Goal: Communication & Community: Answer question/provide support

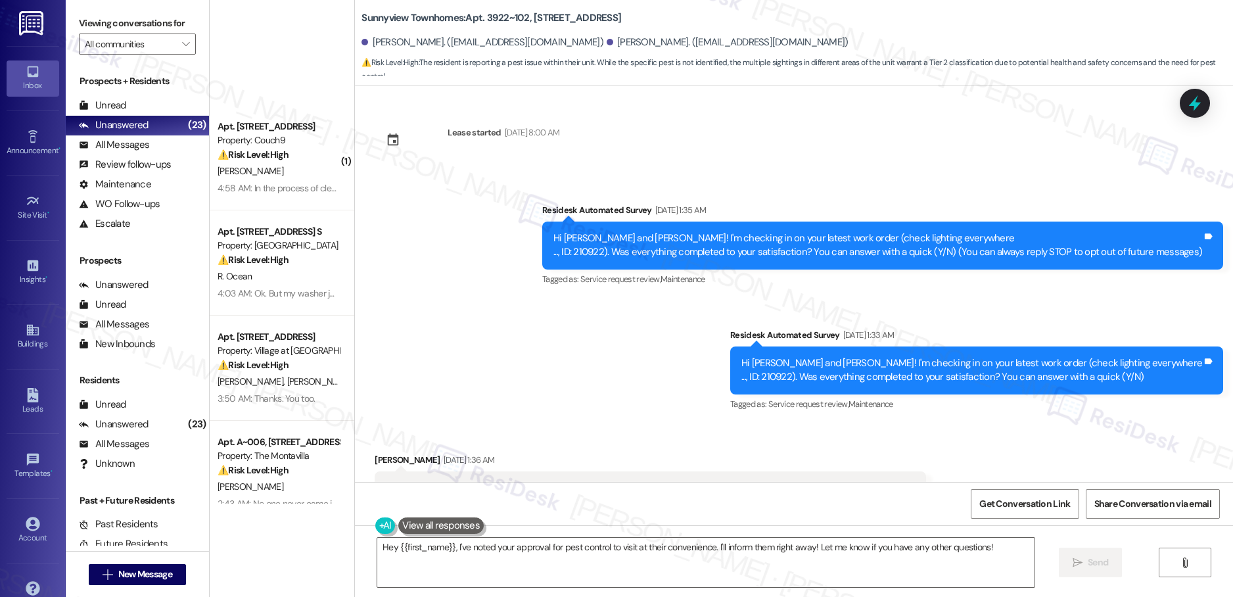
scroll to position [19093, 0]
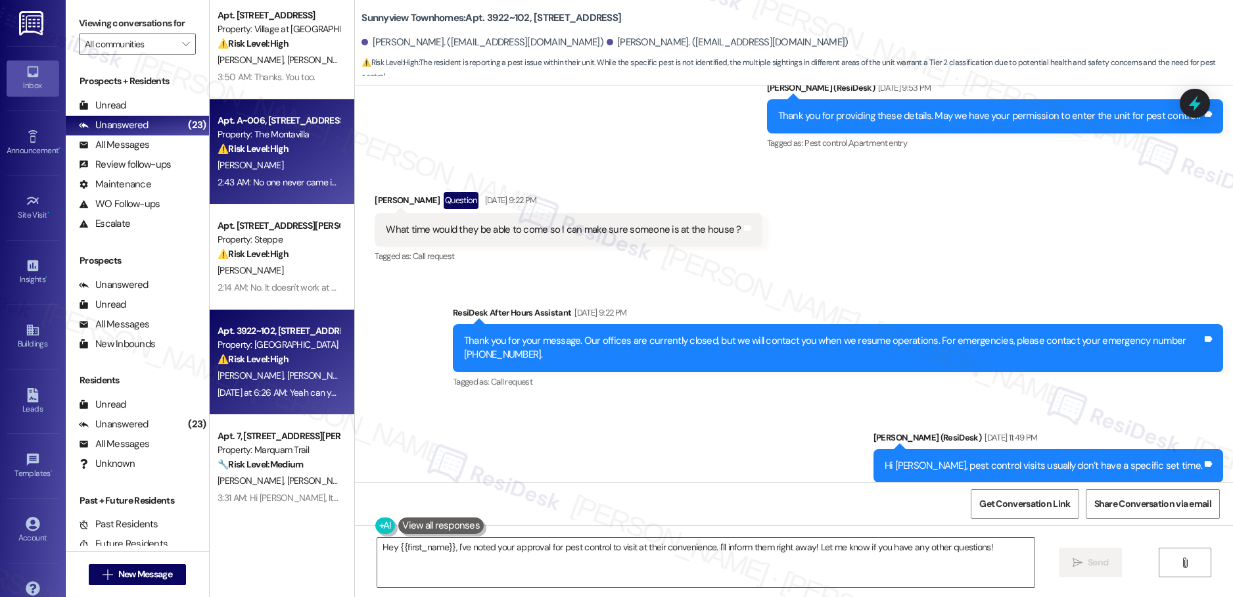
click at [268, 181] on div "2:43 AM: No one never came in it was the toilet both keep getting stopped up 2:…" at bounding box center [365, 182] width 295 height 12
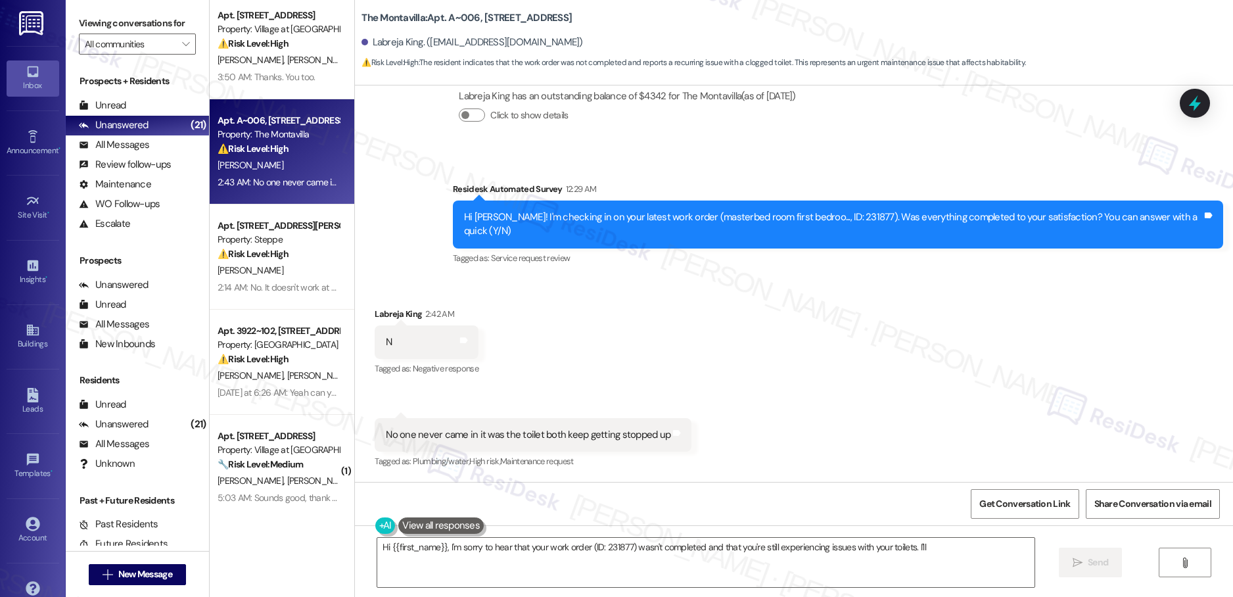
scroll to position [4367, 0]
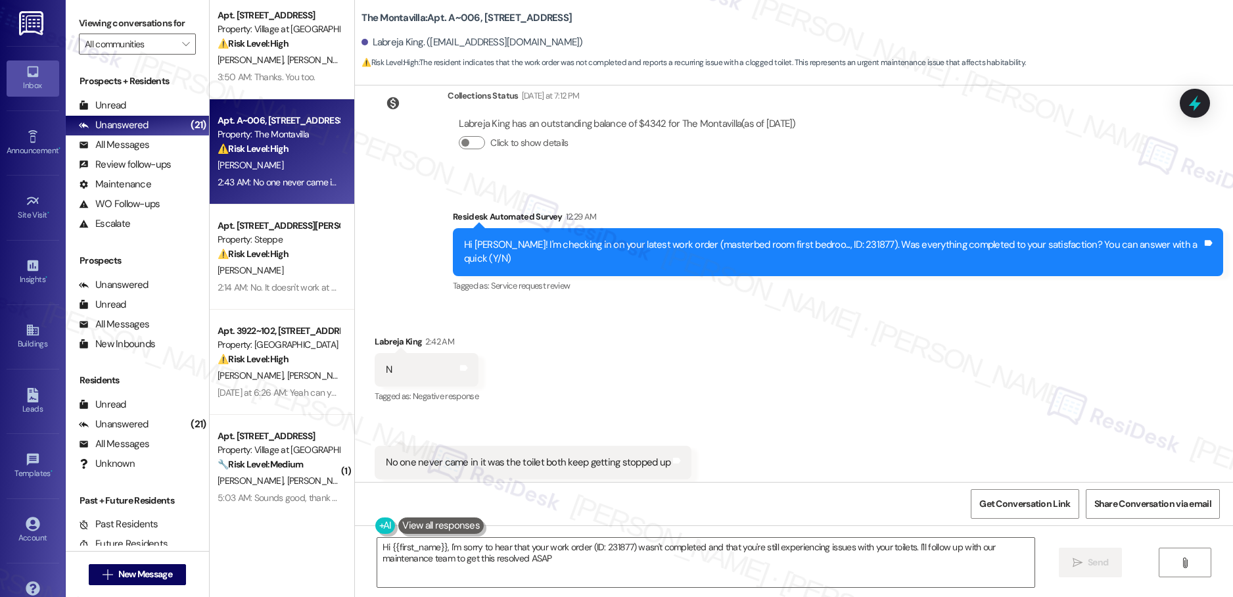
type textarea "Hi {{first_name}}, I'm sorry to hear that your work order (ID: 231877) wasn't c…"
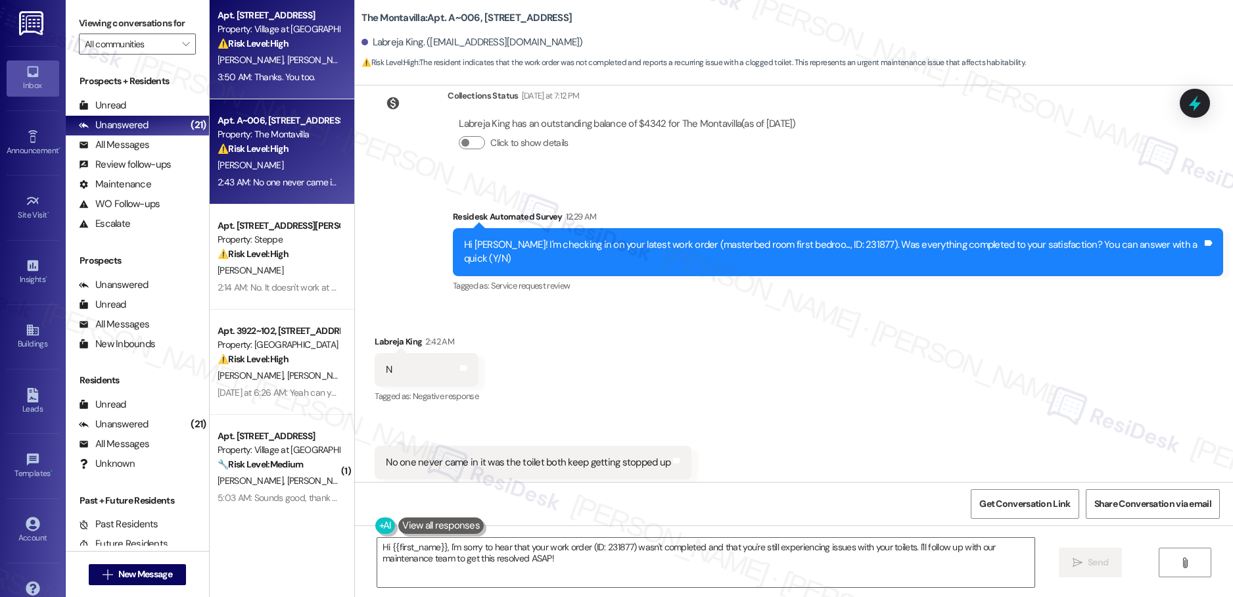
click at [293, 96] on div "Apt. [STREET_ADDRESS] Property: Village at [GEOGRAPHIC_DATA] I ⚠️ Risk Level: H…" at bounding box center [282, 46] width 145 height 105
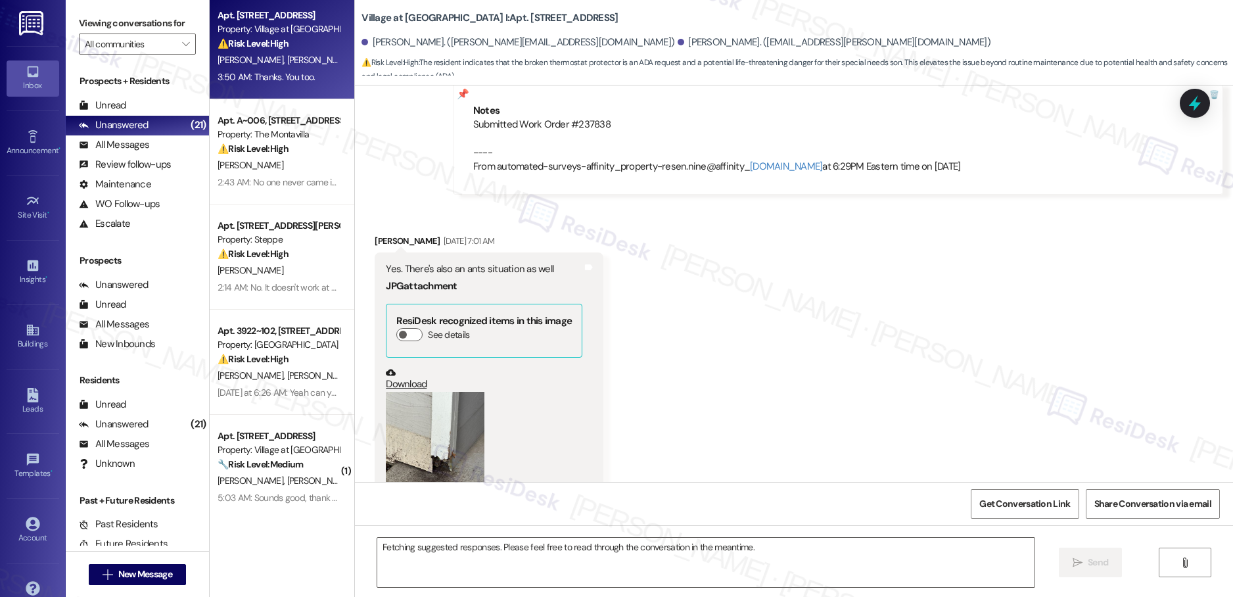
scroll to position [4675, 0]
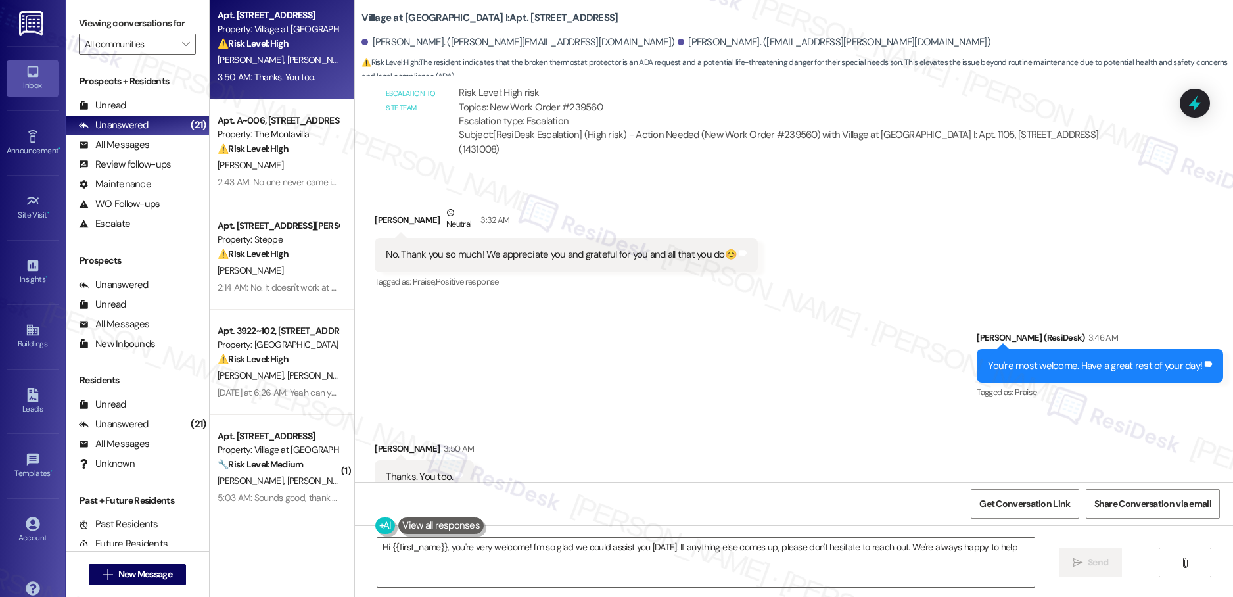
type textarea "Hi {{first_name}}, you're very welcome! I'm so glad we could assist you [DATE].…"
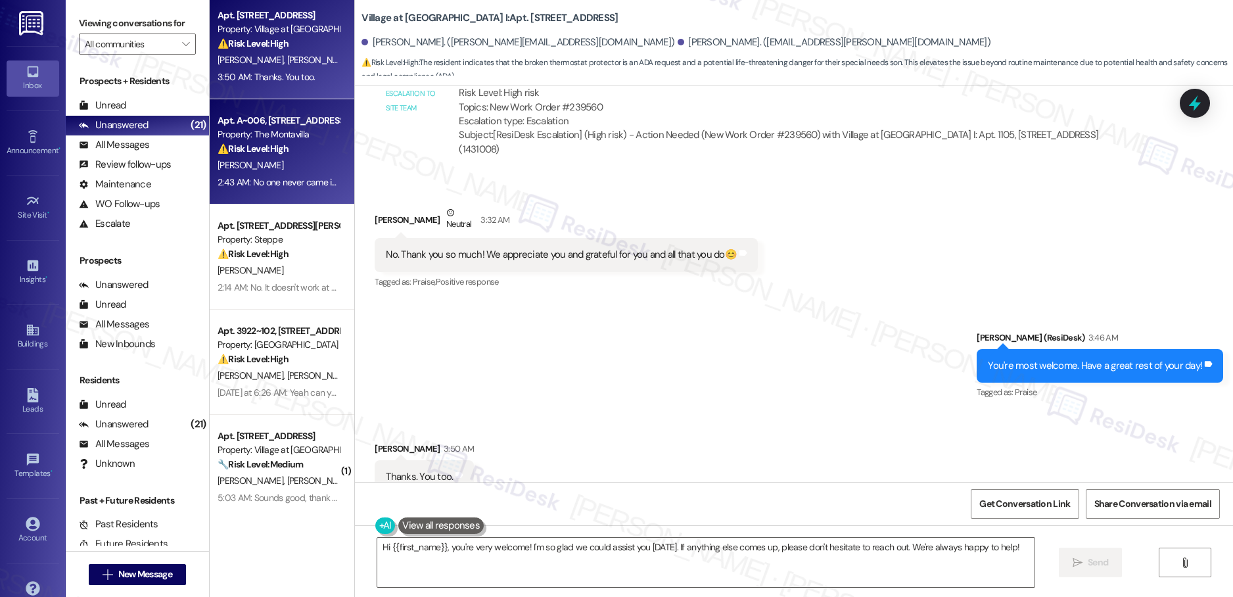
click at [279, 141] on div "( 1 ) Apt. [STREET_ADDRESS] Property: Couch9 ⚠️ Risk Level: High The resident r…" at bounding box center [282, 252] width 145 height 504
click at [281, 141] on div "Property: The Montavilla" at bounding box center [279, 135] width 122 height 14
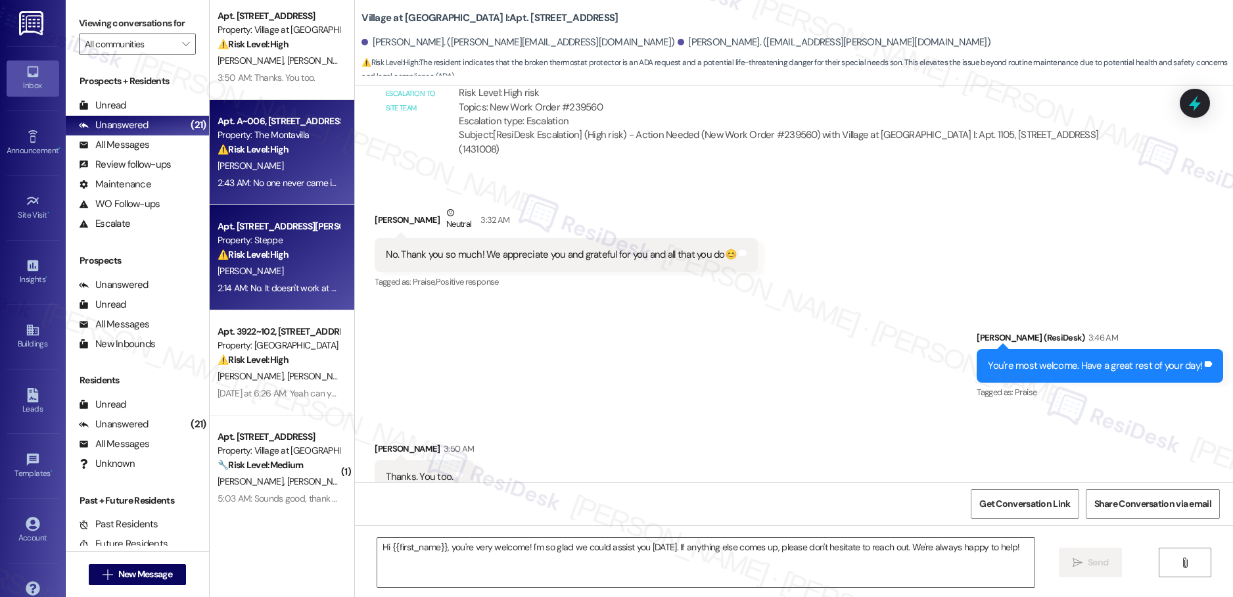
click at [258, 270] on div "[PERSON_NAME]" at bounding box center [278, 271] width 124 height 16
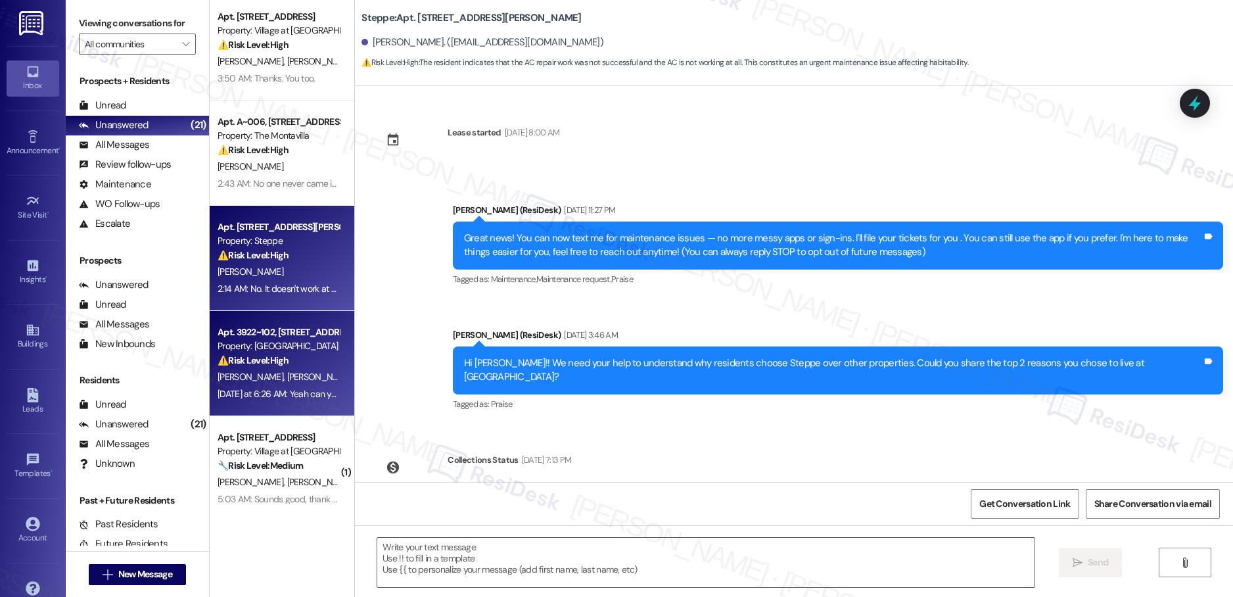
scroll to position [271, 0]
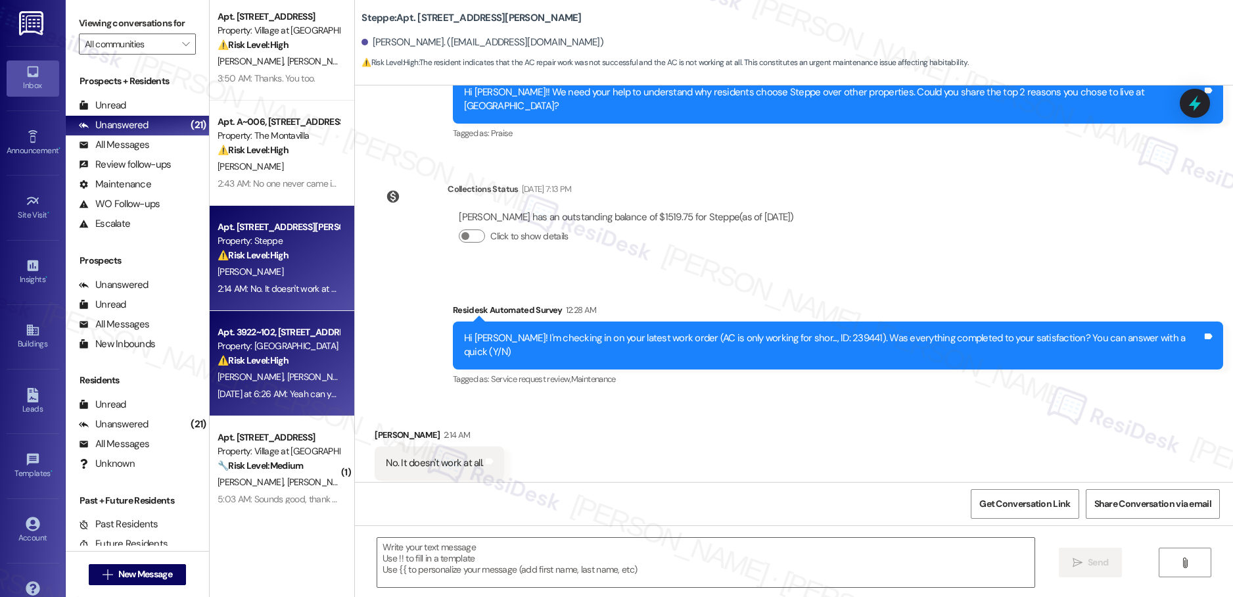
type textarea "Fetching suggested responses. Please feel free to read through the conversation…"
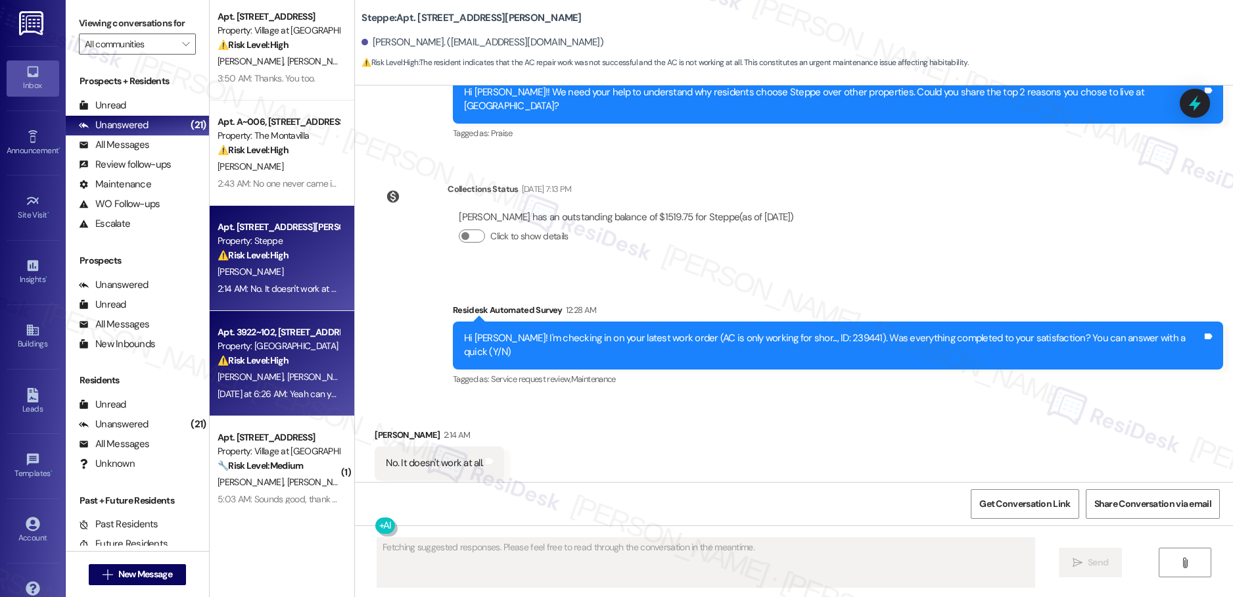
click at [286, 341] on div "Property: [GEOGRAPHIC_DATA]" at bounding box center [279, 346] width 122 height 14
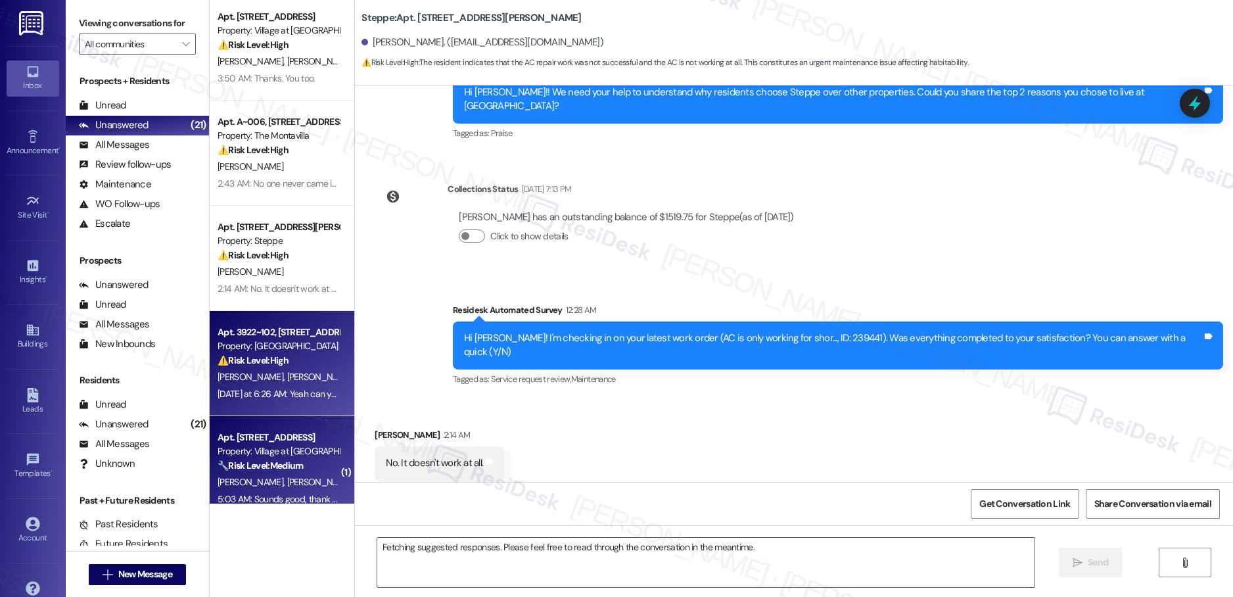
click at [258, 444] on div "Property: Village at [GEOGRAPHIC_DATA] I" at bounding box center [279, 451] width 122 height 14
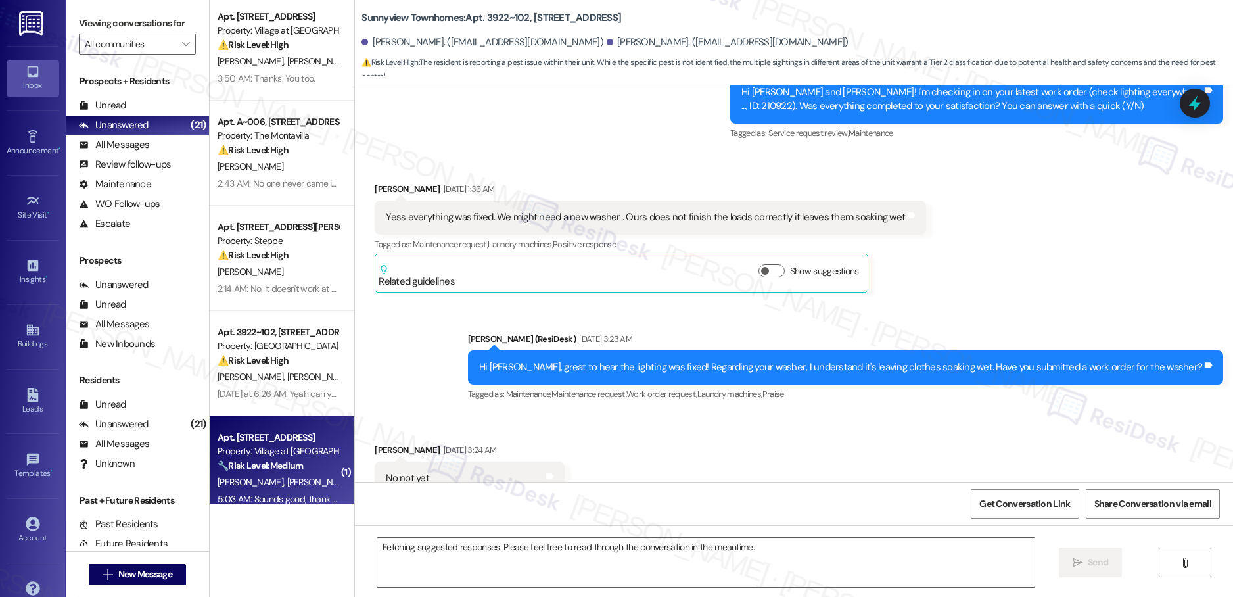
click at [258, 340] on div "Apt. [STREET_ADDRESS] Property: Village at [GEOGRAPHIC_DATA] I ⚠️ Risk Level: H…" at bounding box center [282, 252] width 145 height 504
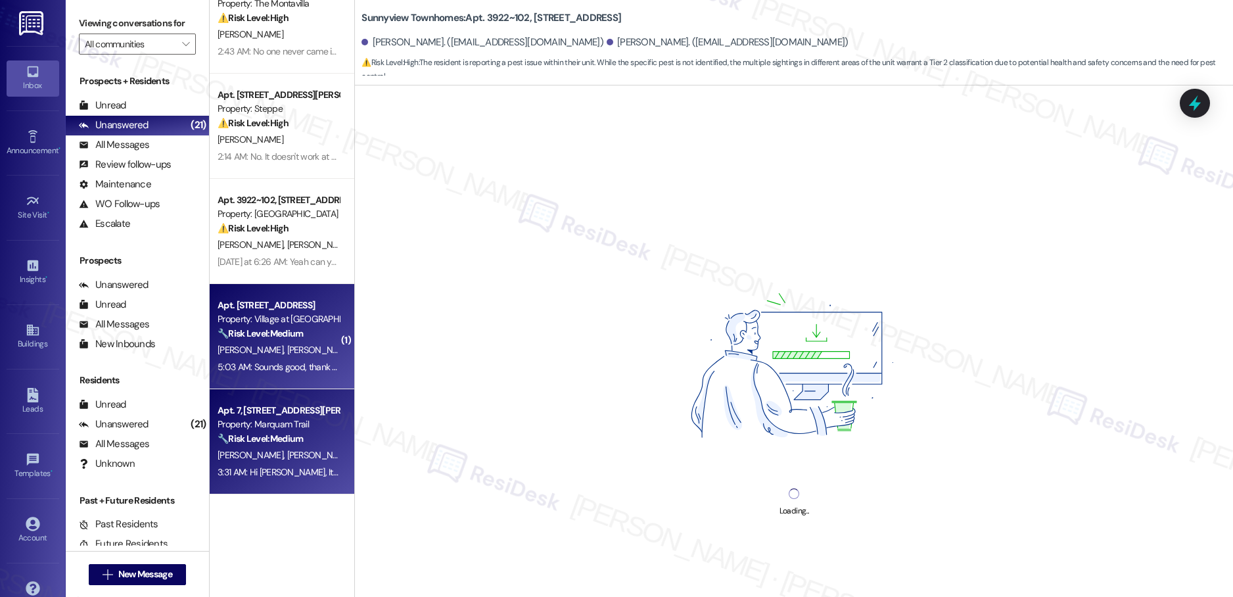
click at [261, 447] on div "[PERSON_NAME] [PERSON_NAME]" at bounding box center [278, 455] width 124 height 16
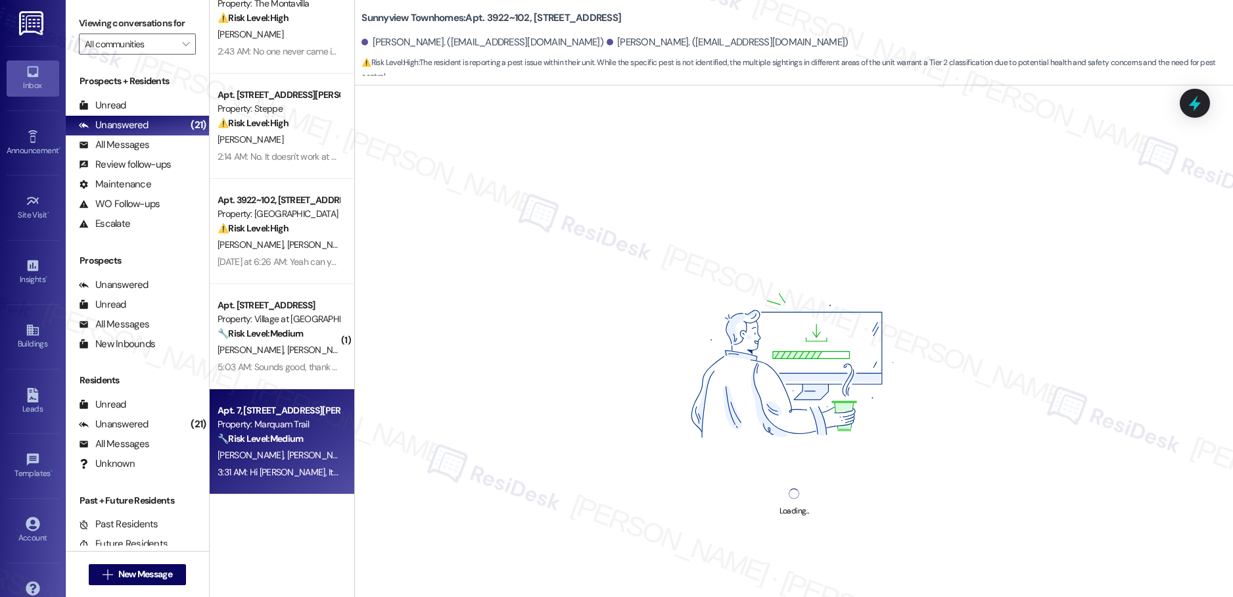
click at [286, 354] on div "Apt. [STREET_ADDRESS] S Property: Forest Ridge ⚠️ Risk Level: High The resident…" at bounding box center [282, 252] width 145 height 504
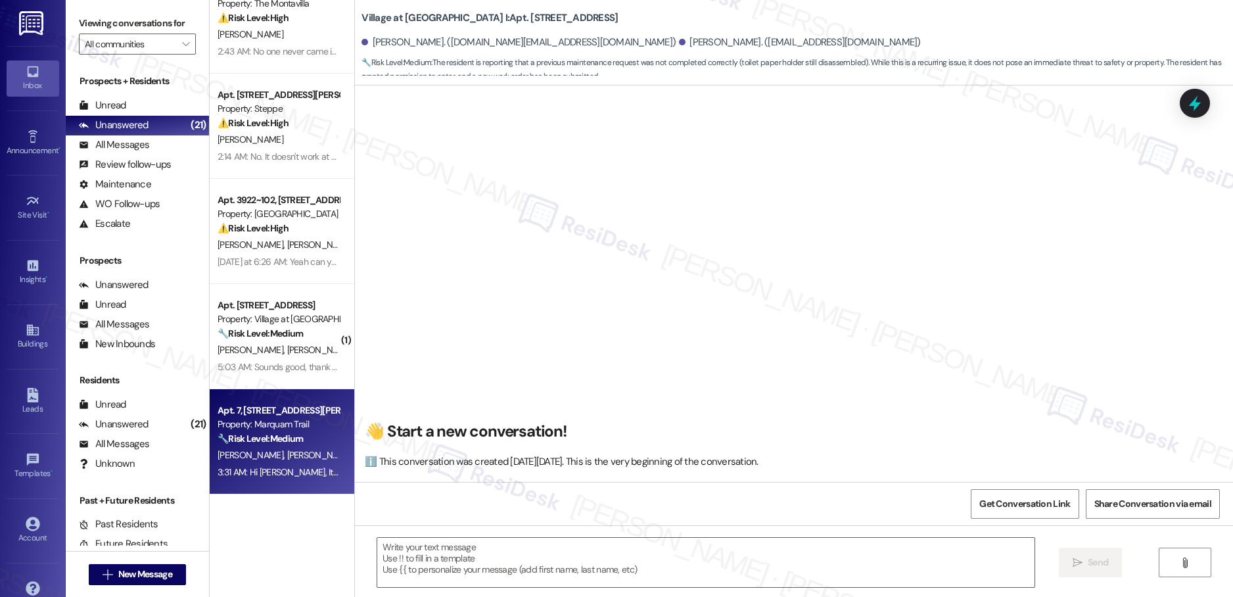
scroll to position [606, 0]
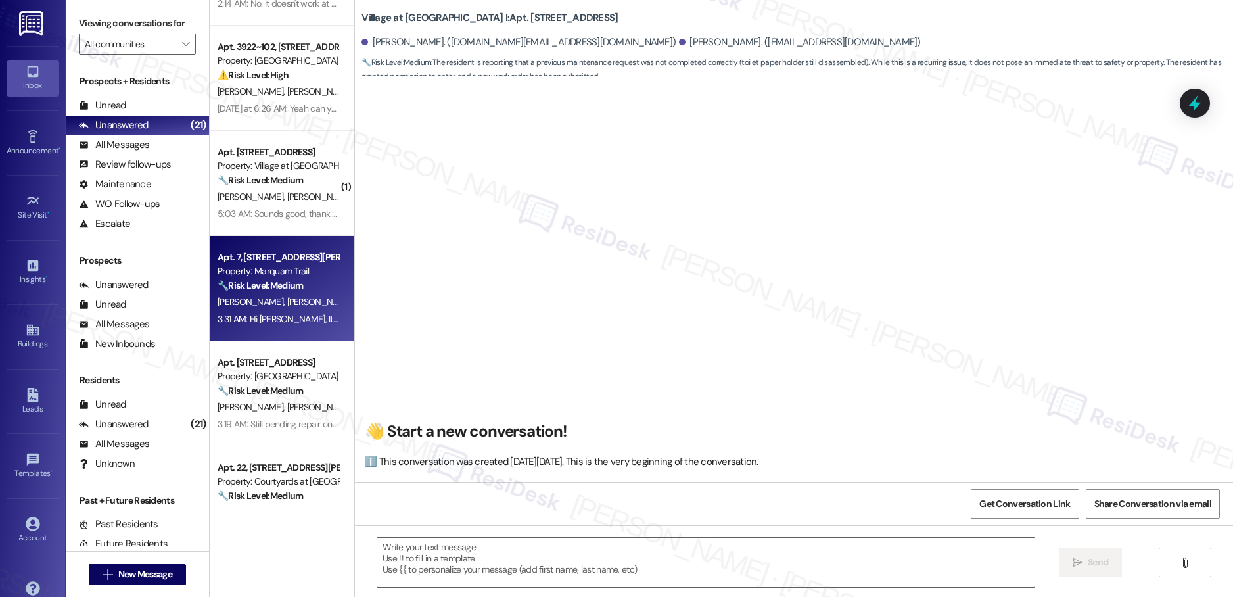
click at [290, 371] on div "Apt. A~006, [STREET_ADDRESS] Property: The Montavilla ⚠️ Risk Level: High The r…" at bounding box center [282, 252] width 145 height 504
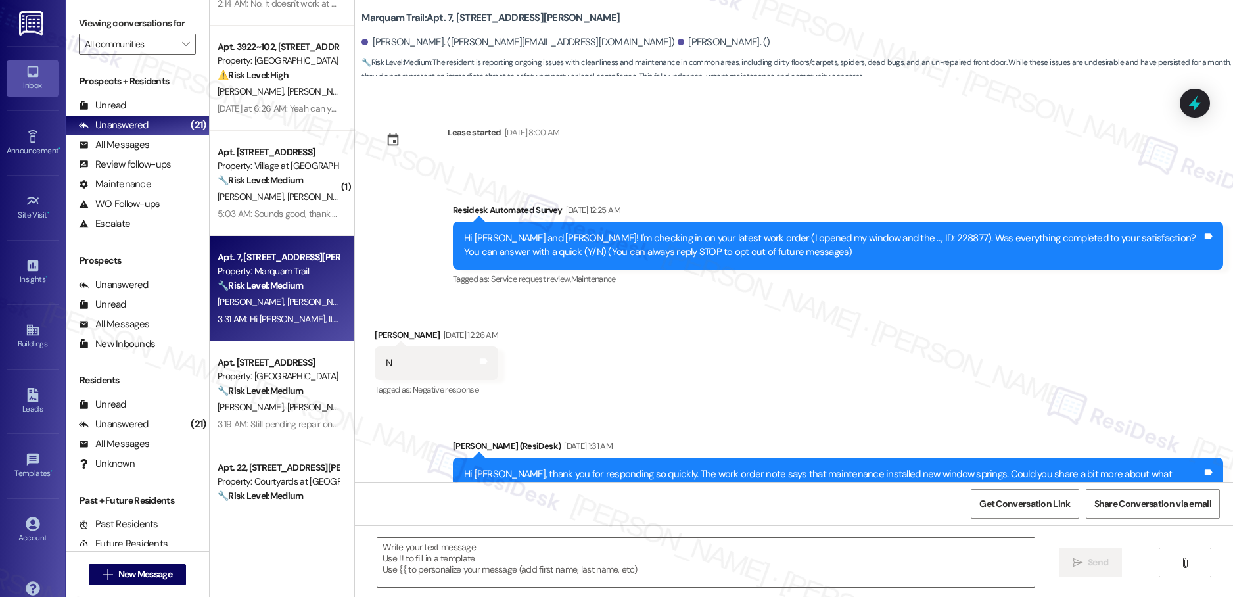
click at [262, 366] on div "Apt. A~006, [STREET_ADDRESS] Property: The Montavilla ⚠️ Risk Level: High The r…" at bounding box center [282, 252] width 145 height 504
click at [294, 363] on div "Apt. A~006, [STREET_ADDRESS] Property: The Montavilla ⚠️ Risk Level: High The r…" at bounding box center [282, 252] width 145 height 504
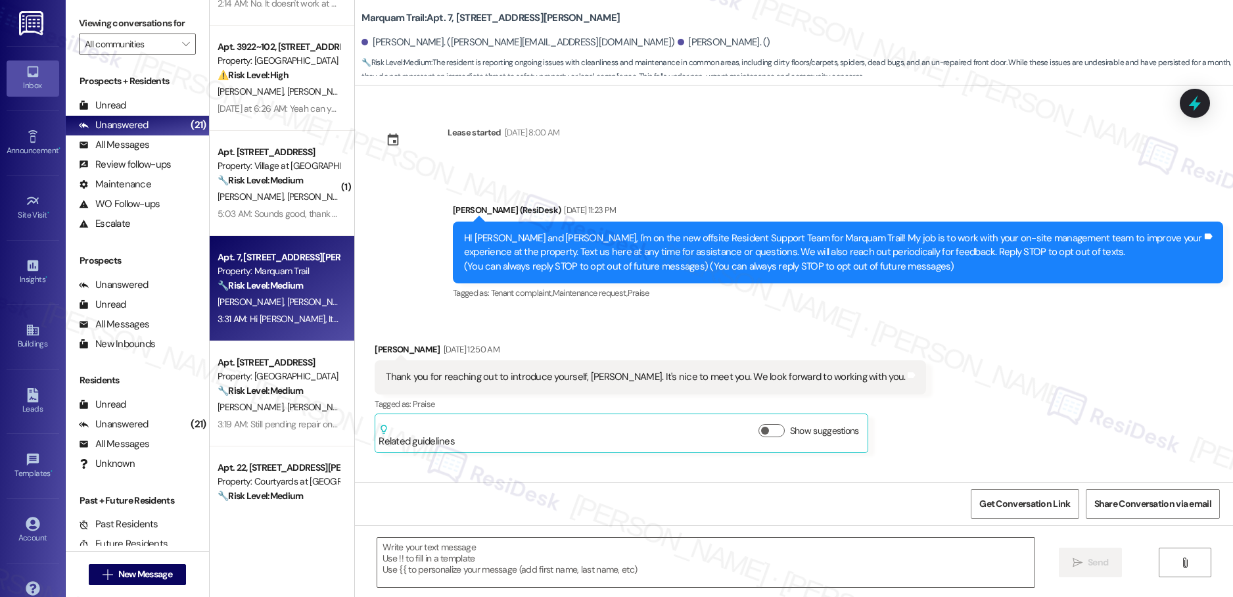
click at [277, 366] on div "Apt. A~006, [STREET_ADDRESS] Property: The Montavilla ⚠️ Risk Level: High The r…" at bounding box center [282, 252] width 145 height 504
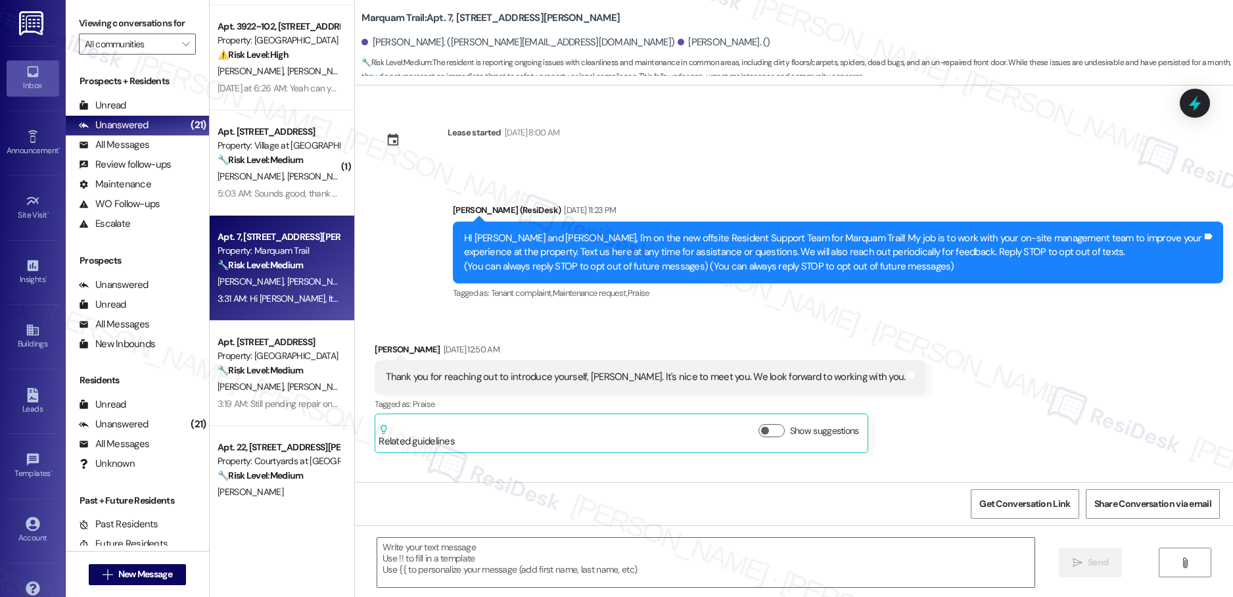
scroll to position [5651, 0]
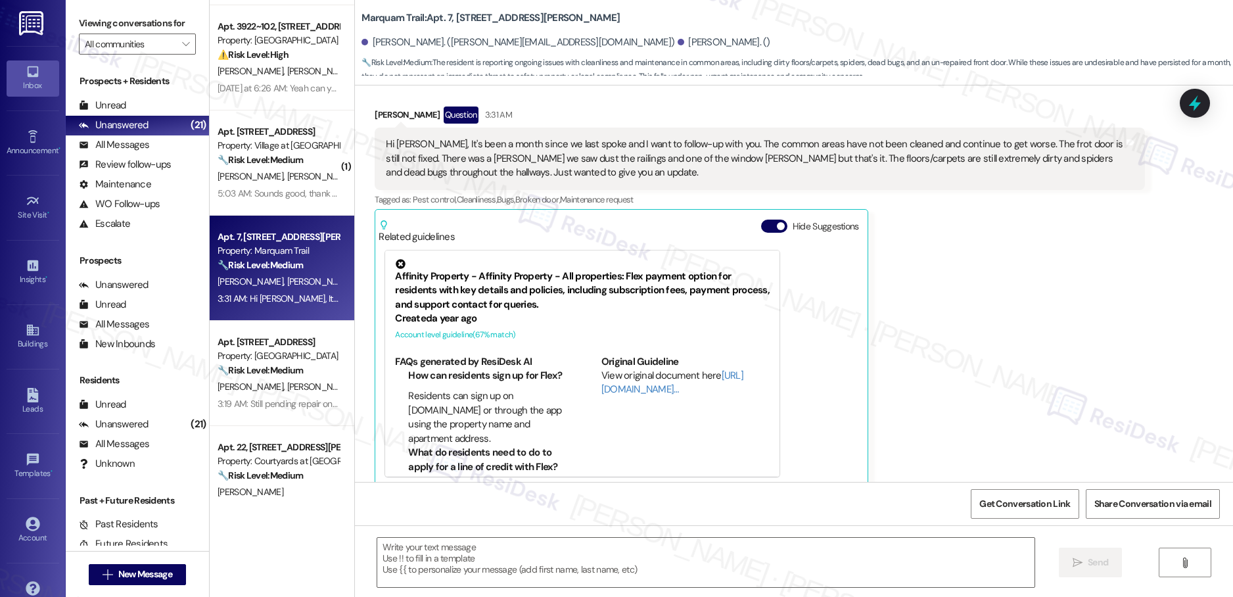
type textarea "Fetching suggested responses. Please feel free to read through the conversation…"
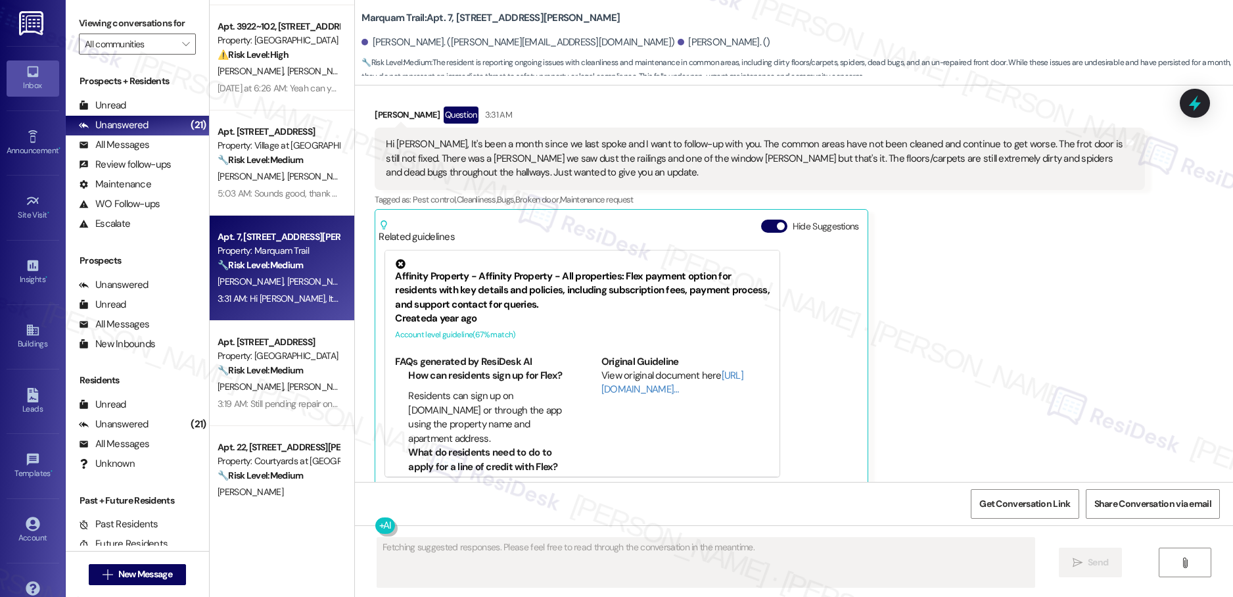
click at [279, 365] on strong "🔧 Risk Level: Medium" at bounding box center [260, 370] width 85 height 12
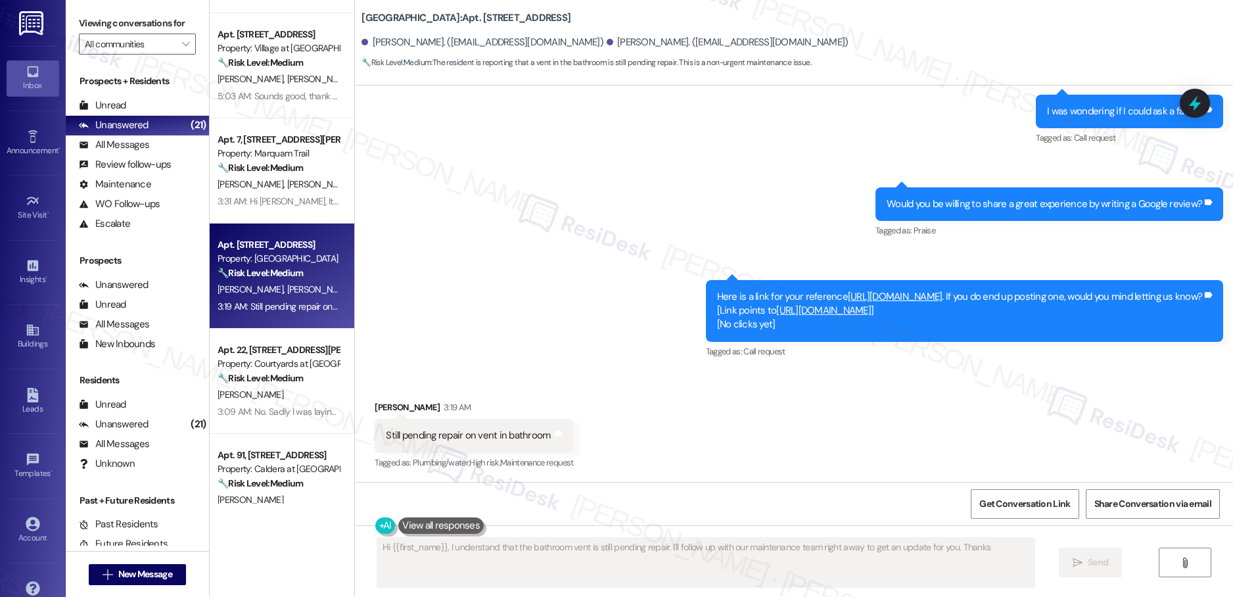
scroll to position [726, 0]
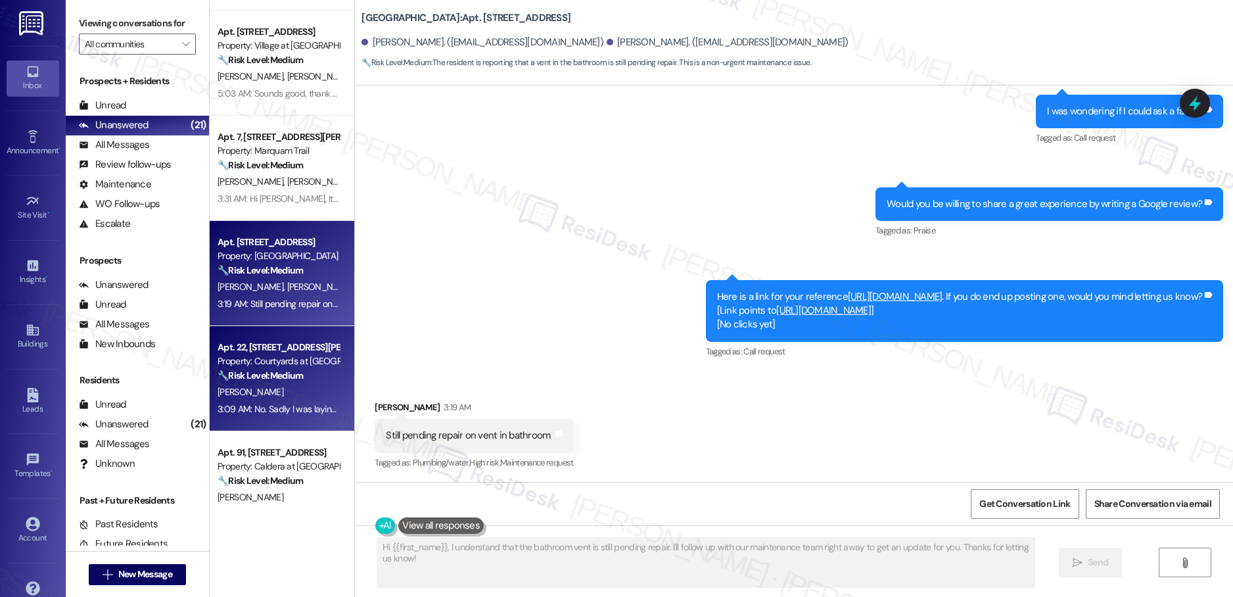
click at [252, 392] on div "Apt. A~006, [STREET_ADDRESS] Property: The Montavilla ⚠️ Risk Level: High The r…" at bounding box center [282, 252] width 145 height 504
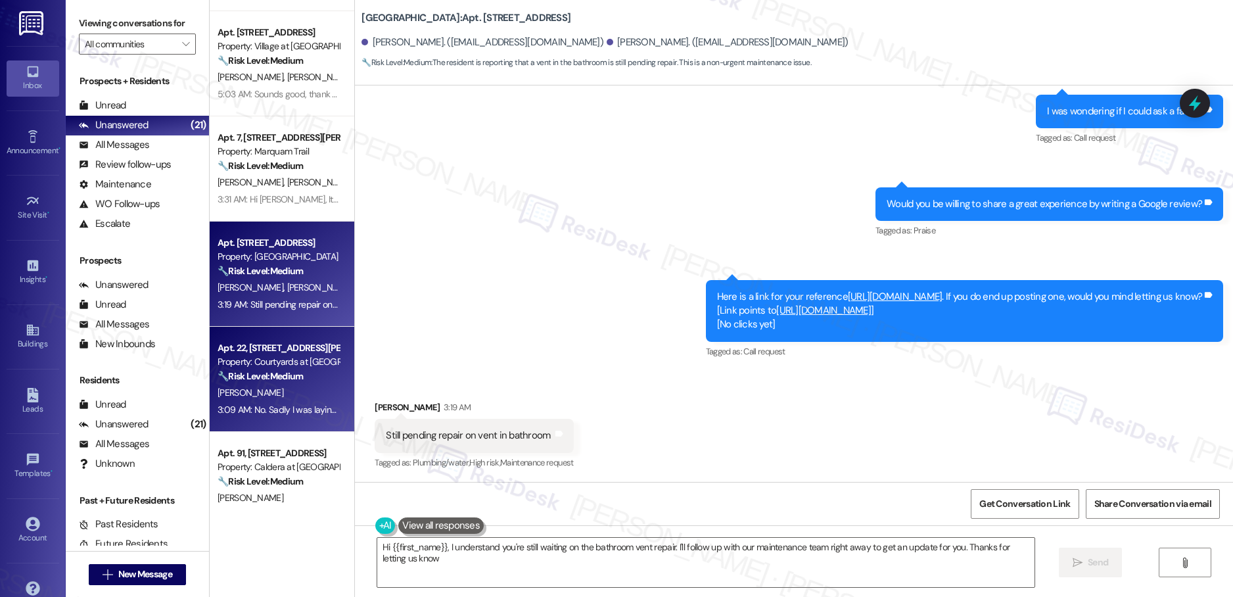
type textarea "Hi {{first_name}}, I understand you're still waiting on the bathroom vent repai…"
click at [252, 392] on div "[PERSON_NAME]" at bounding box center [278, 393] width 124 height 16
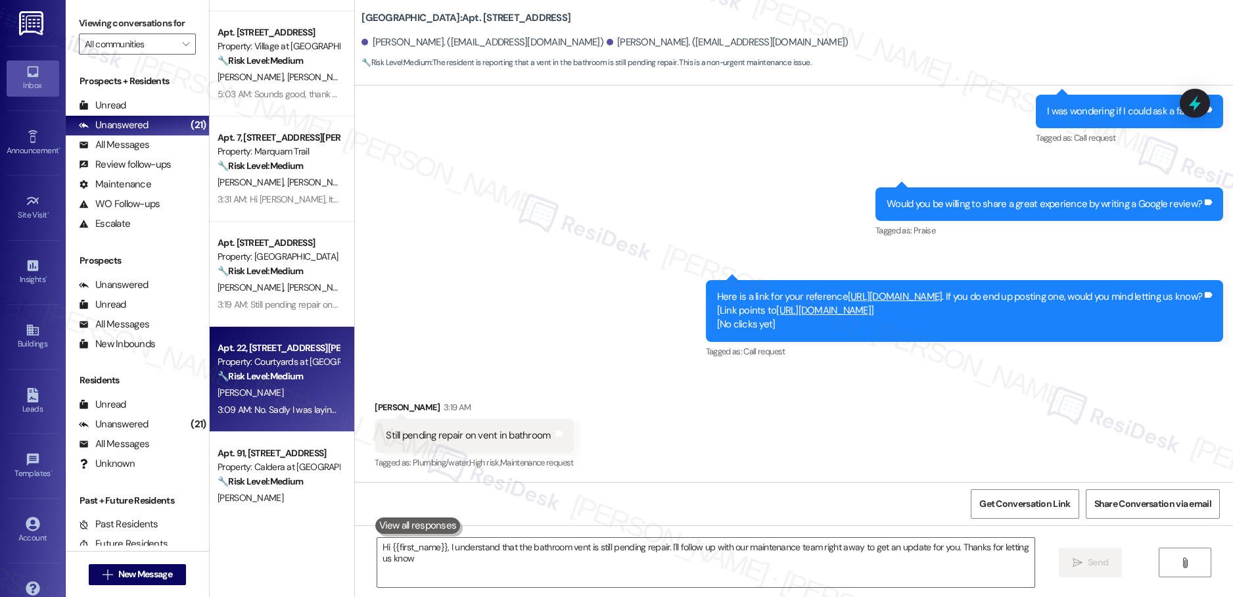
type textarea "Hi {{first_name}}, I understand that the bathroom vent is still pending repair.…"
click at [279, 391] on div "[PERSON_NAME]" at bounding box center [278, 393] width 124 height 16
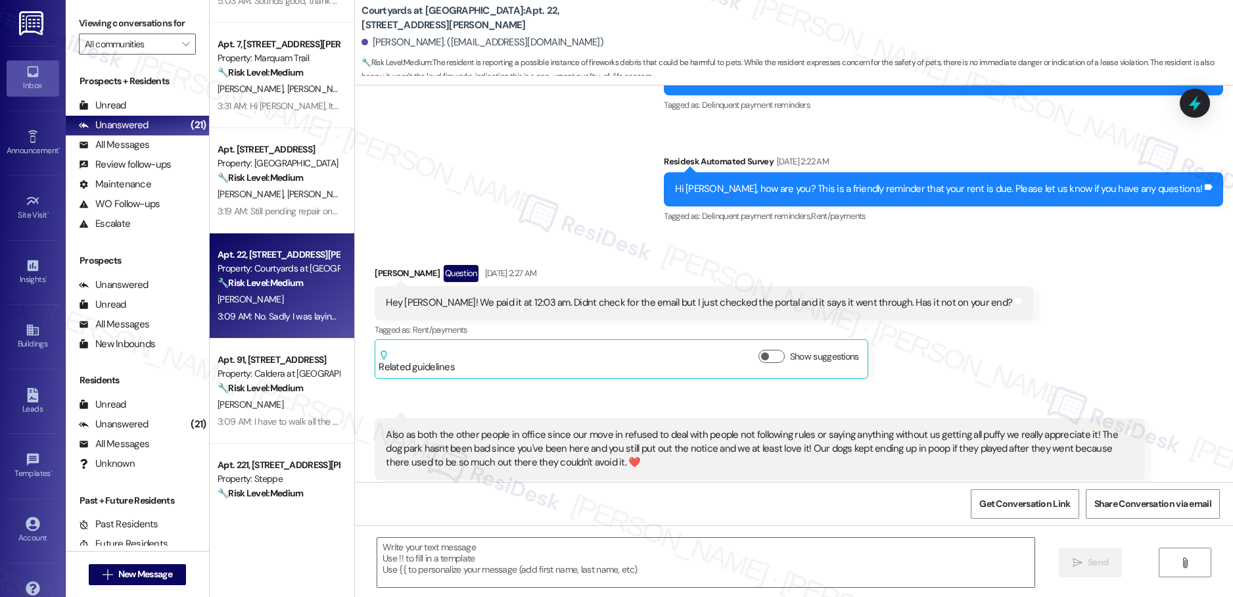
scroll to position [858, 0]
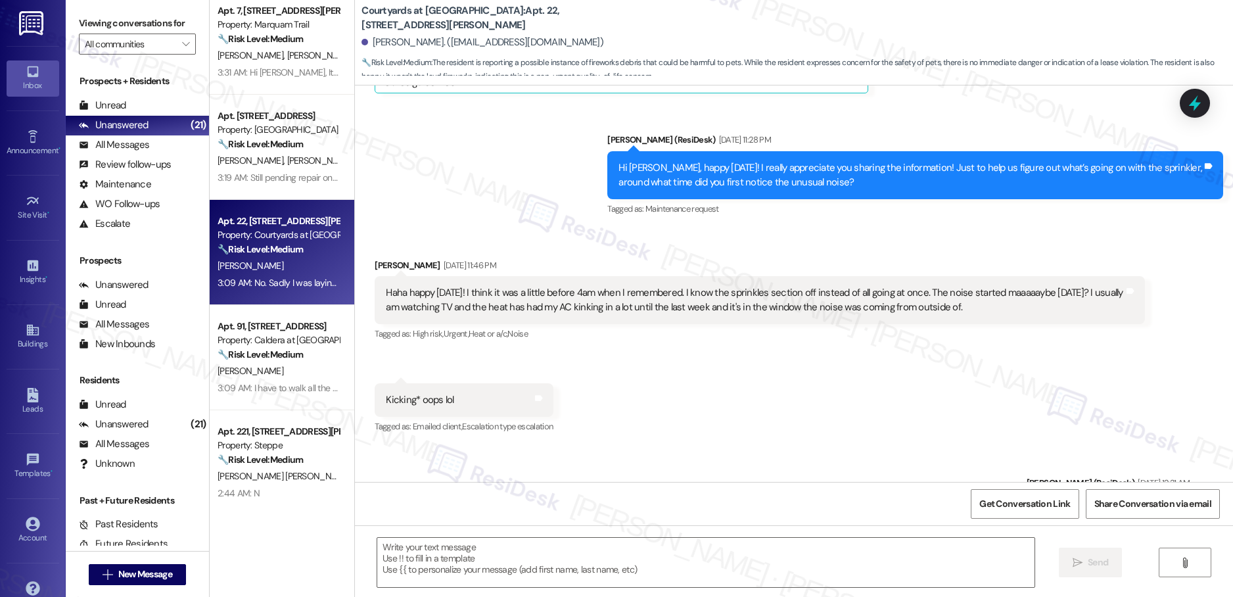
type textarea "Fetching suggested responses. Please feel free to read through the conversation…"
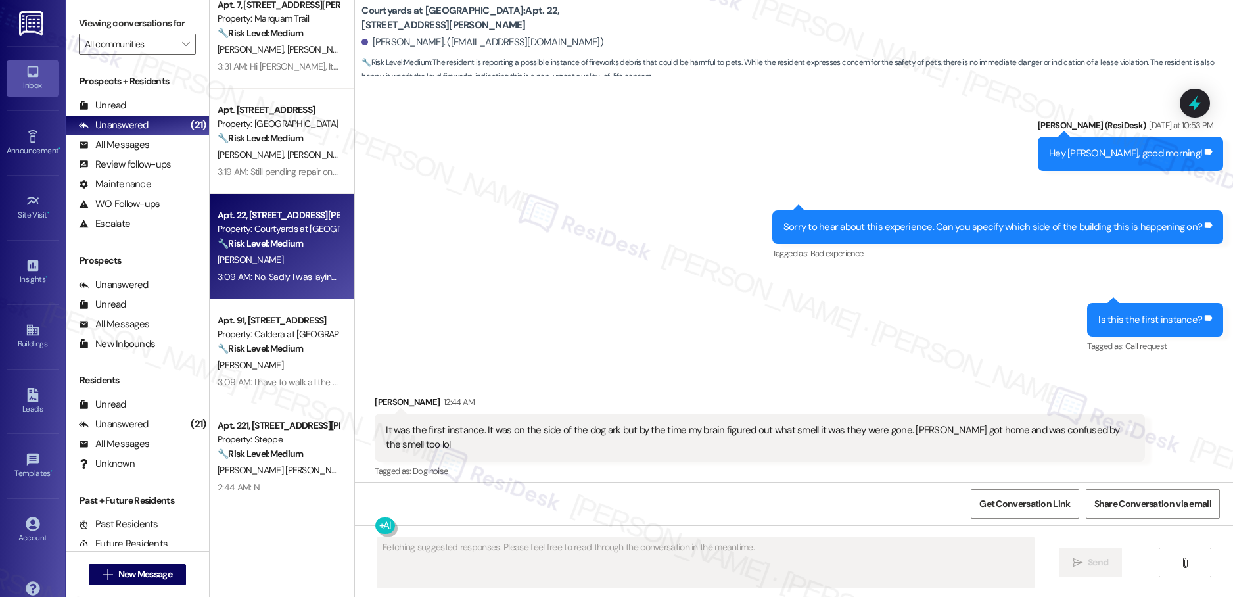
click at [280, 358] on div "[PERSON_NAME]" at bounding box center [278, 365] width 124 height 16
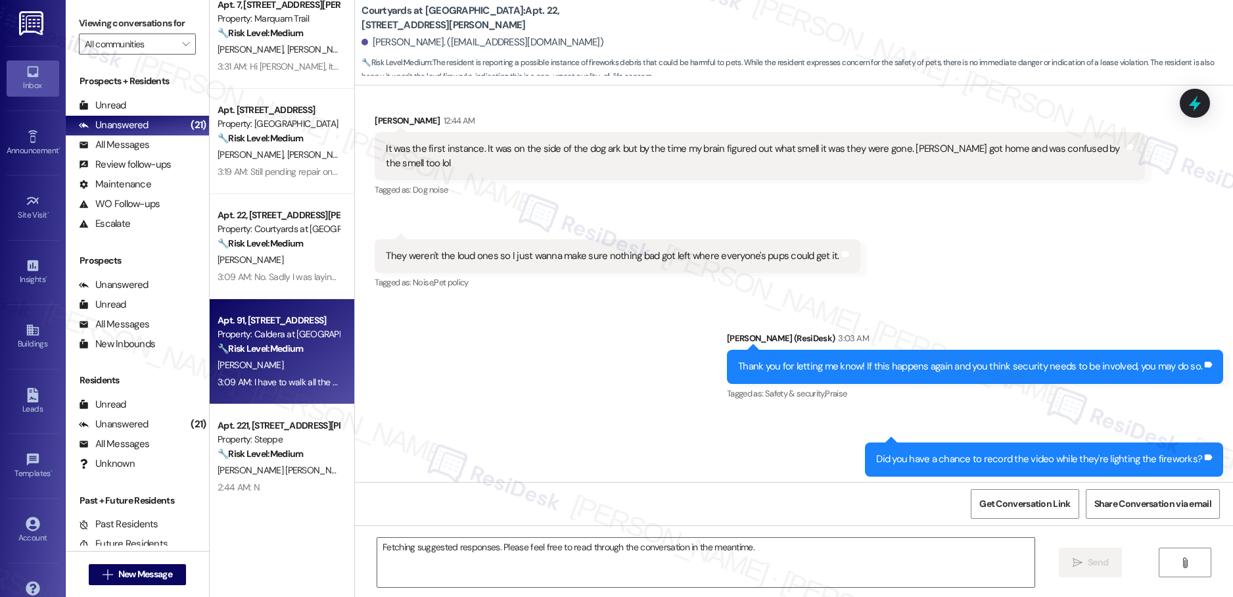
scroll to position [6078, 0]
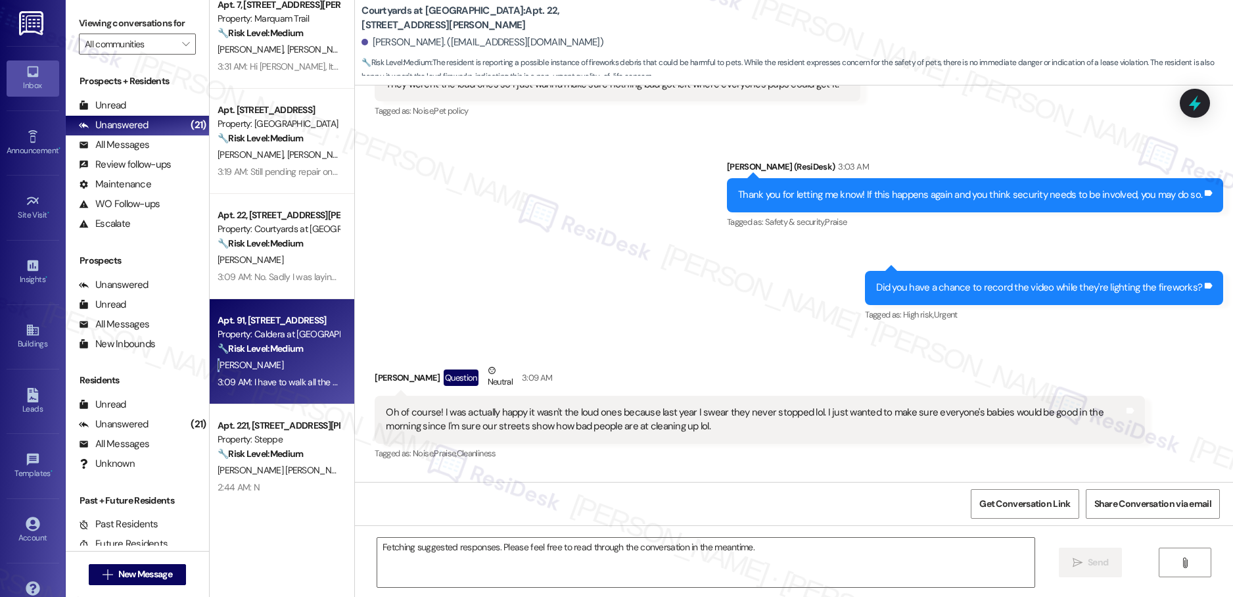
click at [280, 358] on div "[PERSON_NAME]" at bounding box center [278, 365] width 124 height 16
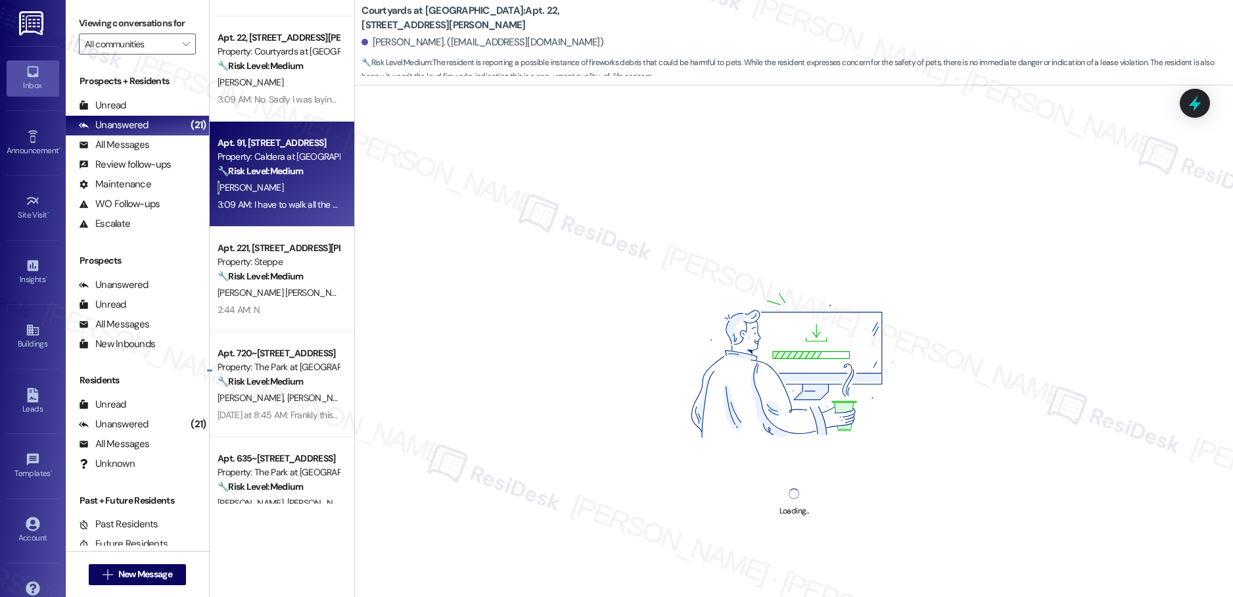
scroll to position [1046, 0]
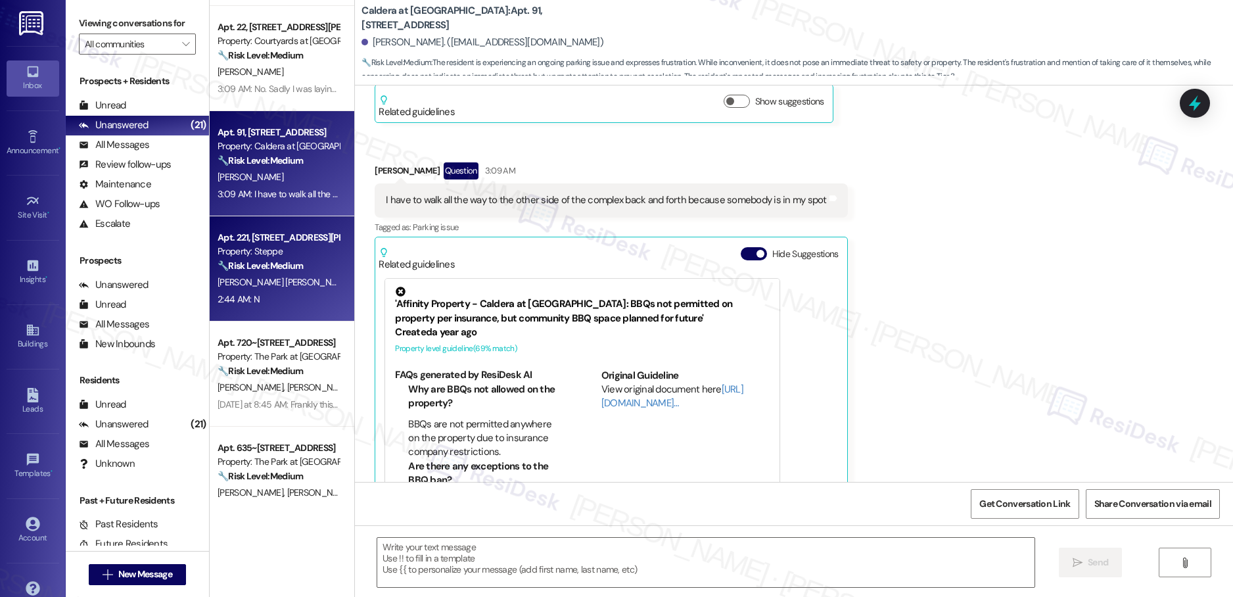
click at [291, 272] on strong "🔧 Risk Level: Medium" at bounding box center [260, 266] width 85 height 12
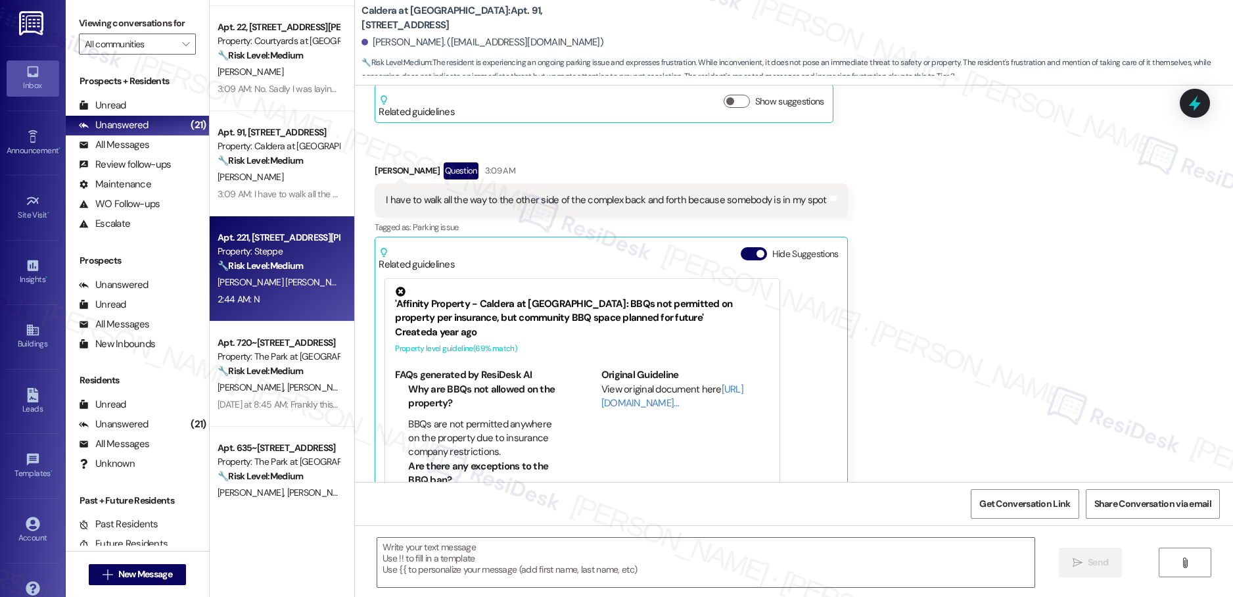
click at [291, 272] on strong "🔧 Risk Level: Medium" at bounding box center [260, 266] width 85 height 12
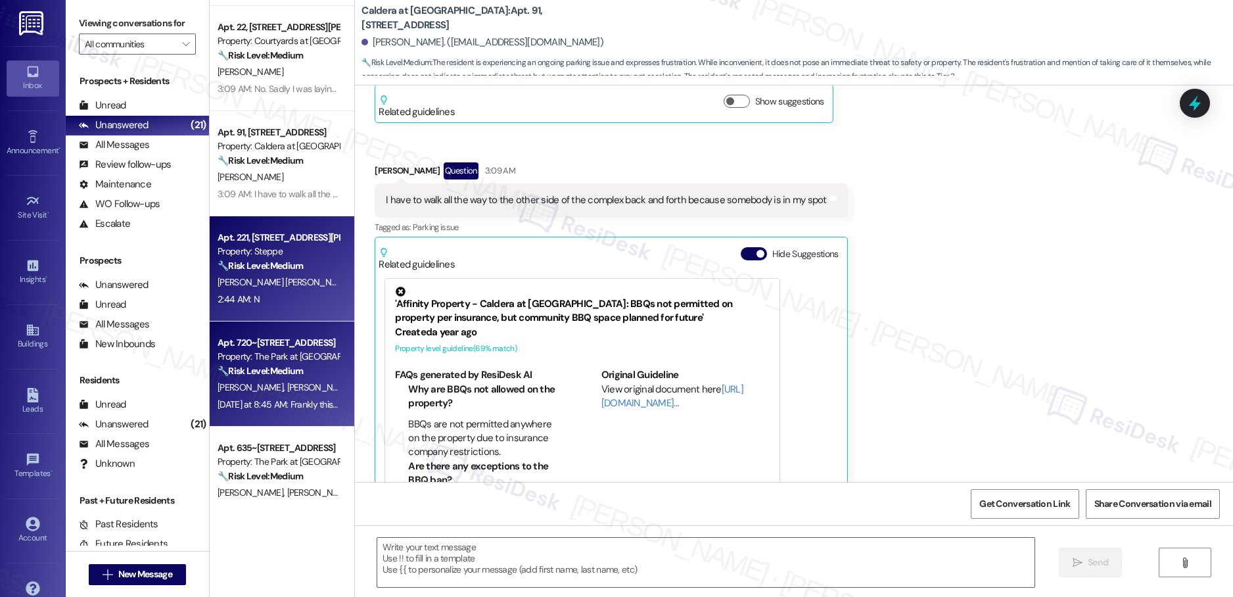
type textarea "Fetching suggested responses. Please feel free to read through the conversation…"
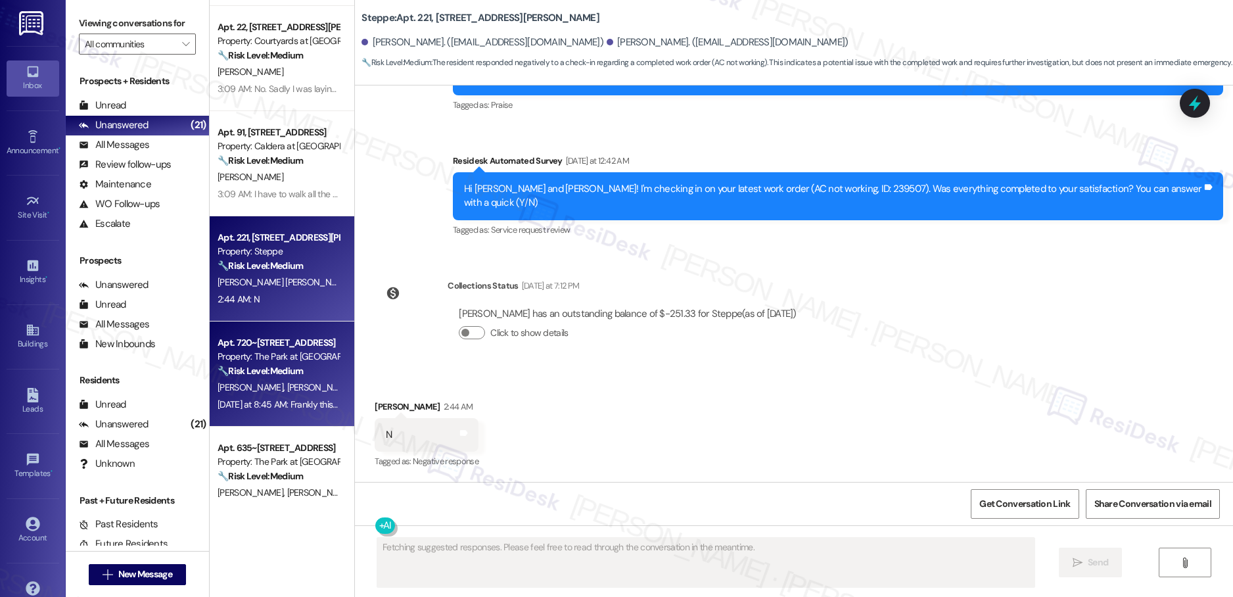
click at [296, 356] on div "Property: The Park at [GEOGRAPHIC_DATA]" at bounding box center [279, 357] width 122 height 14
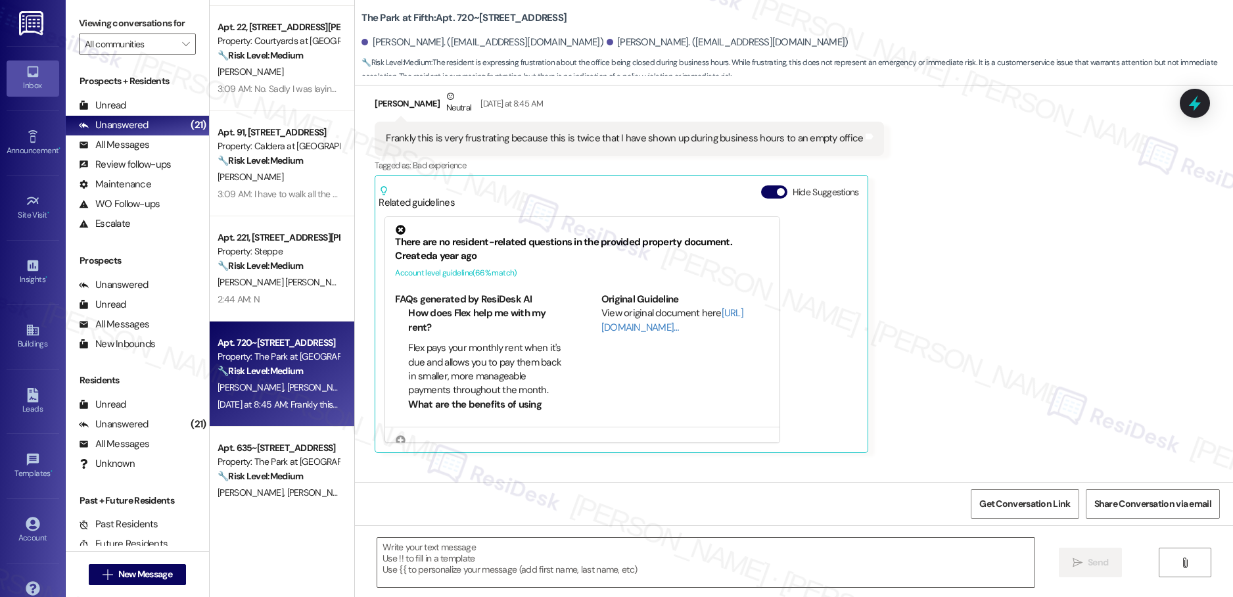
type textarea "Fetching suggested responses. Please feel free to read through the conversation…"
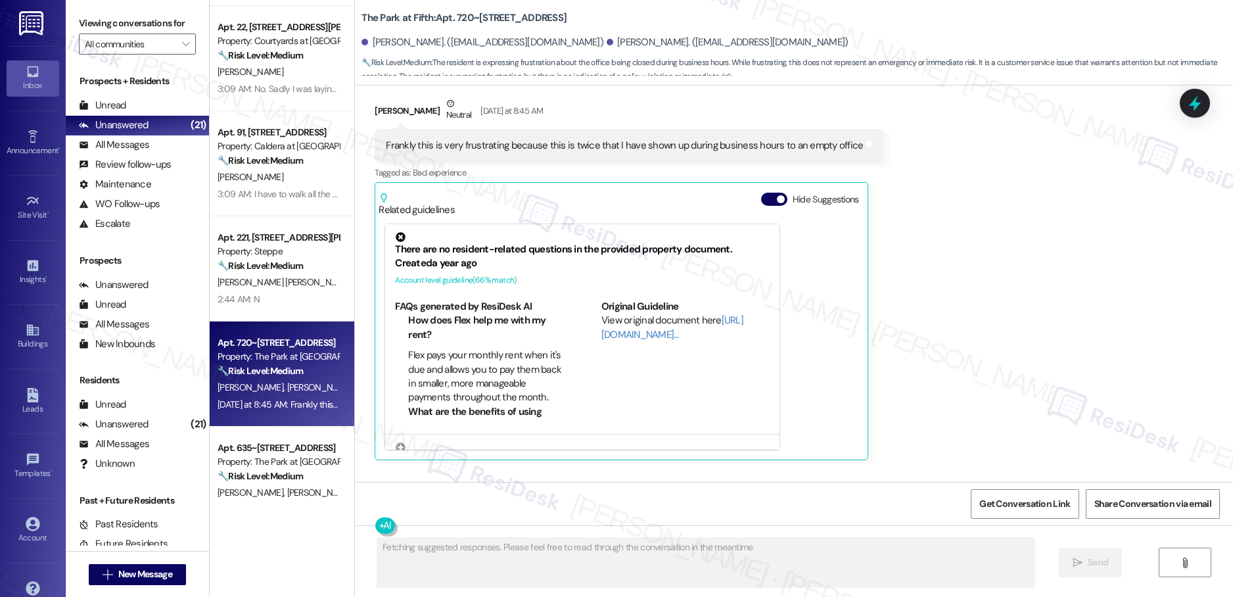
scroll to position [4027, 0]
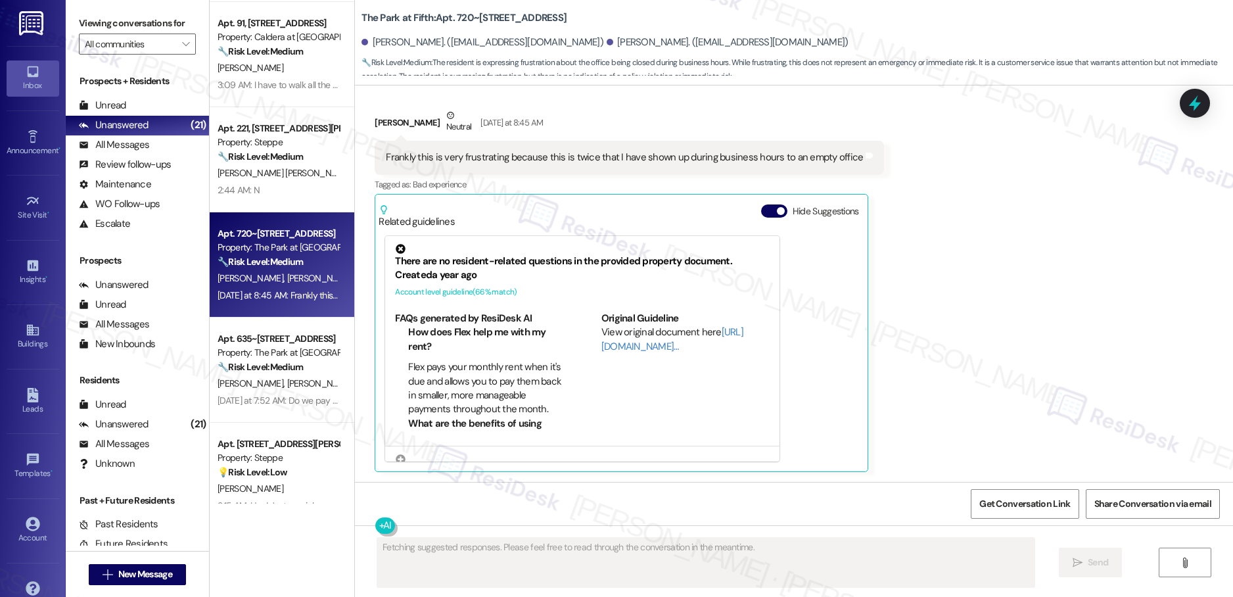
click at [272, 348] on div "Apt. [STREET_ADDRESS] Property: Desertbrook 🔧 Risk Level: Medium The resident i…" at bounding box center [282, 252] width 145 height 504
click at [272, 348] on div "Property: The Park at [GEOGRAPHIC_DATA]" at bounding box center [279, 353] width 122 height 14
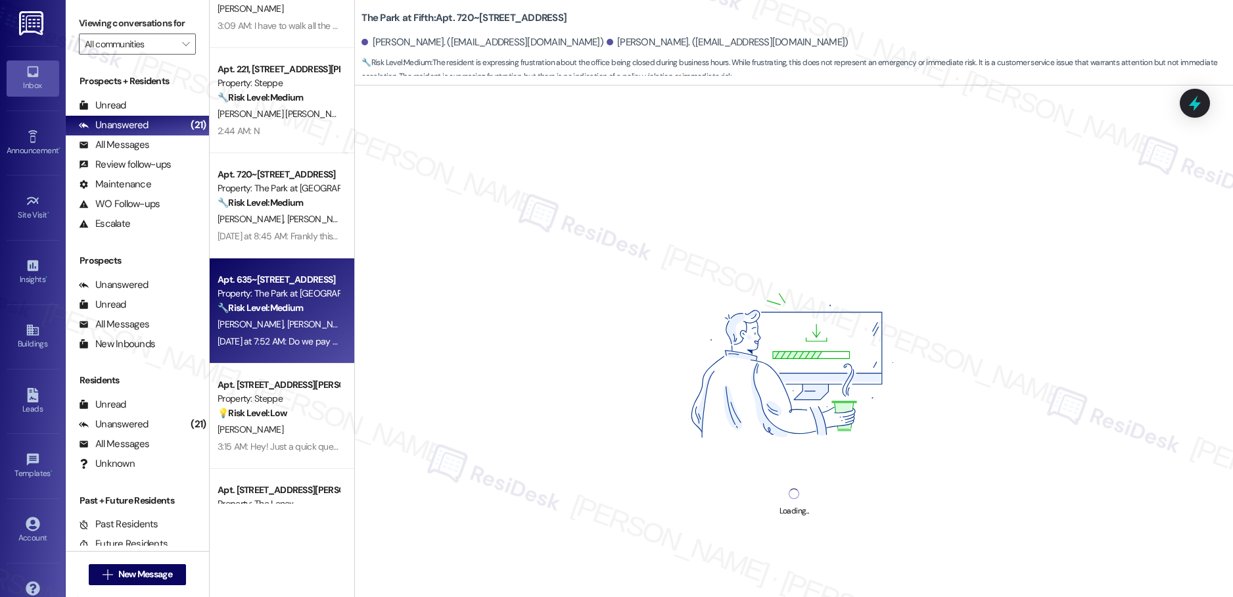
scroll to position [1235, 0]
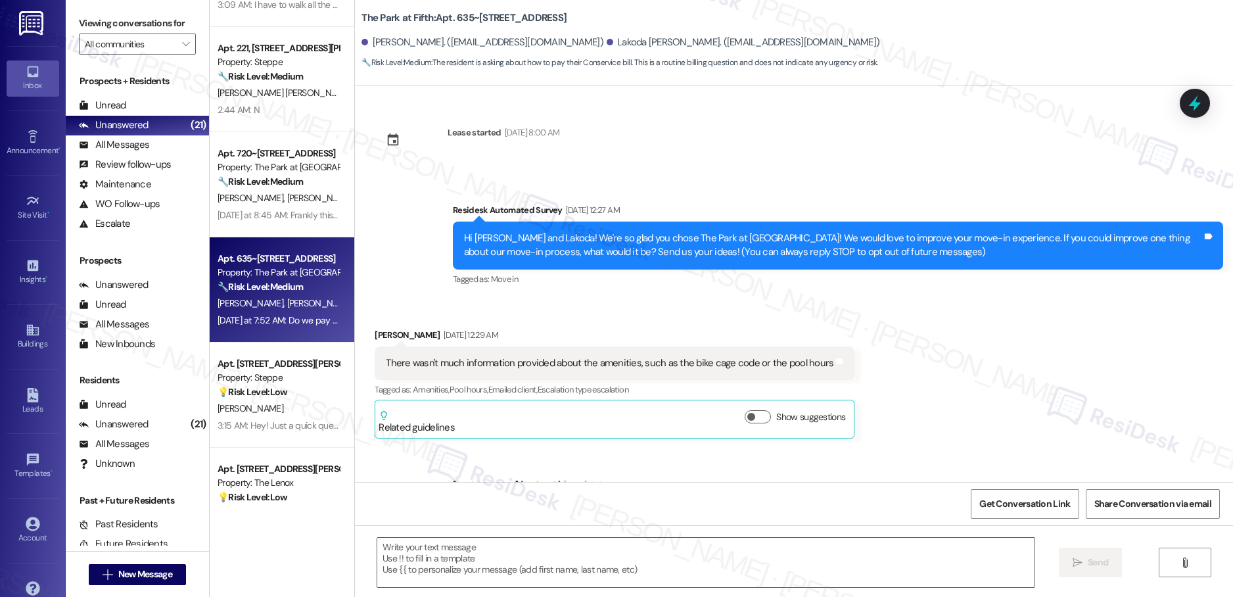
click at [273, 396] on div "Apt. [STREET_ADDRESS][PERSON_NAME] Property: Courtyards at [GEOGRAPHIC_DATA] 🔧 …" at bounding box center [282, 252] width 145 height 504
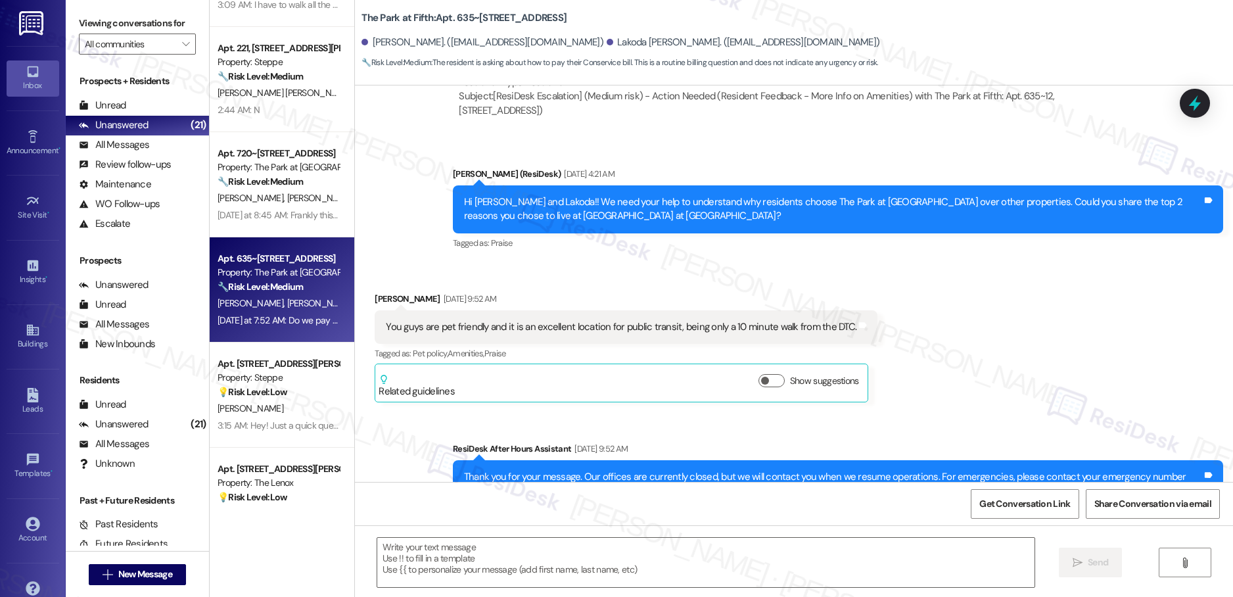
type textarea "Fetching suggested responses. Please feel free to read through the conversation…"
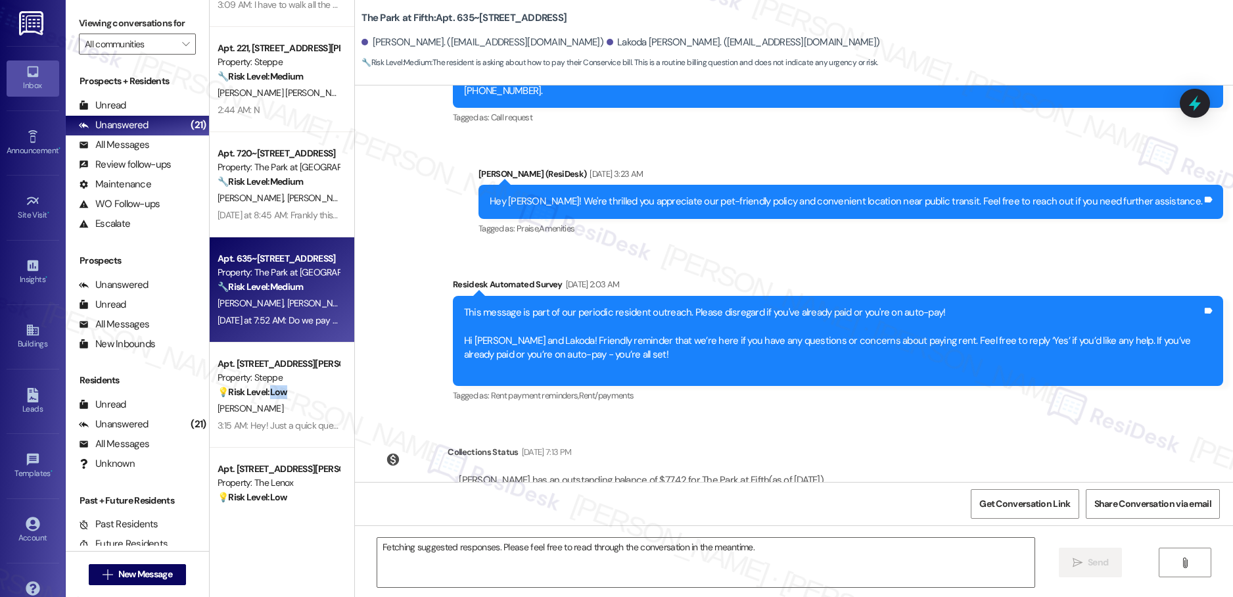
click at [273, 396] on strong "💡 Risk Level: Low" at bounding box center [253, 392] width 70 height 12
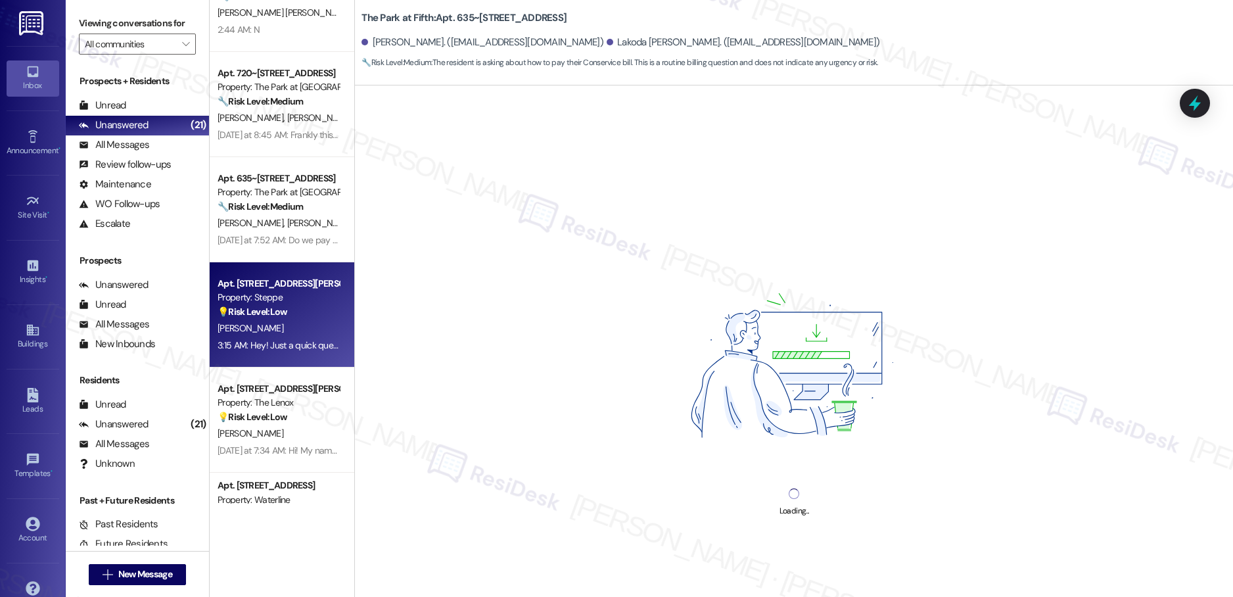
scroll to position [1325, 0]
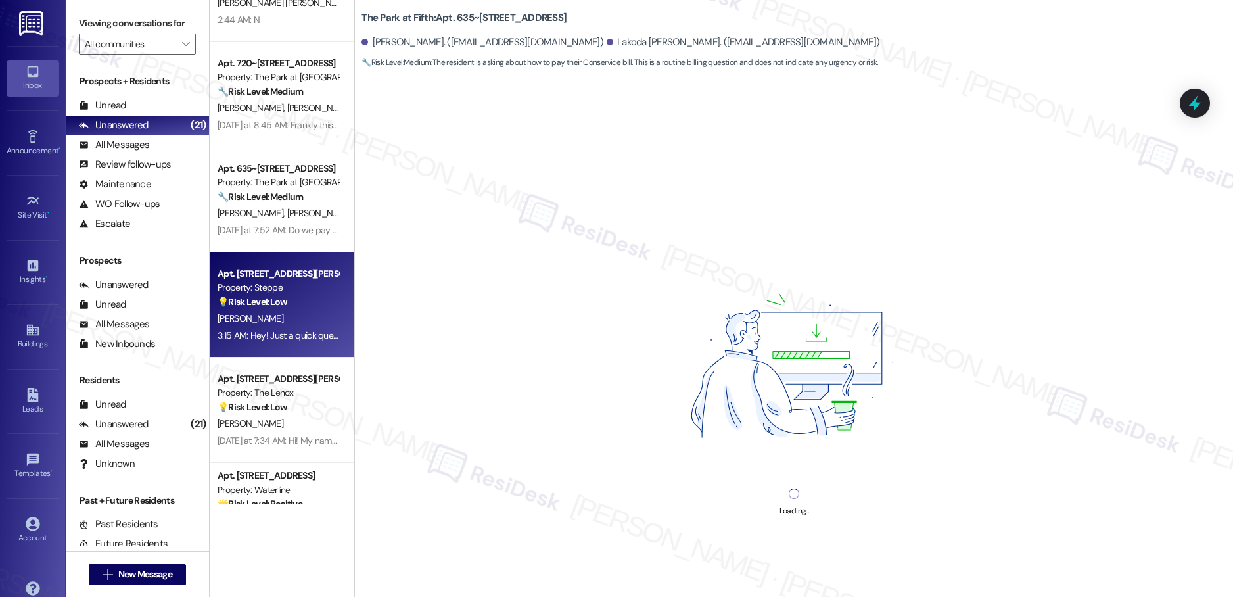
click at [287, 408] on div "Apt. 91, [STREET_ADDRESS] Property: Caldera at [GEOGRAPHIC_DATA] 🔧 Risk Level: …" at bounding box center [282, 252] width 145 height 504
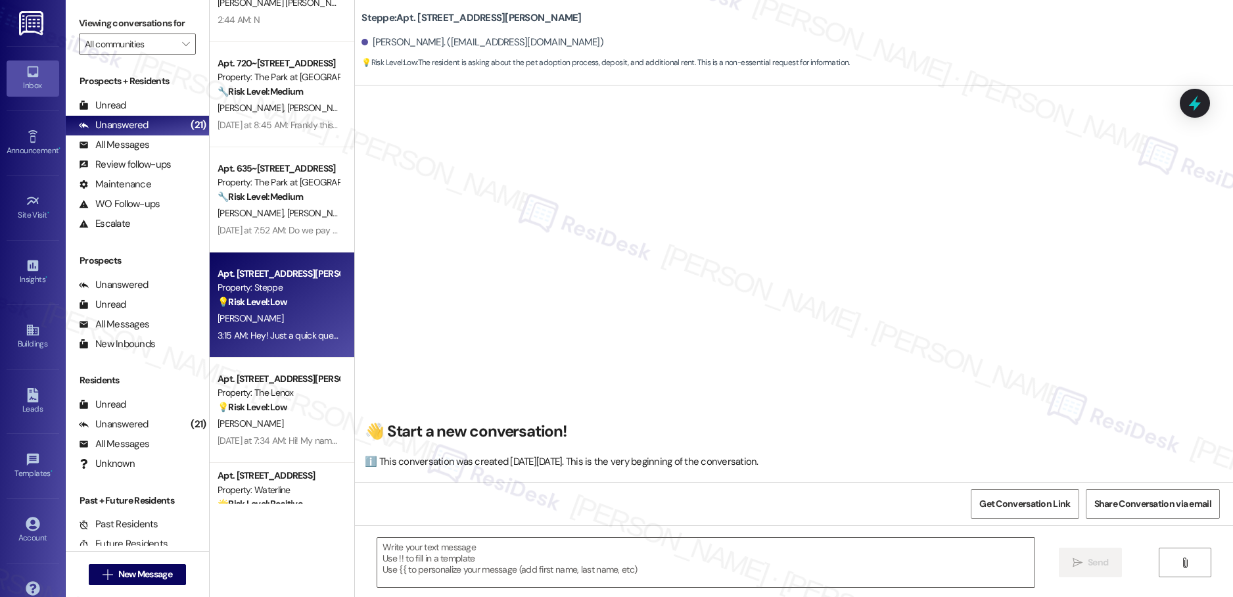
click at [287, 408] on div "💡 Risk Level: Low This is an inquiry about a job opening, which falls under non…" at bounding box center [279, 407] width 122 height 14
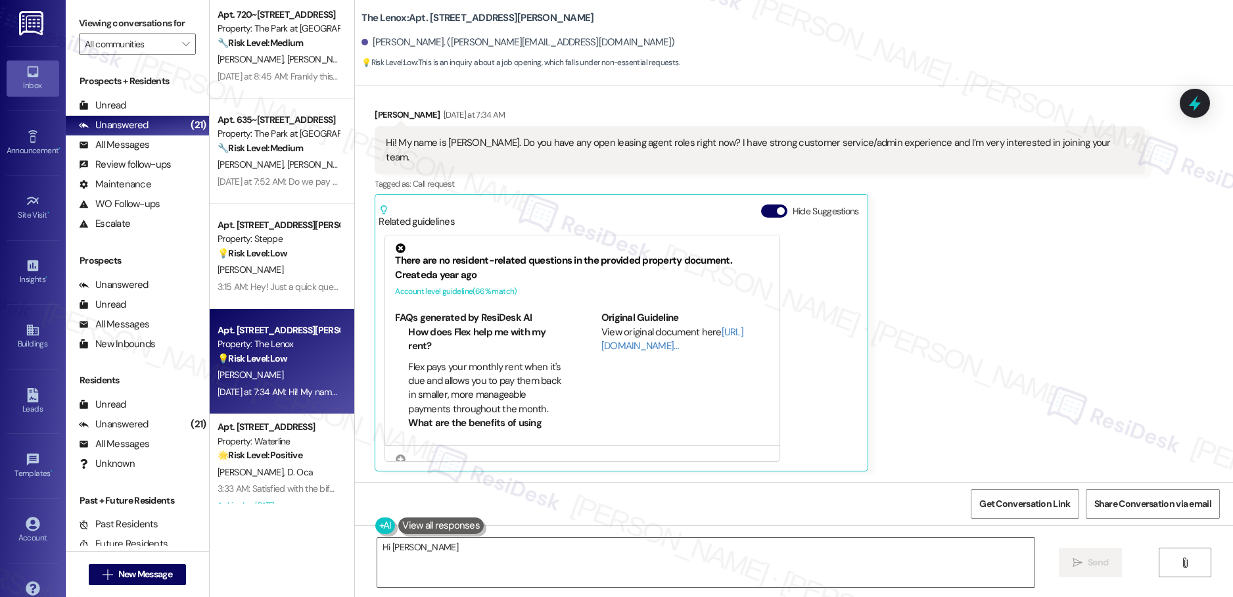
scroll to position [1429, 0]
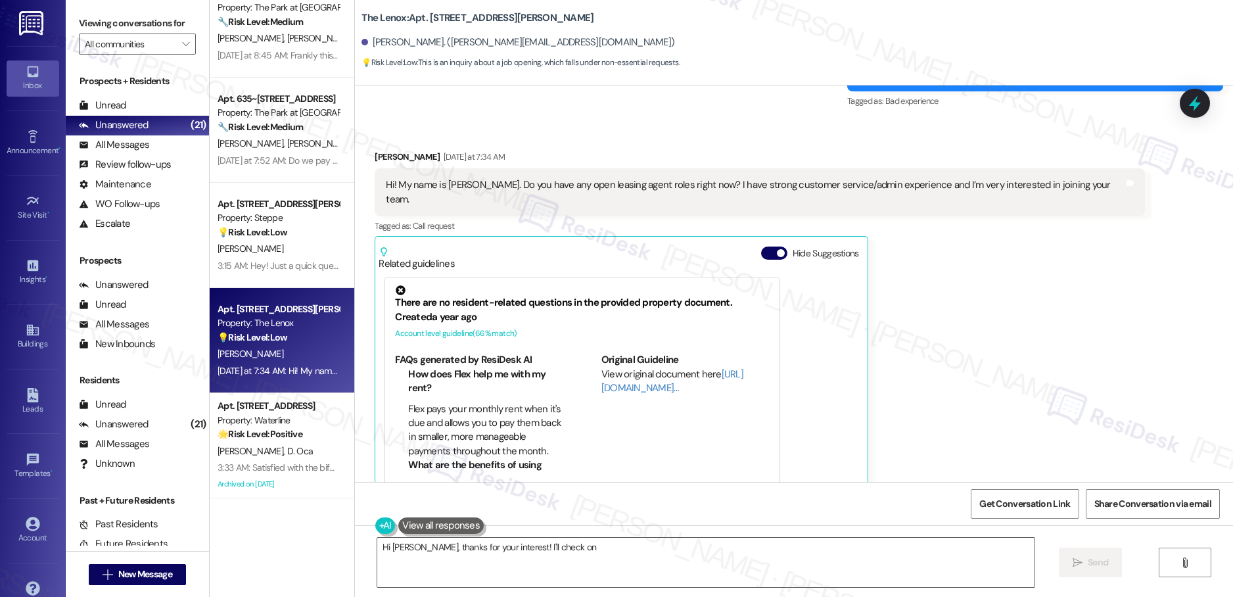
click at [274, 416] on div "Apt. 221, [STREET_ADDRESS][PERSON_NAME] Property: Steppe 🔧 Risk Level: Medium T…" at bounding box center [282, 252] width 145 height 504
type textarea "Hi [PERSON_NAME], thanks for your interest! I'll check on open leasing agent ro…"
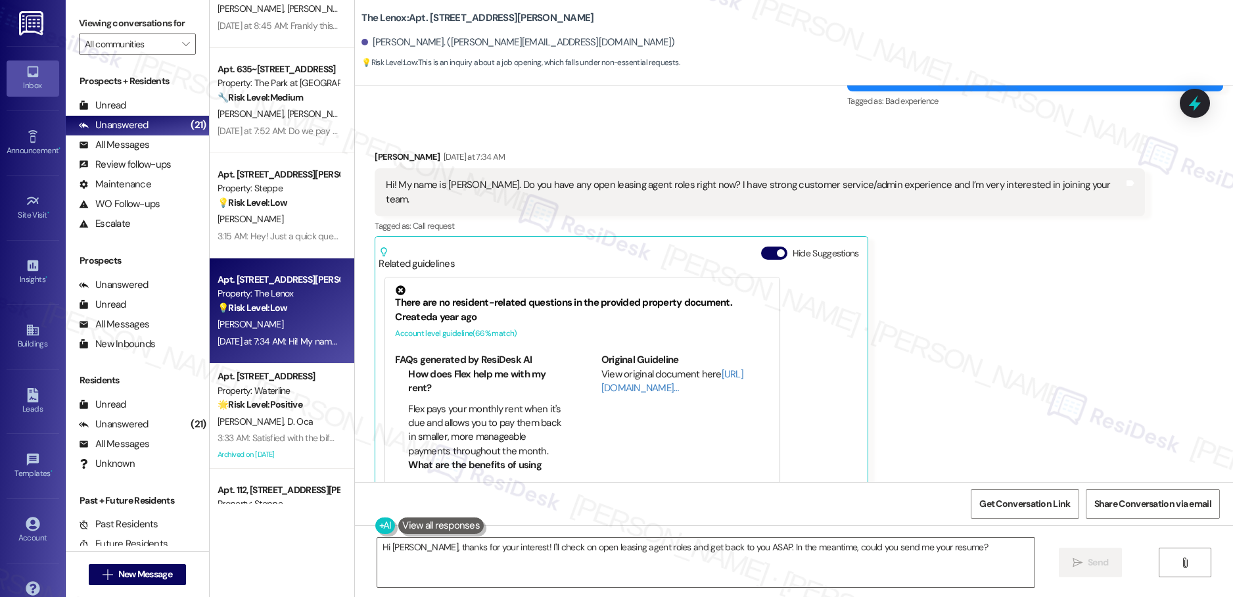
click at [274, 416] on div "Apt. 221, [STREET_ADDRESS][PERSON_NAME] Property: Steppe 🔧 Risk Level: Medium T…" at bounding box center [282, 252] width 145 height 504
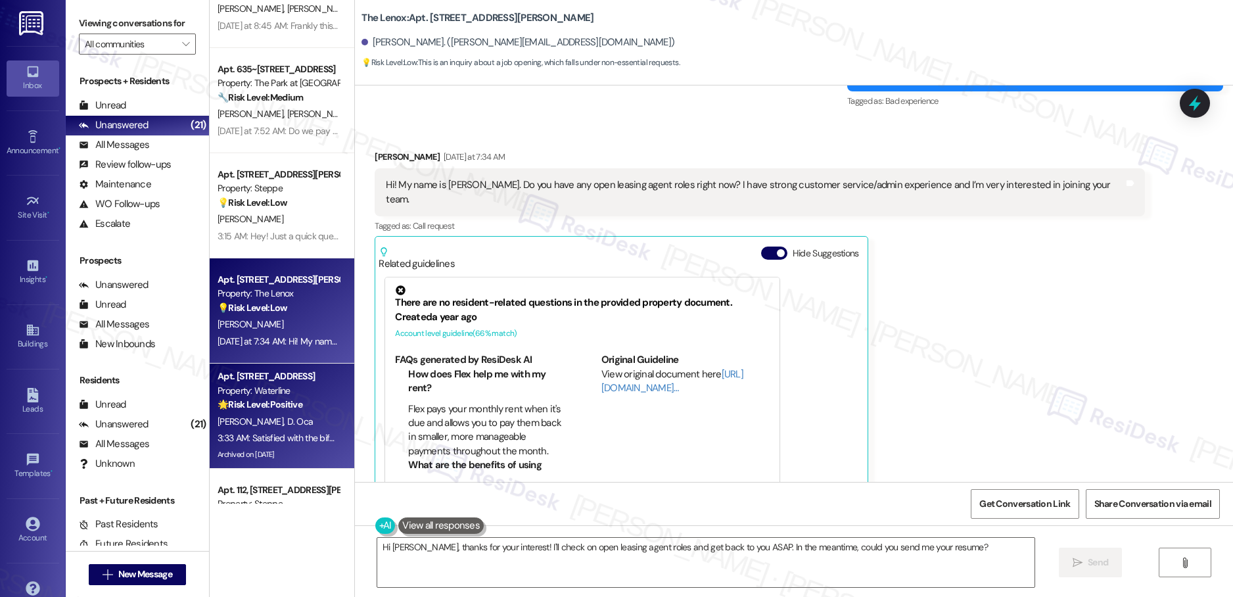
click at [287, 416] on span "D. Oca" at bounding box center [300, 422] width 26 height 12
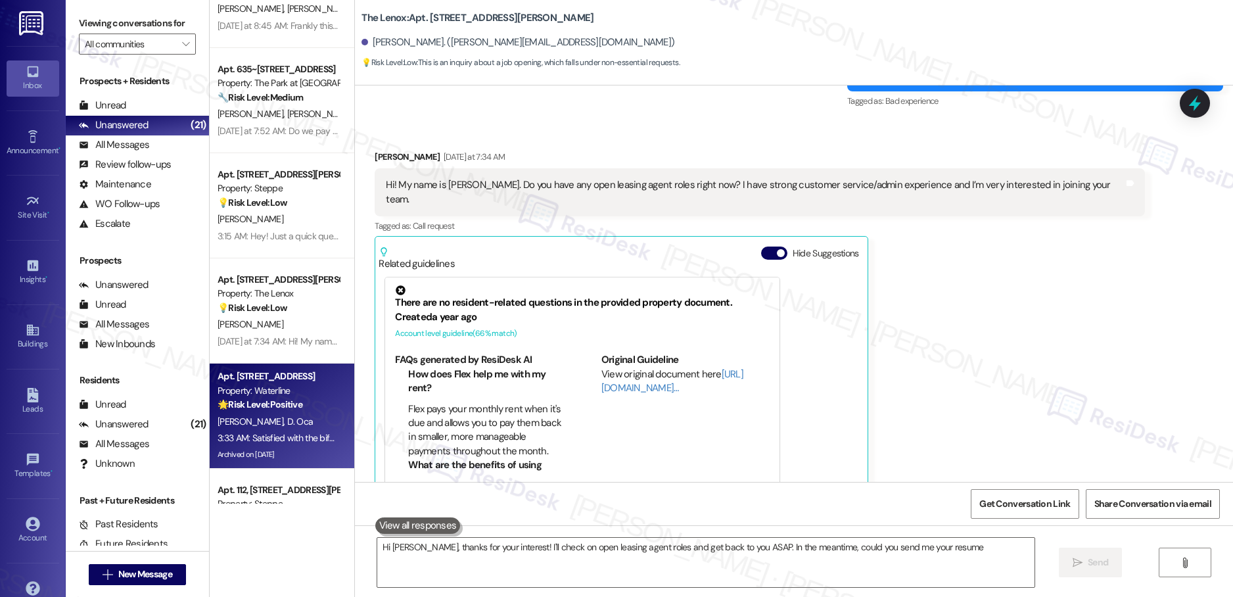
type textarea "Hi [PERSON_NAME], thanks for your interest! I'll check on open leasing agent ro…"
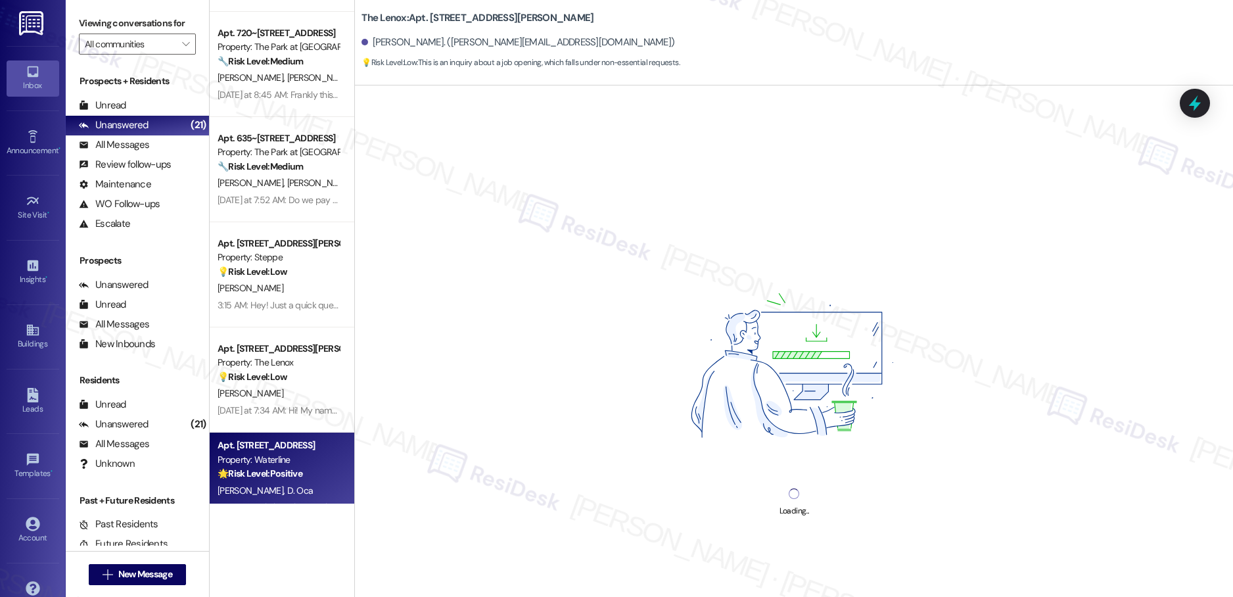
scroll to position [1592, 0]
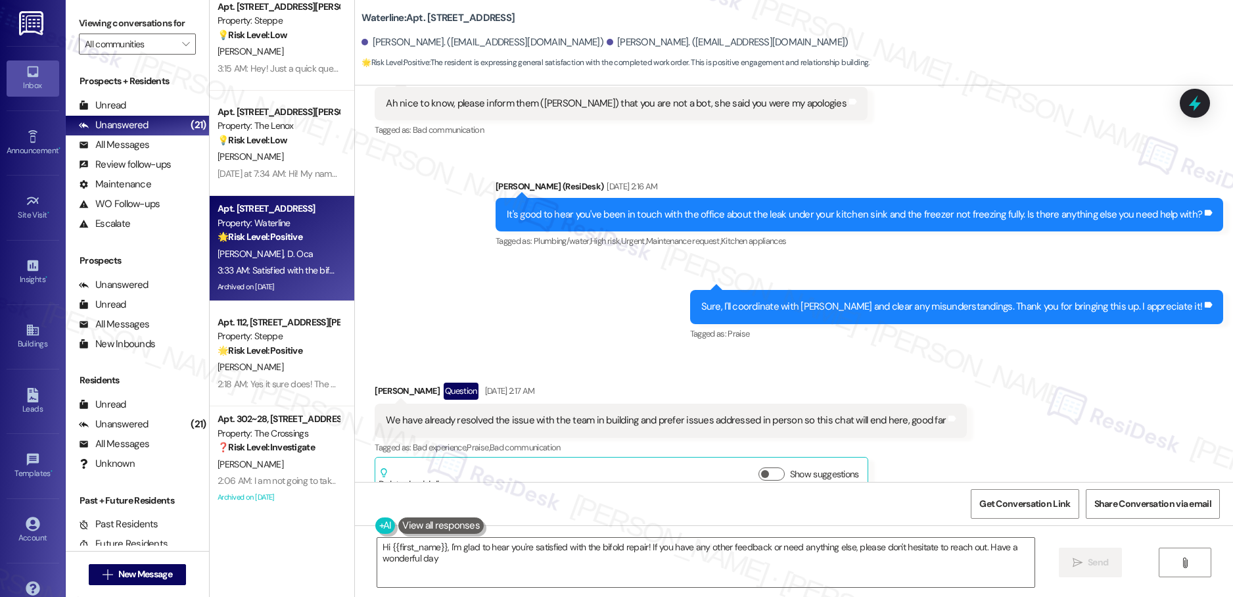
type textarea "Hi {{first_name}}, I'm glad to hear you're satisfied with the bifold repair! If…"
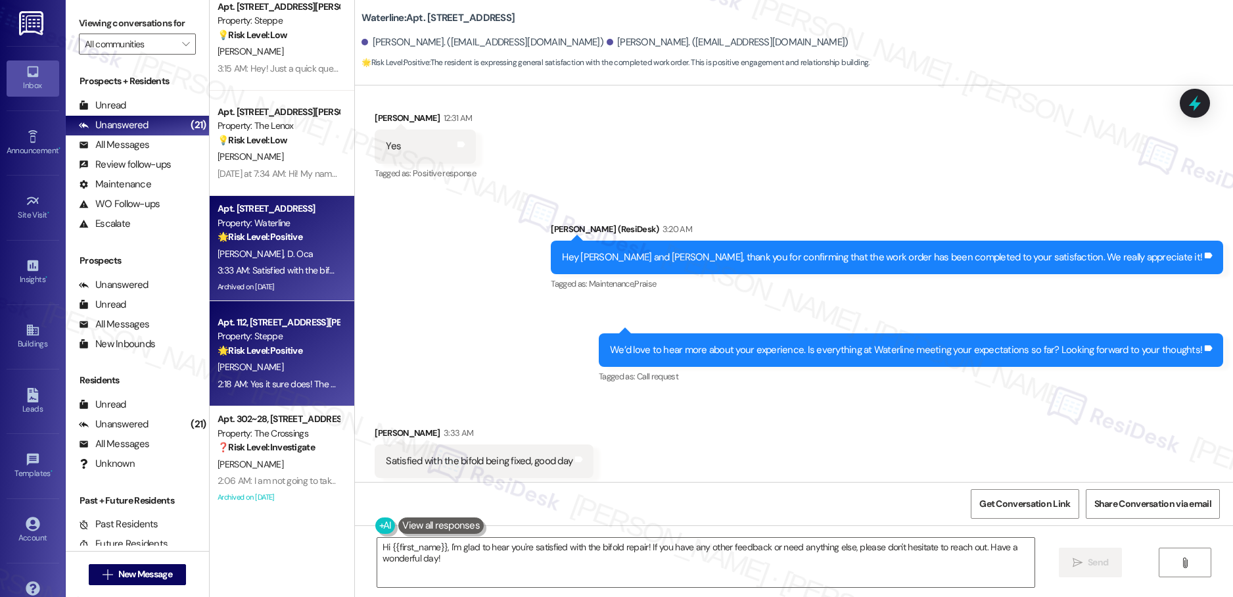
scroll to position [2594, 0]
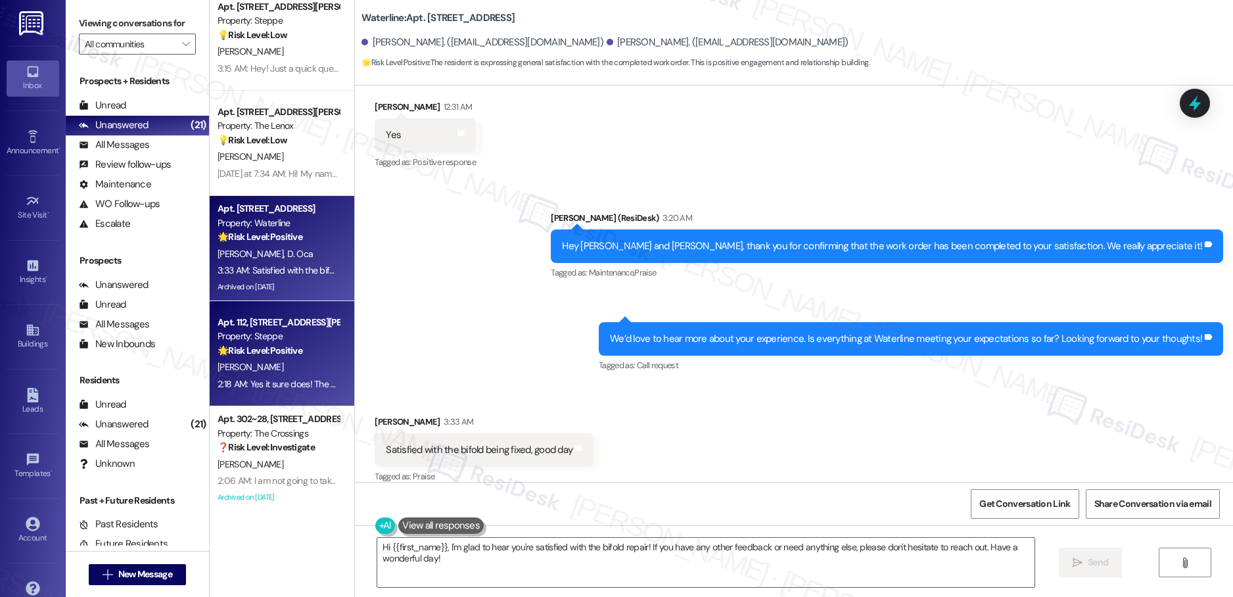
click at [270, 392] on div "2:18 AM: Yes it sure does! The maintenance guy that came really explained how m…" at bounding box center [278, 384] width 124 height 16
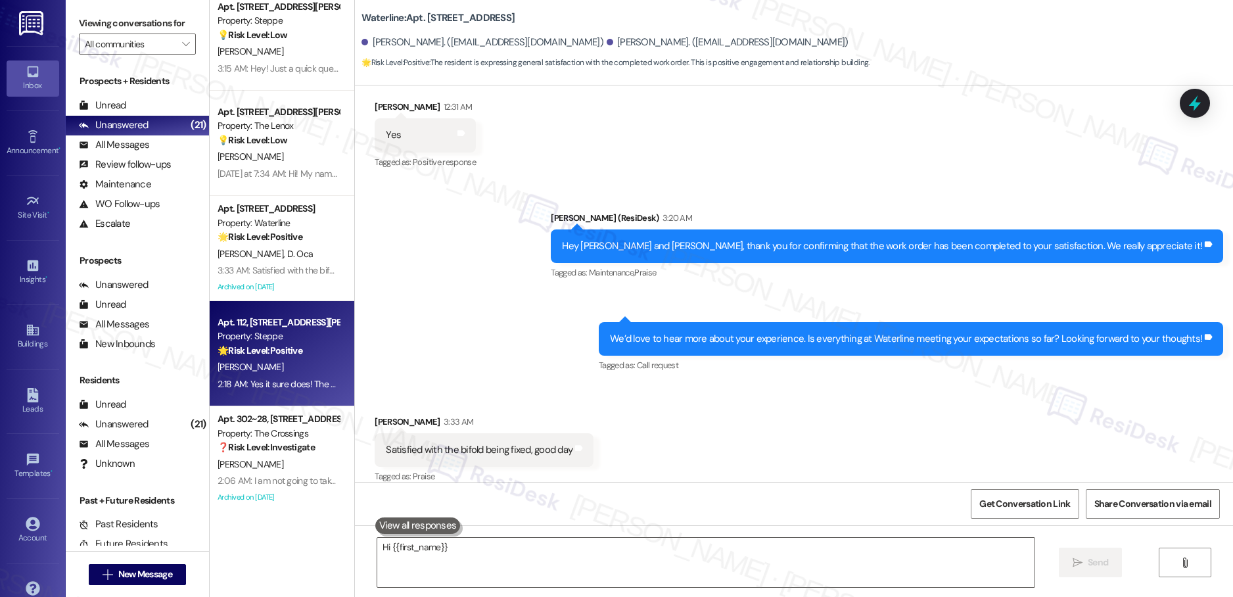
type textarea "Hi {{first_name}},"
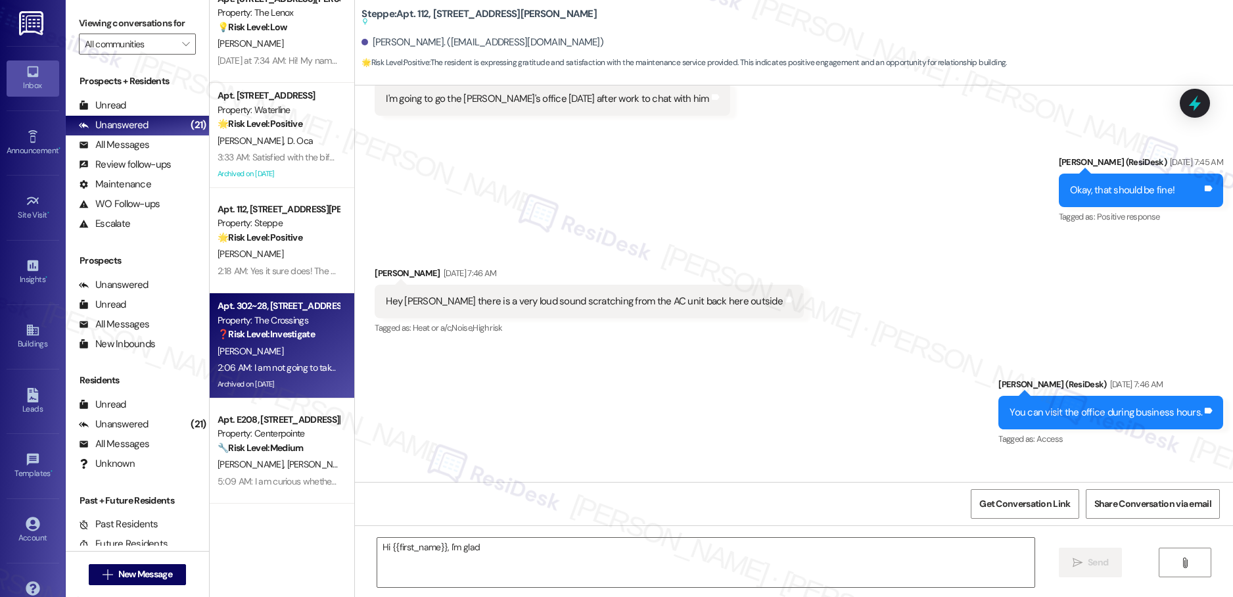
scroll to position [0, 0]
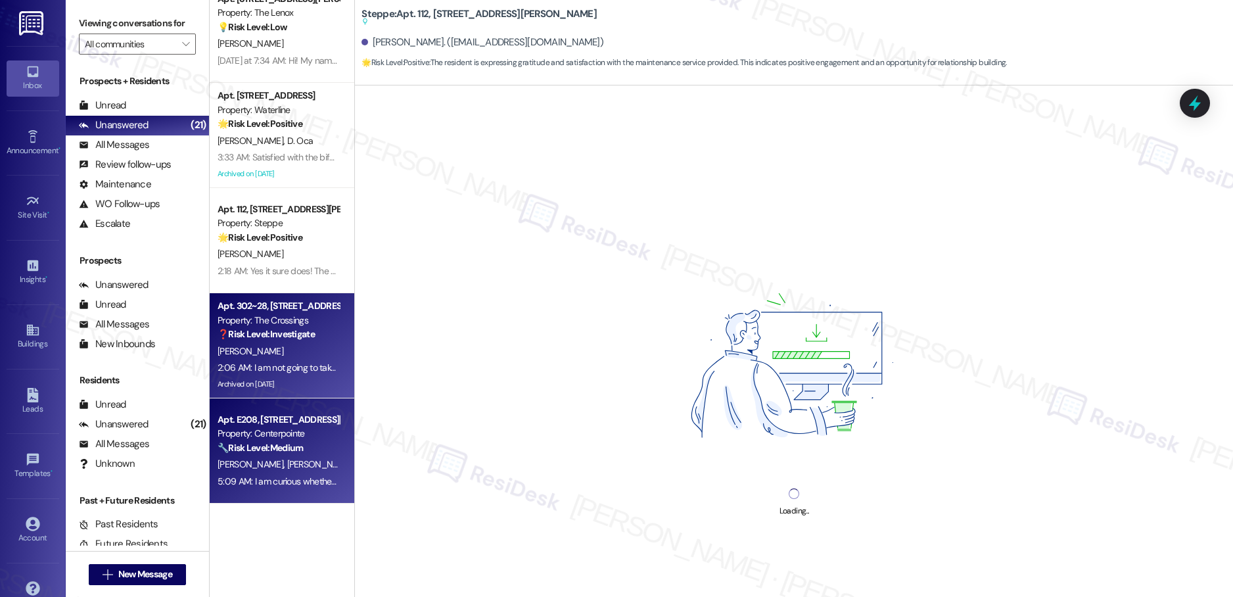
click at [299, 450] on div "🔧 Risk Level: Medium The resident reports that the door repair was not fully sa…" at bounding box center [279, 448] width 122 height 14
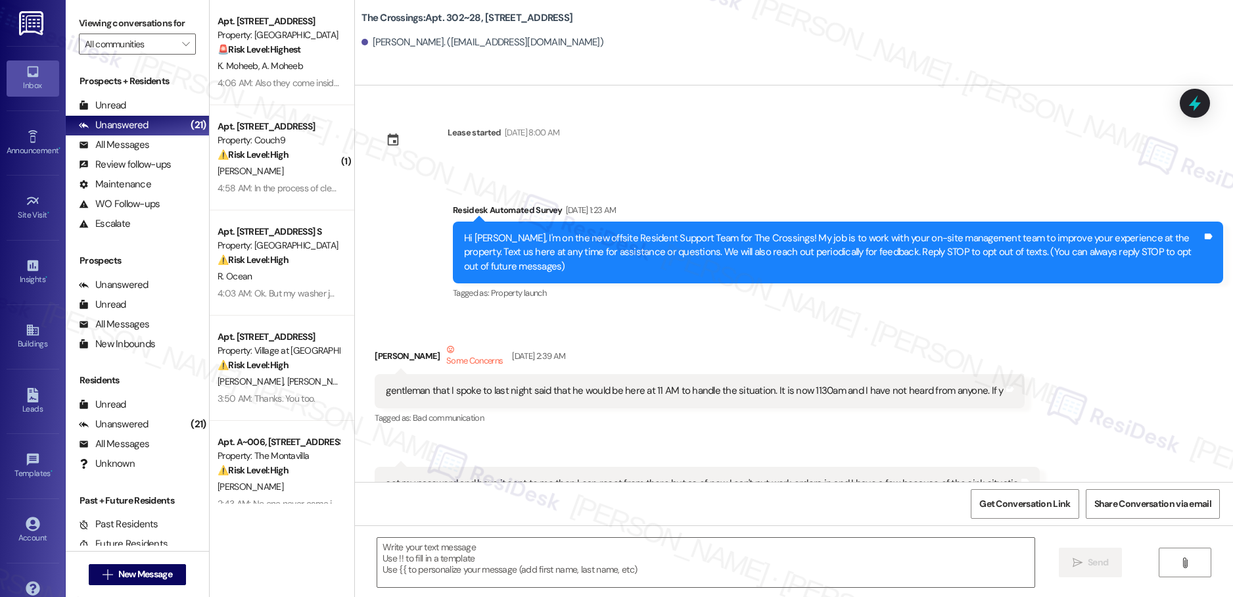
type textarea "Fetching suggested responses. Please feel free to read through the conversation…"
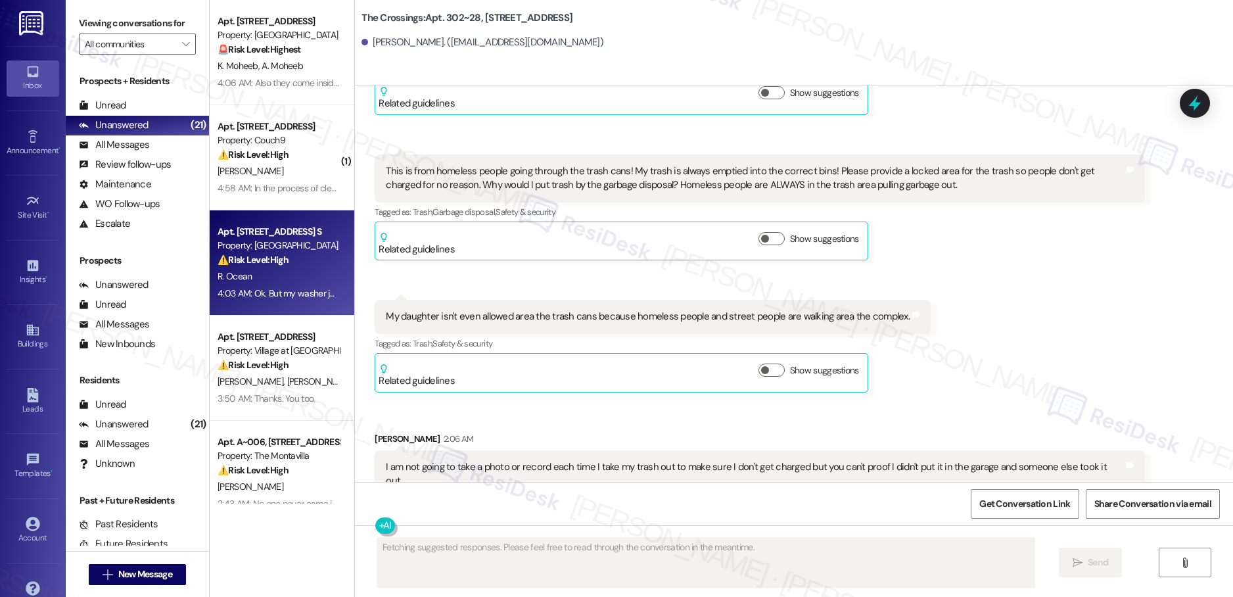
click at [277, 264] on strong "⚠️ Risk Level: High" at bounding box center [253, 260] width 71 height 12
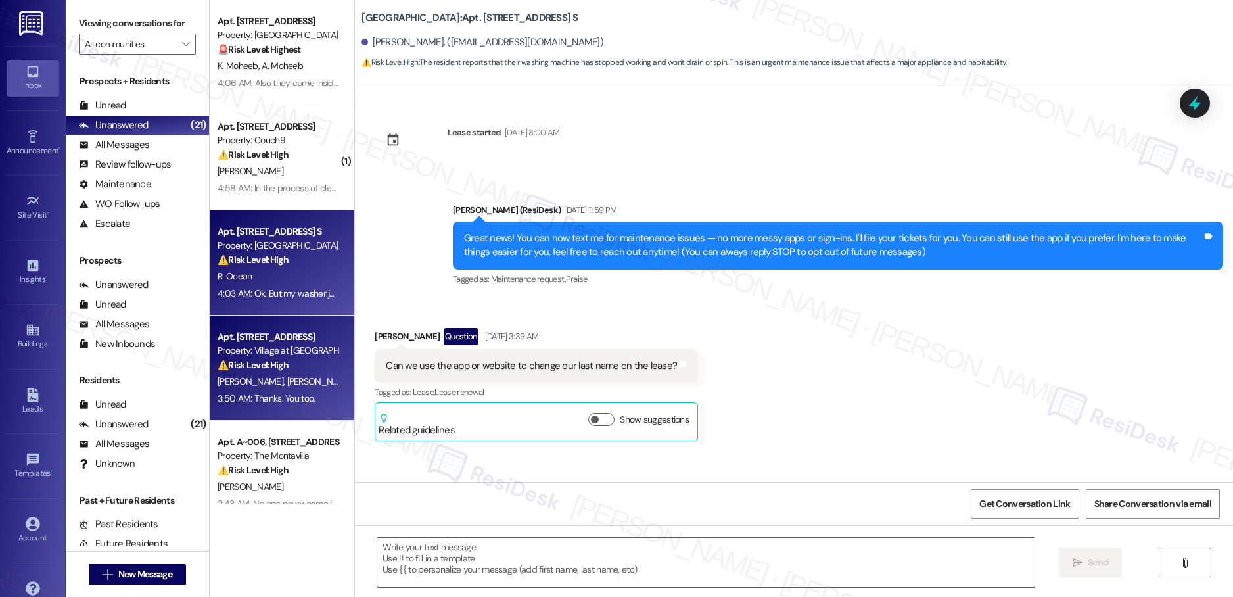
click at [299, 350] on div "Property: Village at [GEOGRAPHIC_DATA] I" at bounding box center [279, 351] width 122 height 14
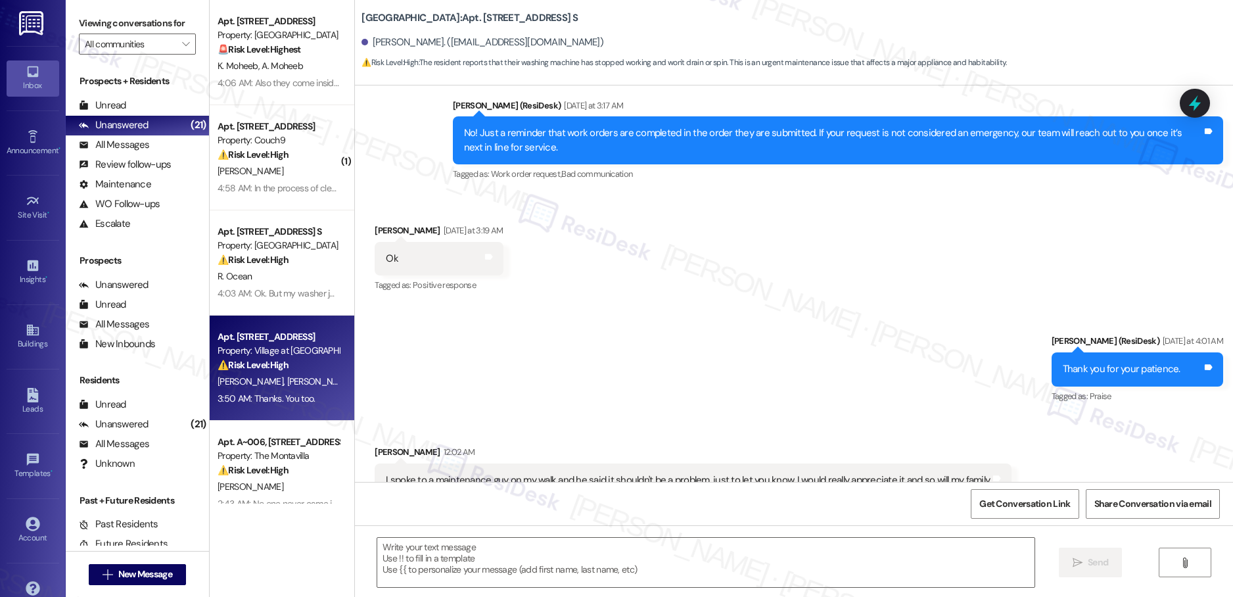
type textarea "Fetching suggested responses. Please feel free to read through the conversation…"
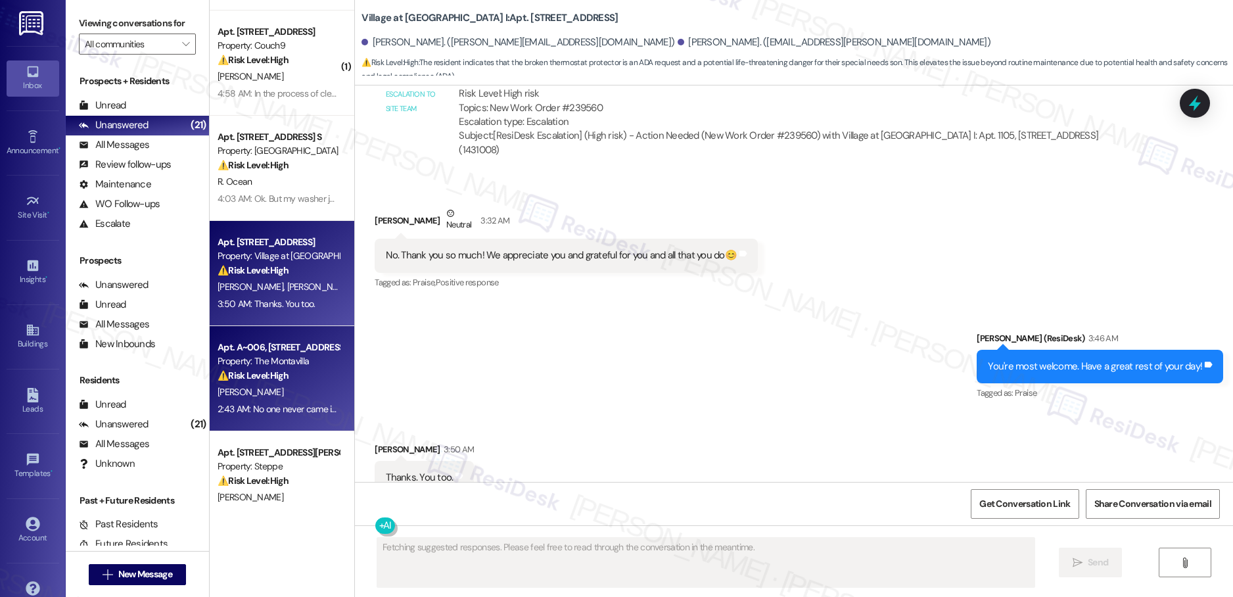
click at [301, 364] on div "Property: The Montavilla" at bounding box center [279, 361] width 122 height 14
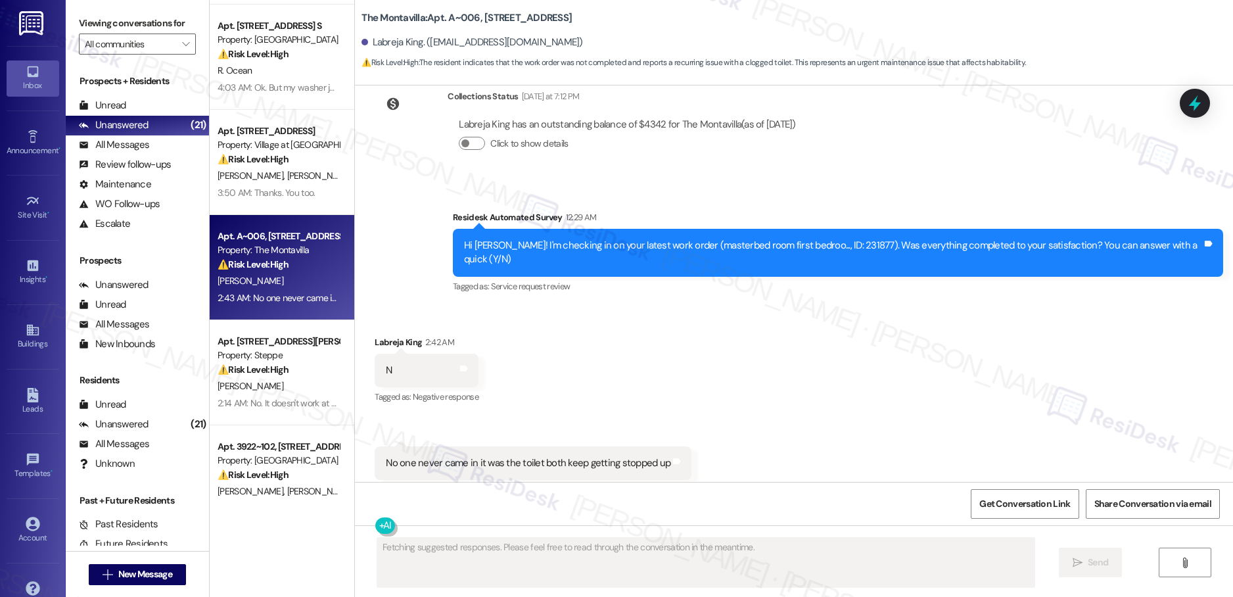
click at [254, 370] on div "Apt. [STREET_ADDRESS] Property: [GEOGRAPHIC_DATA] 🚨 Risk Level: Highest The res…" at bounding box center [282, 252] width 145 height 504
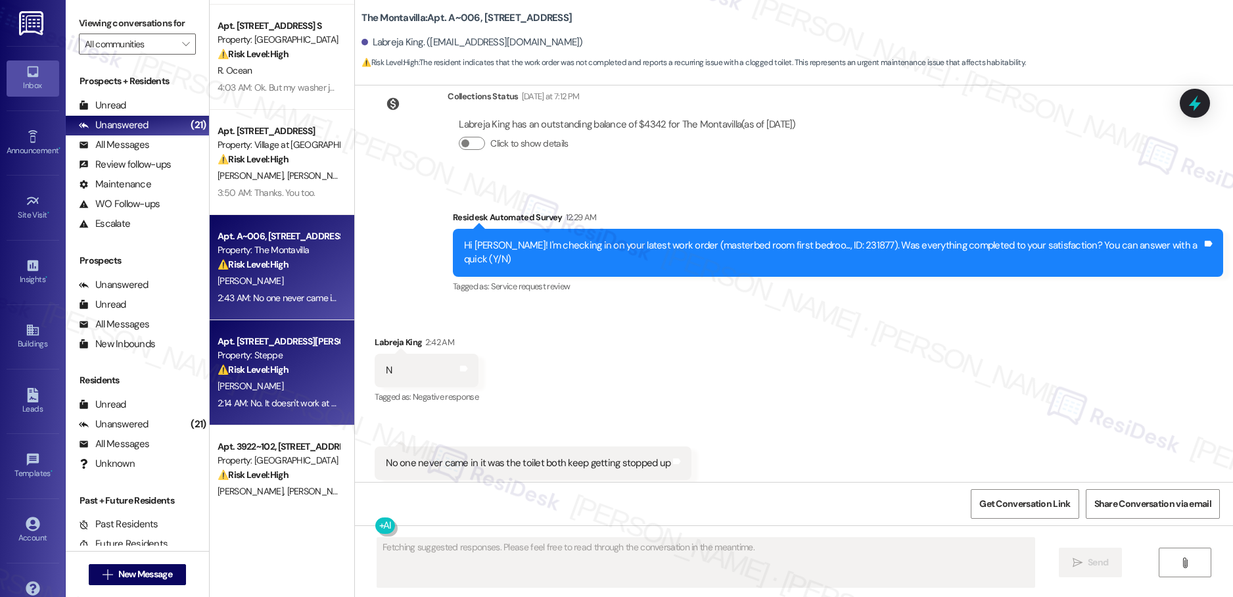
click at [272, 377] on div "Apt. [STREET_ADDRESS][PERSON_NAME] Property: Steppe ⚠️ Risk Level: High The res…" at bounding box center [278, 355] width 124 height 45
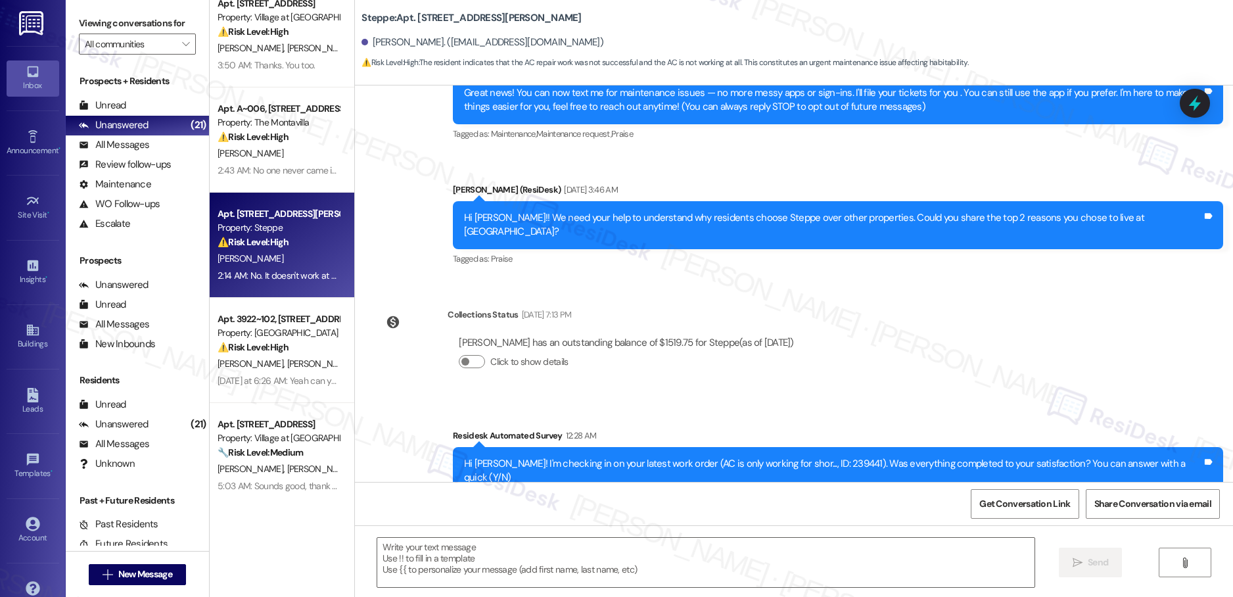
click at [291, 379] on div "[DATE] at 6:26 AM: Yeah can you have them come when they can [DATE] at 6:26 AM:…" at bounding box center [342, 381] width 249 height 12
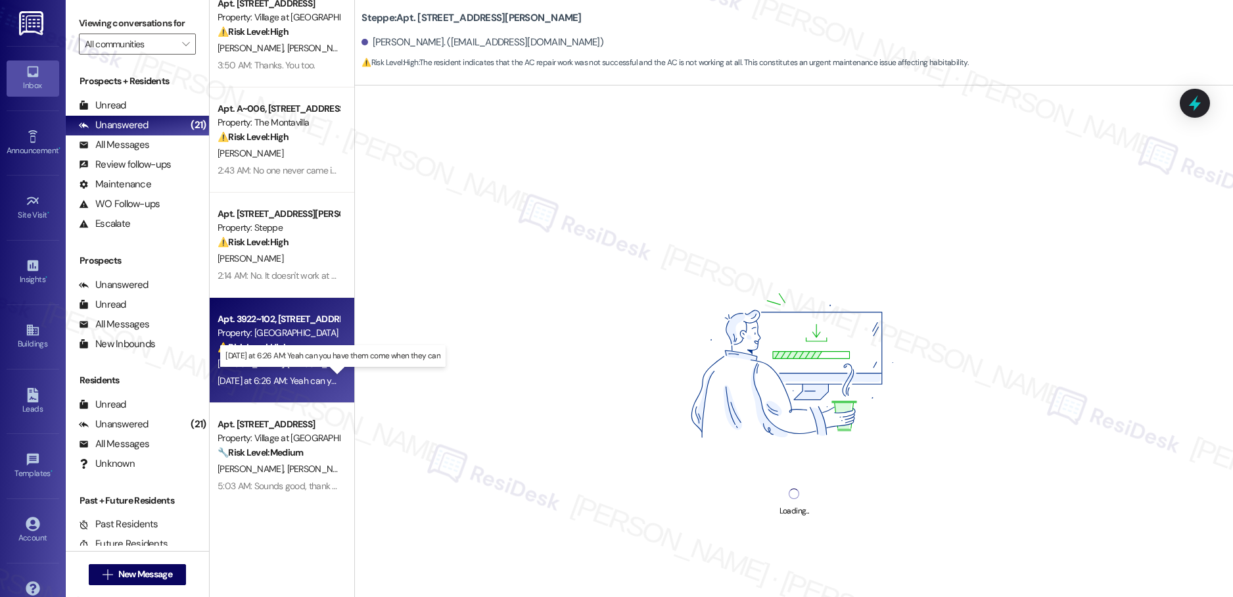
click at [295, 437] on div "( 1 ) Apt. [STREET_ADDRESS] Property: Couch9 ⚠️ Risk Level: High The resident r…" at bounding box center [282, 252] width 145 height 504
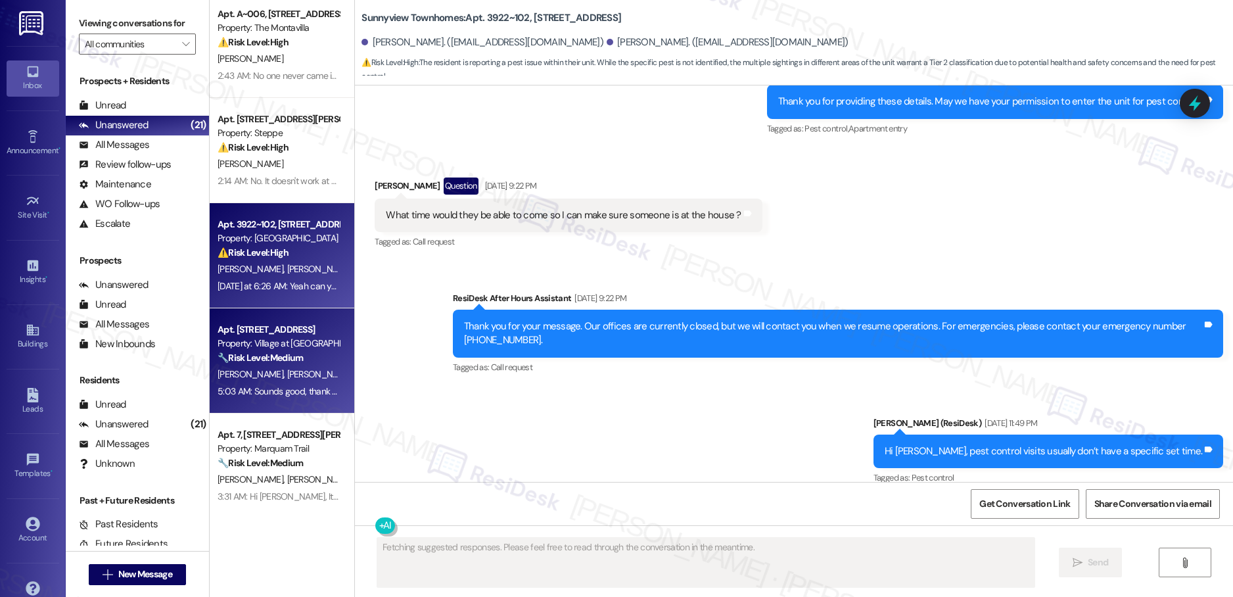
type textarea "Fetching suggested responses. Please feel free to read through the conversation…"
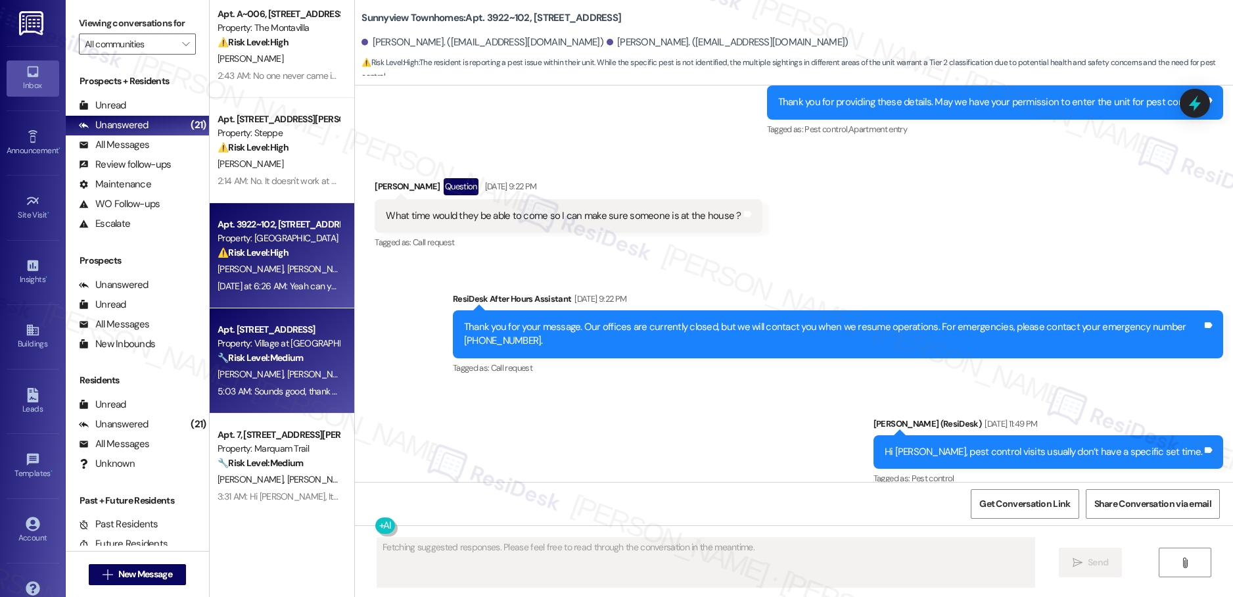
click at [289, 380] on div "[PERSON_NAME] [PERSON_NAME]" at bounding box center [278, 374] width 124 height 16
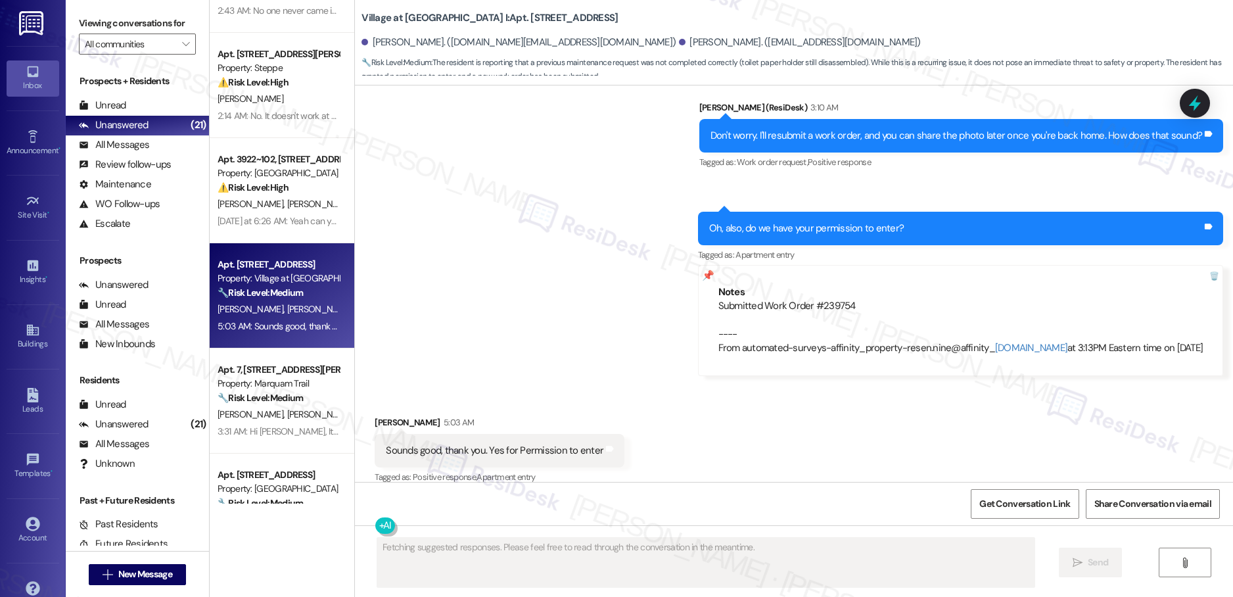
click at [257, 393] on div "Apt. [STREET_ADDRESS] S Property: Forest Ridge ⚠️ Risk Level: High The resident…" at bounding box center [282, 252] width 145 height 504
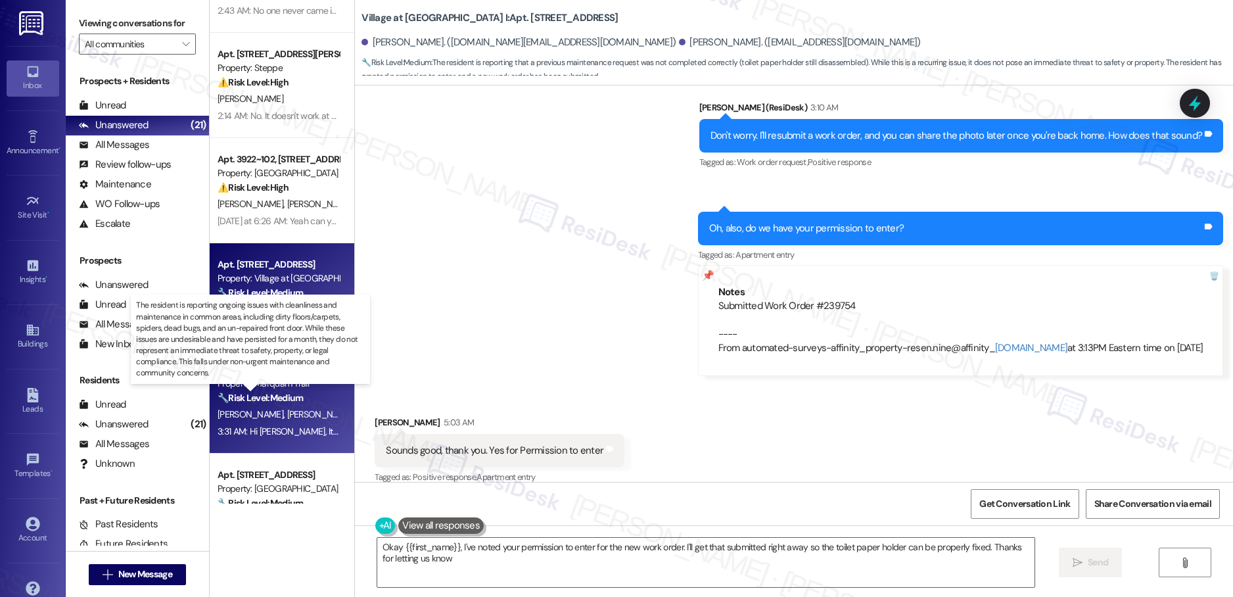
type textarea "Okay {{first_name}}, I've noted your permission to enter for the new work order…"
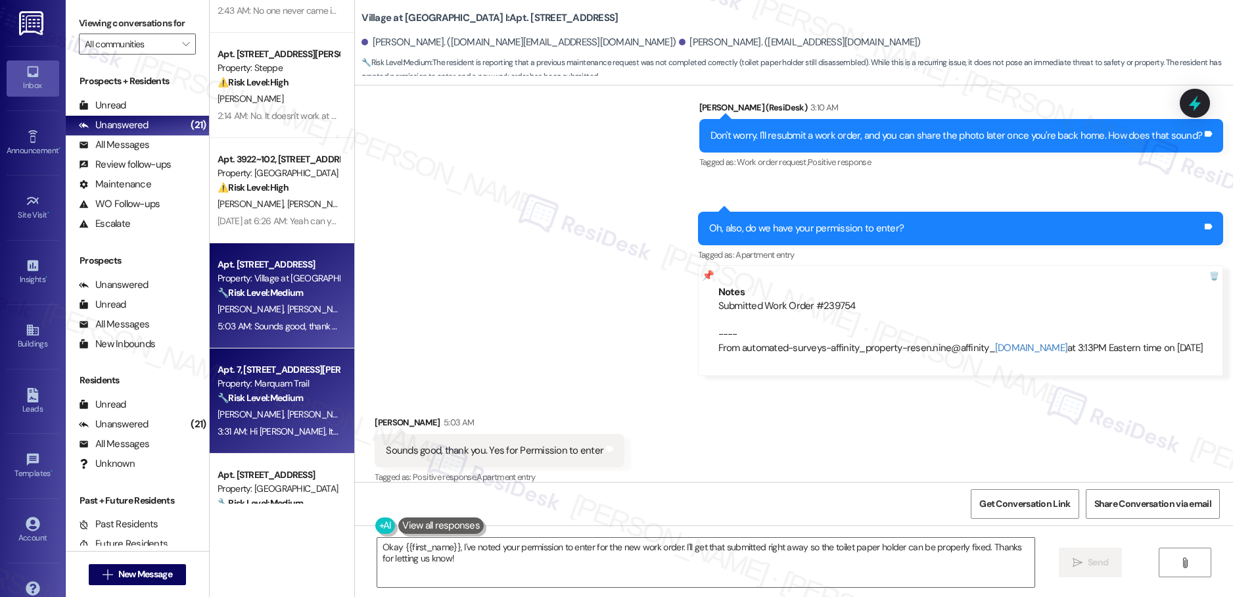
click at [299, 394] on div "🔧 Risk Level: Medium The resident is reporting ongoing issues with cleanliness …" at bounding box center [279, 398] width 122 height 14
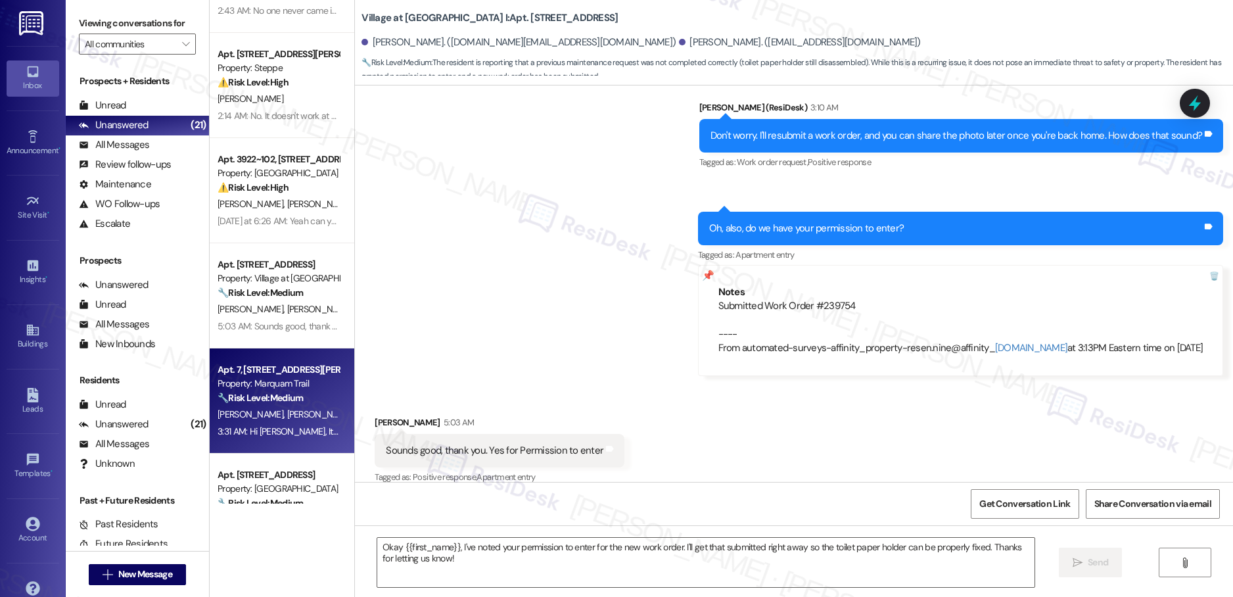
type textarea "Fetching suggested responses. Please feel free to read through the conversation…"
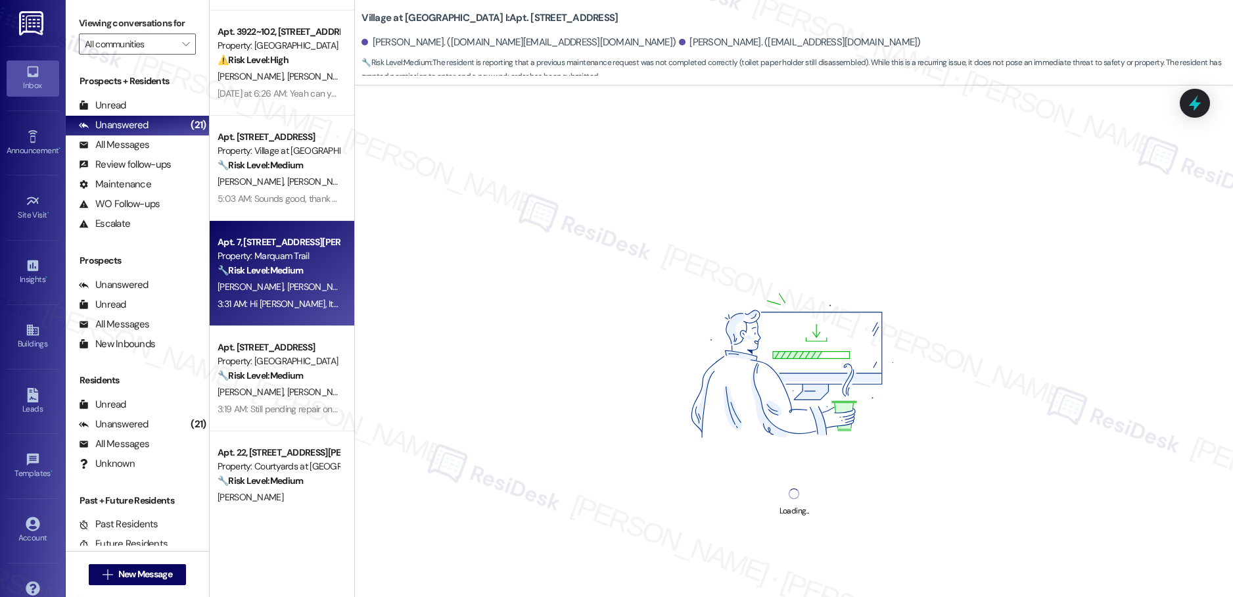
click at [260, 398] on div "Apt. A~006, [STREET_ADDRESS] Property: The Montavilla ⚠️ Risk Level: High The r…" at bounding box center [282, 252] width 145 height 504
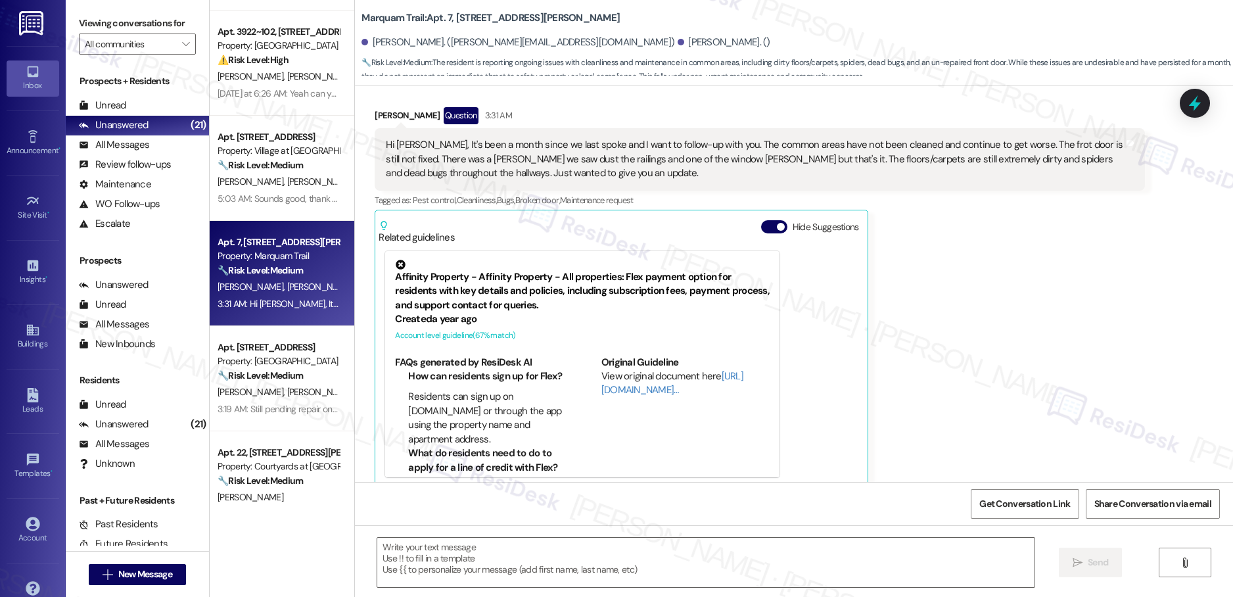
type textarea "Fetching suggested responses. Please feel free to read through the conversation…"
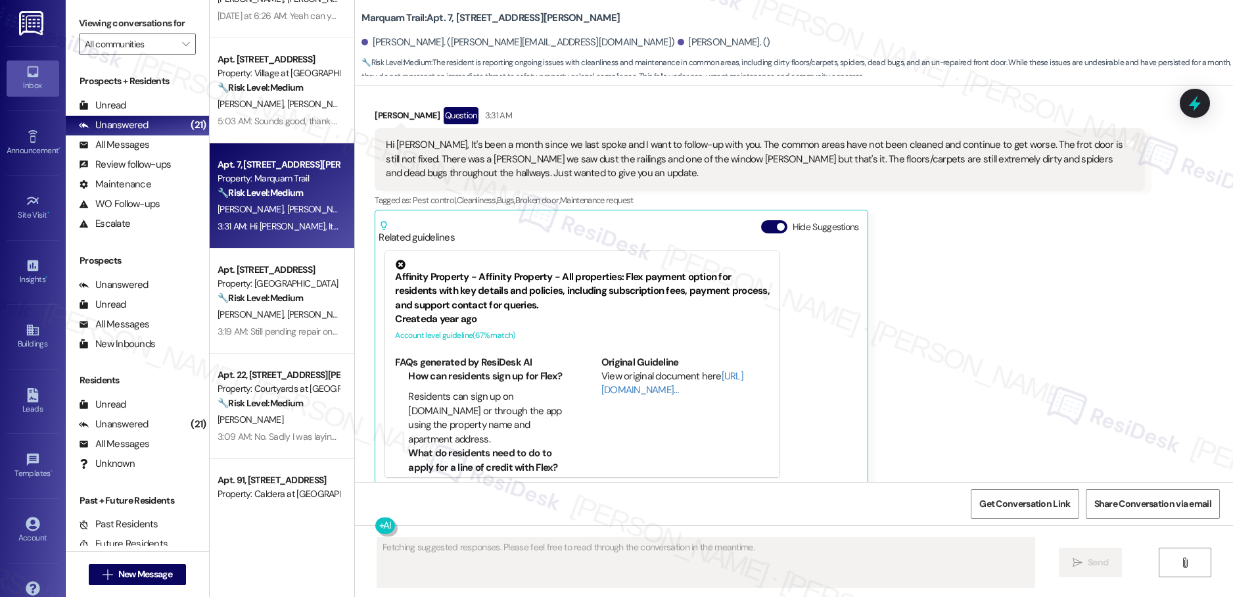
click at [290, 335] on div "Apt. [STREET_ADDRESS][PERSON_NAME] Property: Steppe ⚠️ Risk Level: High The res…" at bounding box center [282, 252] width 145 height 504
click at [290, 335] on div "3:19 AM: Still pending repair on vent in bathroom 3:19 AM: Still pending repair…" at bounding box center [309, 331] width 182 height 12
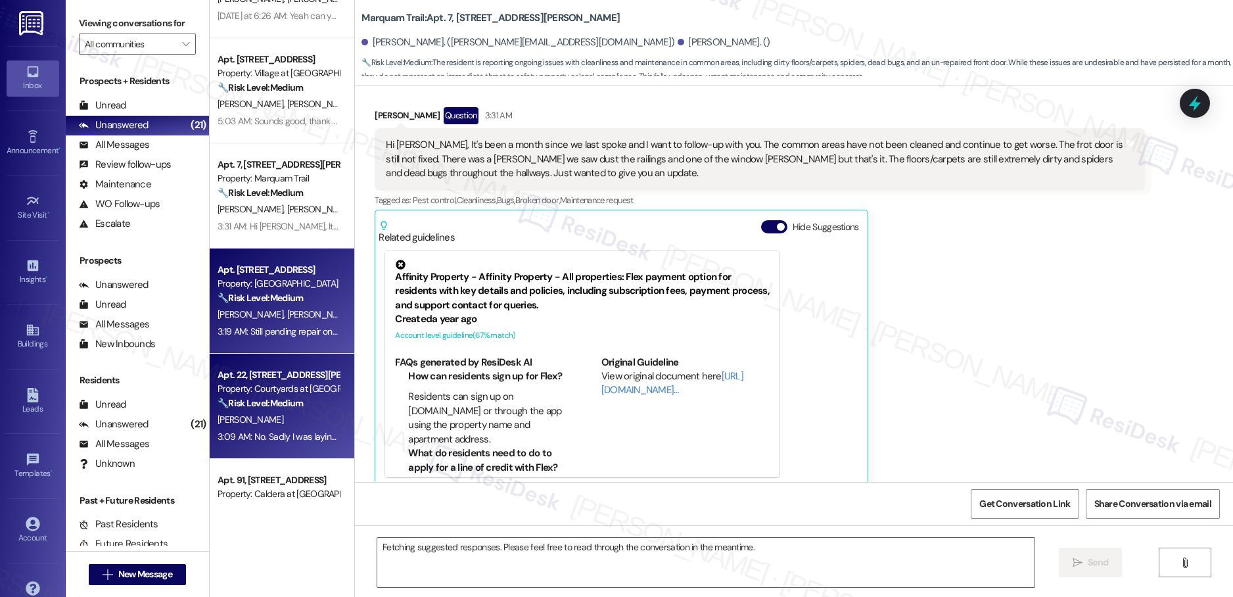
click at [321, 418] on div "[PERSON_NAME]" at bounding box center [278, 420] width 124 height 16
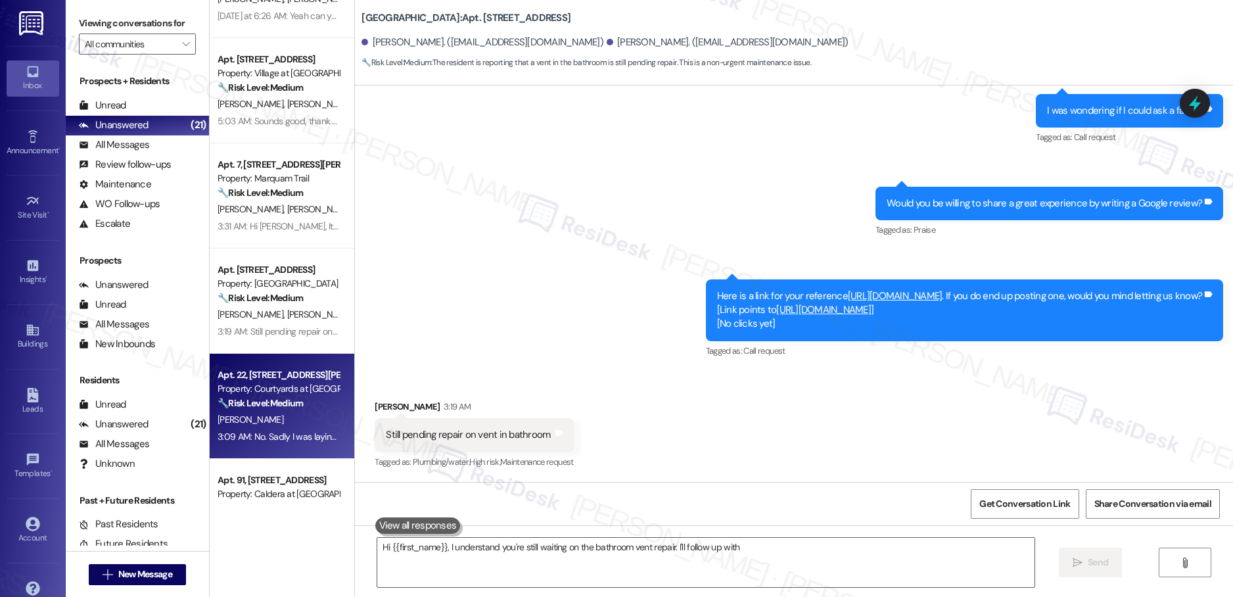
type textarea "Hi {{first_name}}, I understand you're still waiting on the bathroom vent repai…"
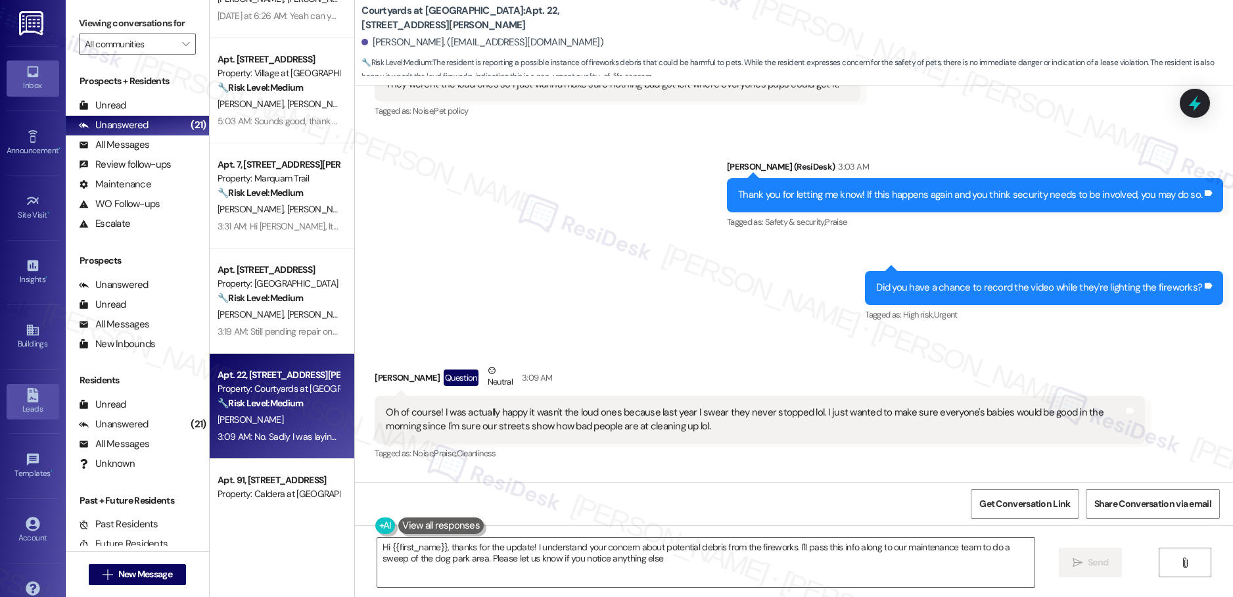
type textarea "Hi {{first_name}}, thanks for the update! I understand your concern about poten…"
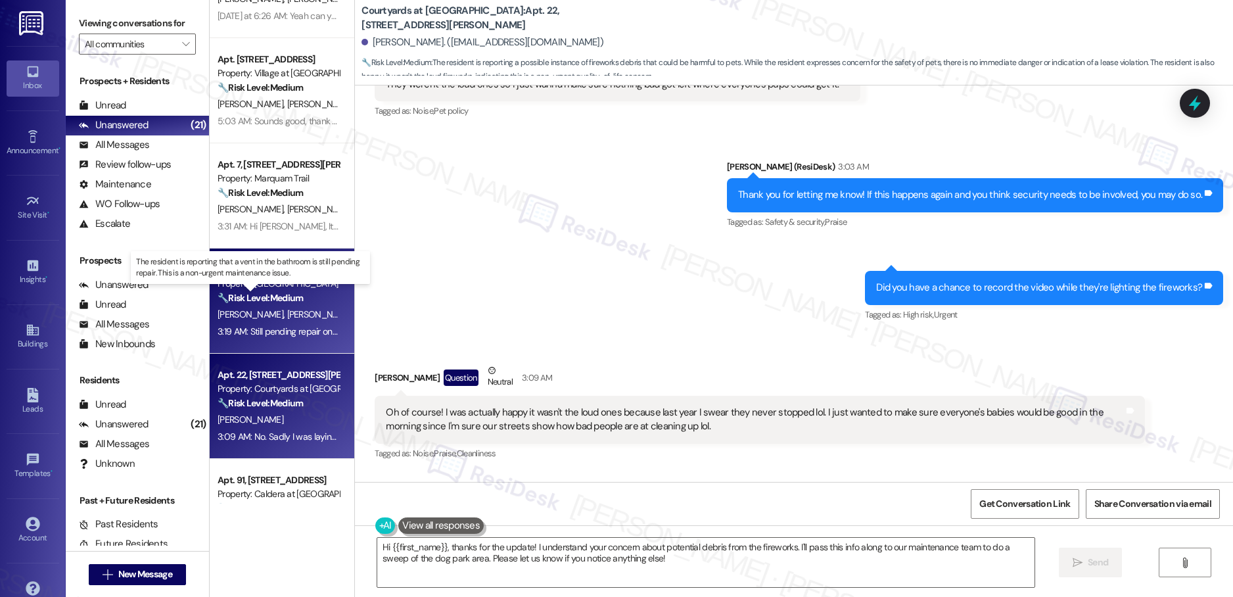
click at [279, 301] on strong "🔧 Risk Level: Medium" at bounding box center [260, 298] width 85 height 12
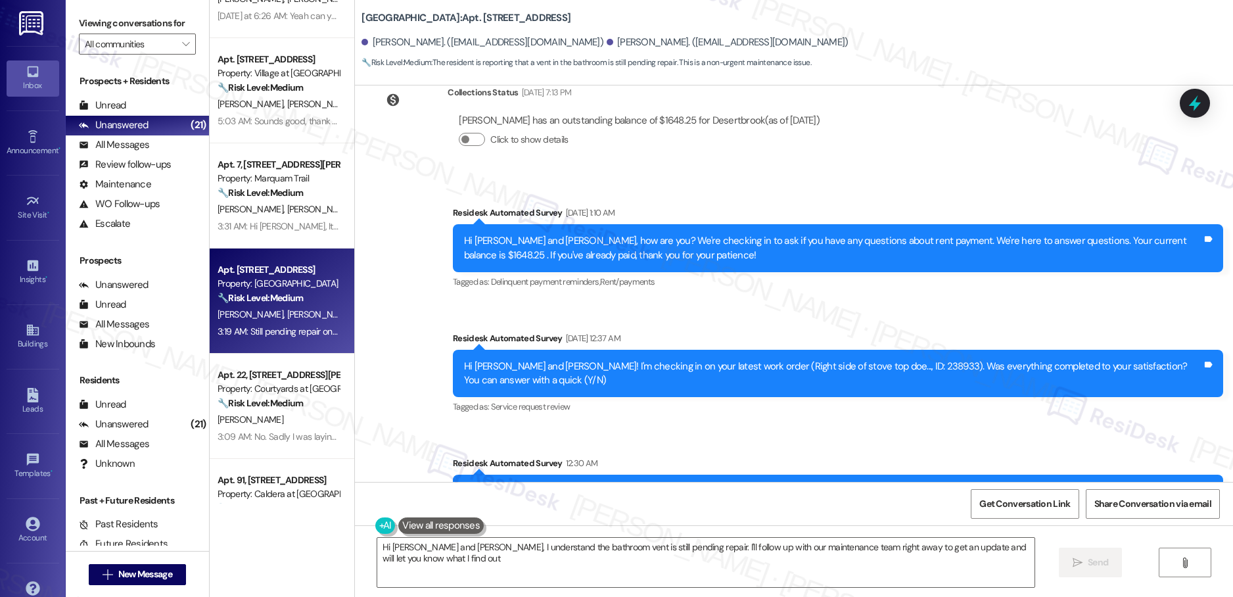
type textarea "Hi [PERSON_NAME] and [PERSON_NAME], I understand the bathroom vent is still pen…"
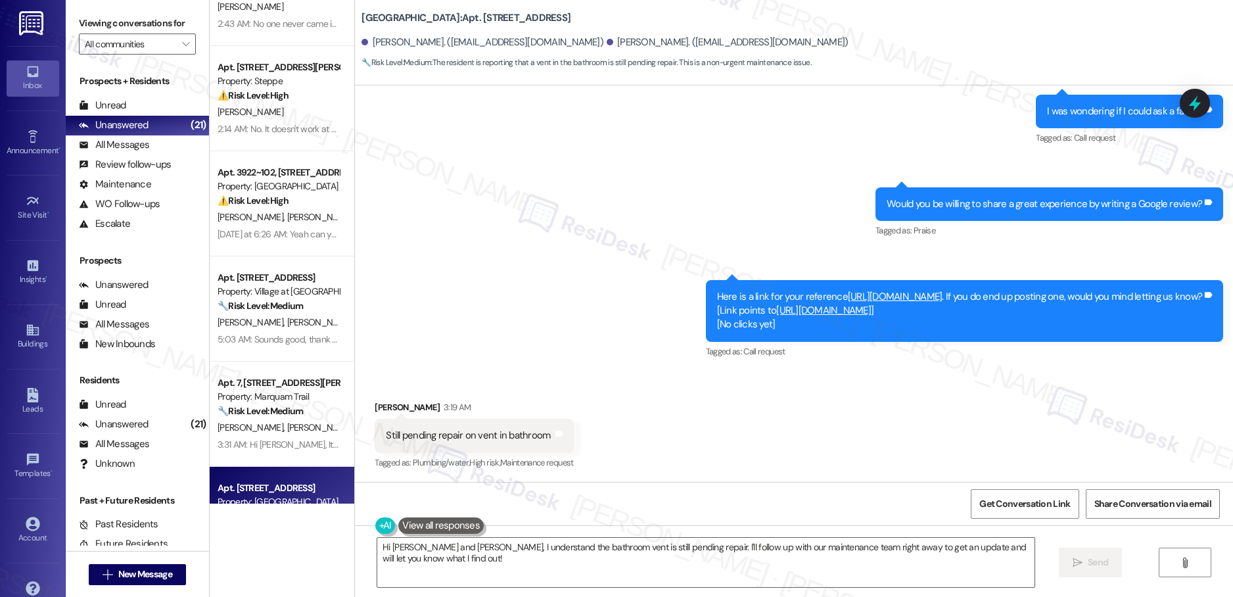
scroll to position [465, 0]
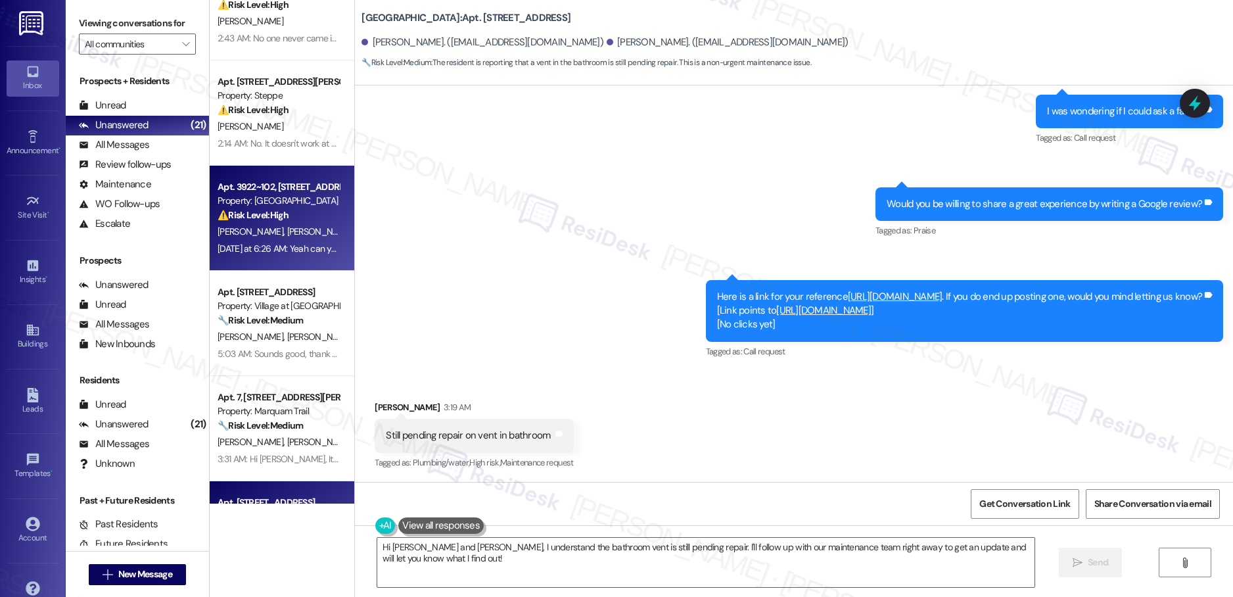
click at [273, 187] on div "Apt. 3922~102, [STREET_ADDRESS]" at bounding box center [279, 187] width 122 height 14
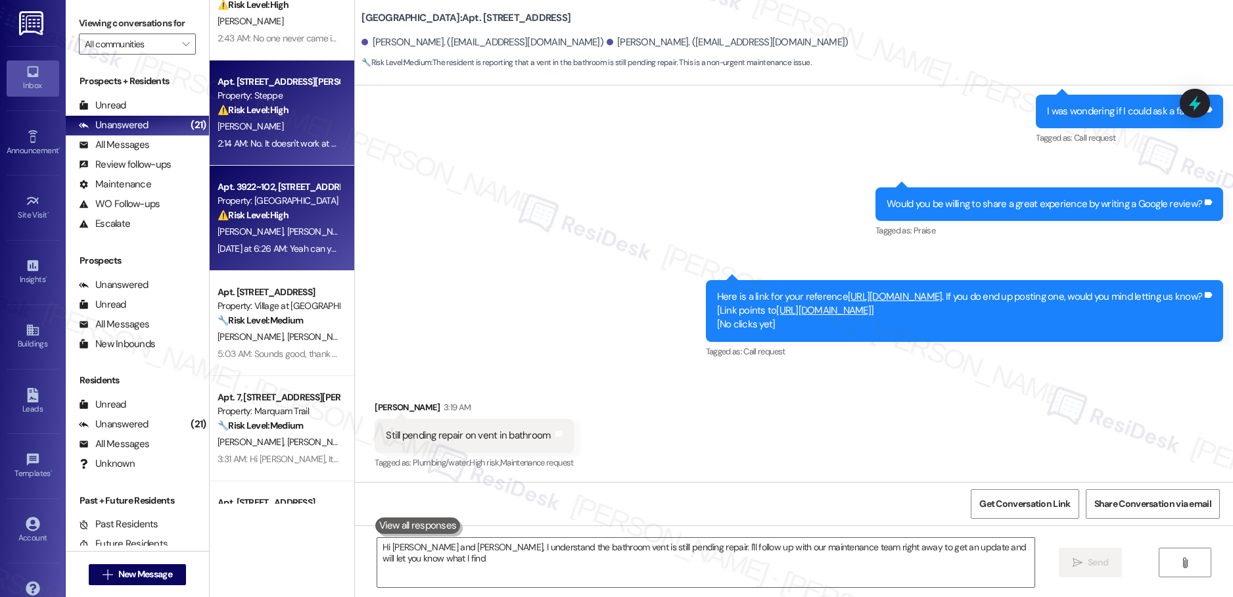
type textarea "Hi [PERSON_NAME] and [PERSON_NAME], I understand the bathroom vent is still pen…"
click at [269, 134] on div "[PERSON_NAME]" at bounding box center [278, 126] width 124 height 16
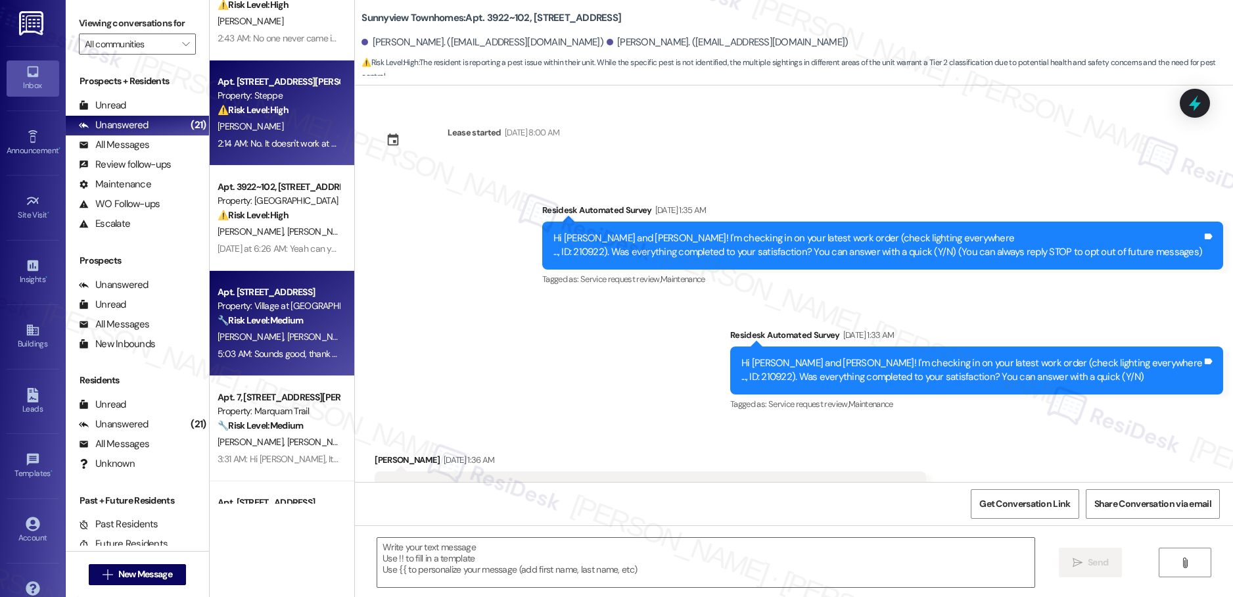
click at [250, 371] on div "Apt. 5812, [STREET_ADDRESS] Property: Village at [GEOGRAPHIC_DATA] I 🔧 Risk Lev…" at bounding box center [282, 323] width 145 height 105
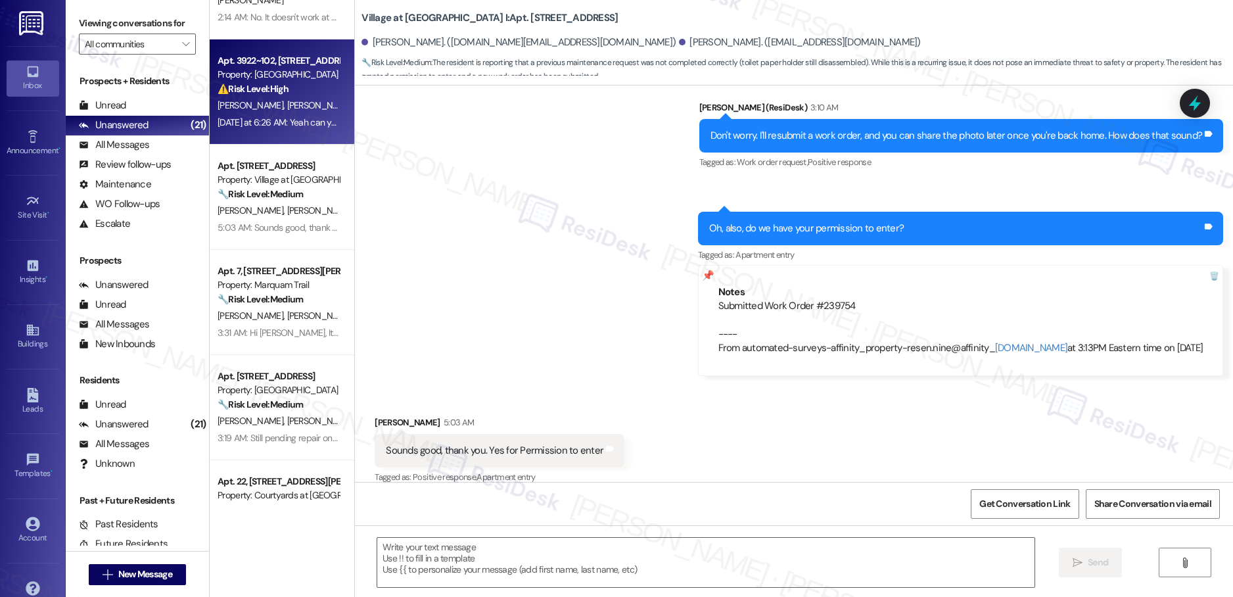
scroll to position [674, 0]
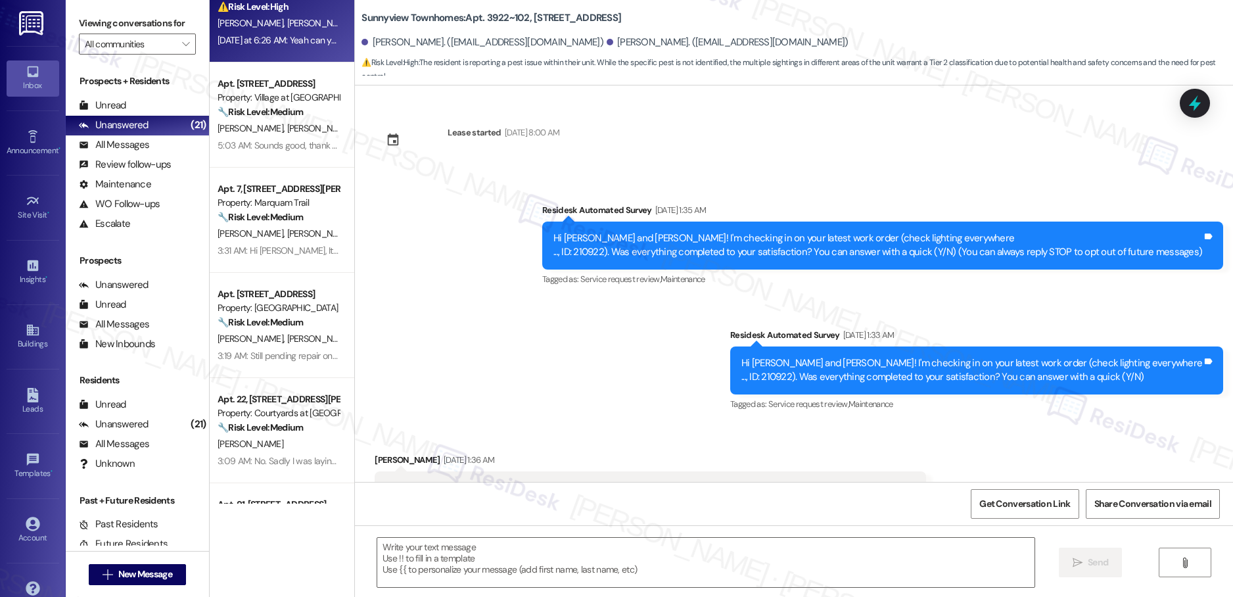
click at [291, 235] on div "Apt. [STREET_ADDRESS][PERSON_NAME] Property: Steppe ⚠️ Risk Level: High The res…" at bounding box center [282, 252] width 145 height 504
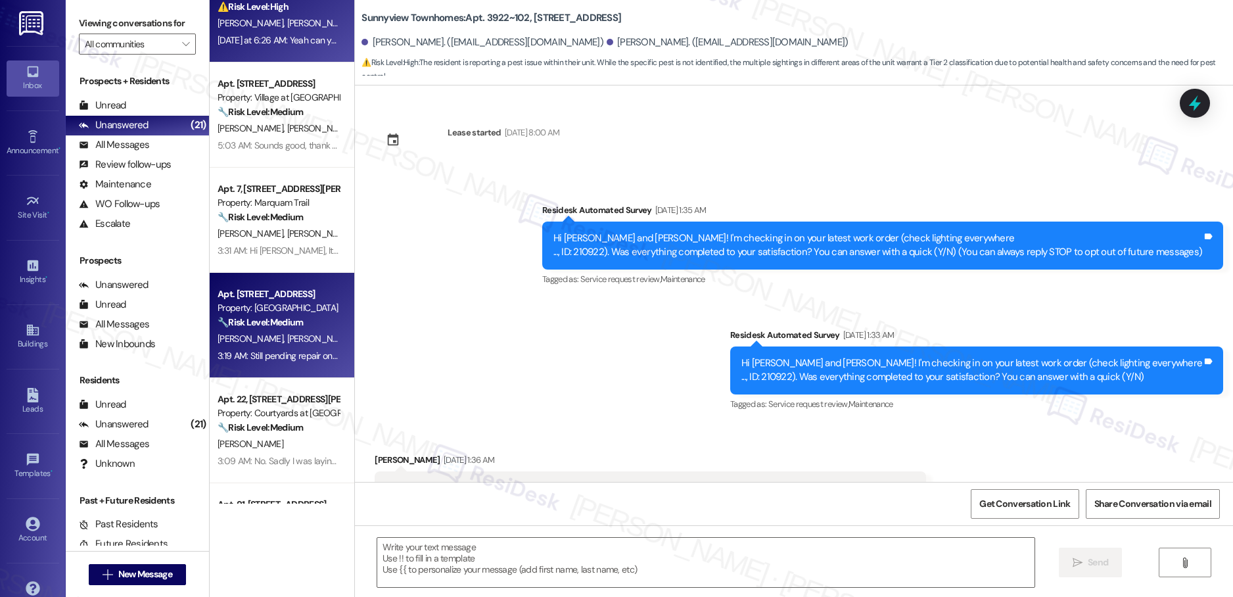
click at [281, 331] on div "[PERSON_NAME] [PERSON_NAME]" at bounding box center [278, 339] width 124 height 16
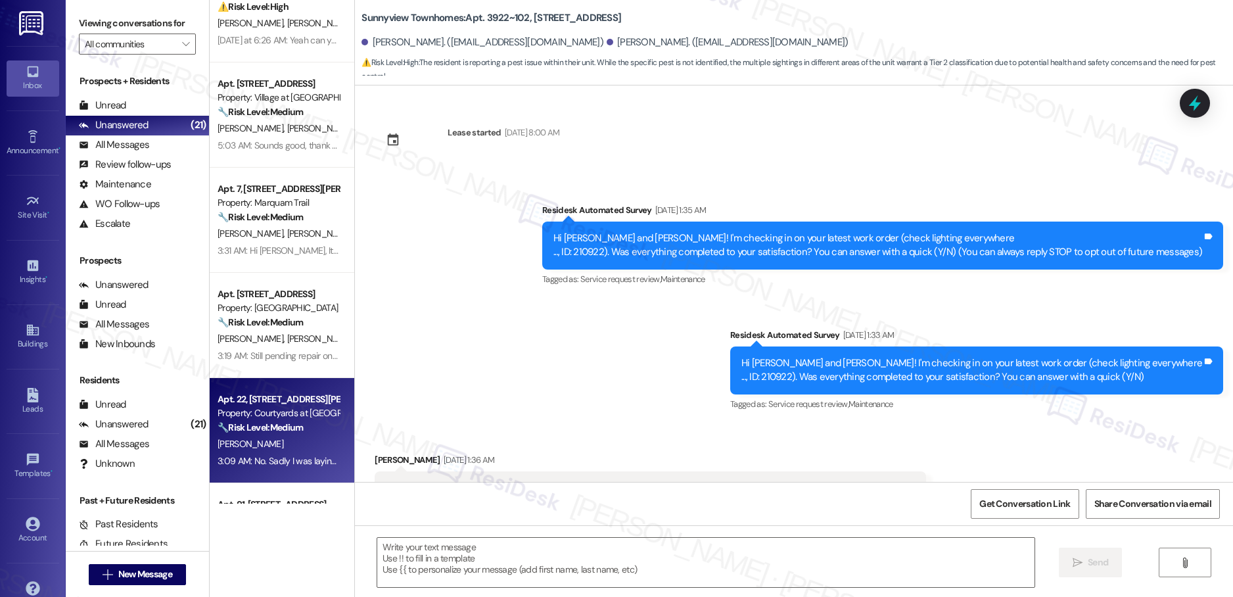
scroll to position [679, 0]
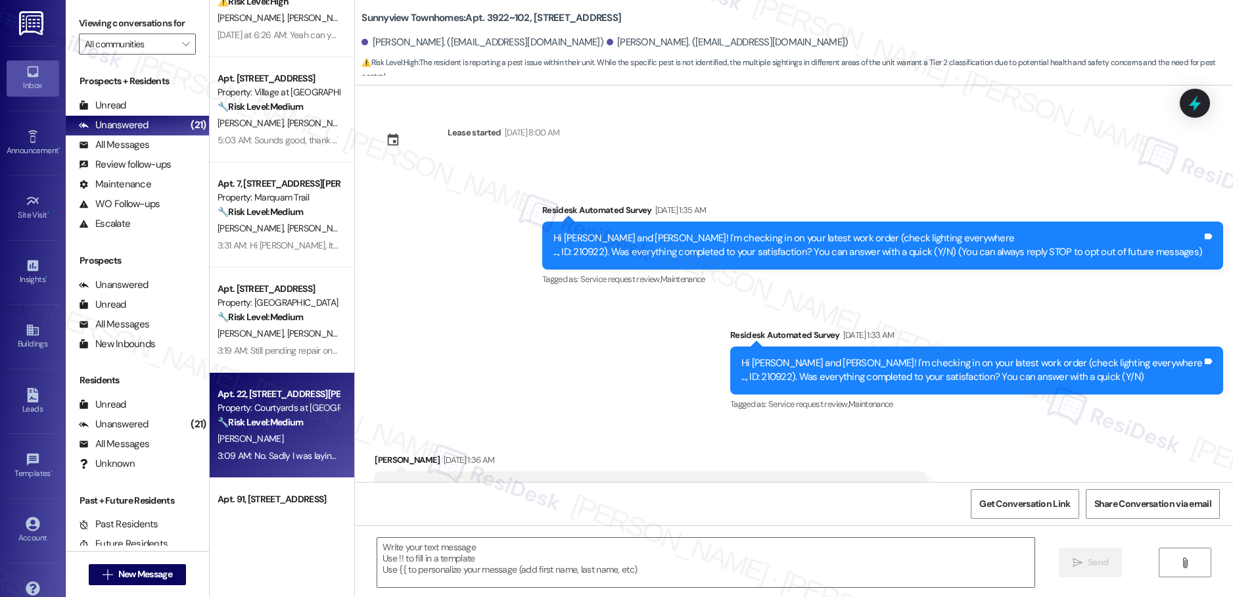
click at [260, 389] on div "Apt. 22, [STREET_ADDRESS][PERSON_NAME]" at bounding box center [279, 394] width 122 height 14
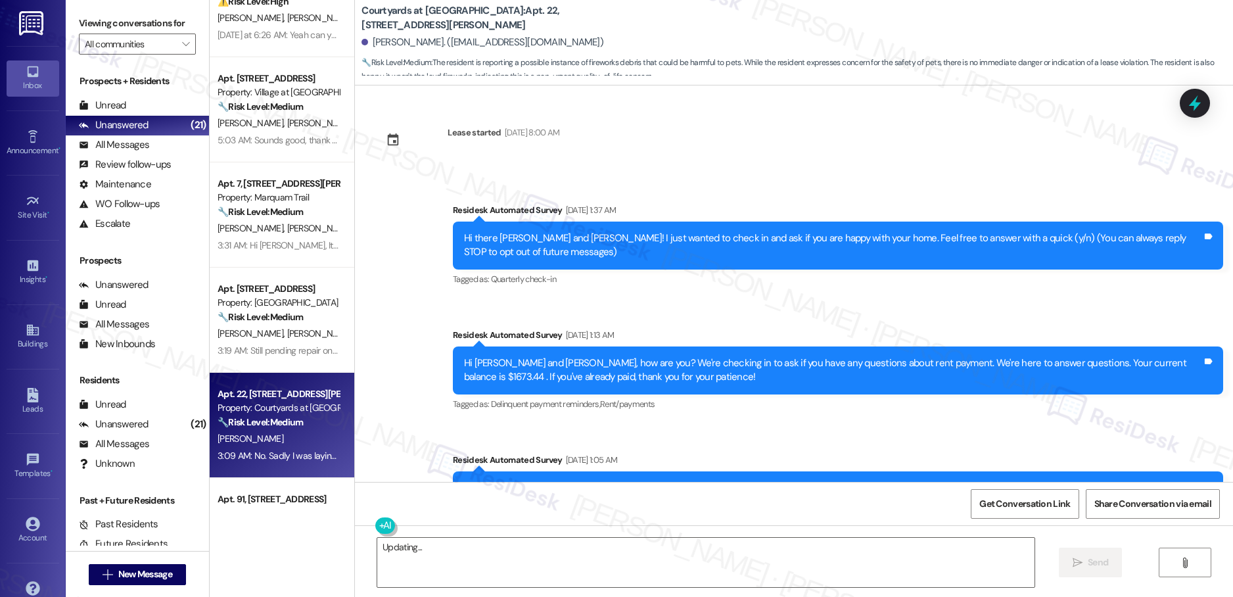
scroll to position [1341, 0]
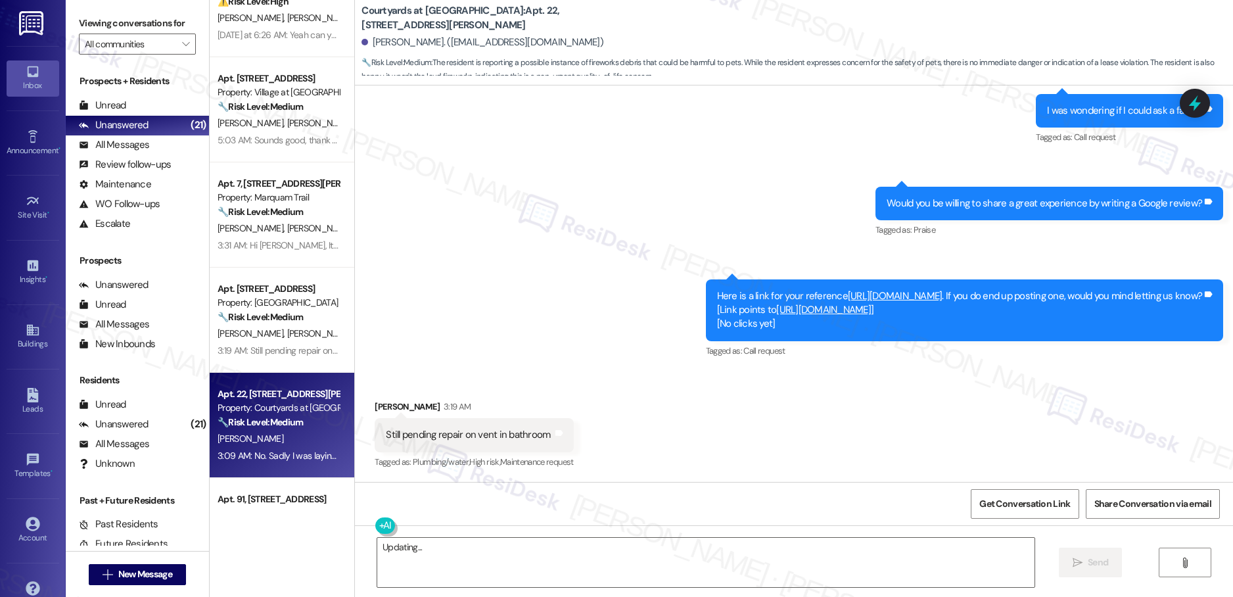
click at [260, 383] on div "Apt. 3922~102, [STREET_ADDRESS] Property: Sunnyview Townhomes ⚠️ Risk Level: Hi…" at bounding box center [282, 252] width 145 height 504
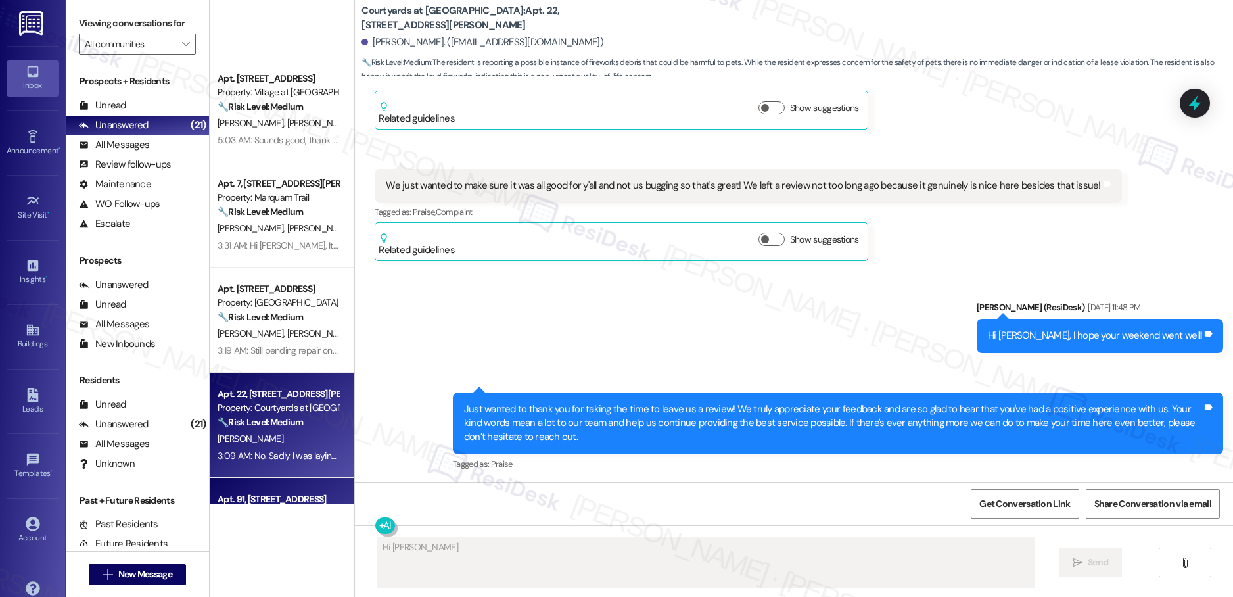
scroll to position [853, 0]
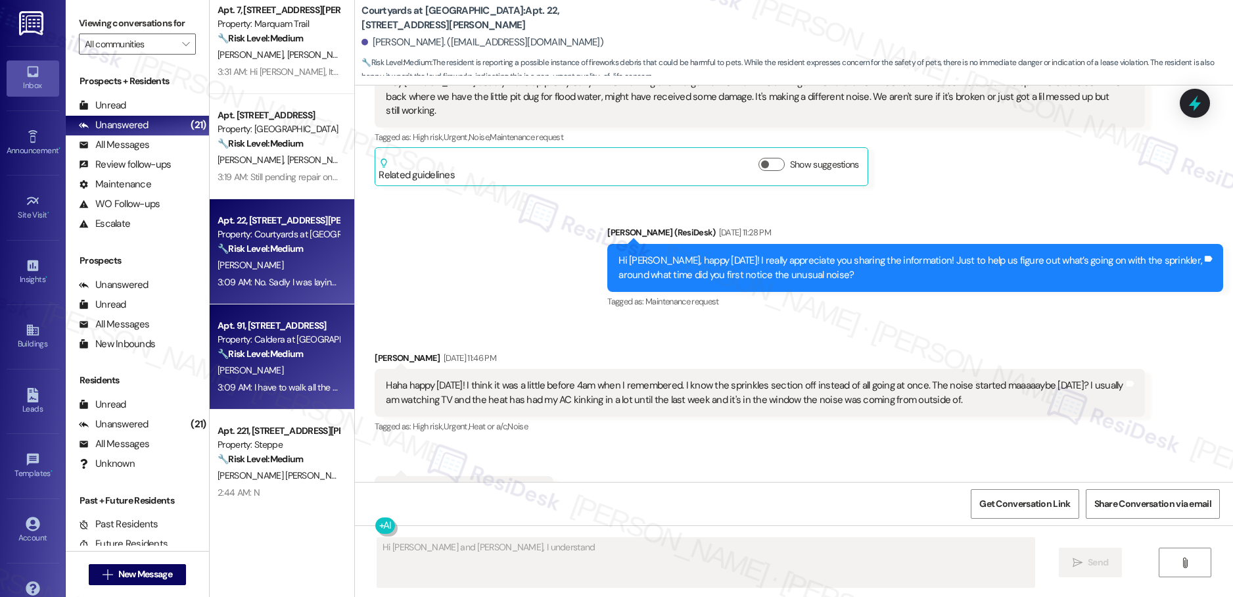
type textarea "Hi [PERSON_NAME] and [PERSON_NAME], I understand the"
click at [256, 362] on div "[PERSON_NAME]" at bounding box center [278, 370] width 124 height 16
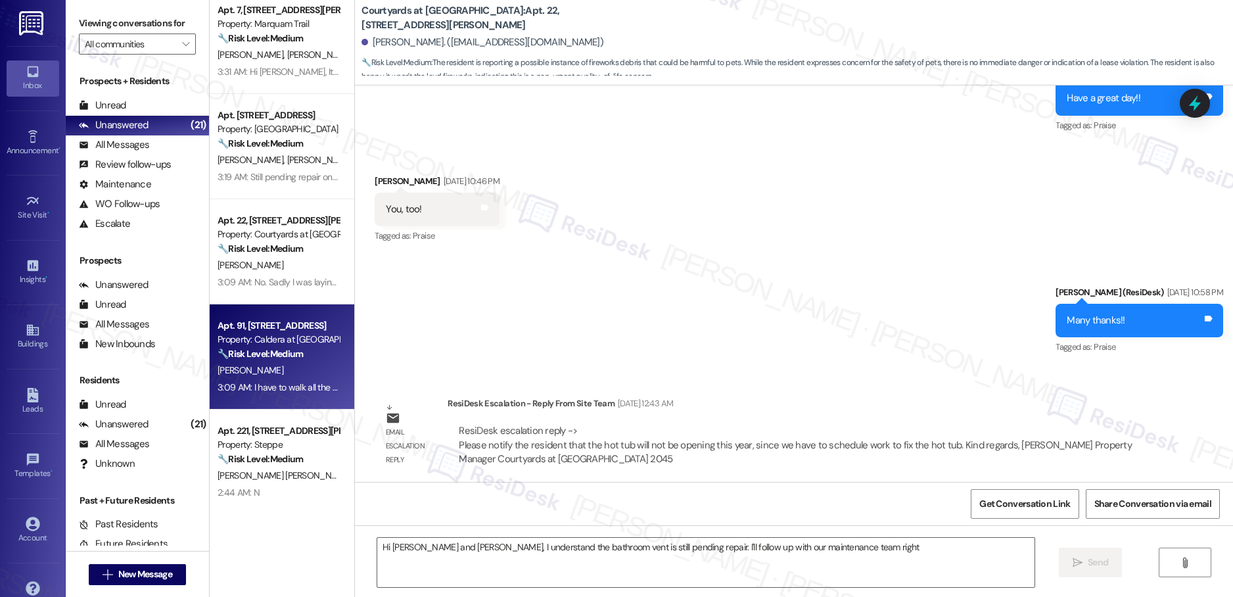
scroll to position [5883, 0]
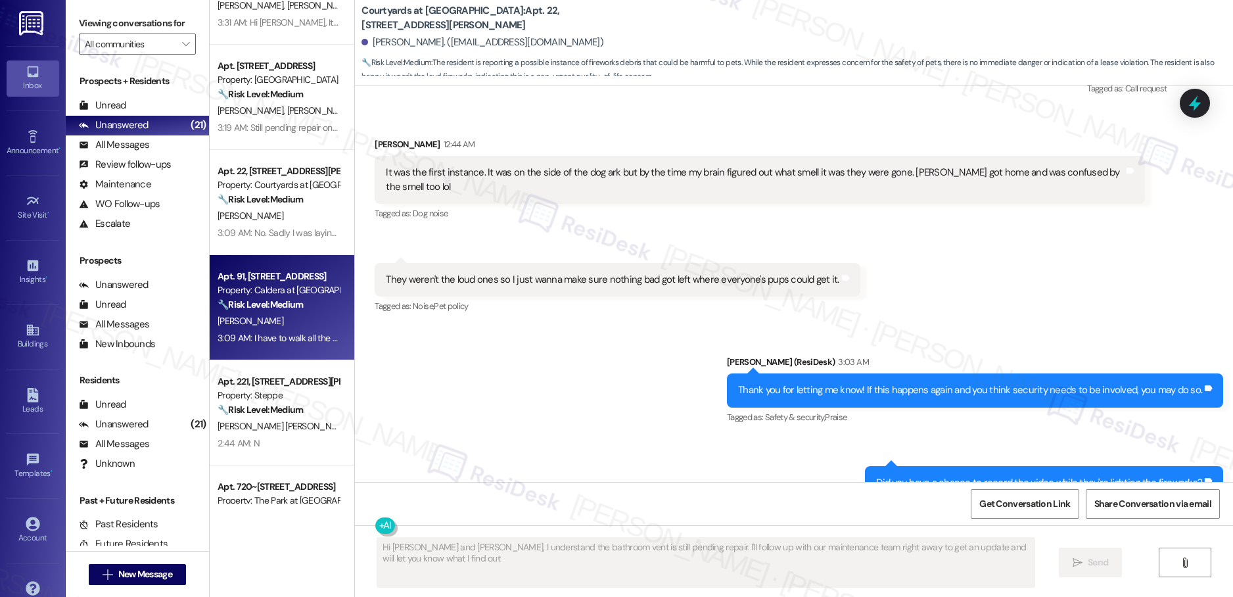
type textarea "Hi [PERSON_NAME] and [PERSON_NAME], I understand the bathroom vent is still pen…"
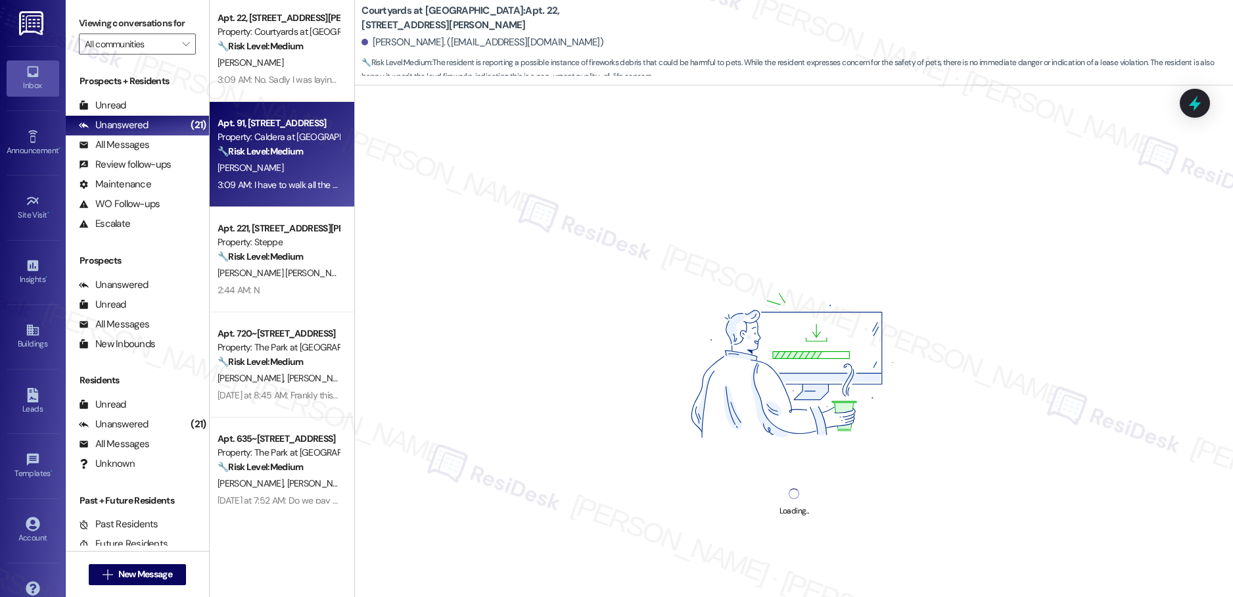
scroll to position [1062, 0]
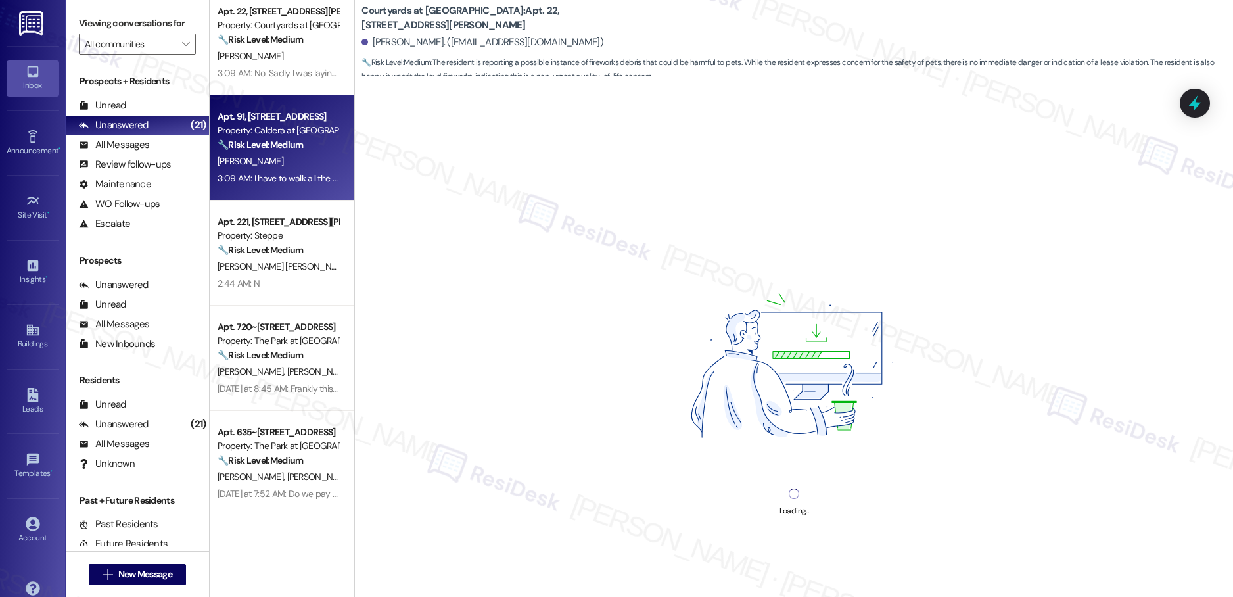
click at [279, 252] on div "Apt. [STREET_ADDRESS] Property: Desertbrook 🔧 Risk Level: Medium The resident i…" at bounding box center [282, 252] width 145 height 504
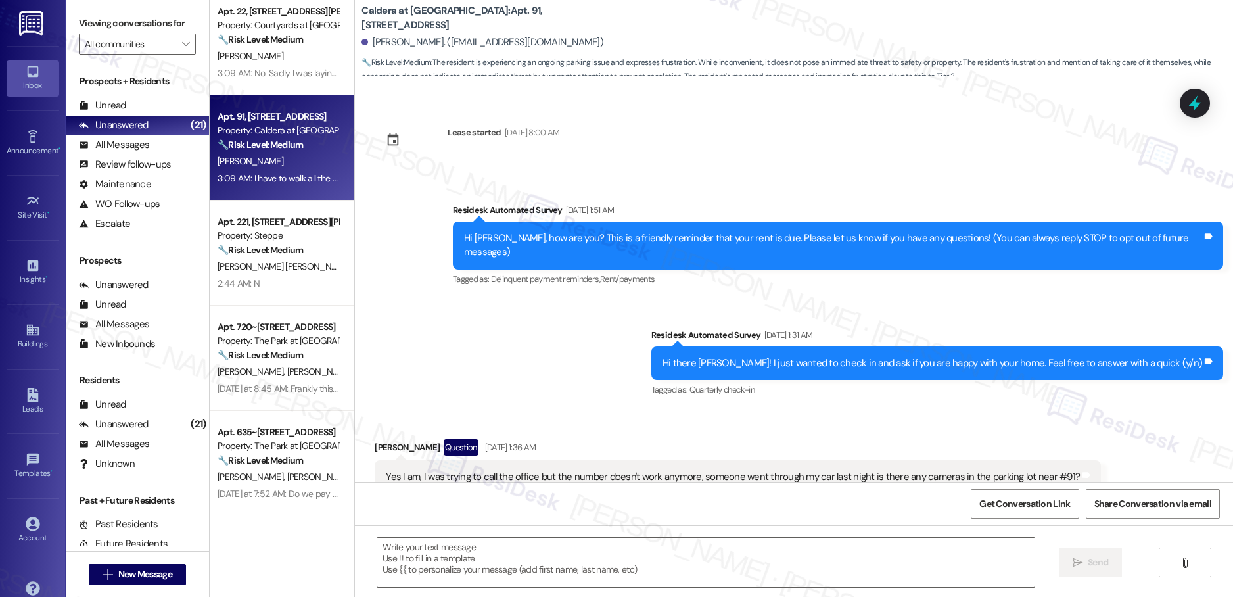
scroll to position [6028, 0]
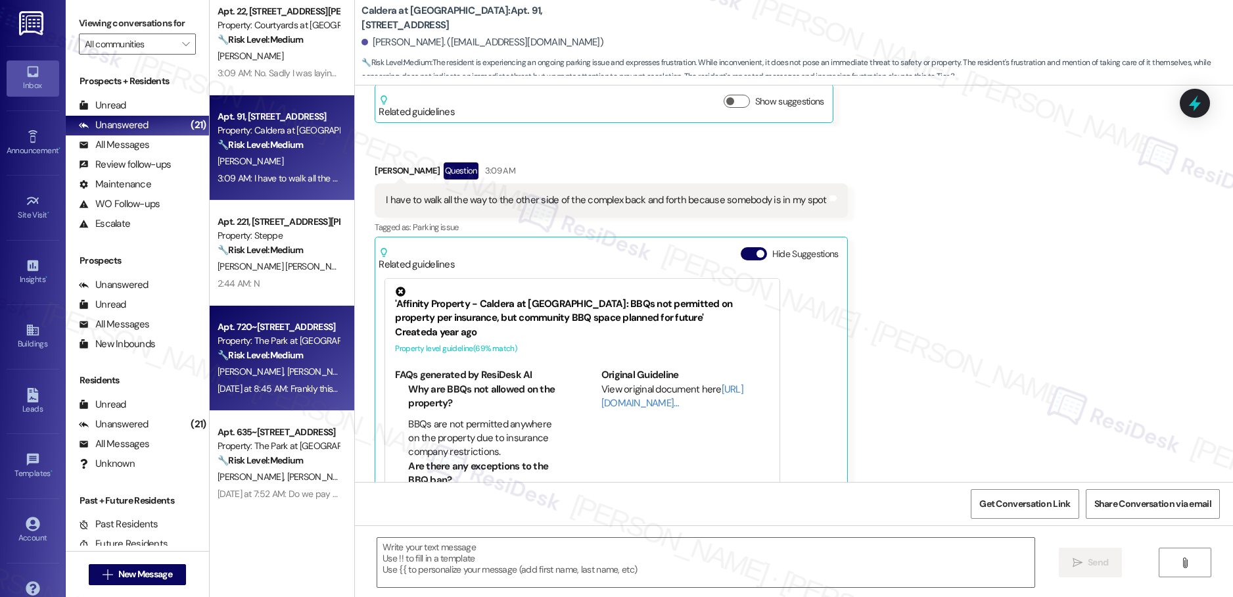
type textarea "Fetching suggested responses. Please feel free to read through the conversation…"
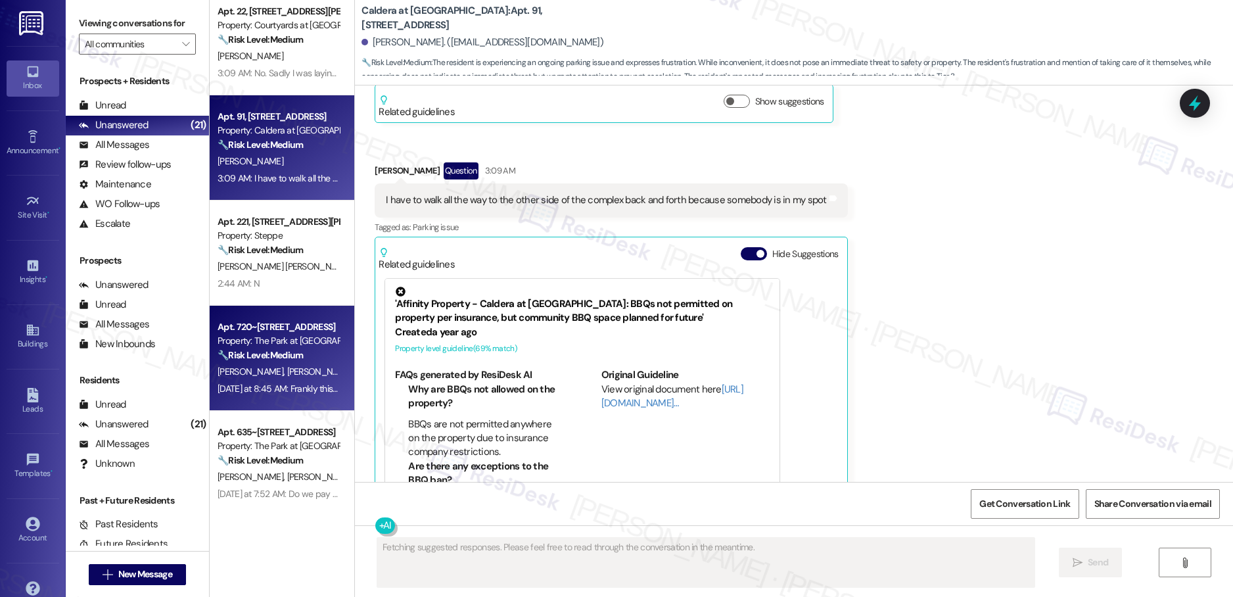
drag, startPoint x: 268, startPoint y: 348, endPoint x: 274, endPoint y: 339, distance: 11.5
click at [274, 339] on div "Apt. 720~[STREET_ADDRESS] Property: The Park at Fifth 🔧 Risk Level: Medium The …" at bounding box center [278, 341] width 124 height 45
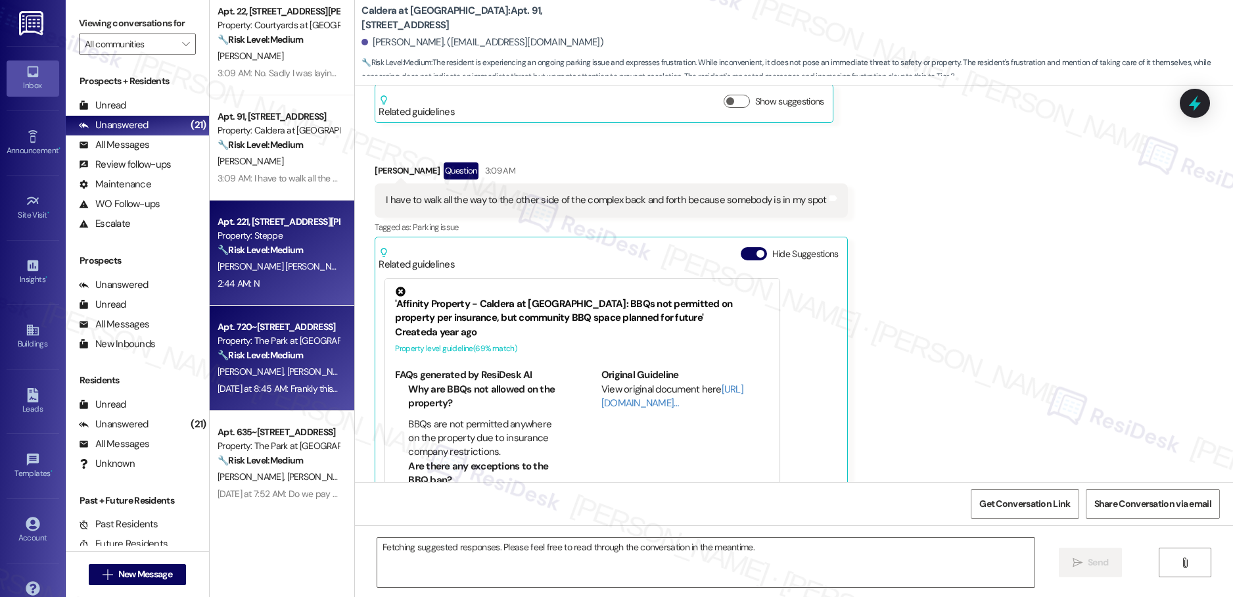
click at [282, 281] on div "2:44 AM: N 2:44 AM: N" at bounding box center [278, 283] width 124 height 16
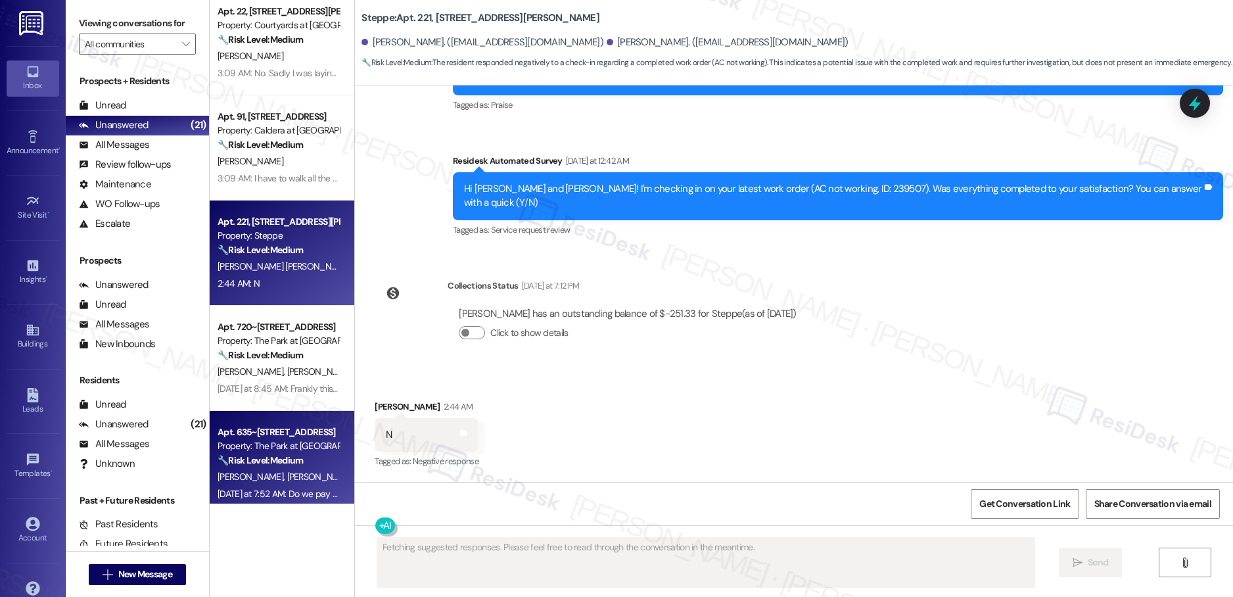
scroll to position [604, 0]
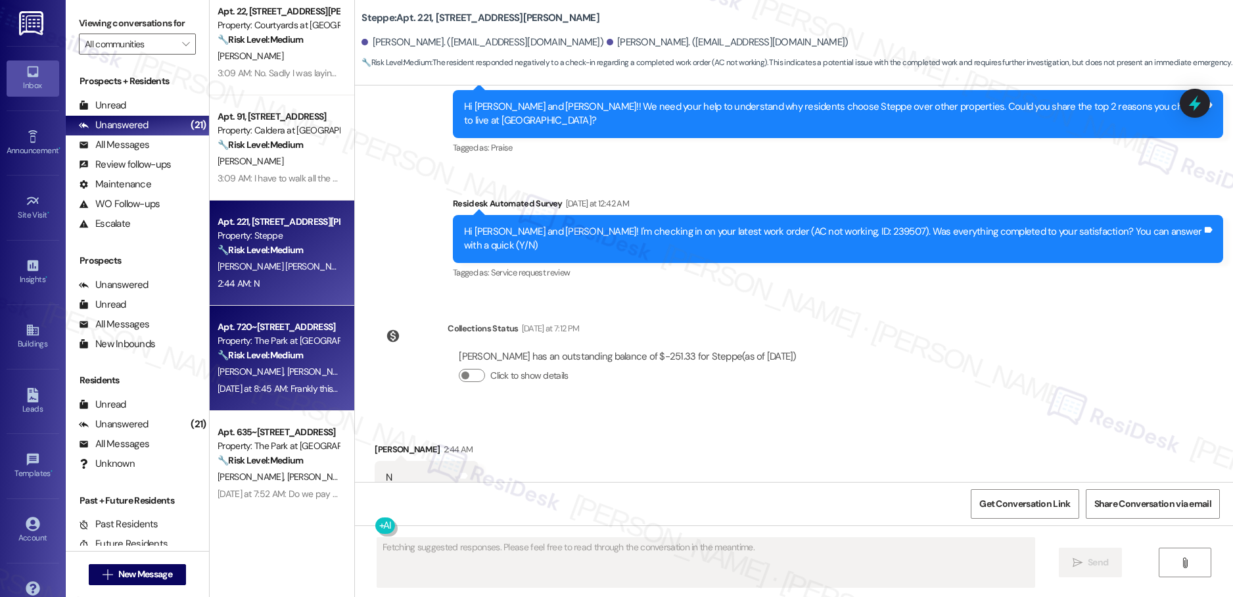
click at [287, 336] on div "Property: The Park at [GEOGRAPHIC_DATA]" at bounding box center [279, 341] width 122 height 14
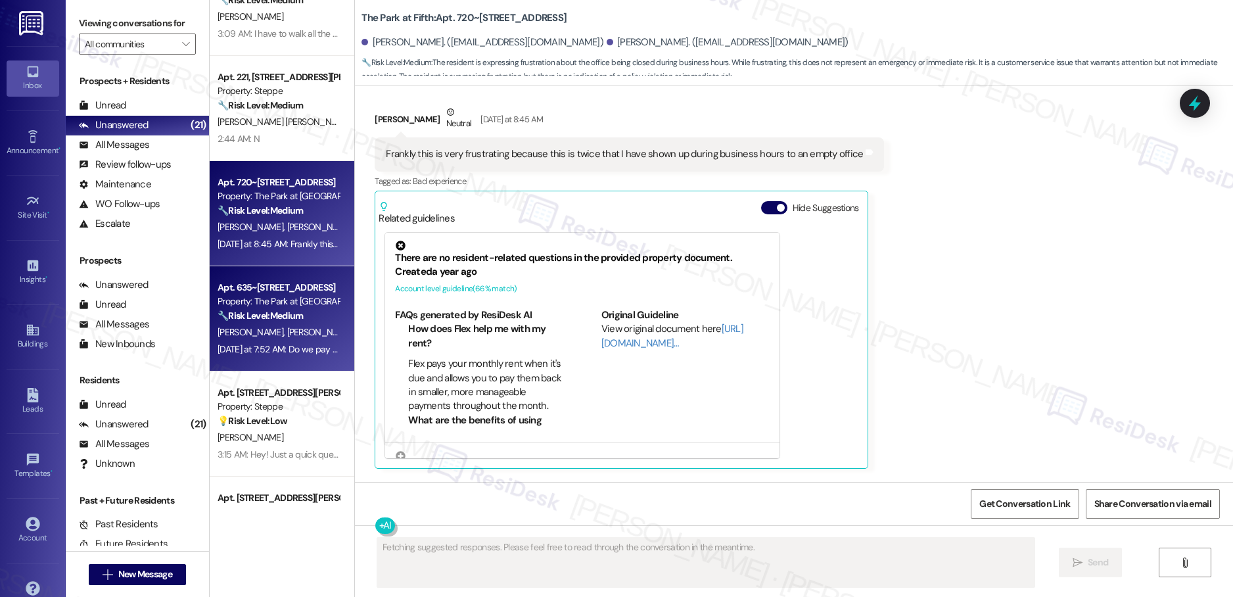
scroll to position [4027, 0]
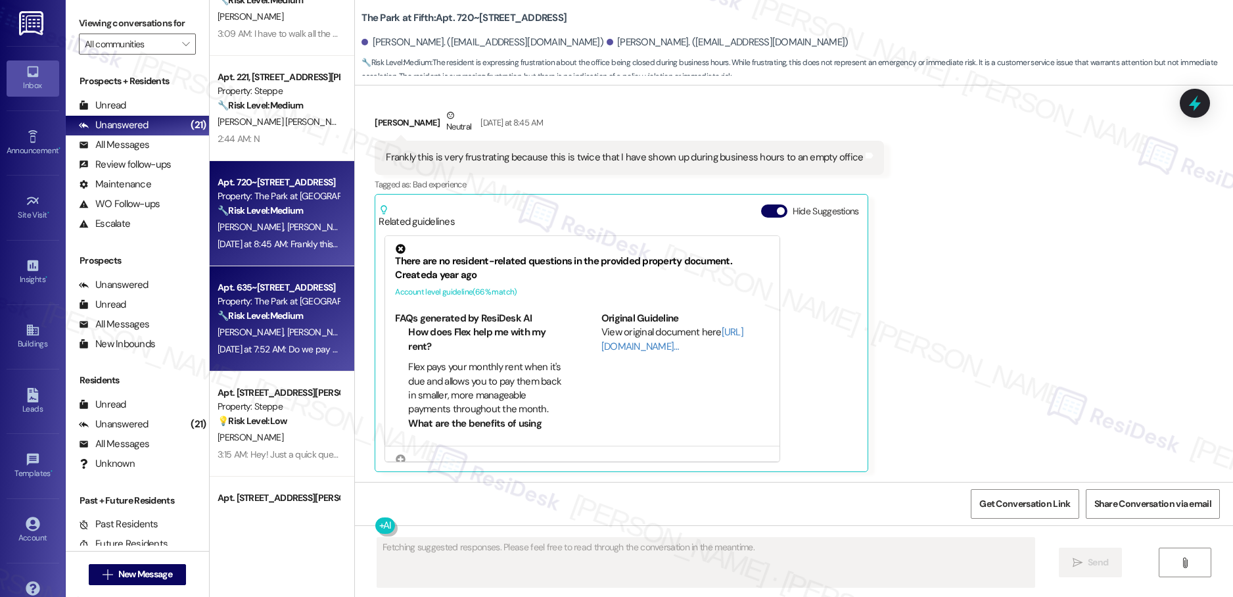
click at [270, 324] on div "[PERSON_NAME] [PERSON_NAME]" at bounding box center [278, 332] width 124 height 16
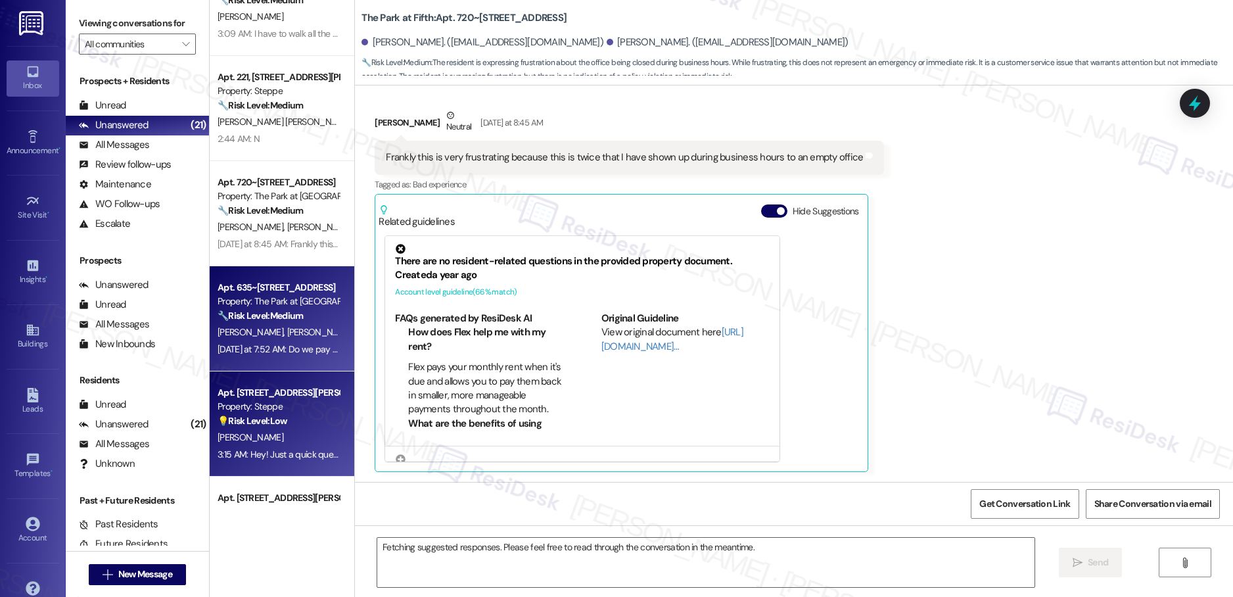
click at [273, 420] on strong "💡 Risk Level: Low" at bounding box center [253, 421] width 70 height 12
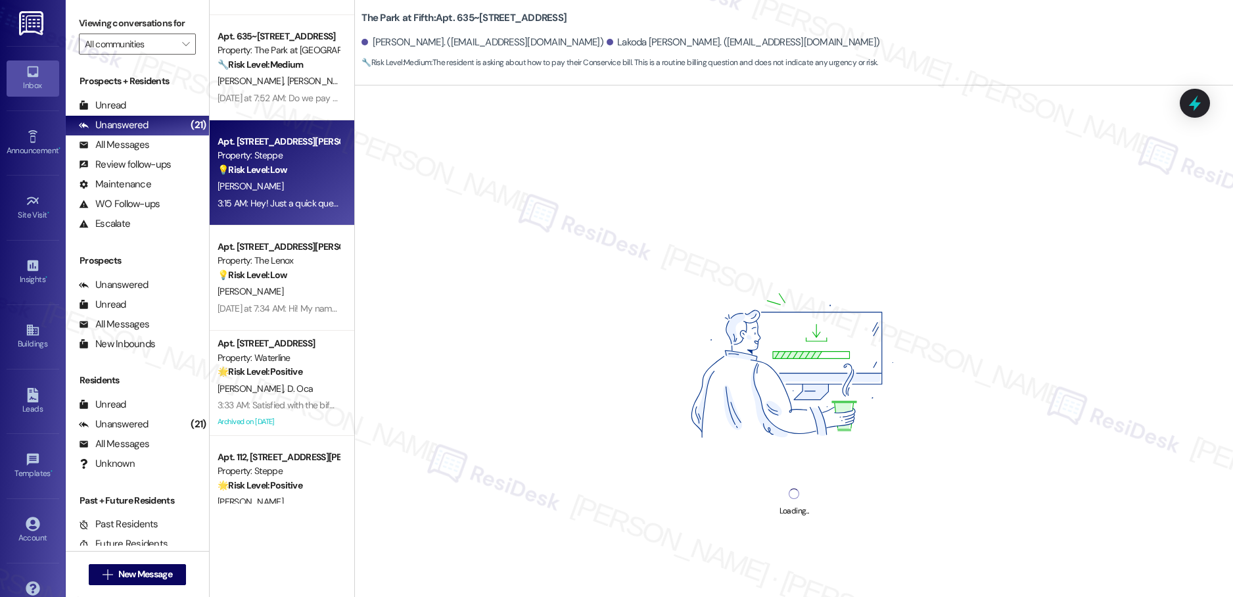
scroll to position [1488, 0]
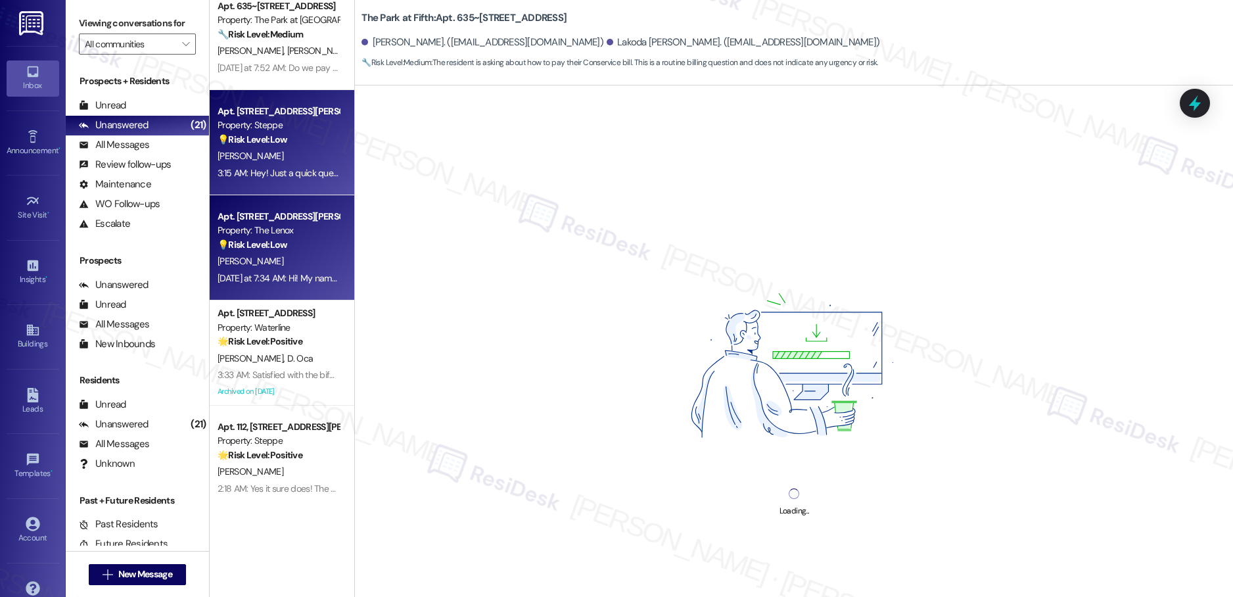
click at [262, 269] on div "[PERSON_NAME]" at bounding box center [278, 261] width 124 height 16
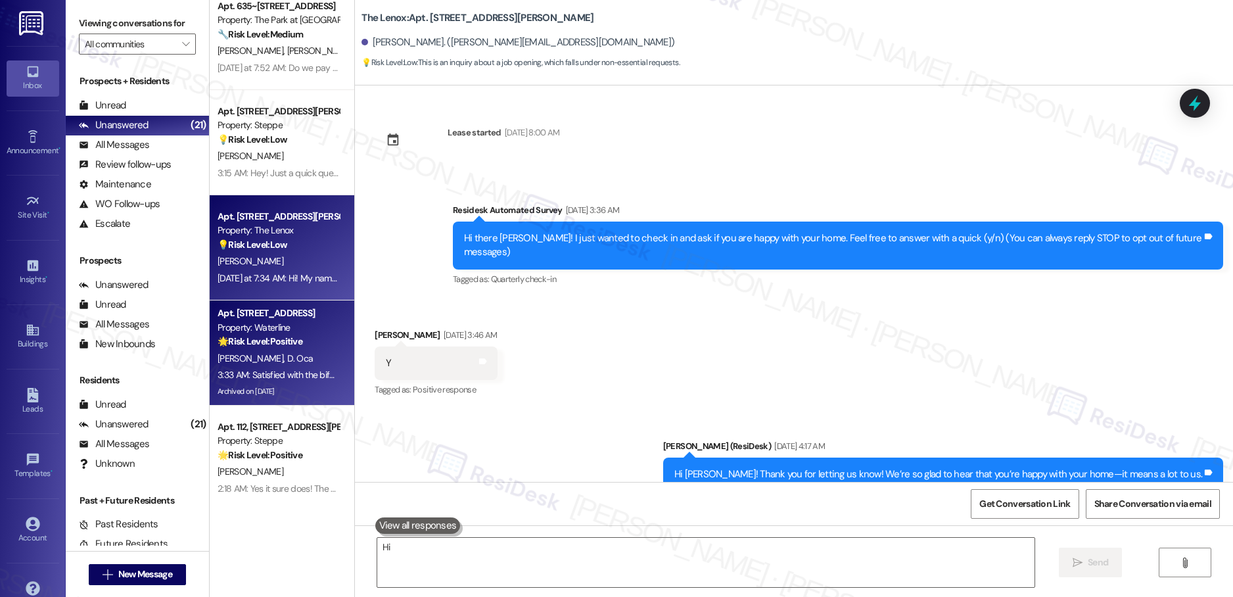
click at [267, 369] on div "3:33 AM: Satisfied with the bifold being fixed, good day 3:33 AM: Satisfied wit…" at bounding box center [322, 375] width 209 height 12
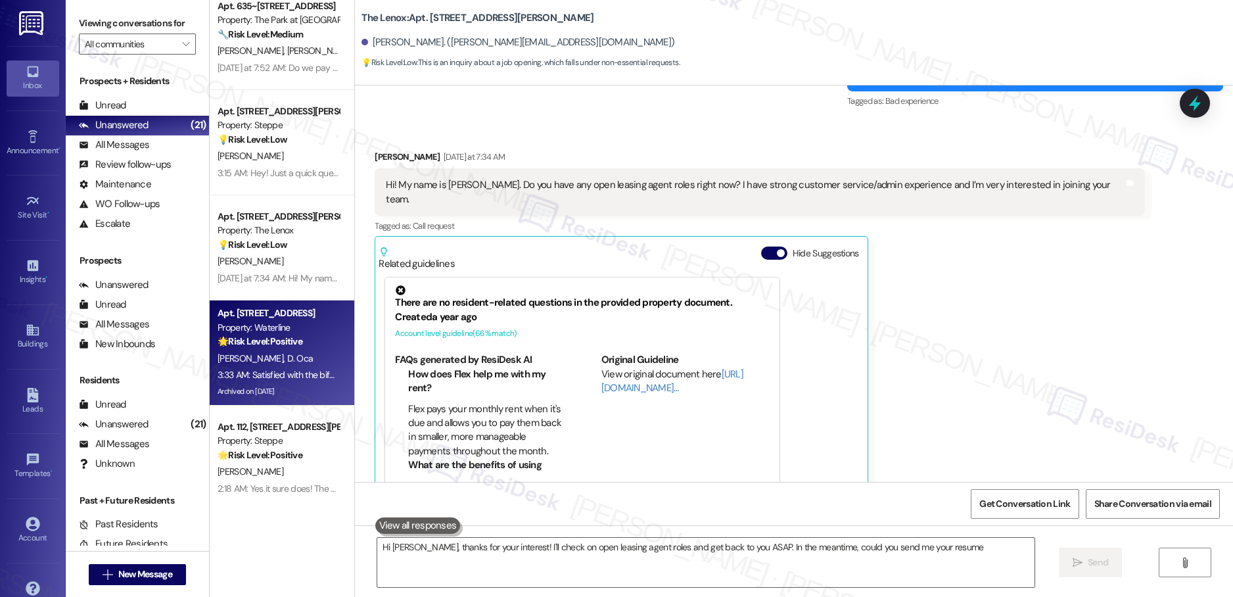
type textarea "Hi [PERSON_NAME], thanks for your interest! I'll check on open leasing agent ro…"
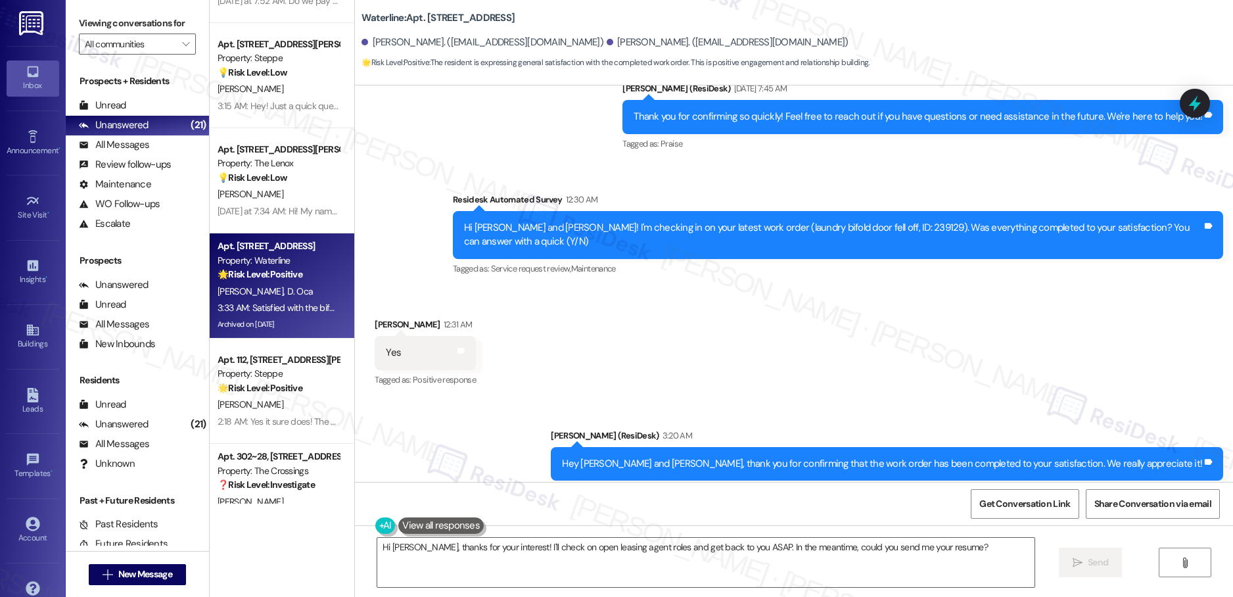
scroll to position [1616, 0]
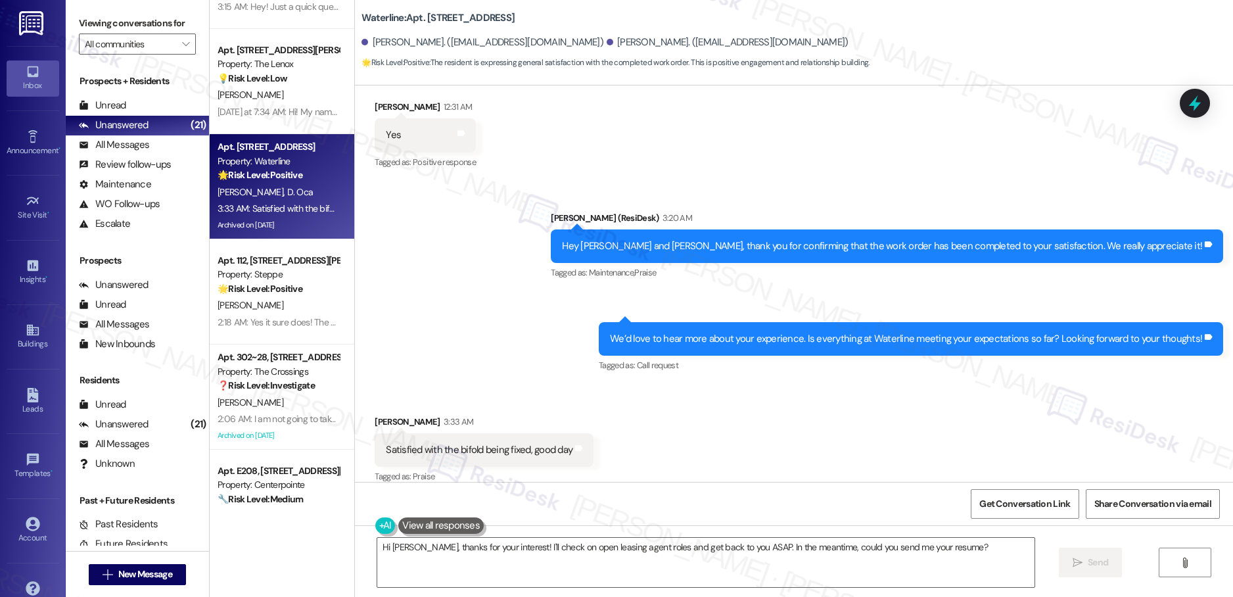
click at [273, 324] on div "2:18 AM: Yes it sure does! The maintenance guy that came really explained how m…" at bounding box center [588, 322] width 740 height 12
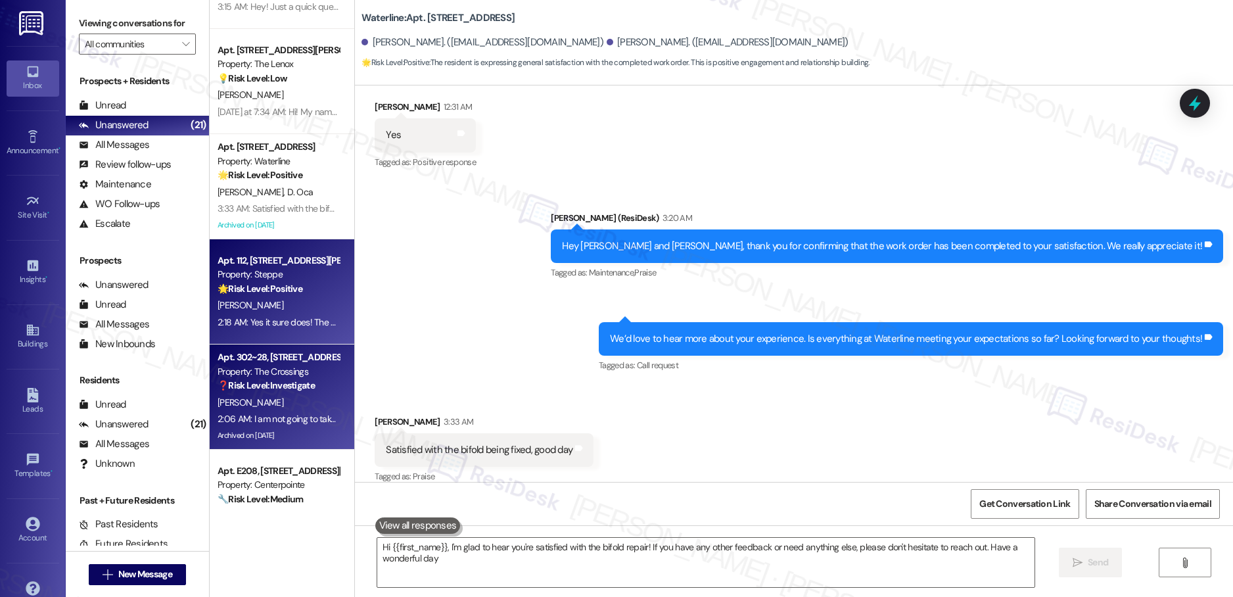
type textarea "Hi {{first_name}}, I'm glad to hear you're satisfied with the bifold repair! If…"
click at [279, 389] on strong "❓ Risk Level: Investigate" at bounding box center [266, 385] width 97 height 12
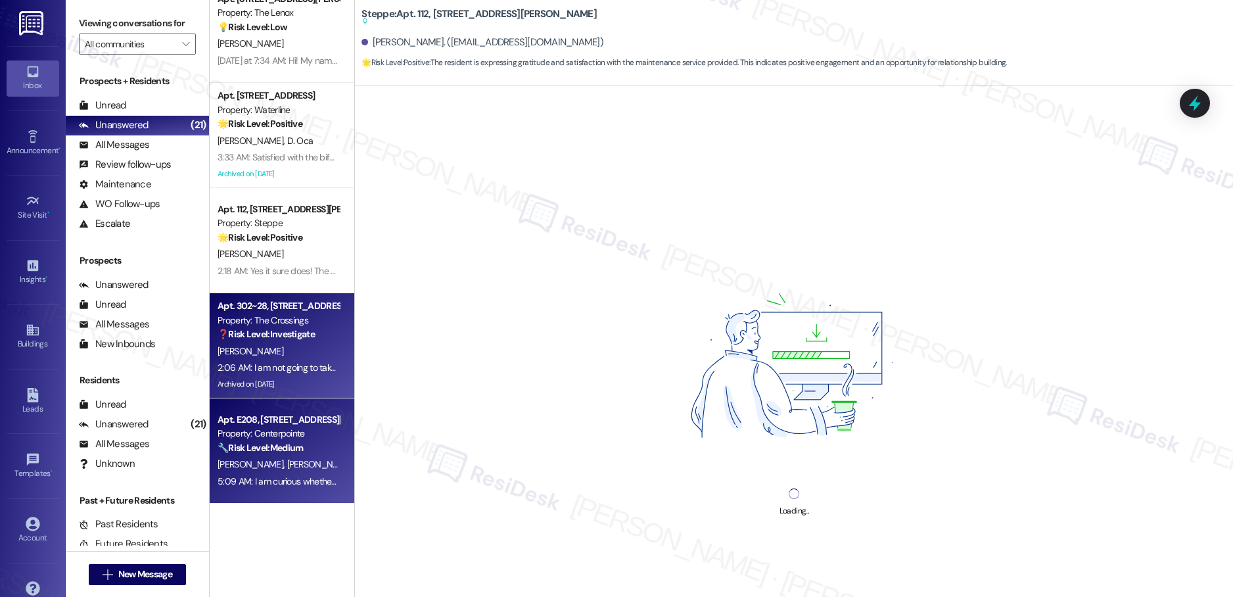
click at [210, 444] on div "Apt. E208, [STREET_ADDRESS][PERSON_NAME] Property: Centerpointe 🔧 Risk Level: M…" at bounding box center [282, 450] width 145 height 105
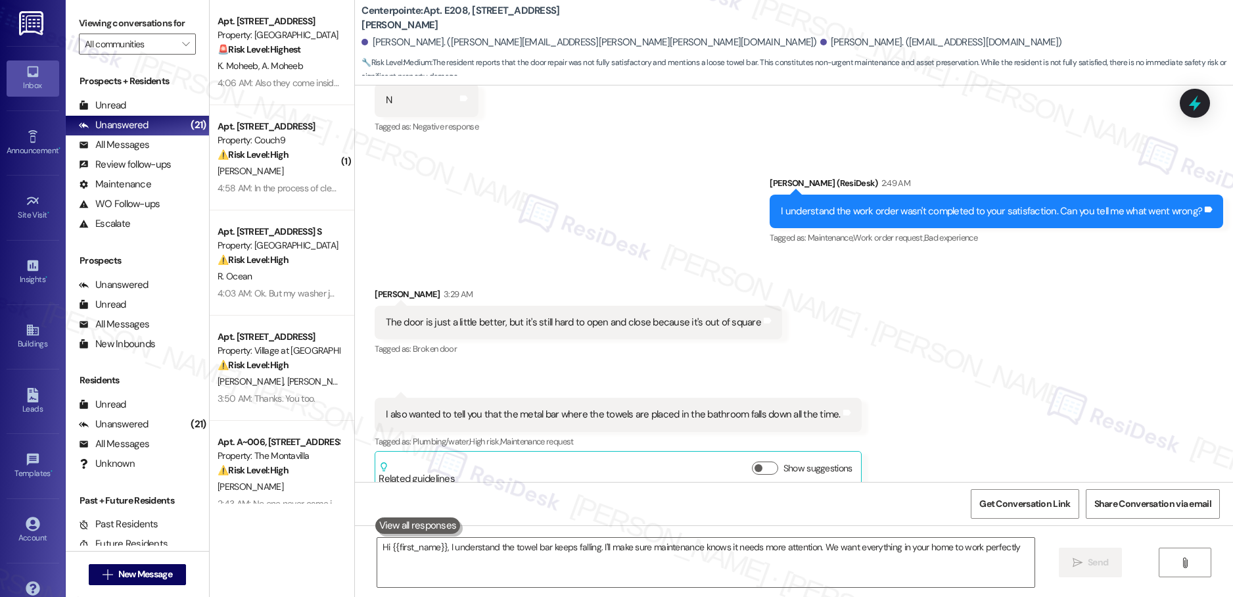
type textarea "Hi {{first_name}}, I understand the towel bar keeps falling. I'll make sure mai…"
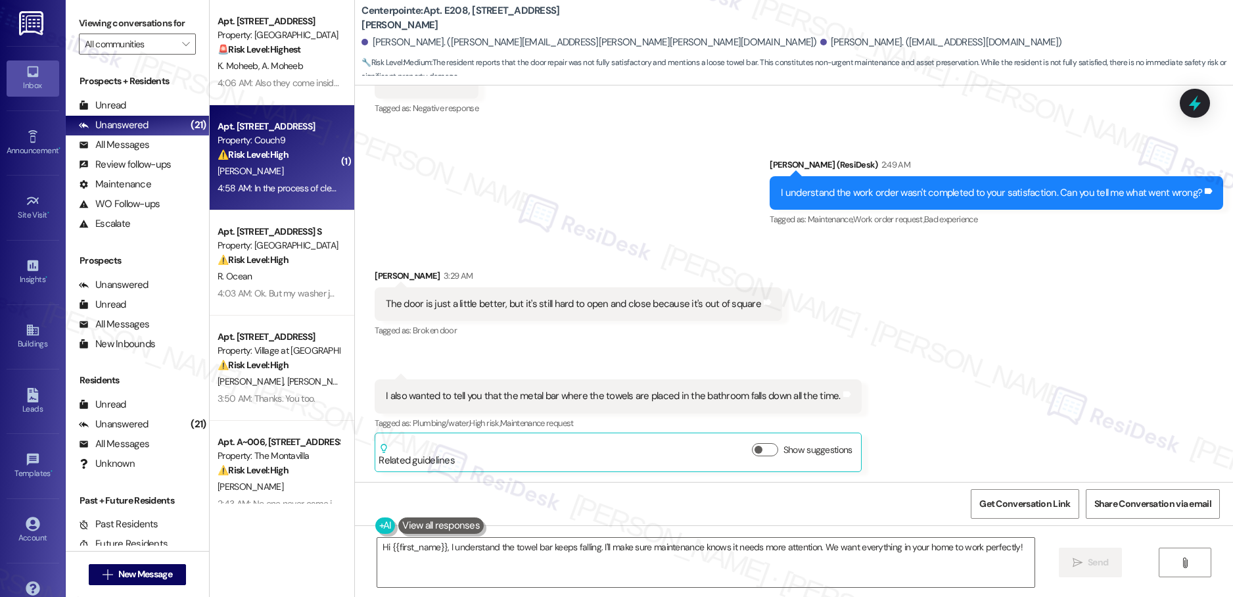
click at [272, 162] on div "Apt. [STREET_ADDRESS] Property: Couch9 ⚠️ Risk Level: High The resident reports…" at bounding box center [278, 140] width 124 height 45
type textarea "Hi {{first_name}}, I understand the towel bar keeps falling. I'll make sure mai…"
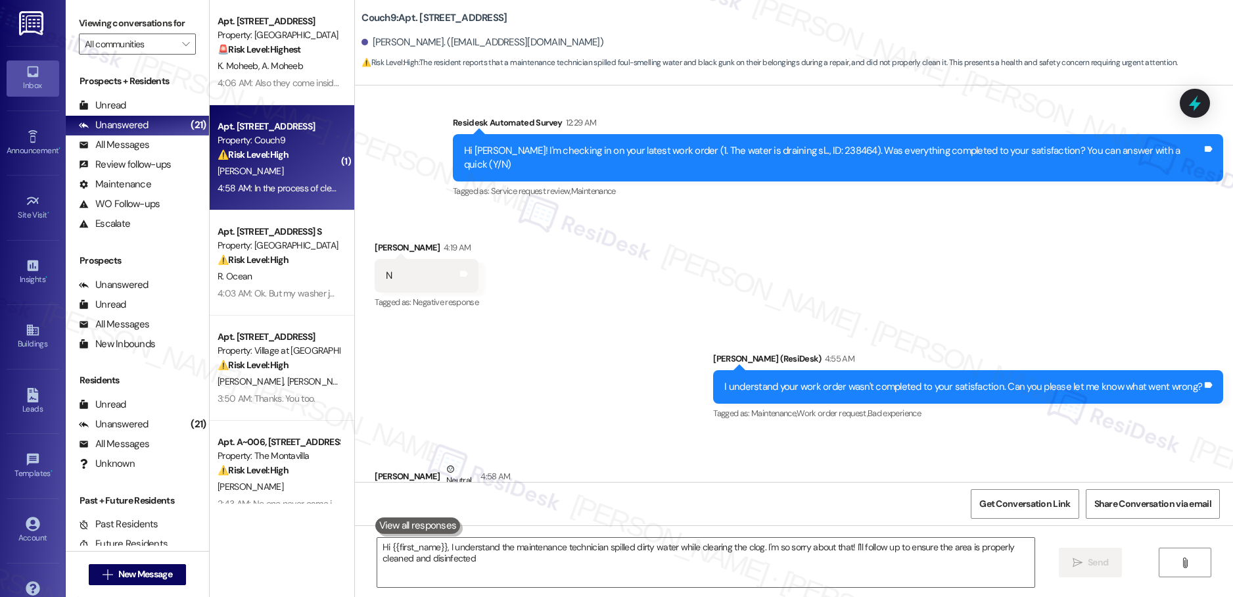
type textarea "Hi {{first_name}}, I understand the maintenance technician spilled dirty water …"
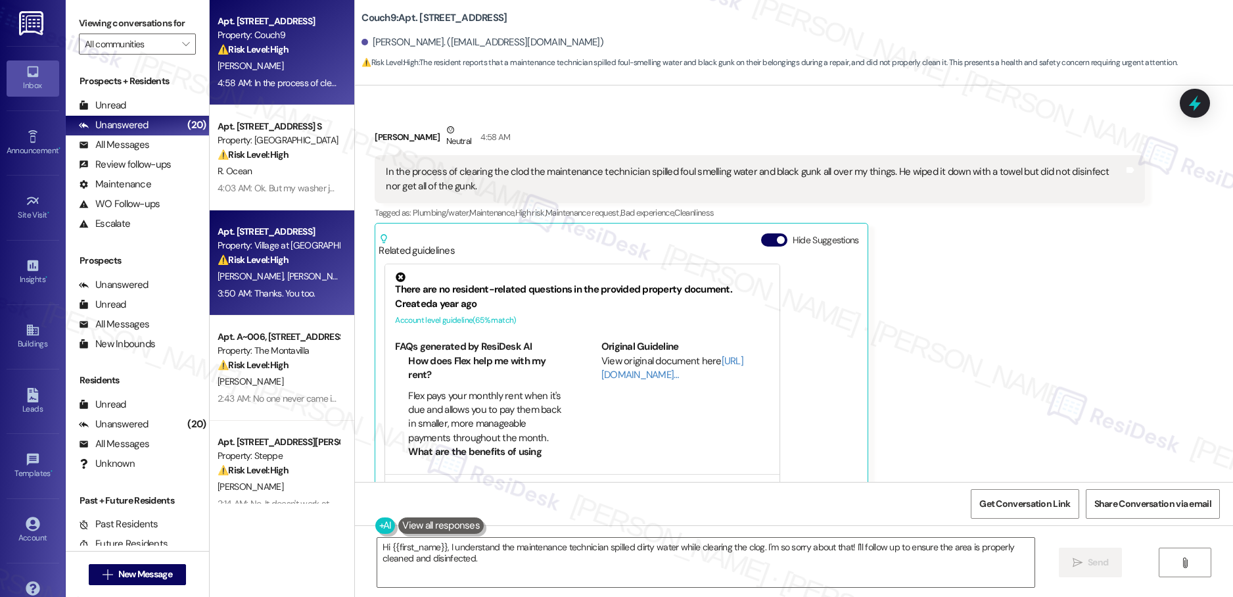
click at [287, 273] on span "[PERSON_NAME]" at bounding box center [320, 276] width 66 height 12
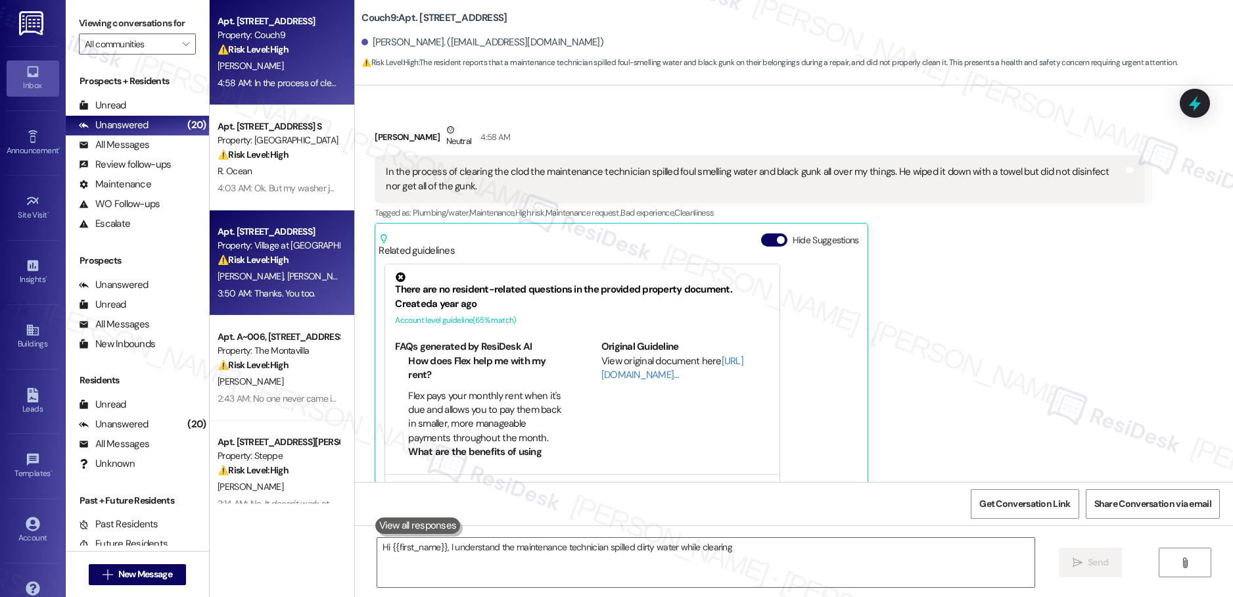
type textarea "Hi {{first_name}}, I understand the maintenance technician spilled dirty water …"
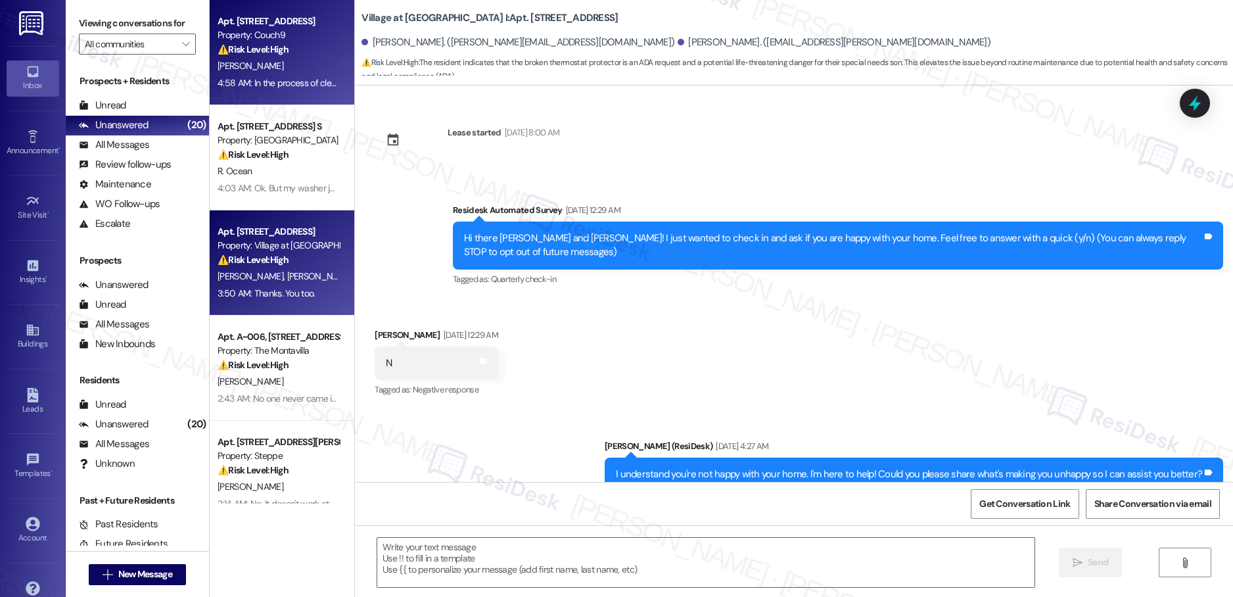
scroll to position [4674, 0]
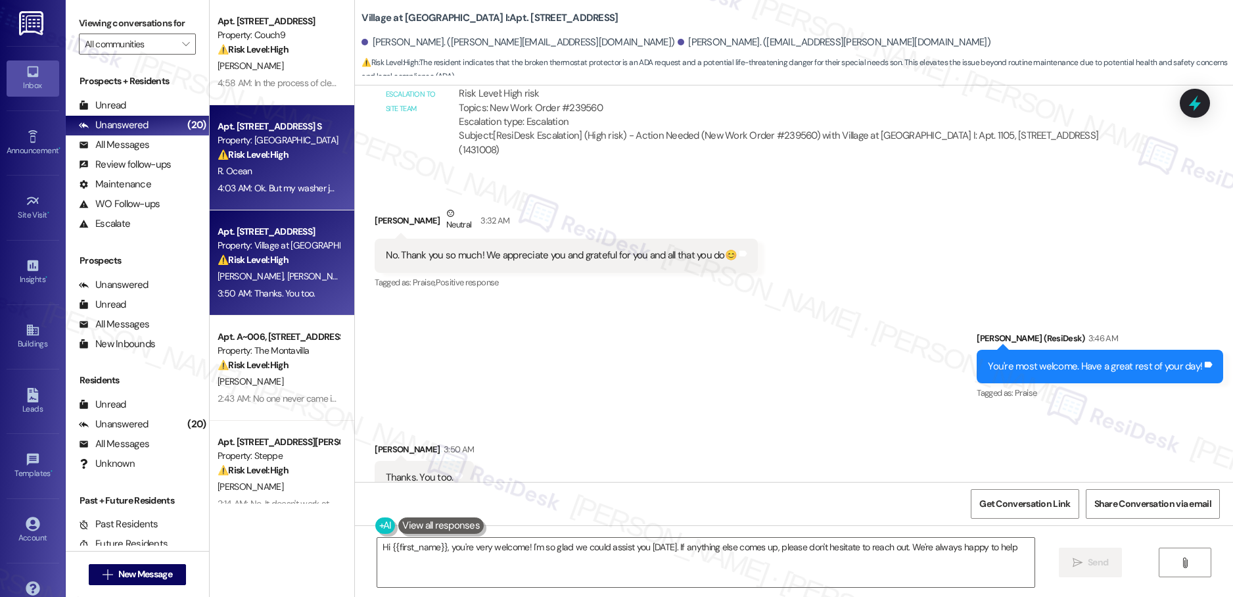
type textarea "Hi {{first_name}}, you're very welcome! I'm so glad we could assist you [DATE].…"
click at [258, 156] on strong "⚠️ Risk Level: High" at bounding box center [253, 155] width 71 height 12
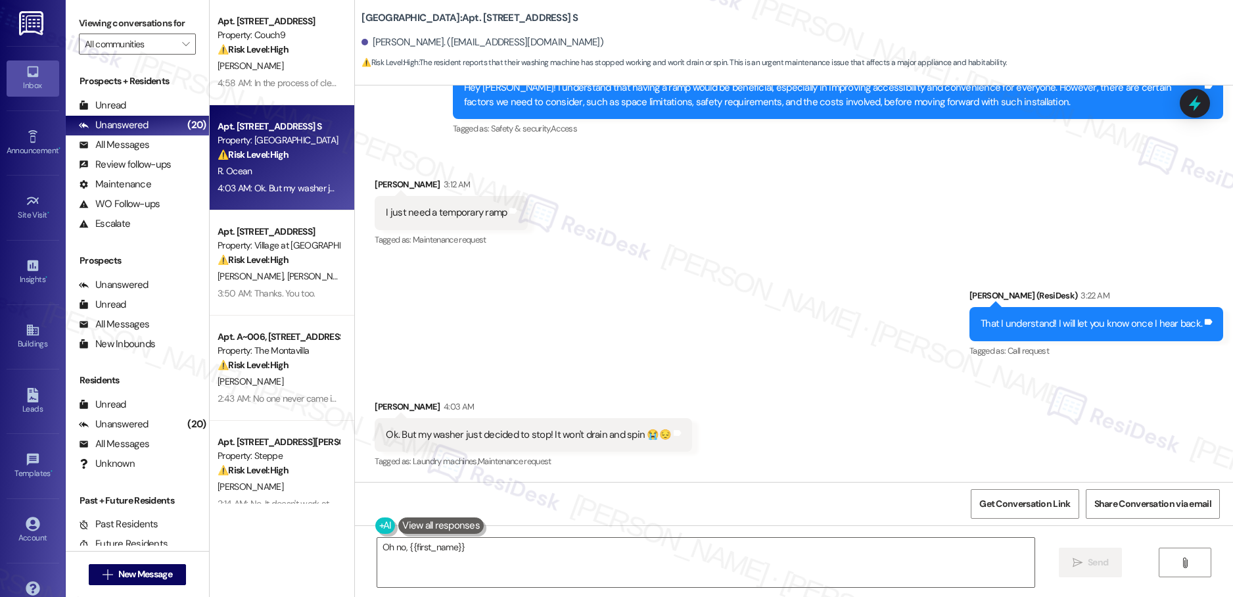
scroll to position [5309, 0]
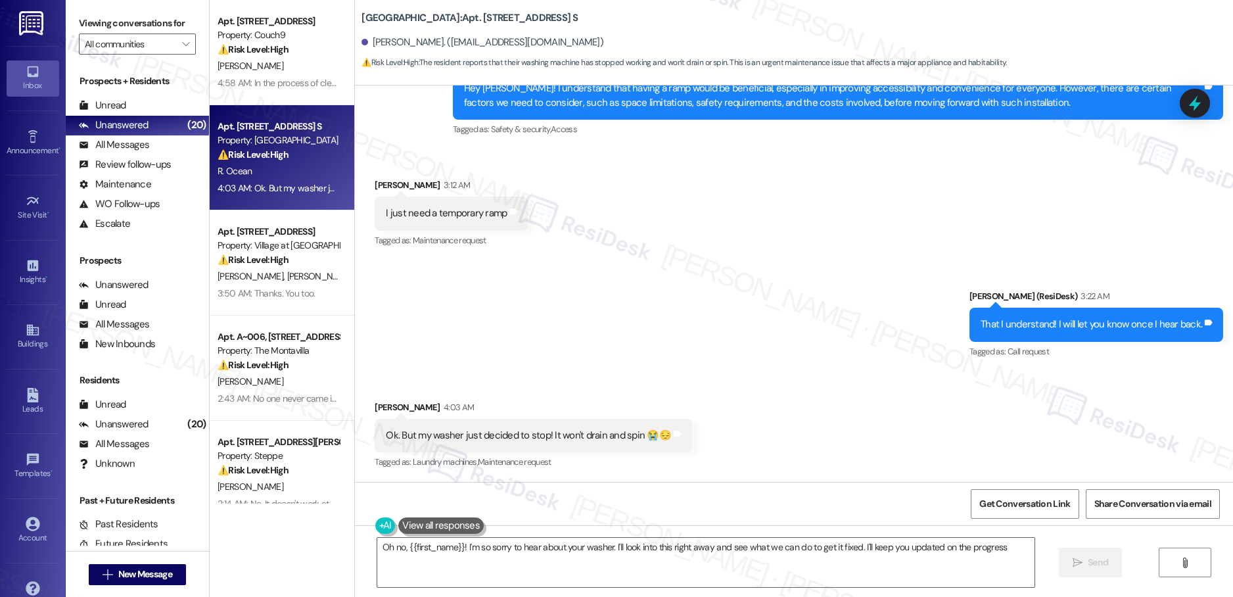
type textarea "Oh no, {{first_name}}! I'm so sorry to hear about your washer. I'll look into t…"
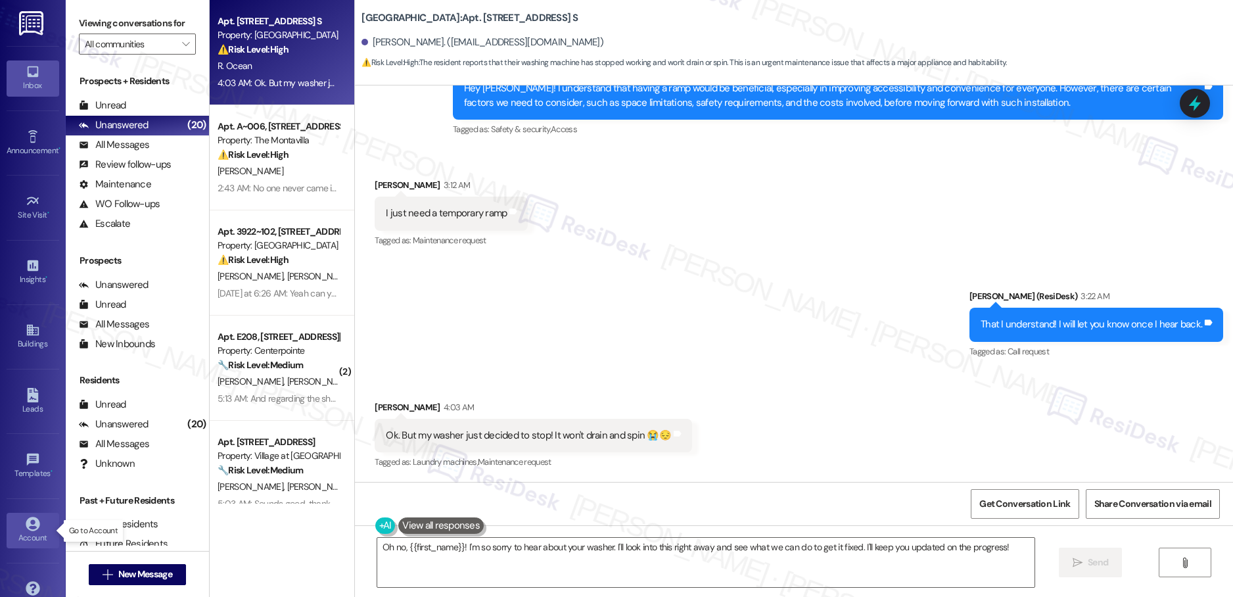
click at [26, 523] on icon at bounding box center [33, 524] width 14 height 14
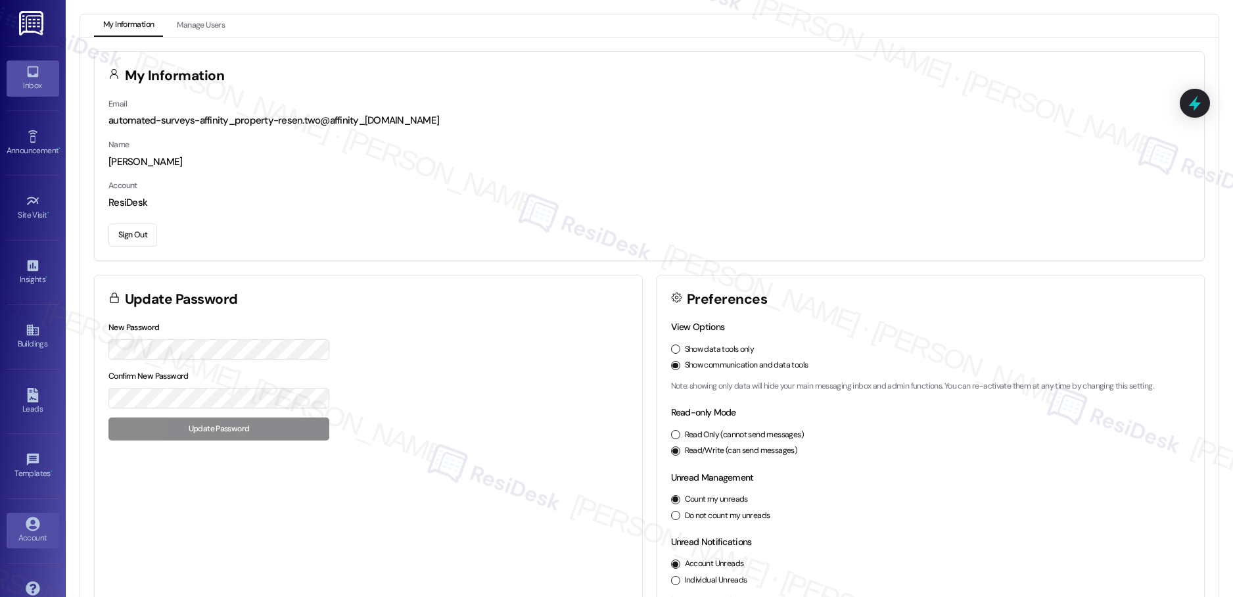
click at [16, 71] on link "Inbox" at bounding box center [33, 78] width 53 height 36
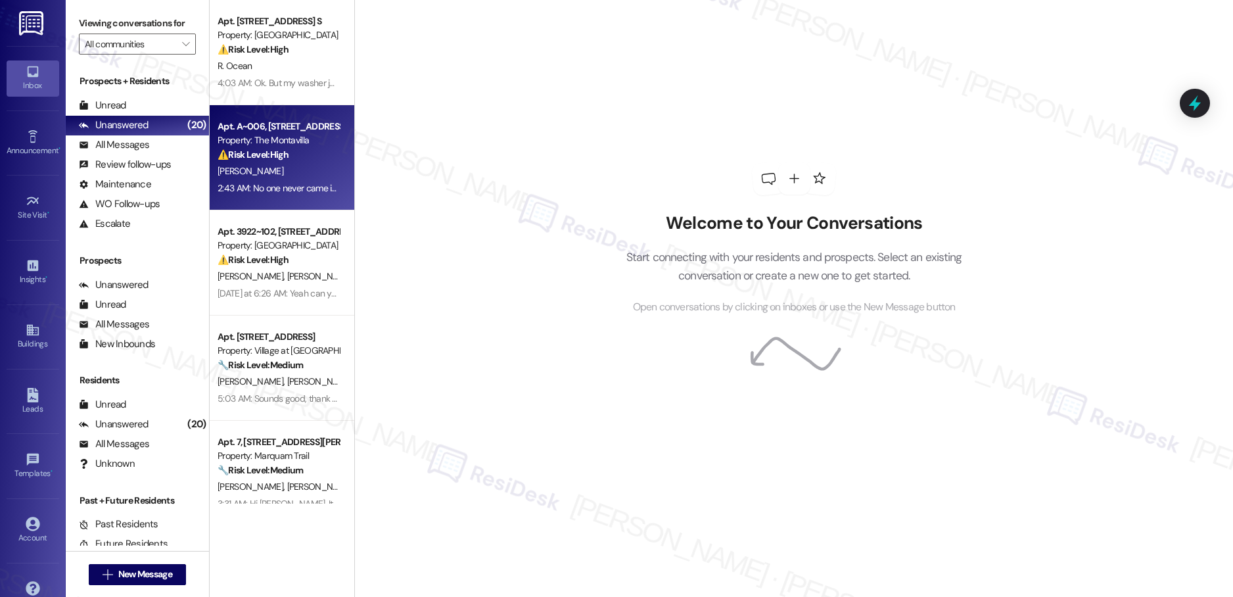
click at [230, 199] on div "Apt. A~006, [STREET_ADDRESS] Property: The Montavilla ⚠️ Risk Level: High The r…" at bounding box center [282, 157] width 145 height 105
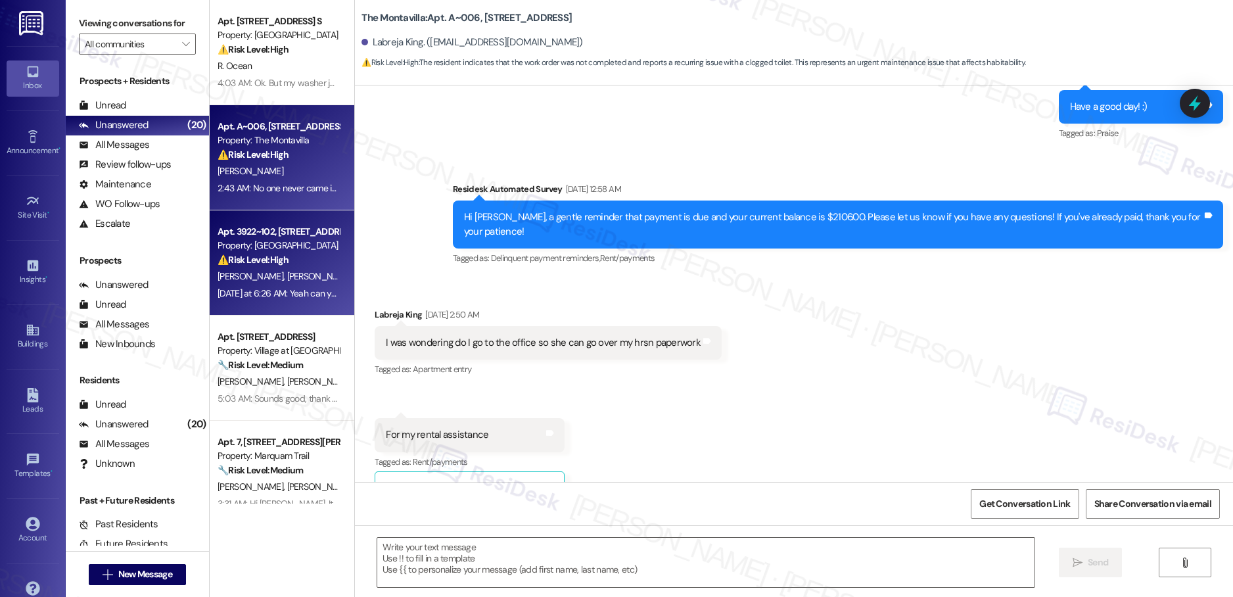
click at [245, 262] on strong "⚠️ Risk Level: High" at bounding box center [253, 260] width 71 height 12
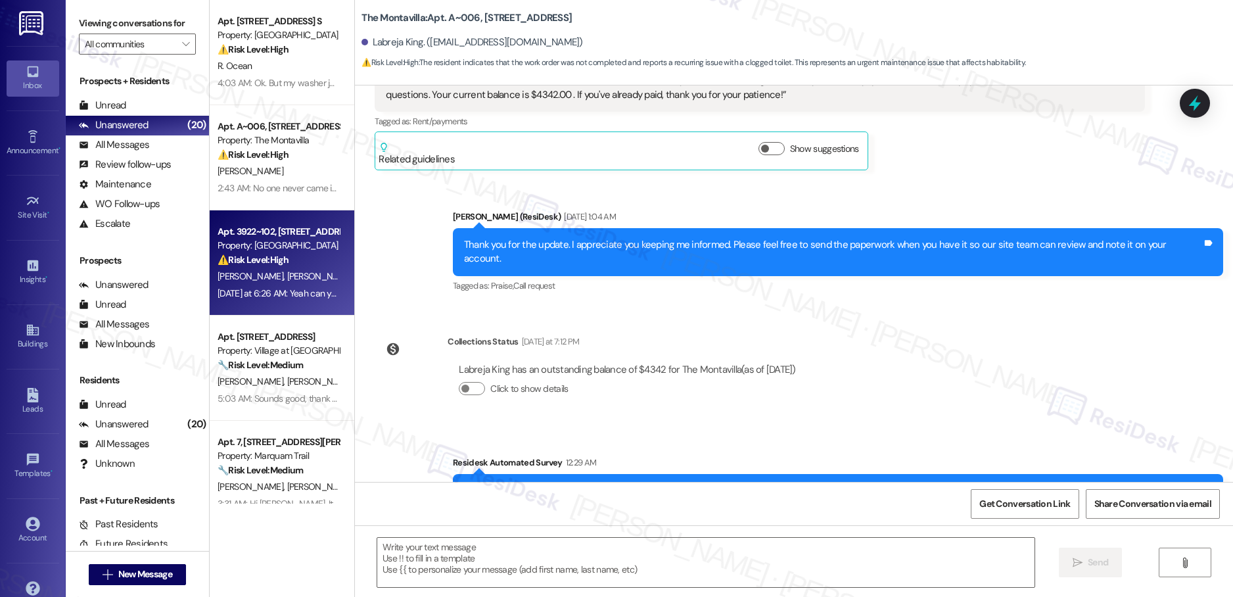
type textarea "Fetching suggested responses. Please feel free to read through the conversation…"
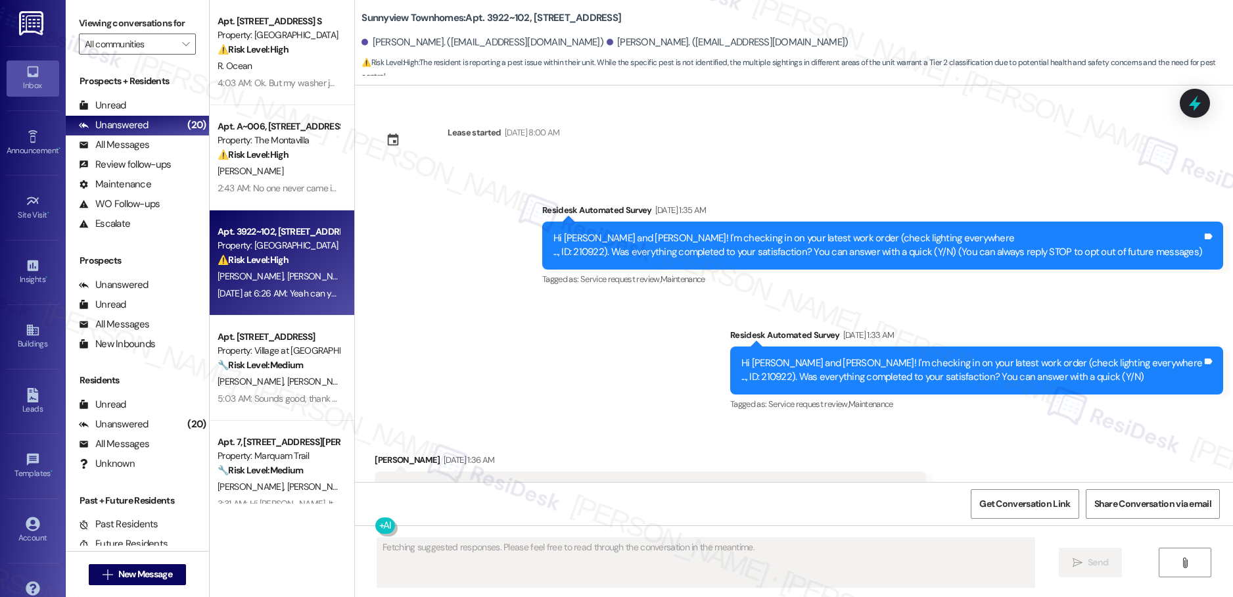
scroll to position [19107, 0]
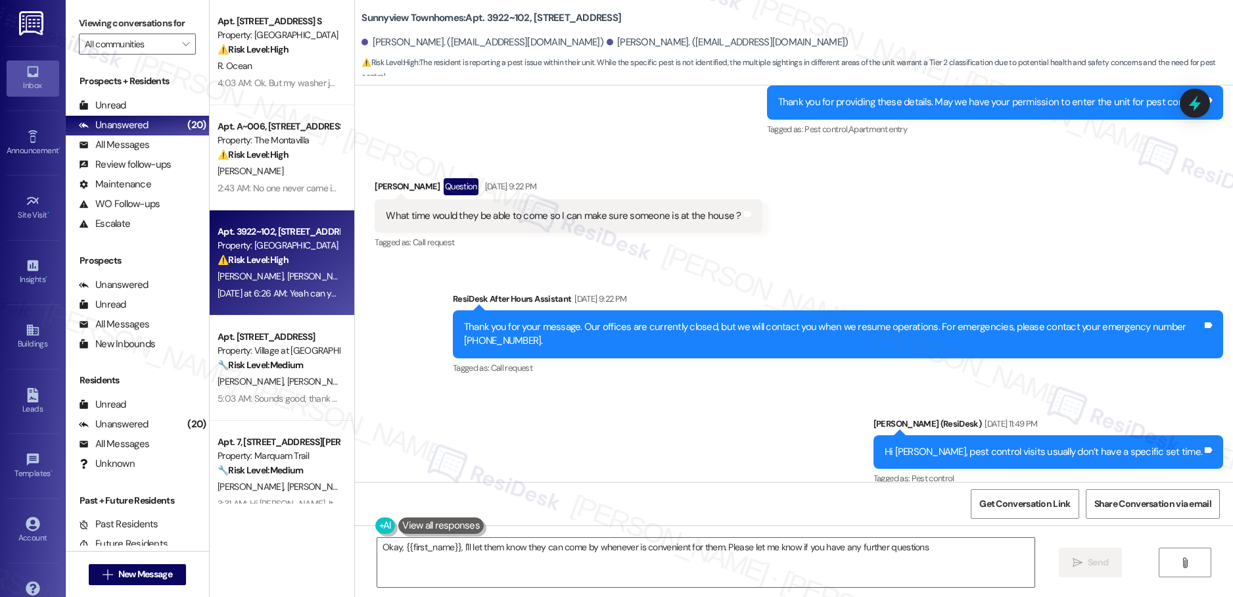
type textarea "Okay, {{first_name}}, I'll let them know they can come by whenever is convenien…"
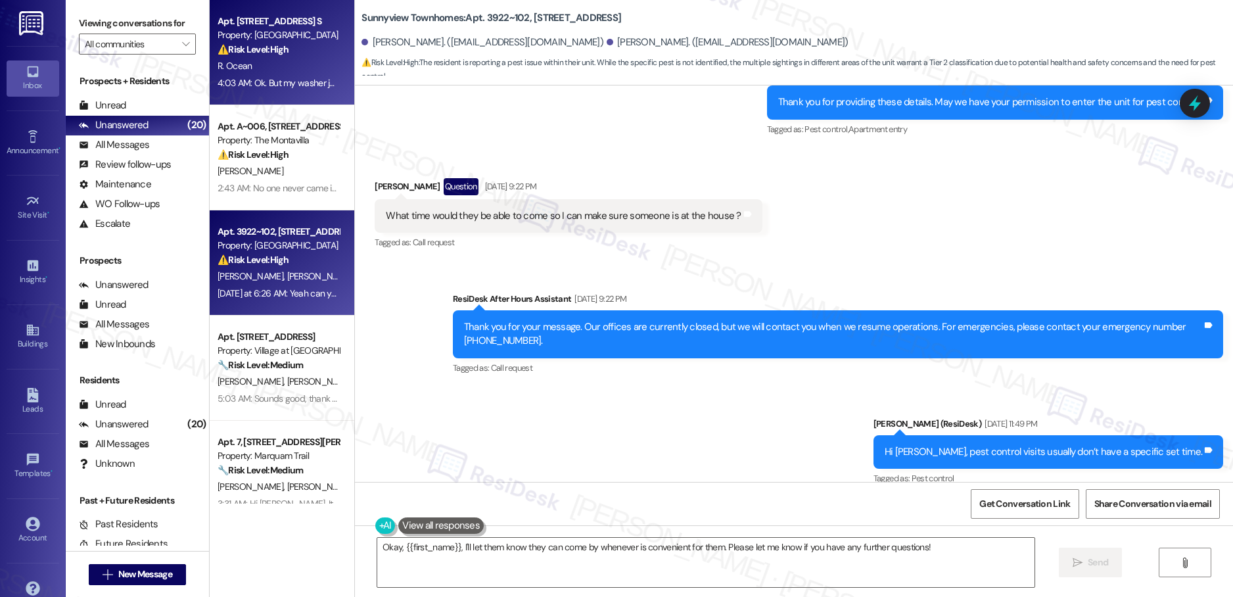
click at [280, 83] on div "4:03 AM: Ok. But my washer just decided to stop! It won't drain and spin 😭😔 4:0…" at bounding box center [367, 83] width 298 height 12
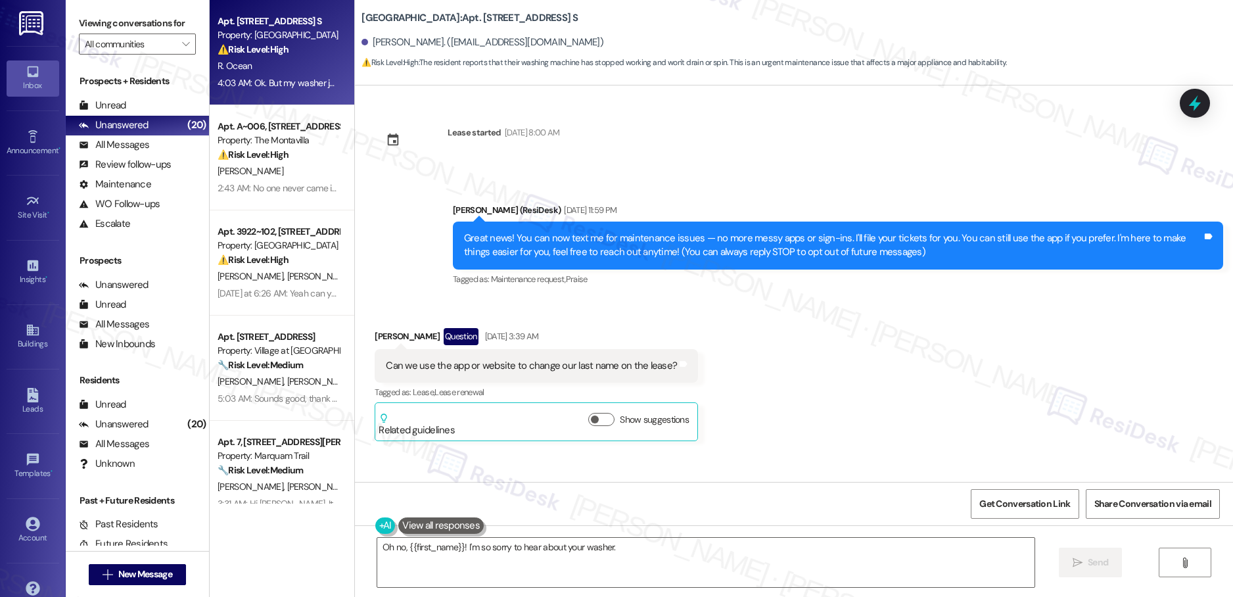
scroll to position [5309, 0]
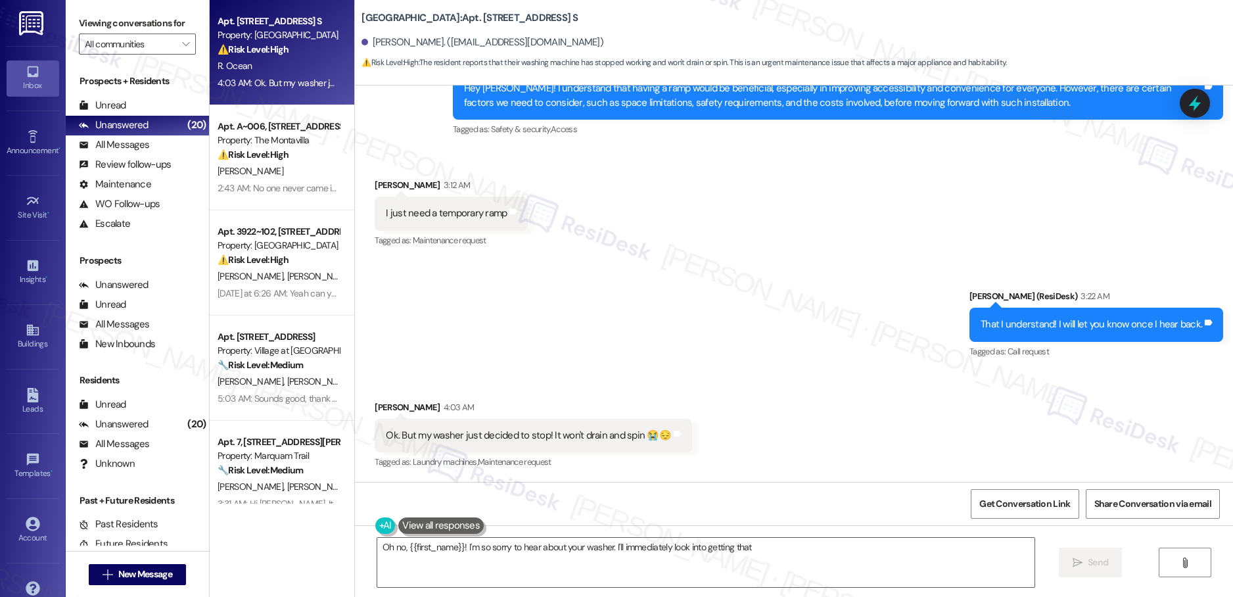
click at [678, 208] on div "Received via SMS [PERSON_NAME] 3:12 AM I just need a temporary ramp Tags and no…" at bounding box center [794, 204] width 878 height 111
type textarea "Oh no, {{first_name}}! I'm so sorry to hear about your washer. I'll immediately…"
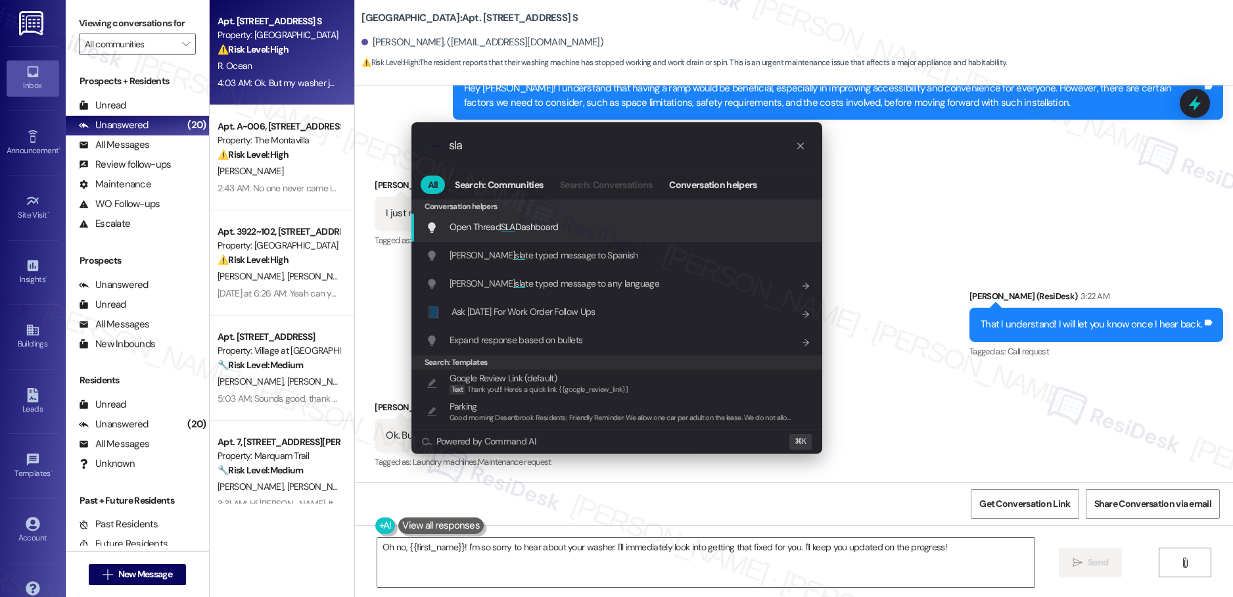
type input "sla"
click at [536, 224] on span "Open Thread SLA Dashboard" at bounding box center [504, 227] width 109 height 12
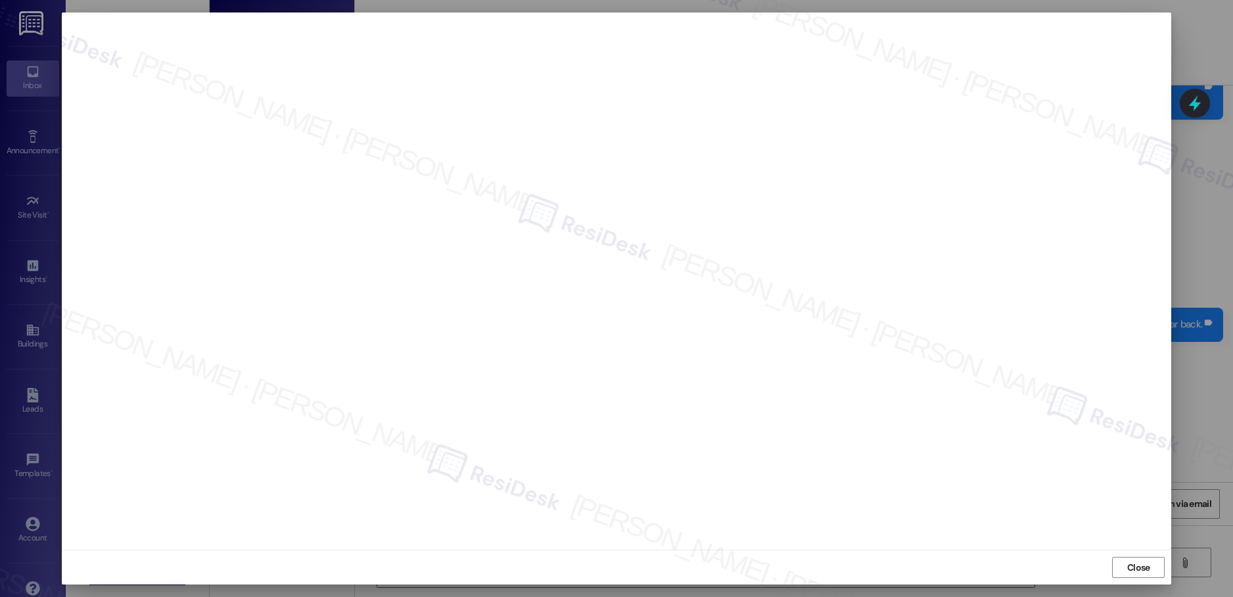
scroll to position [5492, 0]
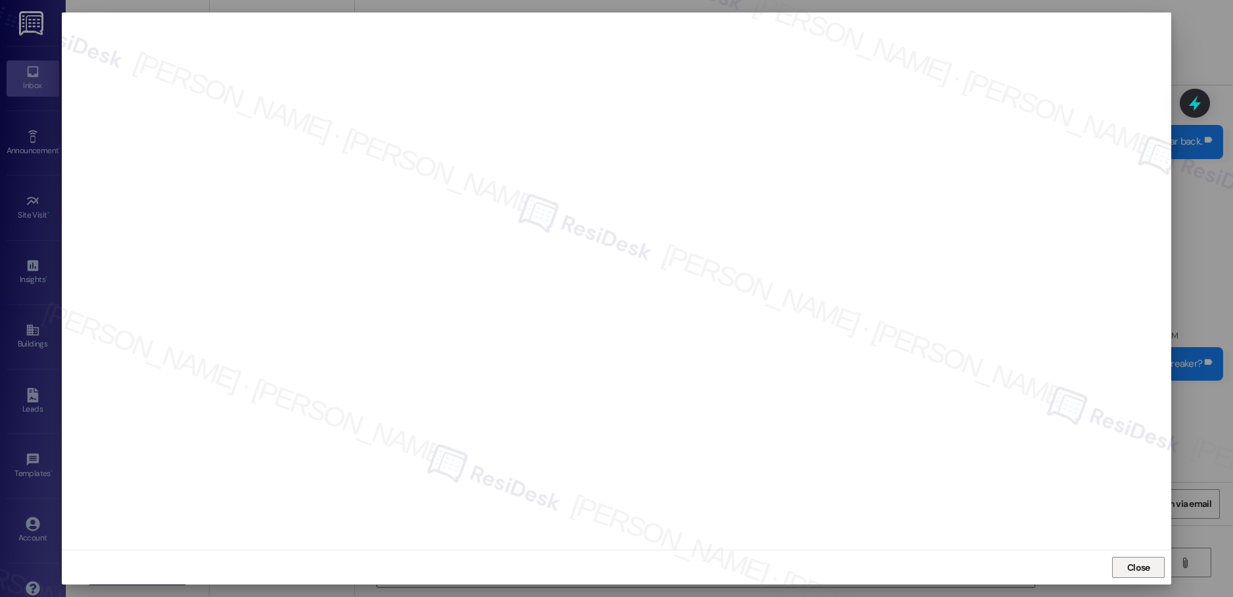
click at [1139, 569] on span "Close" at bounding box center [1139, 568] width 23 height 14
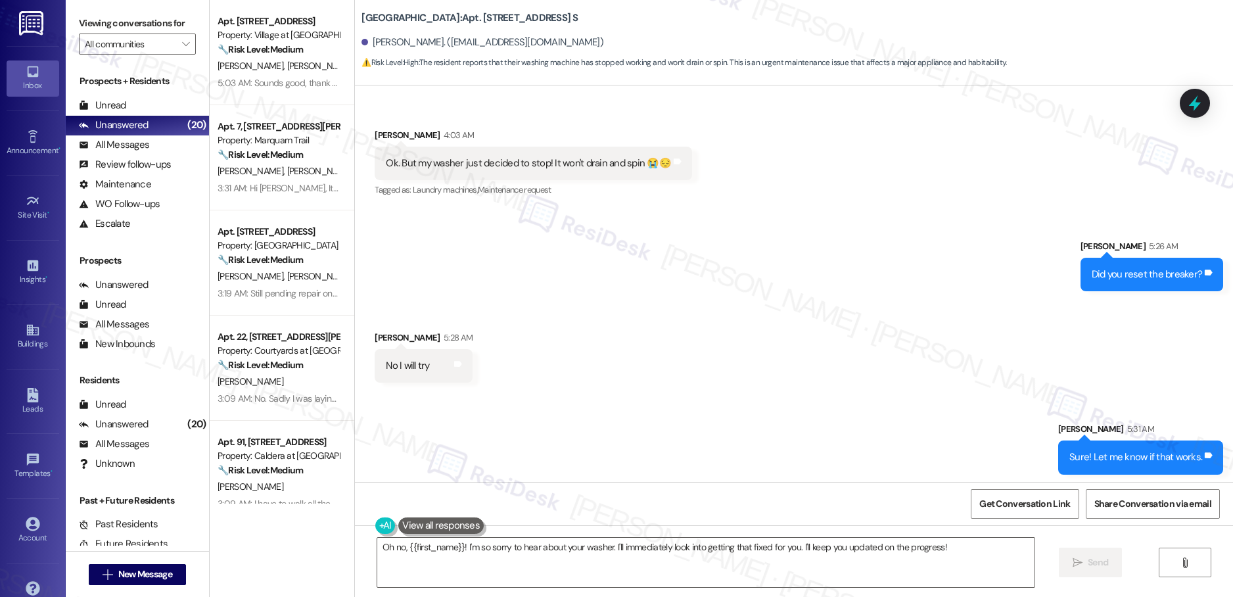
scroll to position [5584, 0]
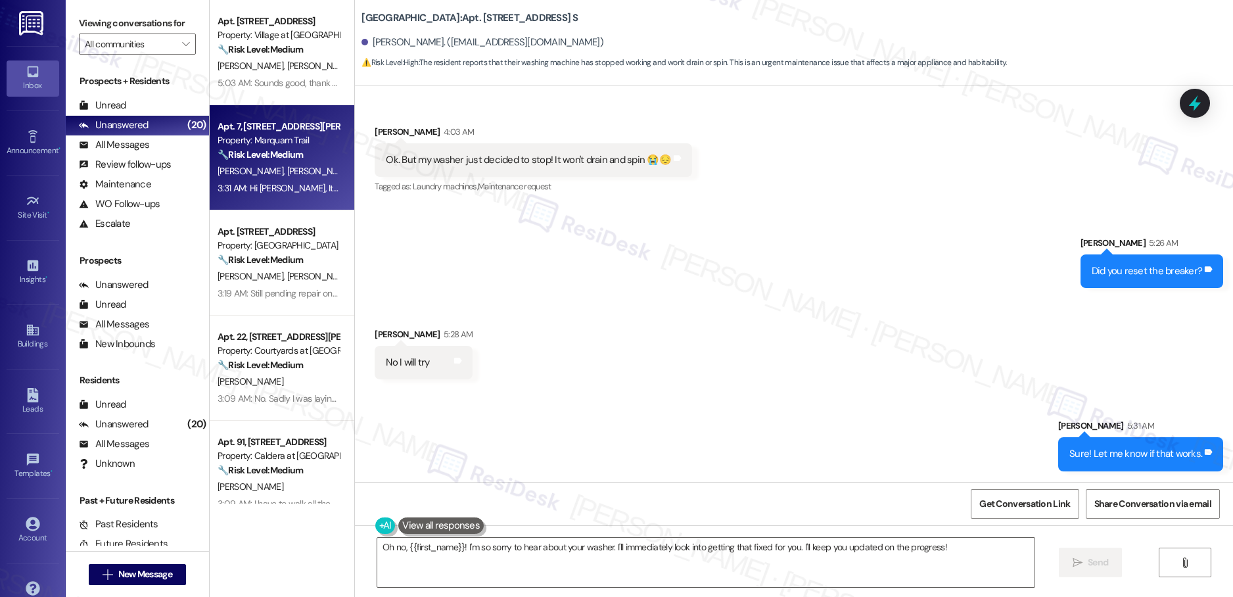
click at [262, 180] on div "3:31 AM: Hi [PERSON_NAME], It's been a month since we last spoke and I want to …" at bounding box center [278, 188] width 124 height 16
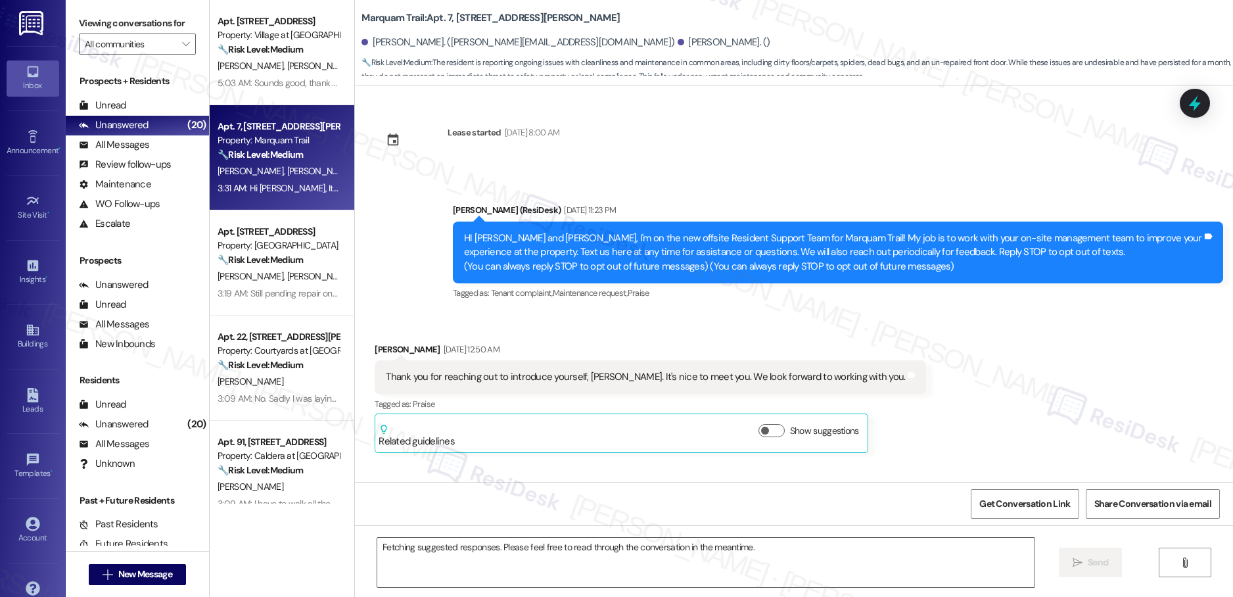
scroll to position [5651, 0]
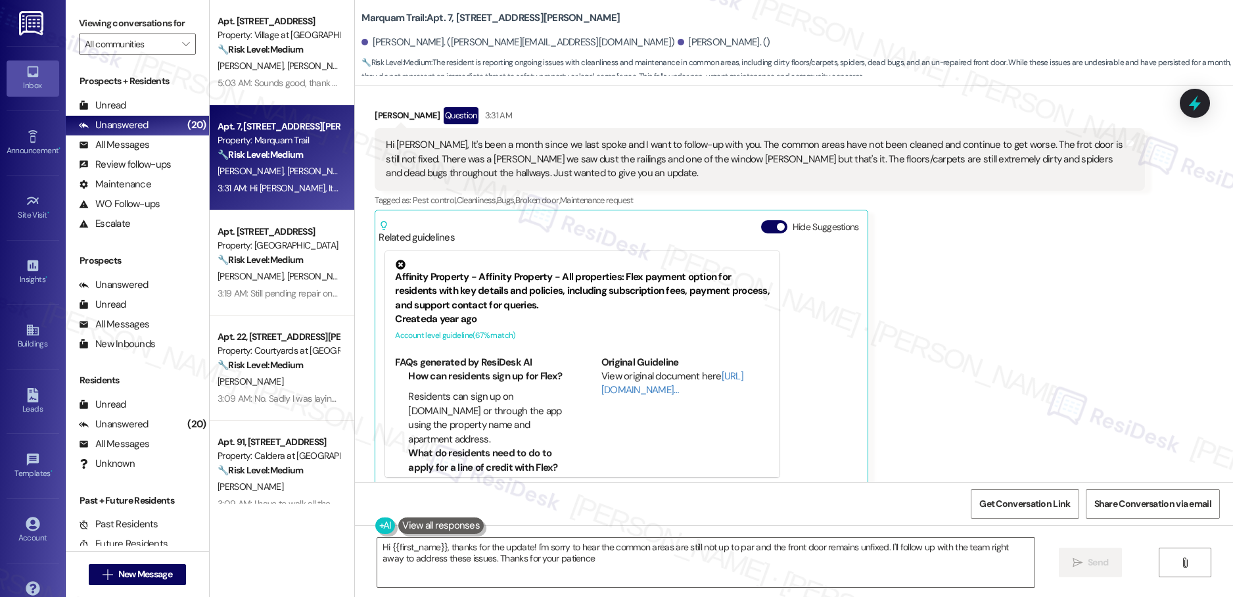
type textarea "Hi {{first_name}}, thanks for the update! I'm sorry to hear the common areas ar…"
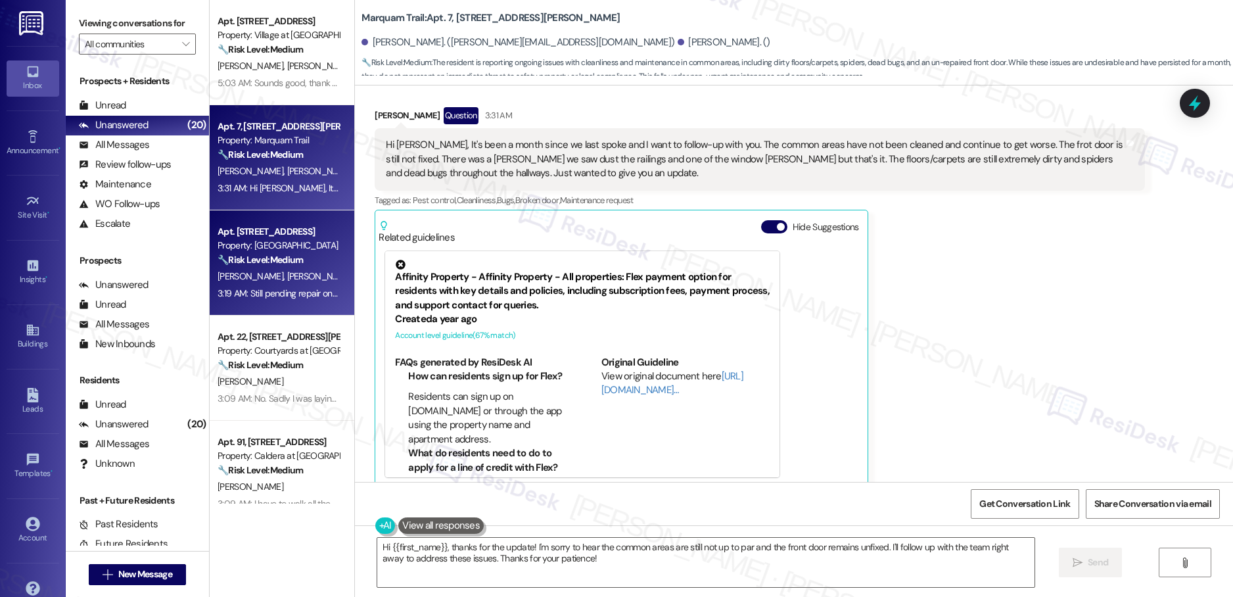
click at [294, 255] on div "🔧 Risk Level: Medium The resident is reporting that a vent in the bathroom is s…" at bounding box center [279, 260] width 122 height 14
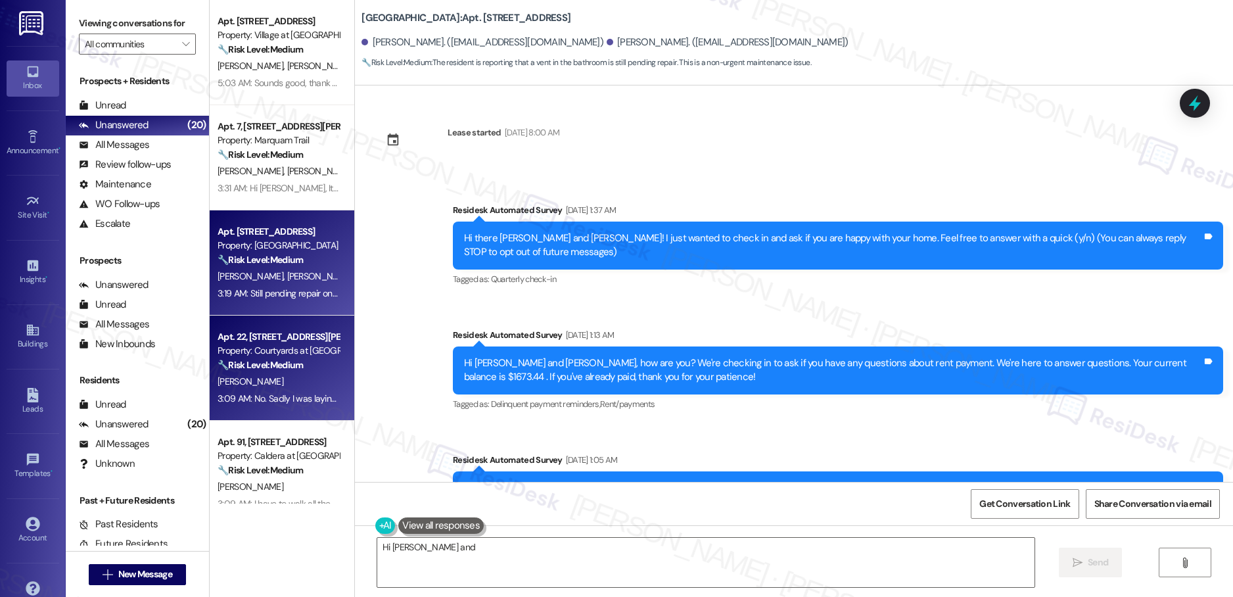
type textarea "Hi [PERSON_NAME] and [PERSON_NAME],"
click at [262, 395] on div "3:09 AM: No. Sadly I was laying down with my dogs and though they had stepped i…" at bounding box center [414, 398] width 392 height 12
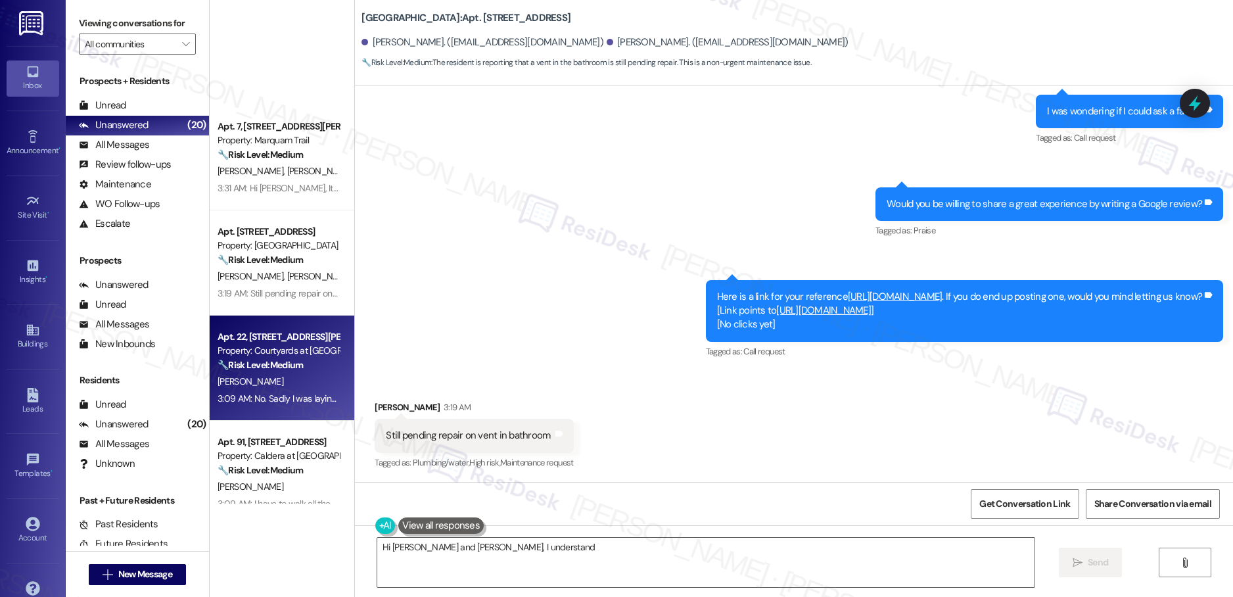
scroll to position [293, 0]
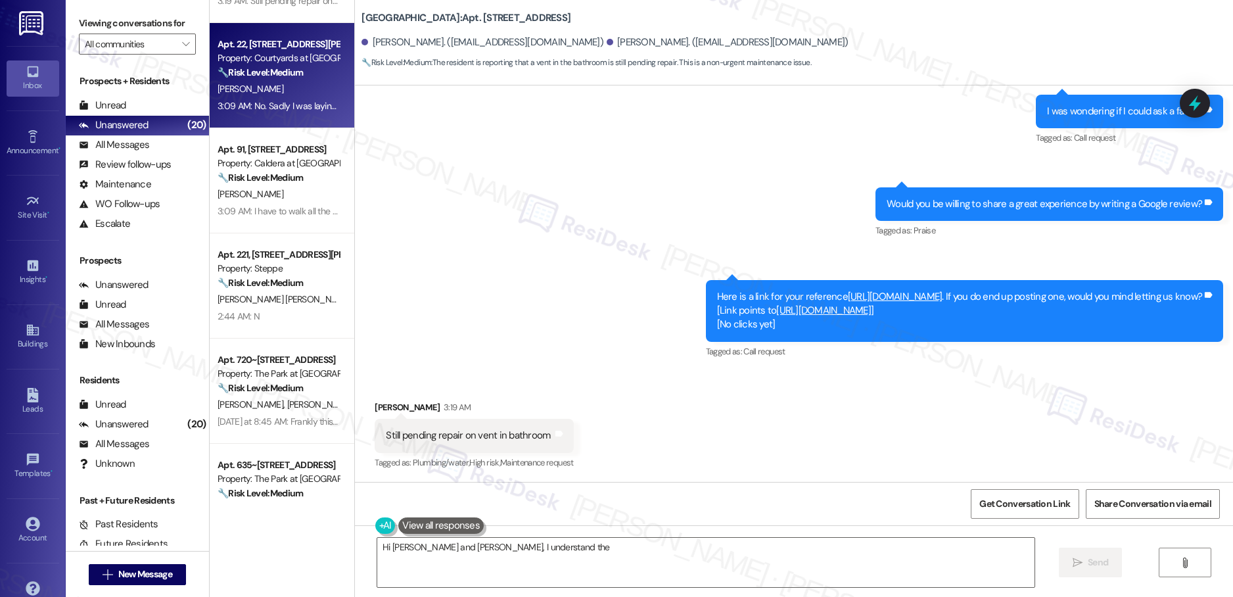
click at [252, 330] on div "Apt. 7, [STREET_ADDRESS][PERSON_NAME] Property: Marquam Trail 🔧 Risk Level: Med…" at bounding box center [282, 252] width 145 height 504
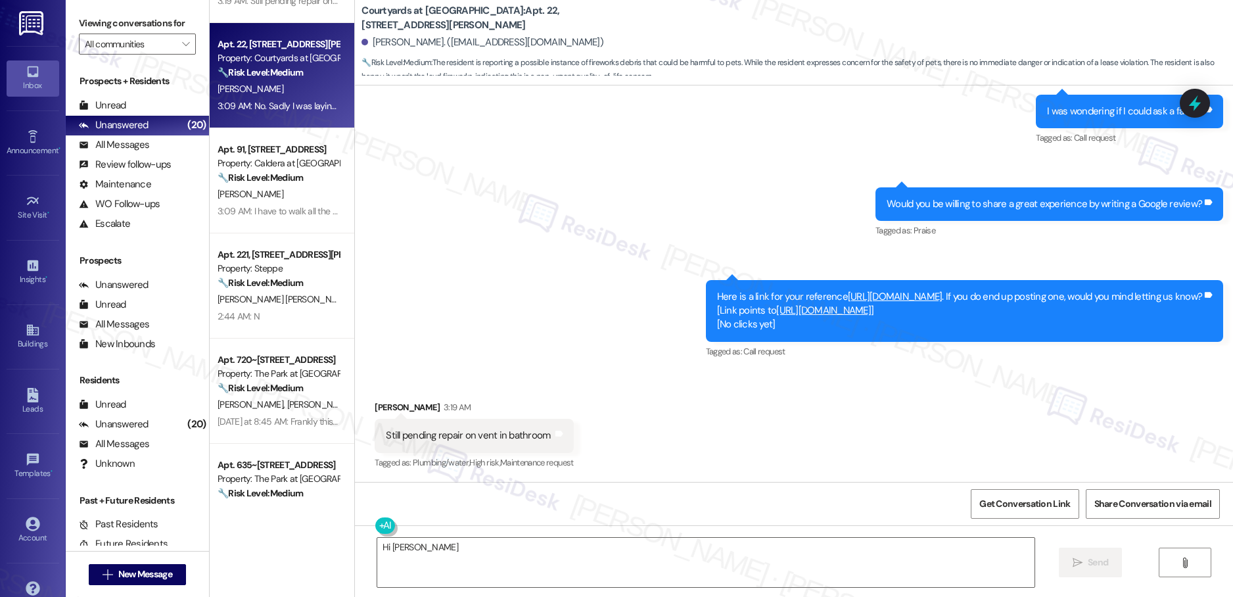
click at [257, 328] on div "Apt. 7, [STREET_ADDRESS][PERSON_NAME] Property: Marquam Trail 🔧 Risk Level: Med…" at bounding box center [282, 252] width 145 height 504
click at [261, 318] on div "Apt. 7, [STREET_ADDRESS][PERSON_NAME] Property: Marquam Trail 🔧 Risk Level: Med…" at bounding box center [282, 252] width 145 height 504
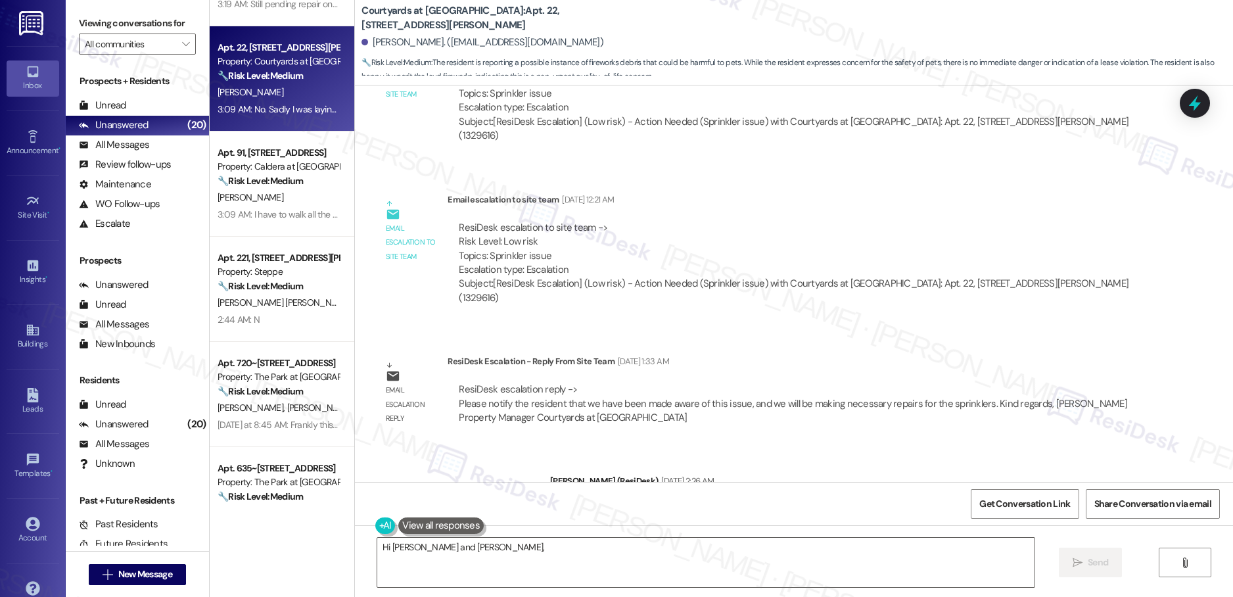
scroll to position [6078, 0]
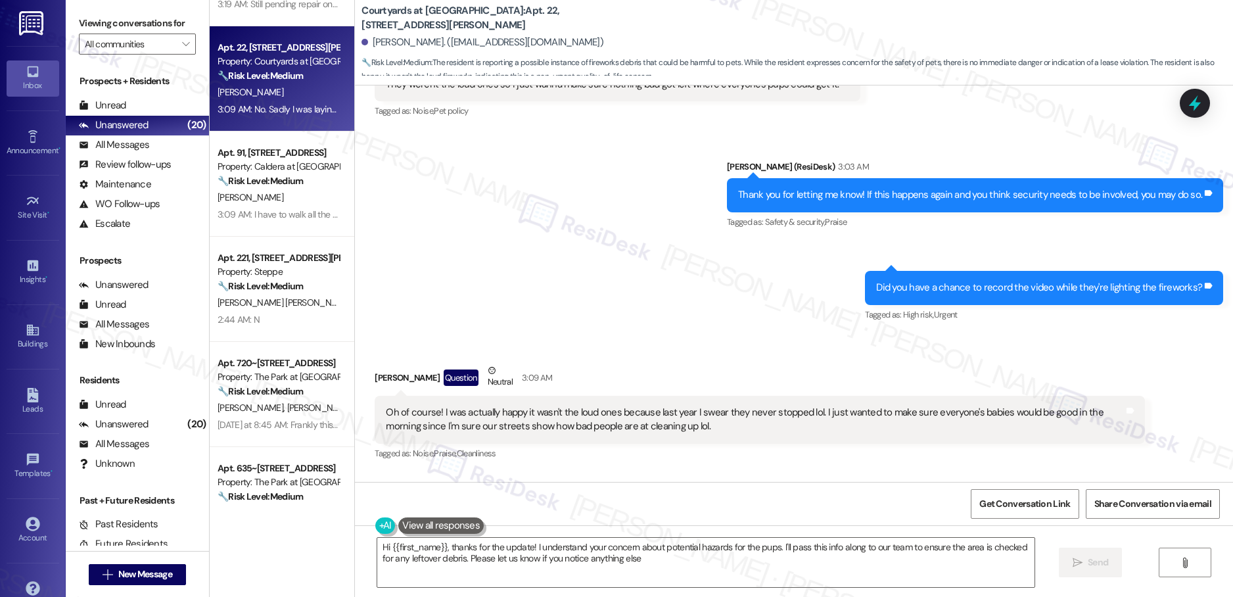
type textarea "Hi {{first_name}}, thanks for the update! I understand your concern about poten…"
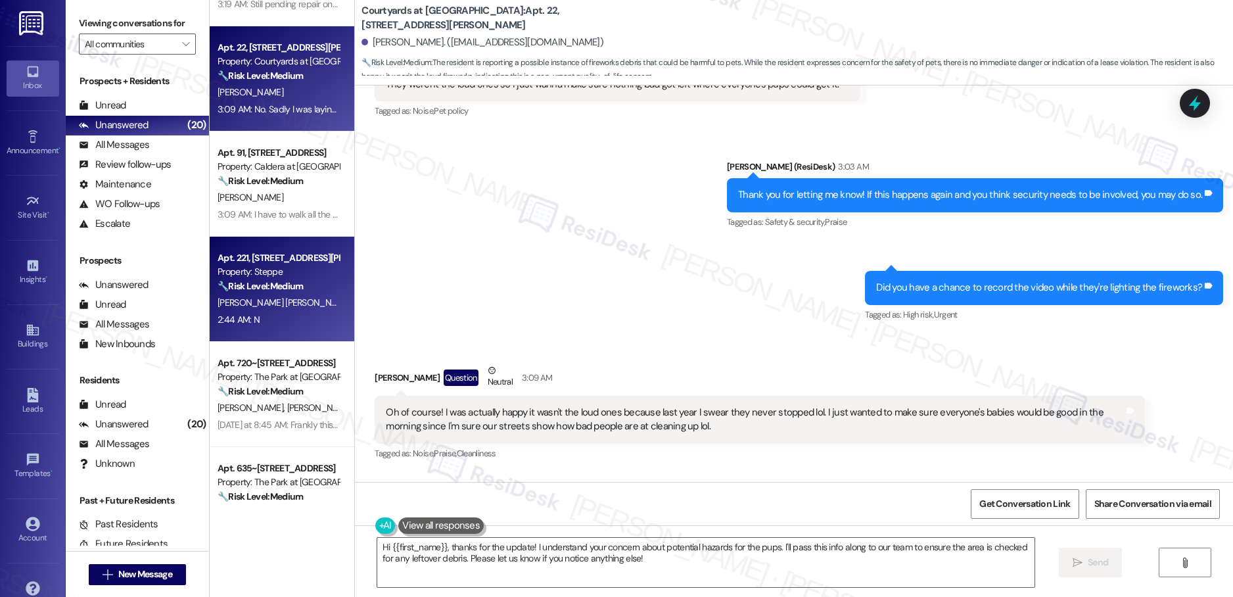
click at [282, 315] on div "2:44 AM: N 2:44 AM: N" at bounding box center [278, 320] width 124 height 16
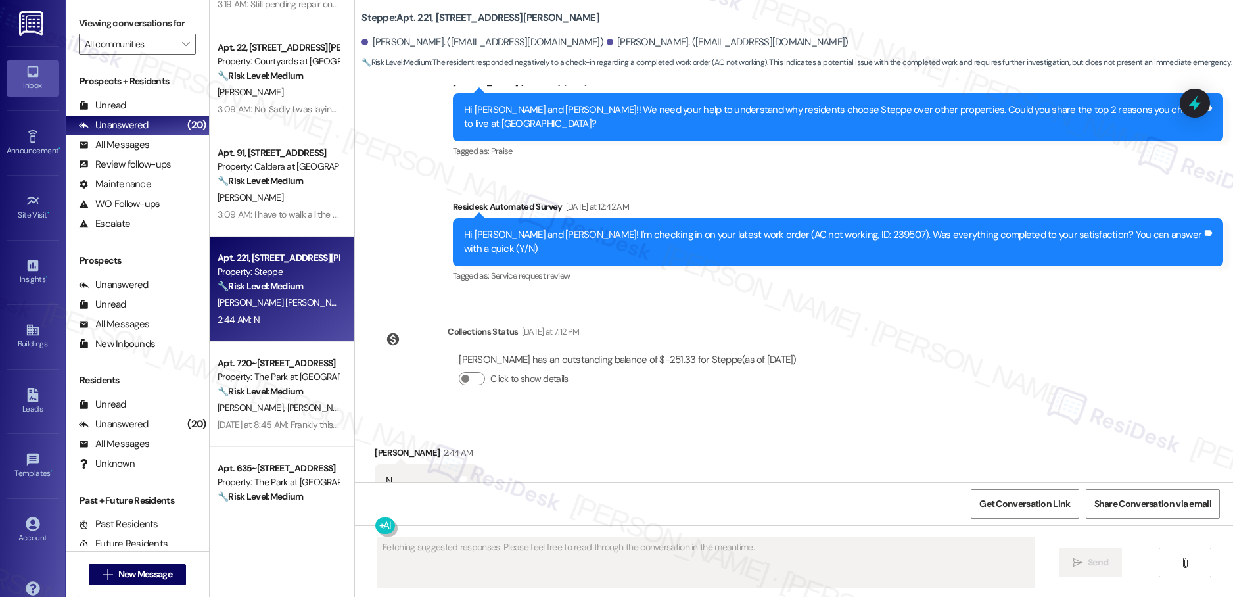
scroll to position [603, 0]
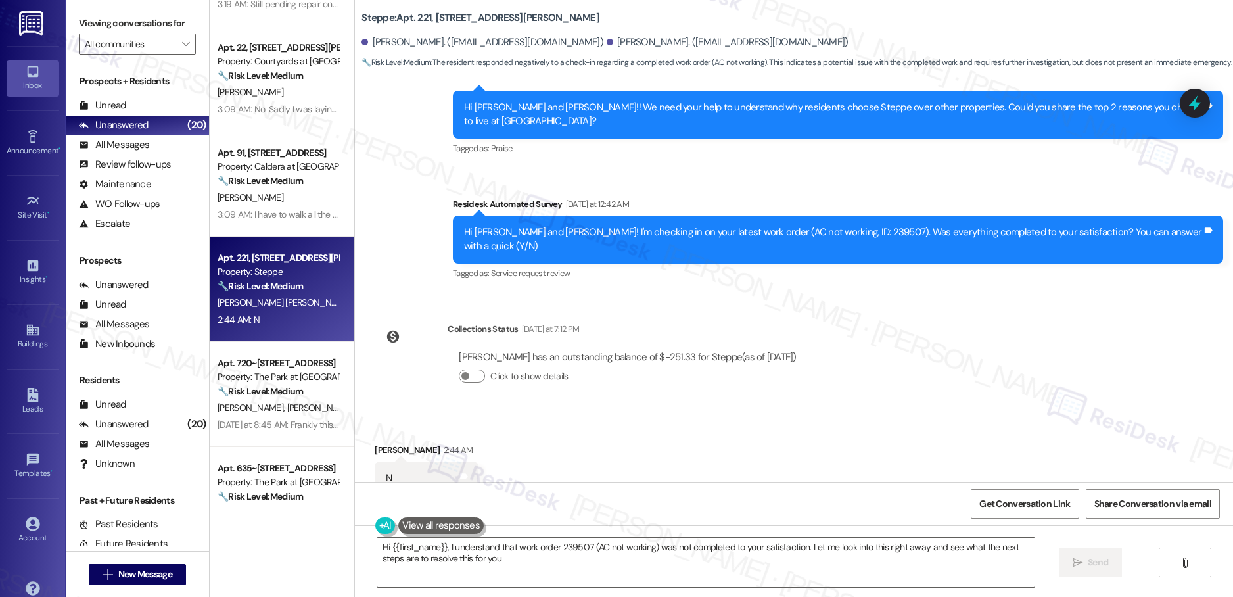
type textarea "Hi {{first_name}}, I understand that work order 239507 (AC not working) was not…"
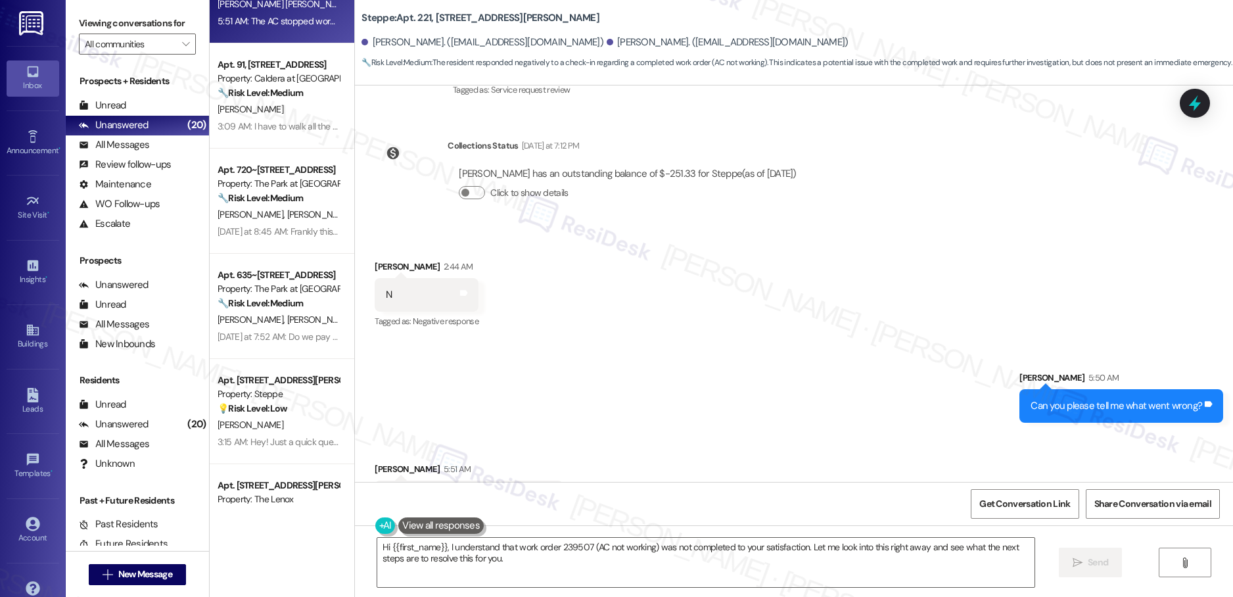
scroll to position [0, 0]
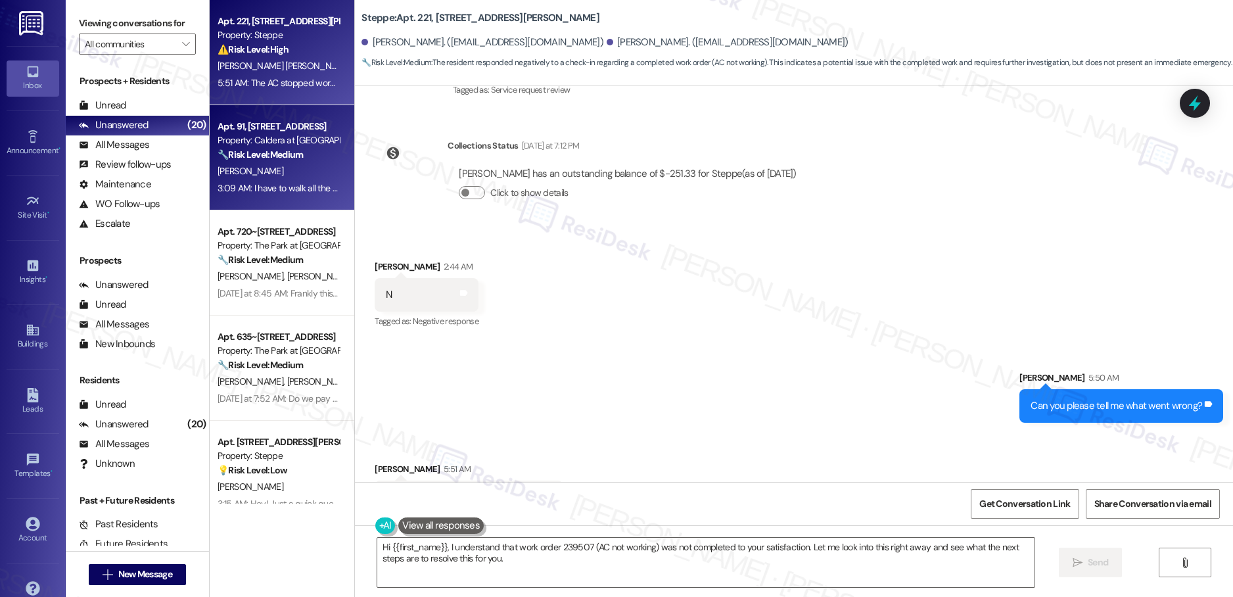
click at [295, 162] on div "🔧 Risk Level: Medium The resident is experiencing an ongoing parking issue and …" at bounding box center [279, 155] width 122 height 14
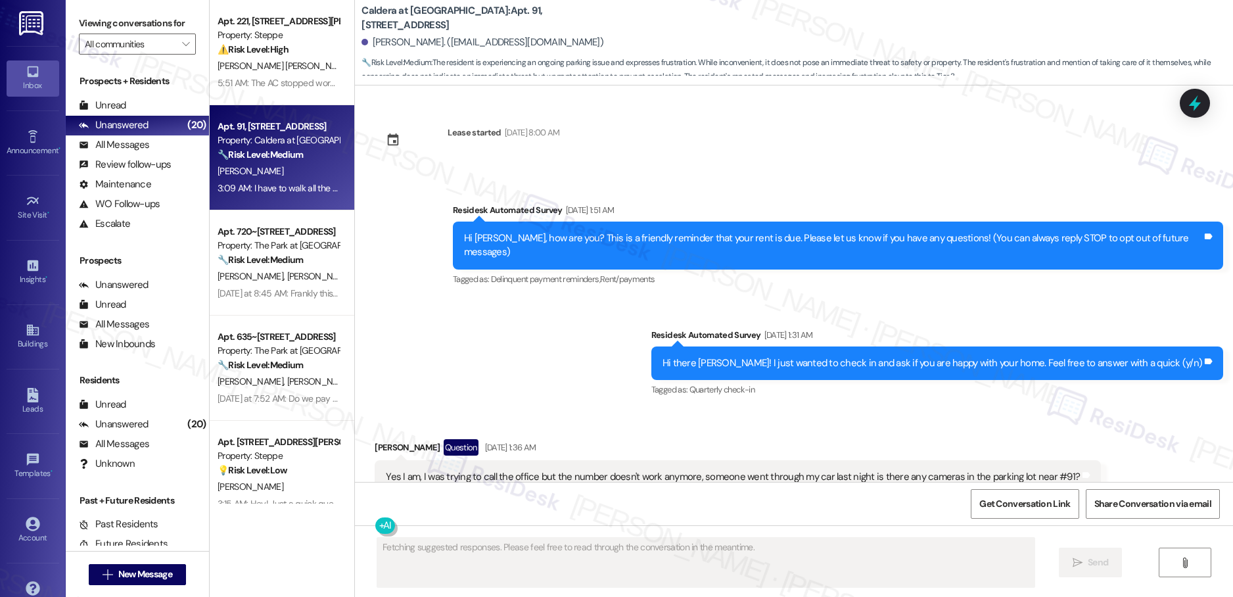
scroll to position [6028, 0]
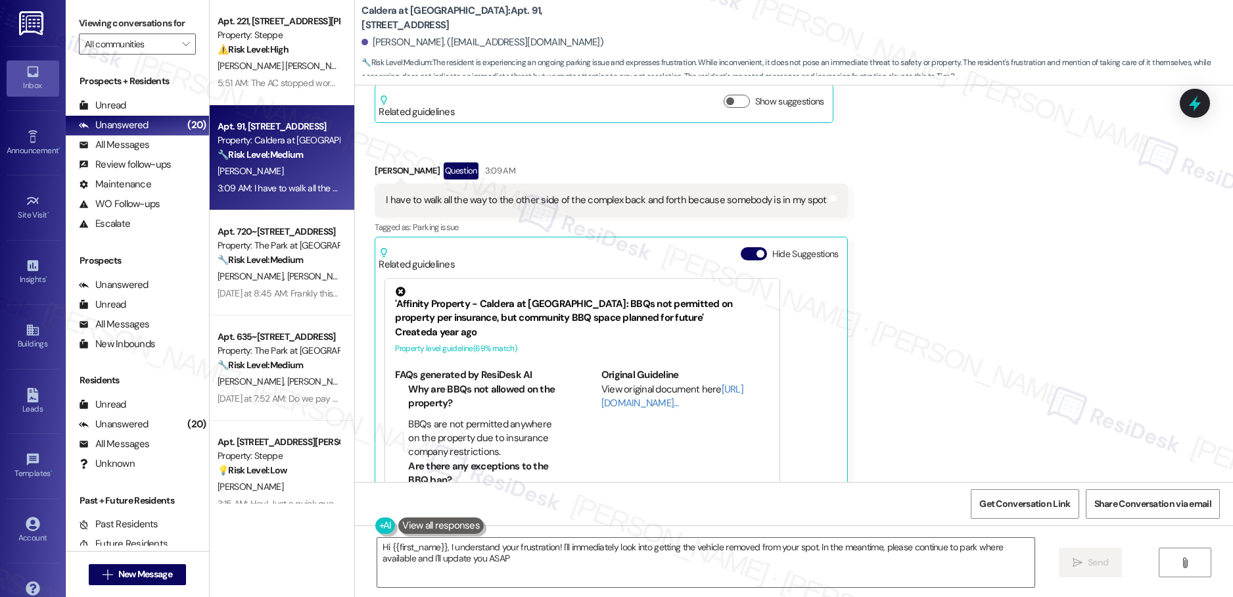
type textarea "Hi {{first_name}}, I understand your frustration! I'll immediately look into ge…"
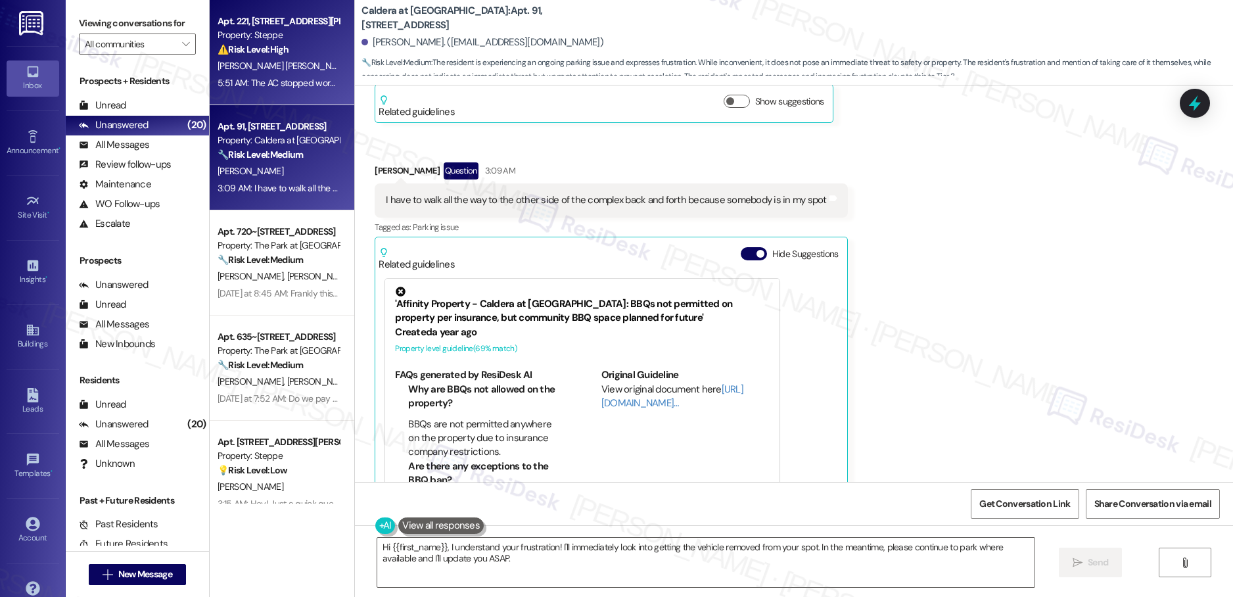
click at [355, 62] on span "[PERSON_NAME] [PERSON_NAME]" at bounding box center [421, 66] width 133 height 12
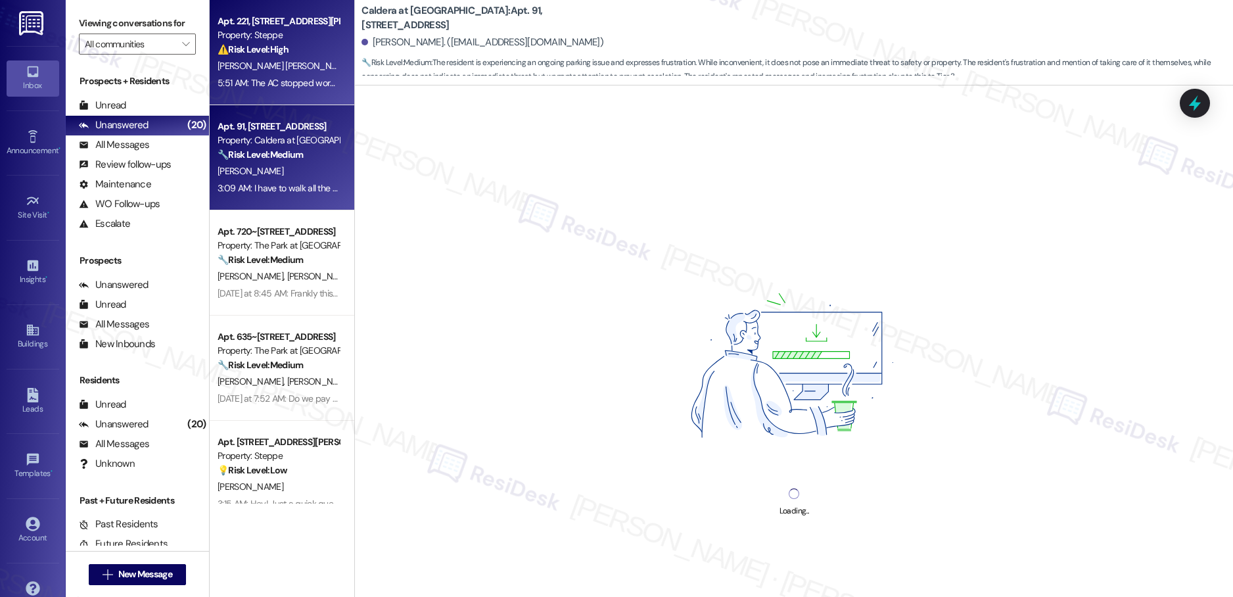
click at [285, 188] on div "3:09 AM: I have to walk all the way to the other side of the complex back and f…" at bounding box center [440, 188] width 444 height 12
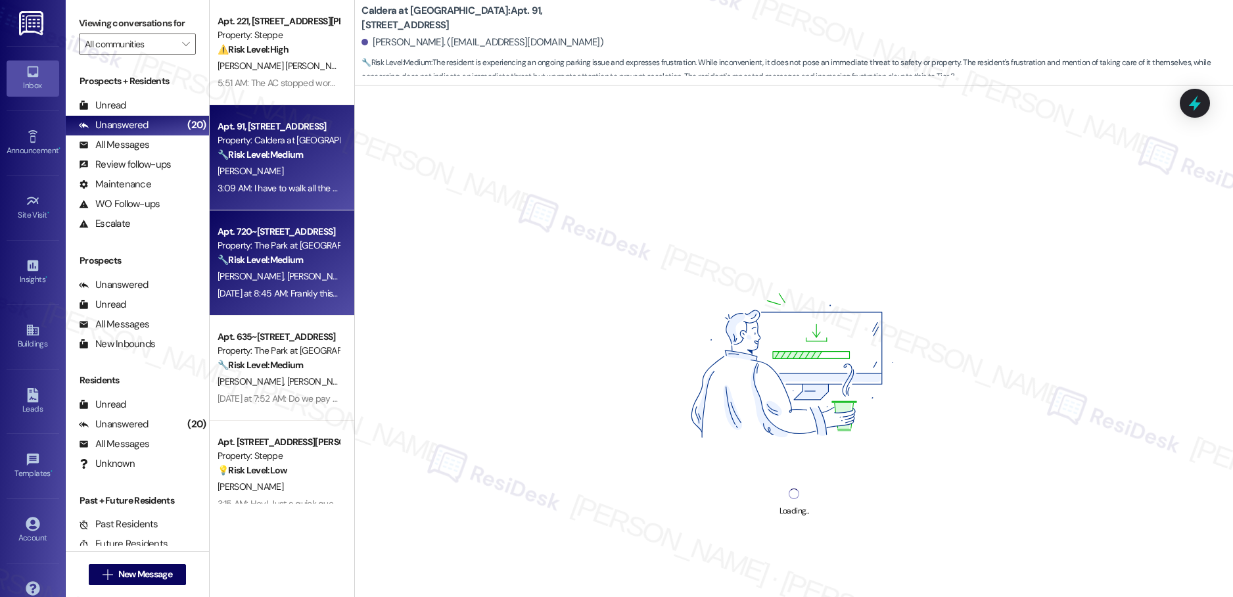
click at [287, 277] on span "[PERSON_NAME]" at bounding box center [320, 276] width 66 height 12
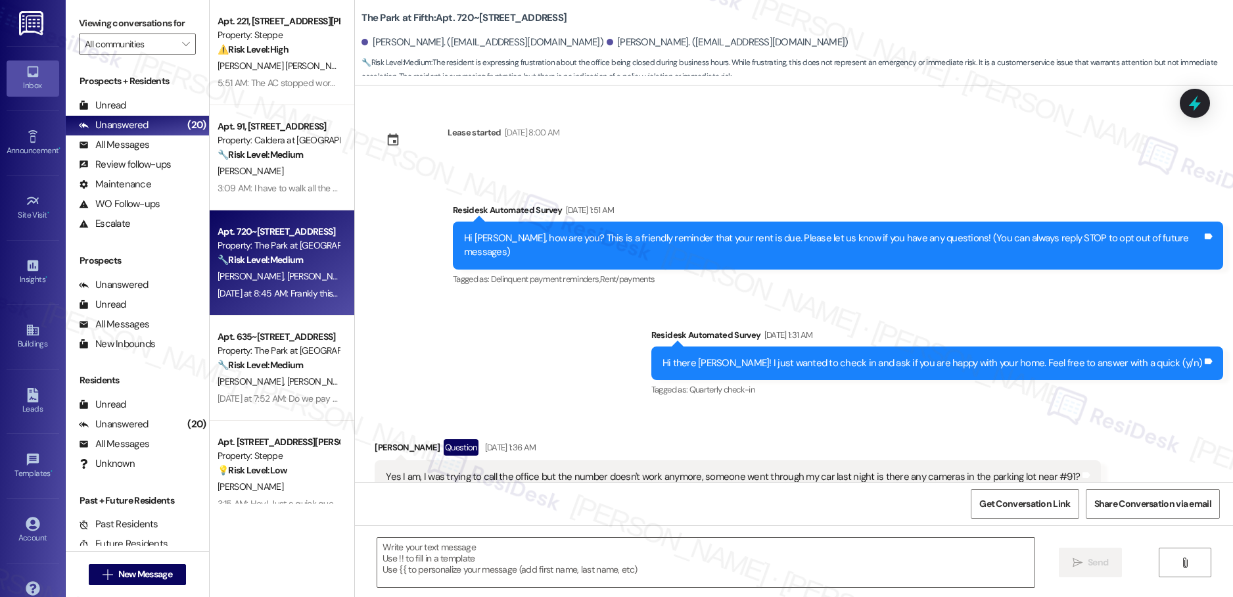
scroll to position [4148, 0]
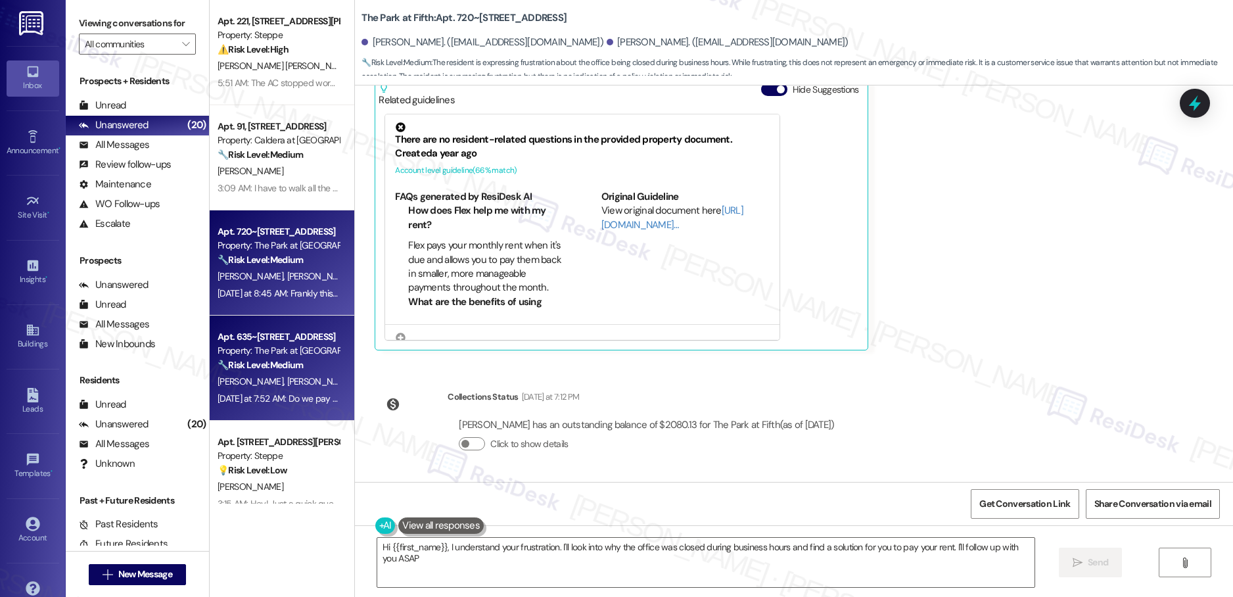
type textarea "Hi {{first_name}}, I understand your frustration. I'll look into why the office…"
click at [260, 361] on strong "🔧 Risk Level: Medium" at bounding box center [260, 365] width 85 height 12
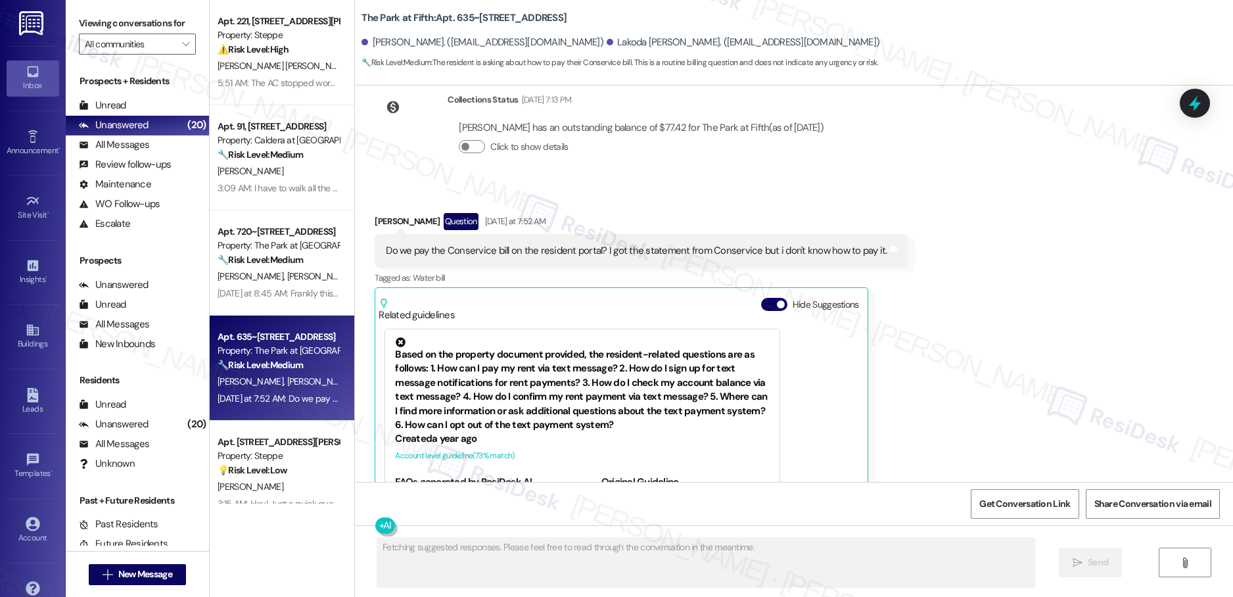
scroll to position [1431, 0]
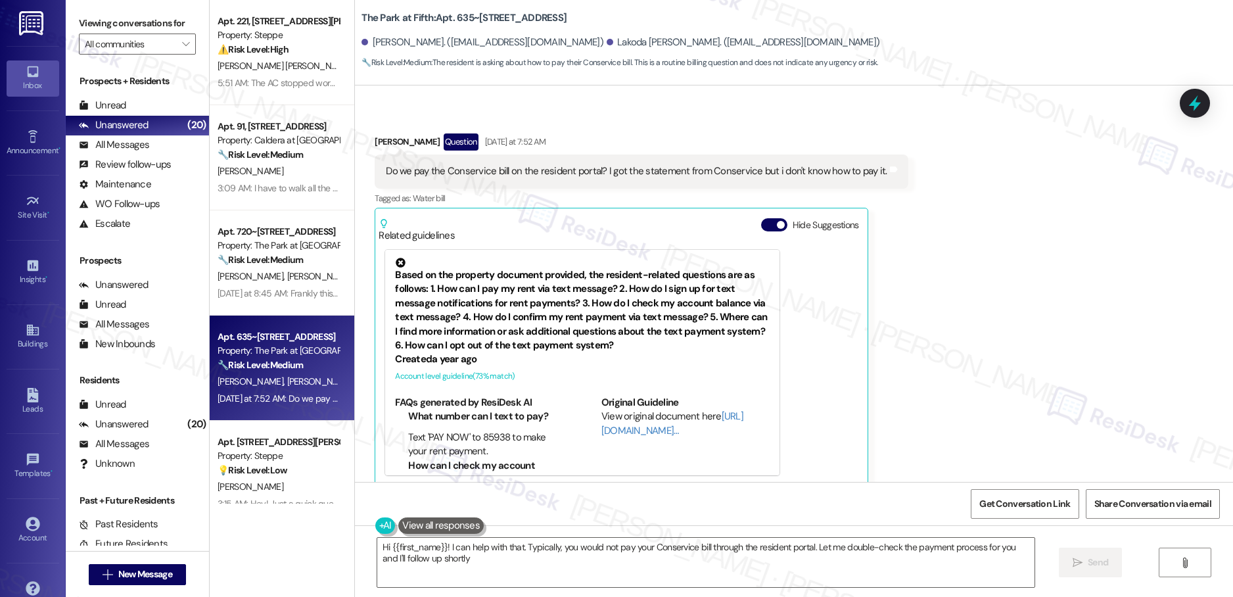
type textarea "Hi {{first_name}}! I can help with that. Typically, you would not pay your Cons…"
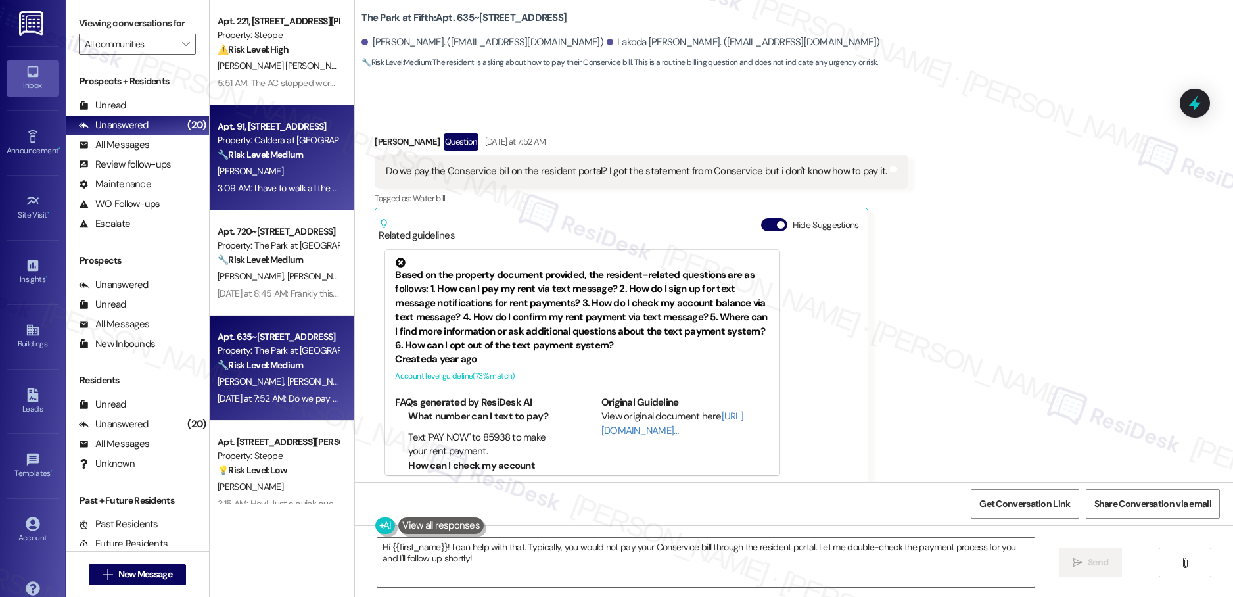
click at [291, 141] on div "Property: Caldera at [GEOGRAPHIC_DATA]" at bounding box center [279, 140] width 122 height 14
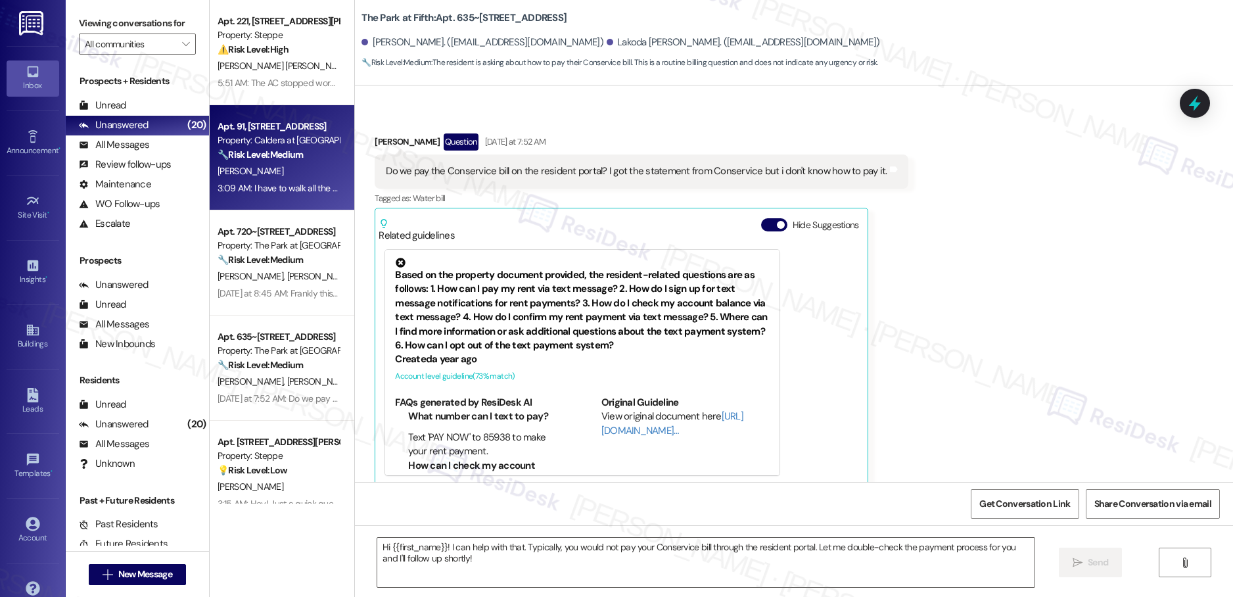
click at [277, 83] on div "5:51 AM: The AC stopped working the next day 5:51 AM: The AC stopped working th…" at bounding box center [307, 83] width 178 height 12
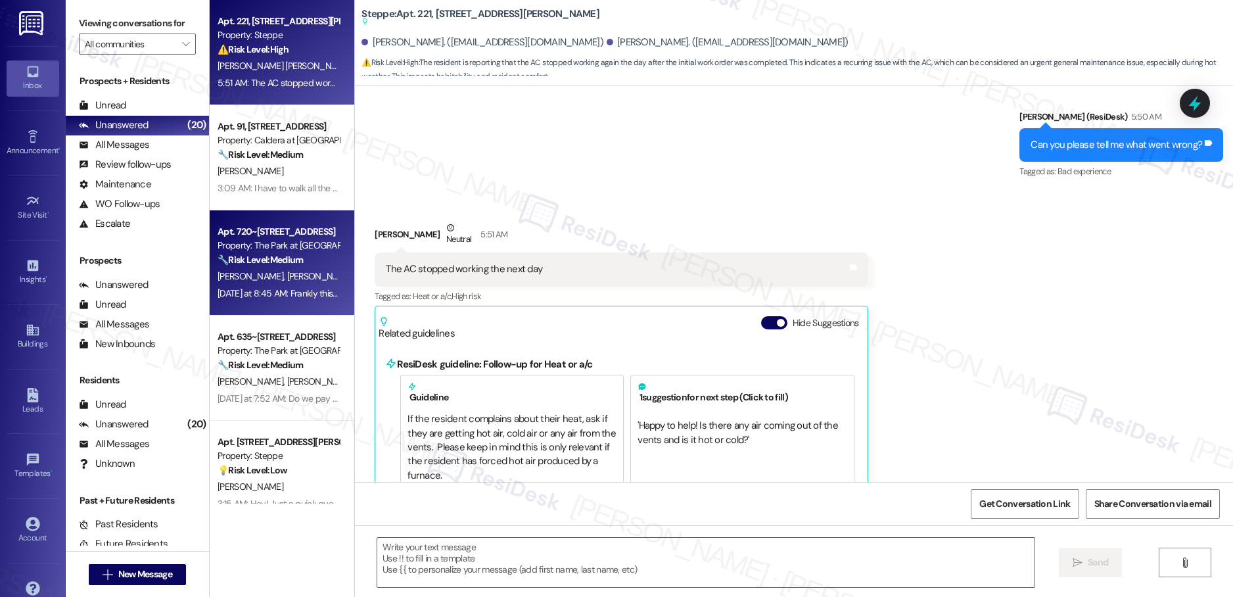
type textarea "Fetching suggested responses. Please feel free to read through the conversation…"
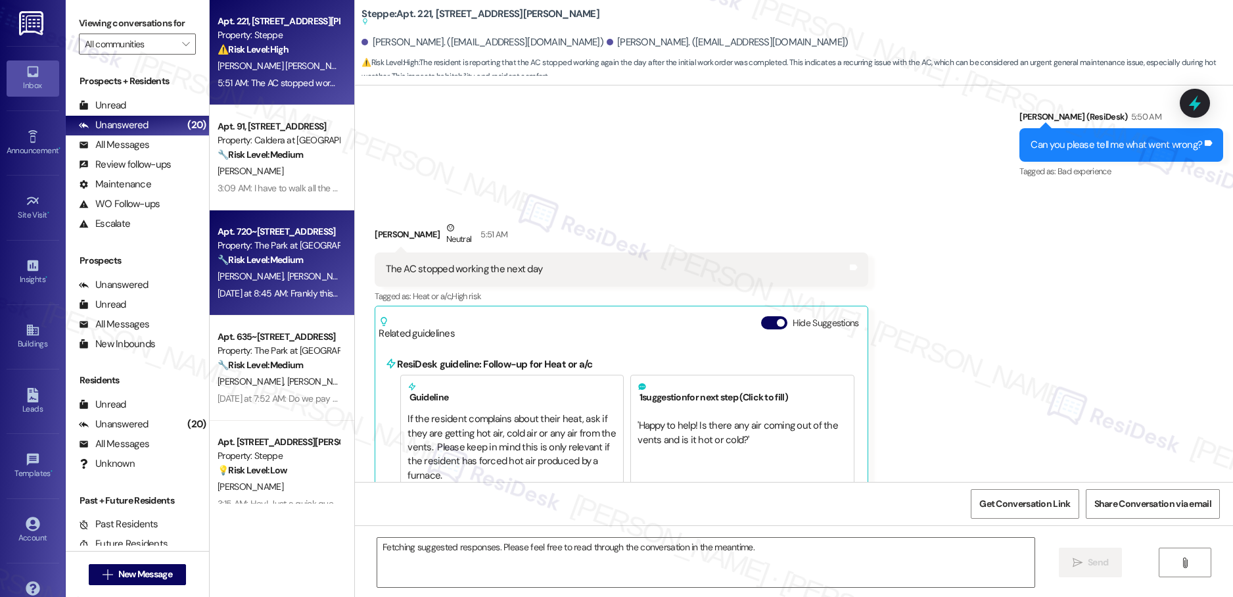
scroll to position [1047, 0]
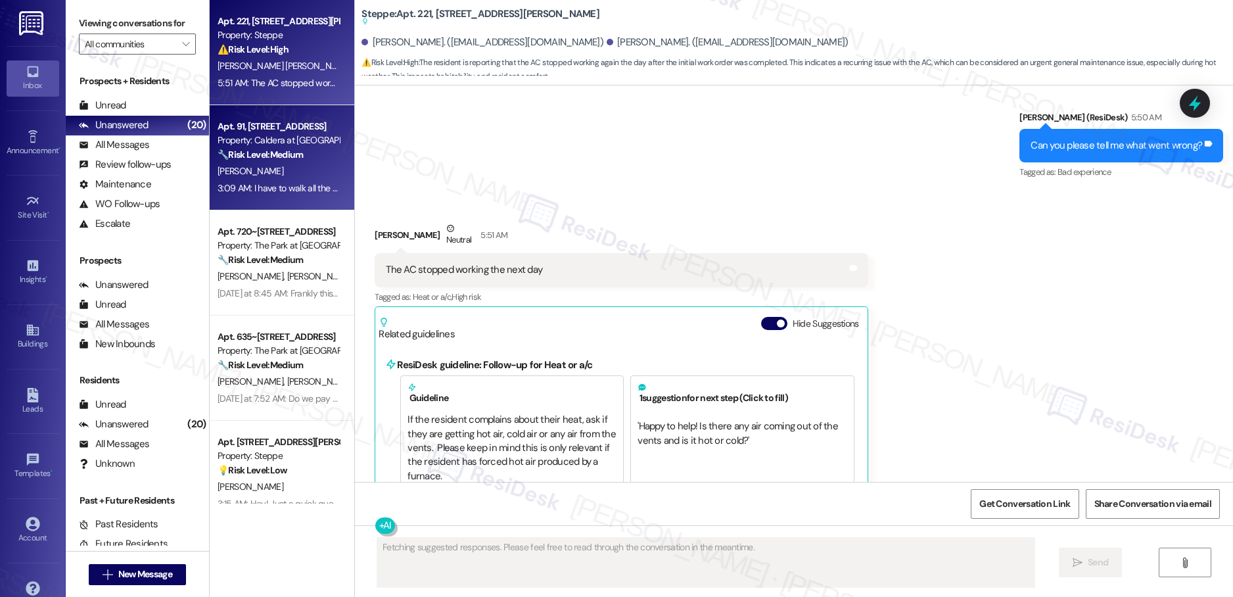
click at [292, 185] on div "3:09 AM: I have to walk all the way to the other side of the complex back and f…" at bounding box center [440, 188] width 444 height 12
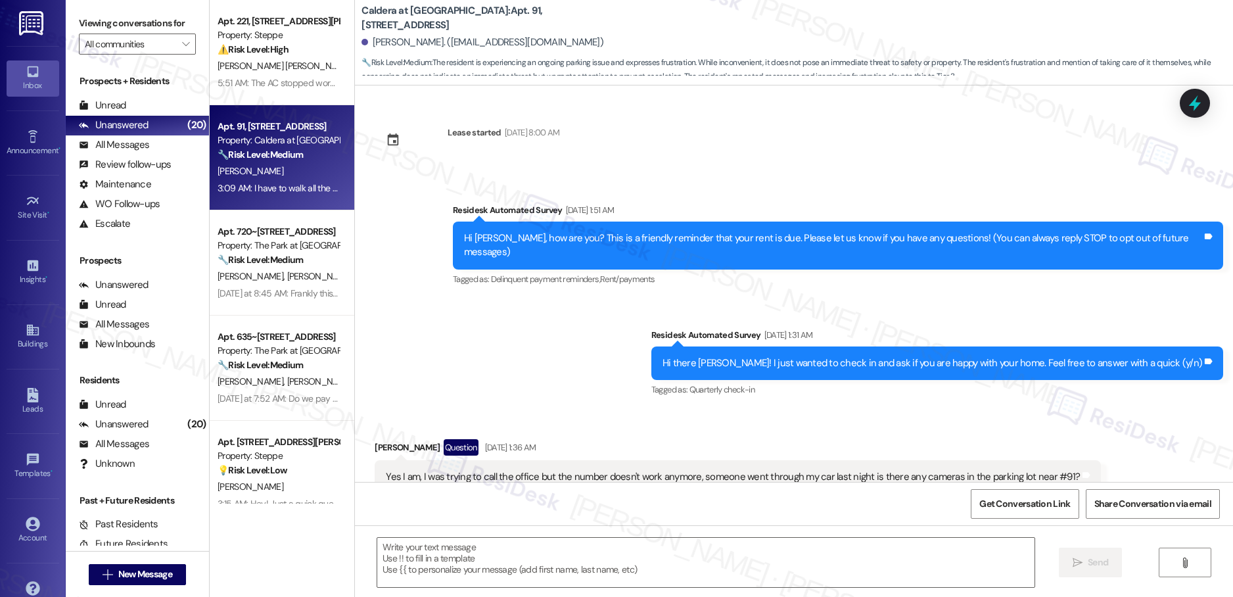
scroll to position [6028, 0]
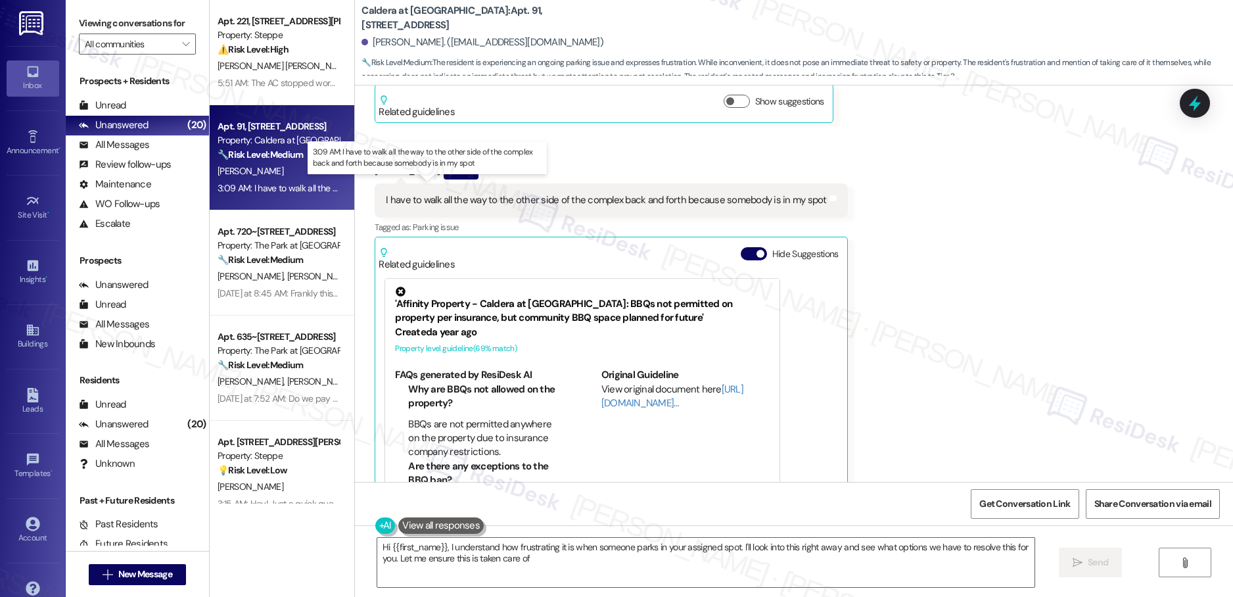
type textarea "Hi {{first_name}}, I understand how frustrating it is when someone parks in you…"
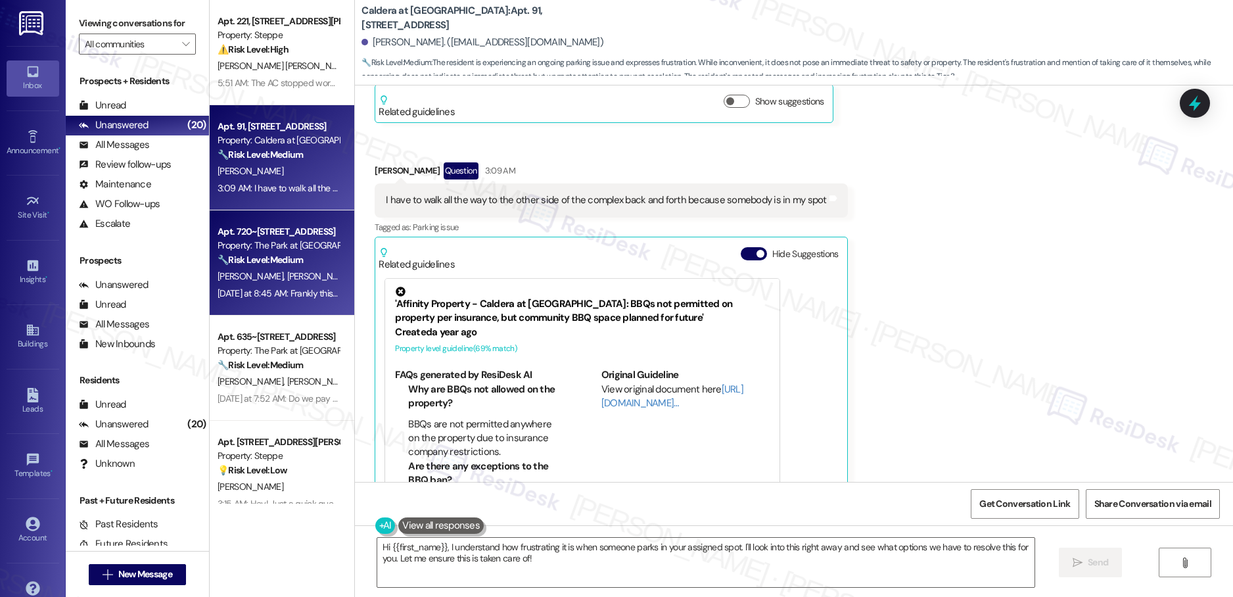
click at [255, 260] on strong "🔧 Risk Level: Medium" at bounding box center [260, 260] width 85 height 12
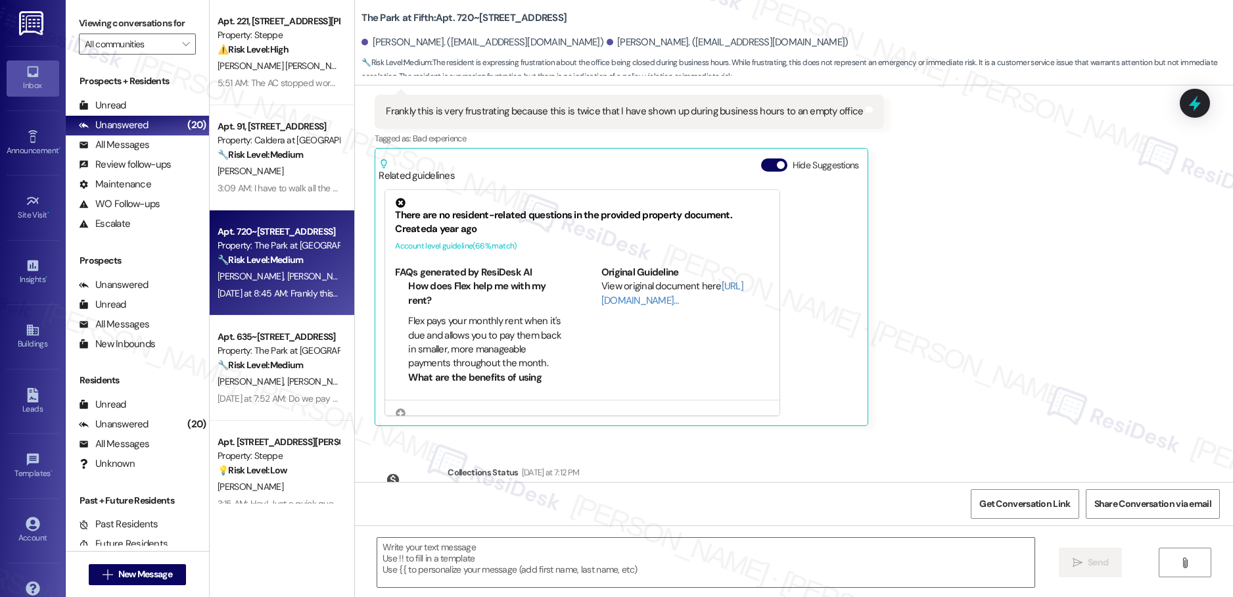
type textarea "Fetching suggested responses. Please feel free to read through the conversation…"
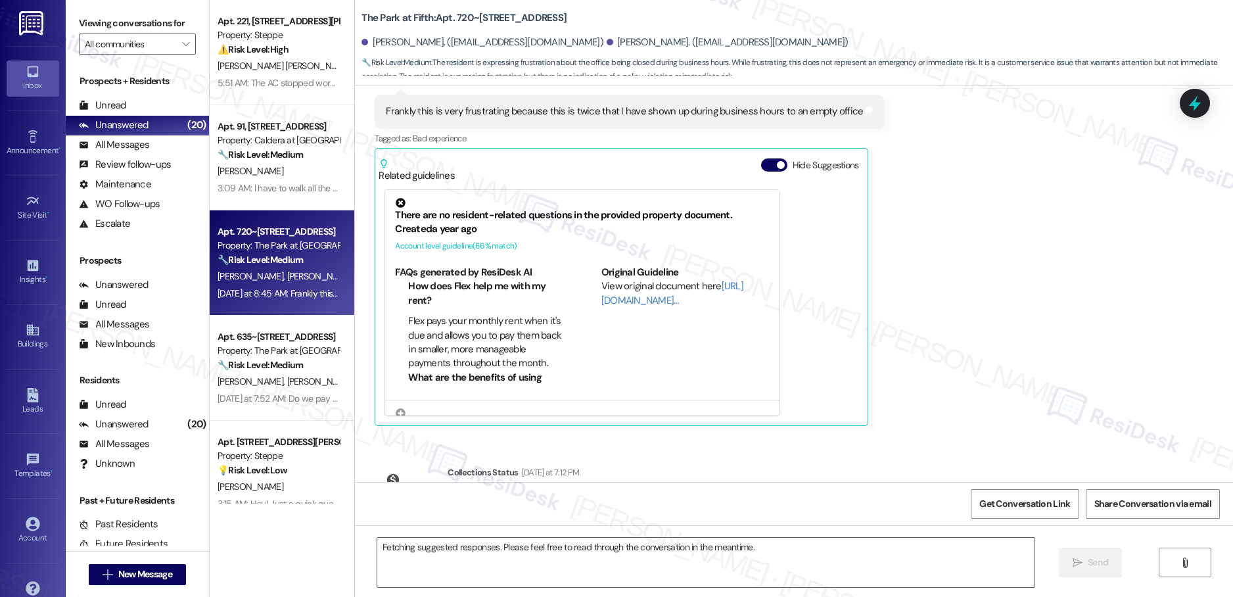
scroll to position [4027, 0]
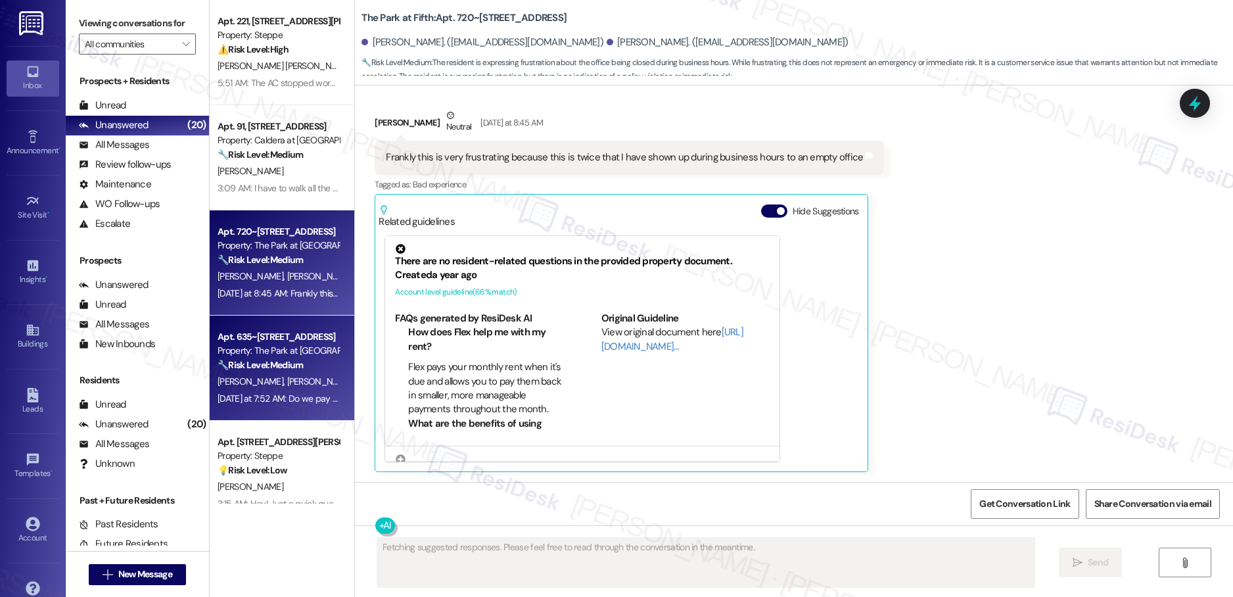
click at [295, 345] on div "Property: The Park at [GEOGRAPHIC_DATA]" at bounding box center [279, 351] width 122 height 14
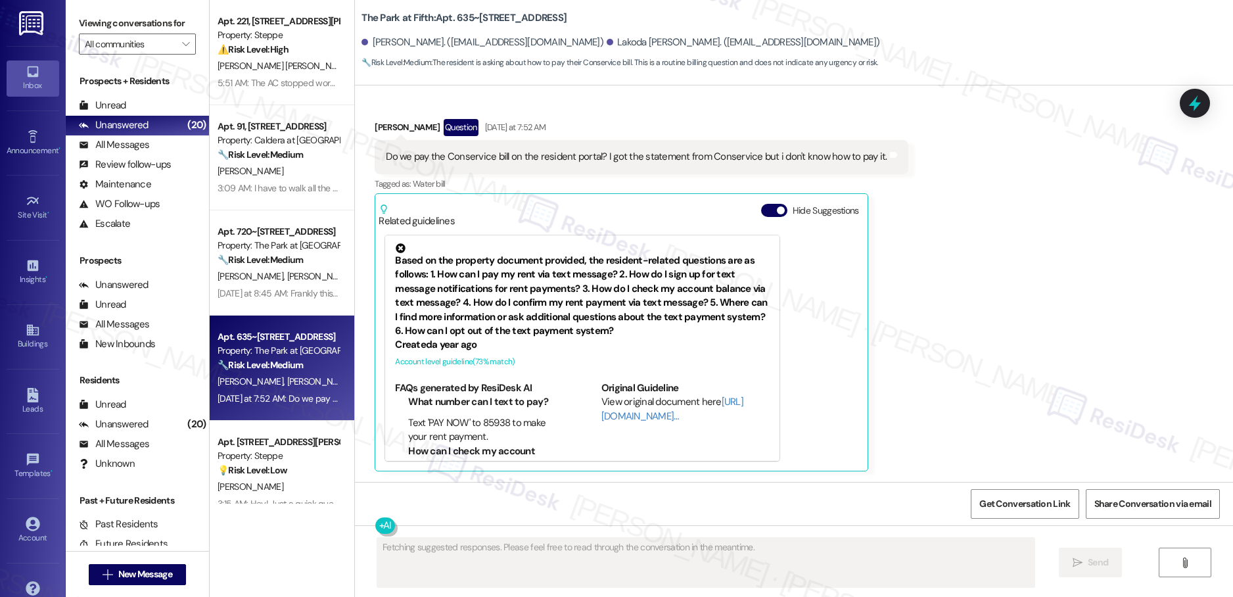
scroll to position [1431, 0]
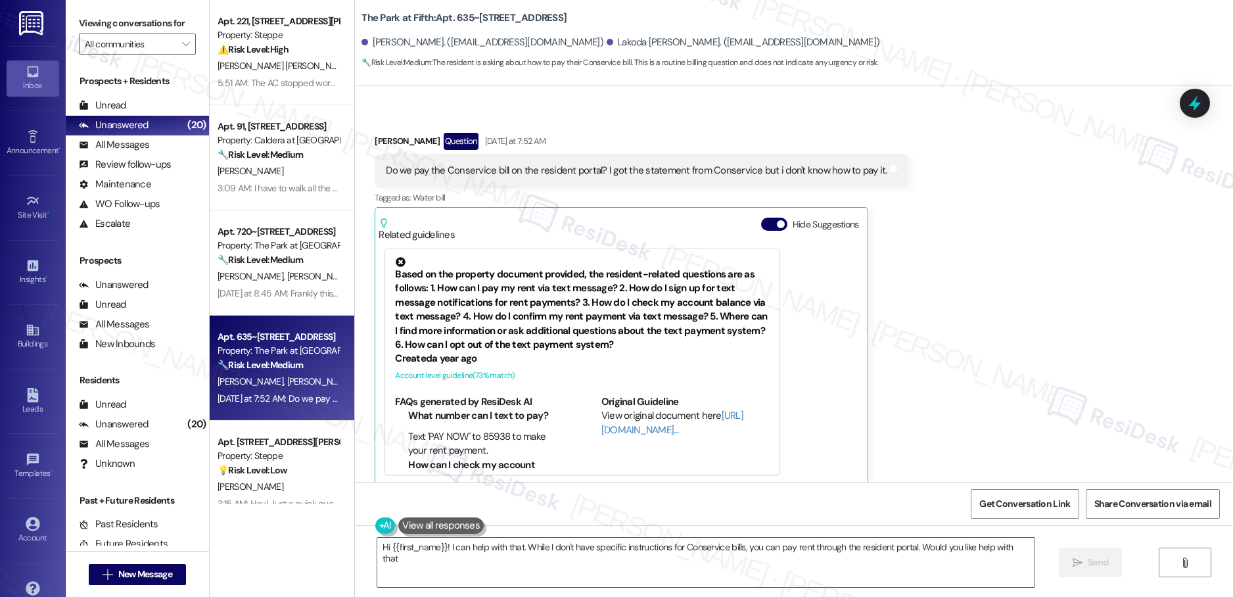
type textarea "Hi {{first_name}}! I can help with that. While I don't have specific instructio…"
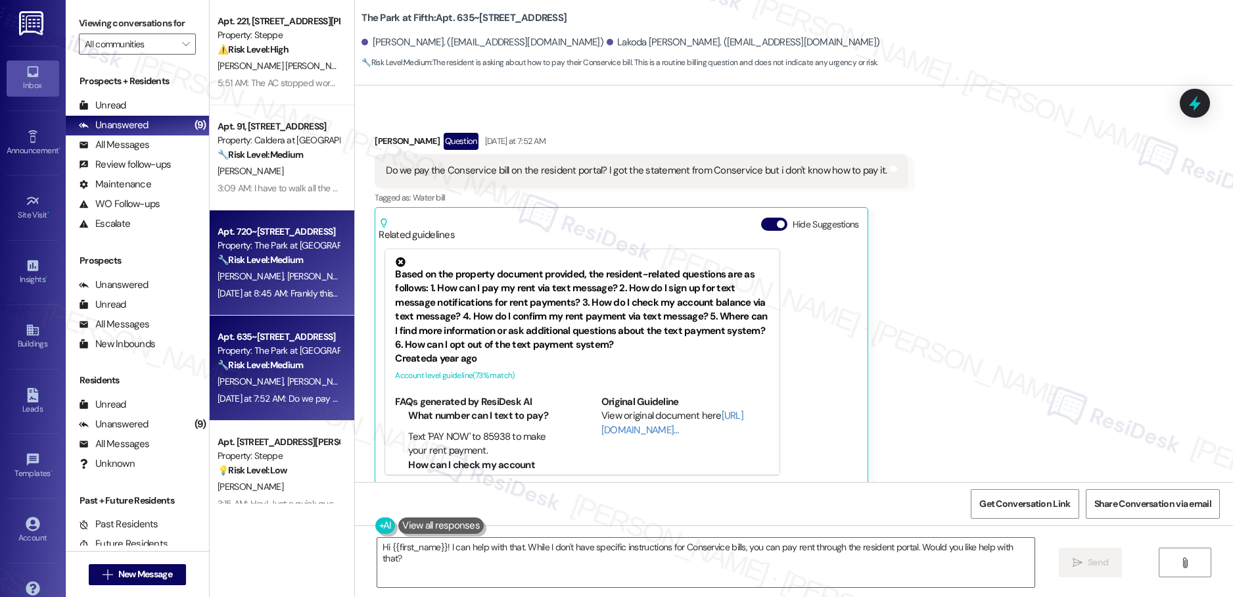
click at [261, 250] on div "Property: The Park at [GEOGRAPHIC_DATA]" at bounding box center [279, 246] width 122 height 14
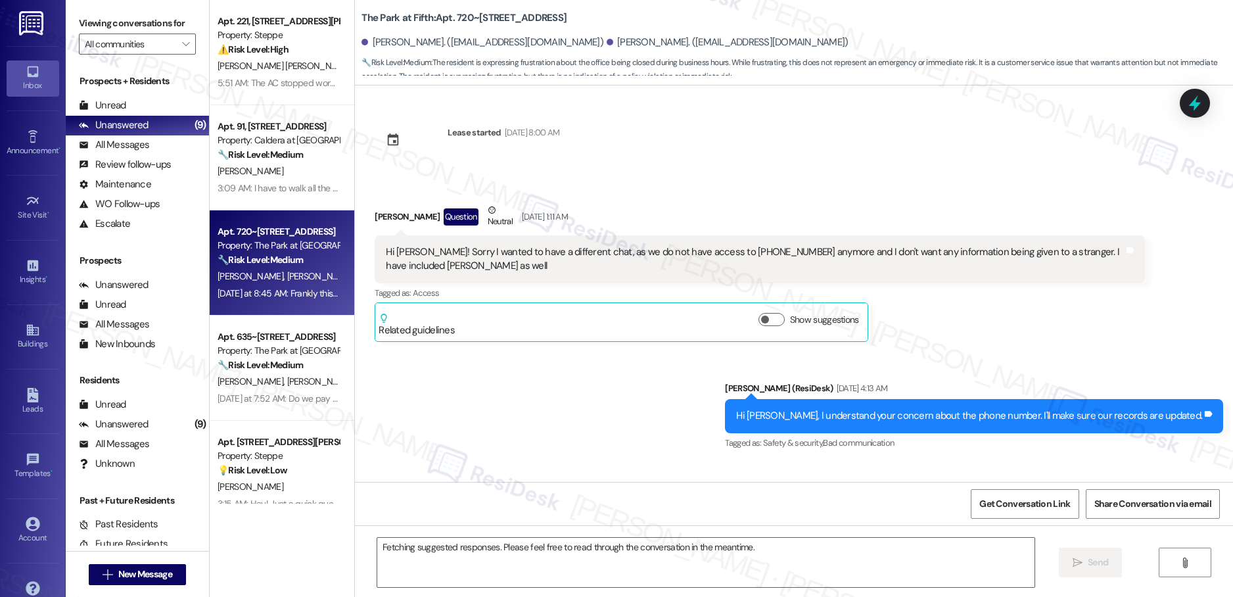
scroll to position [4027, 0]
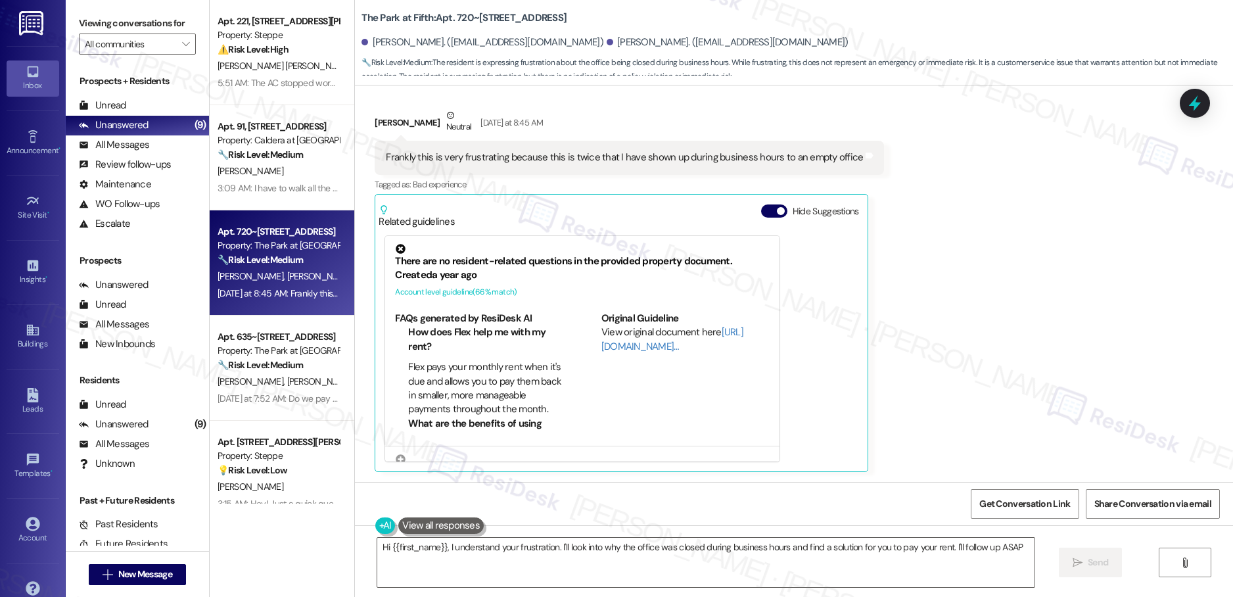
type textarea "Hi {{first_name}}, I understand your frustration. I'll look into why the office…"
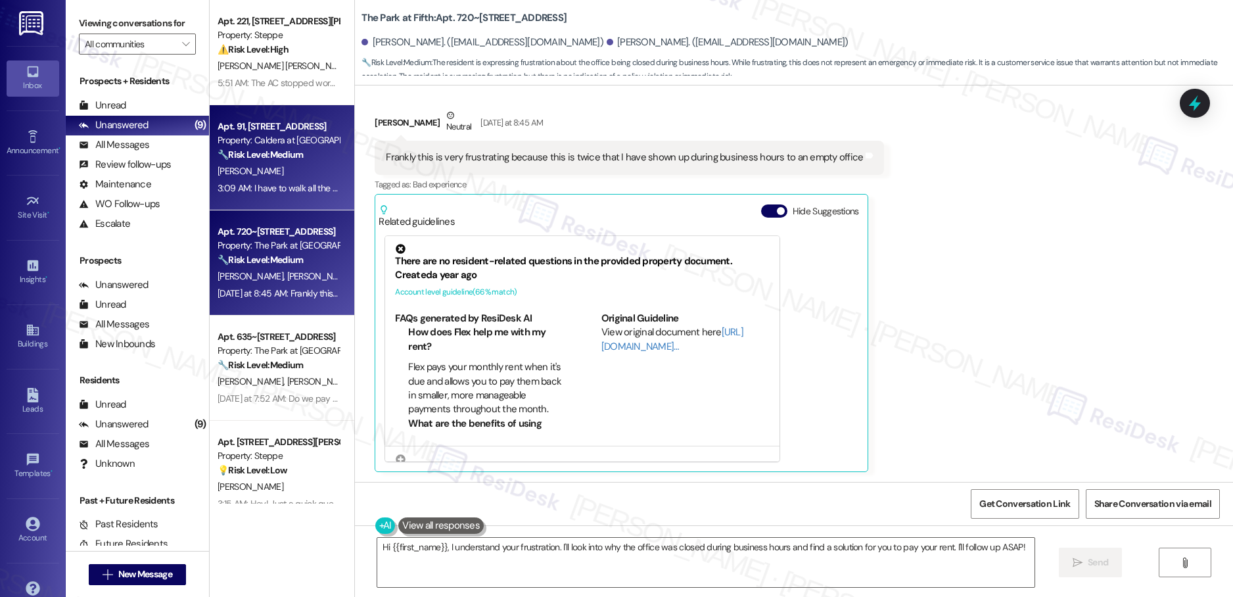
click at [266, 176] on div "[PERSON_NAME]" at bounding box center [278, 171] width 124 height 16
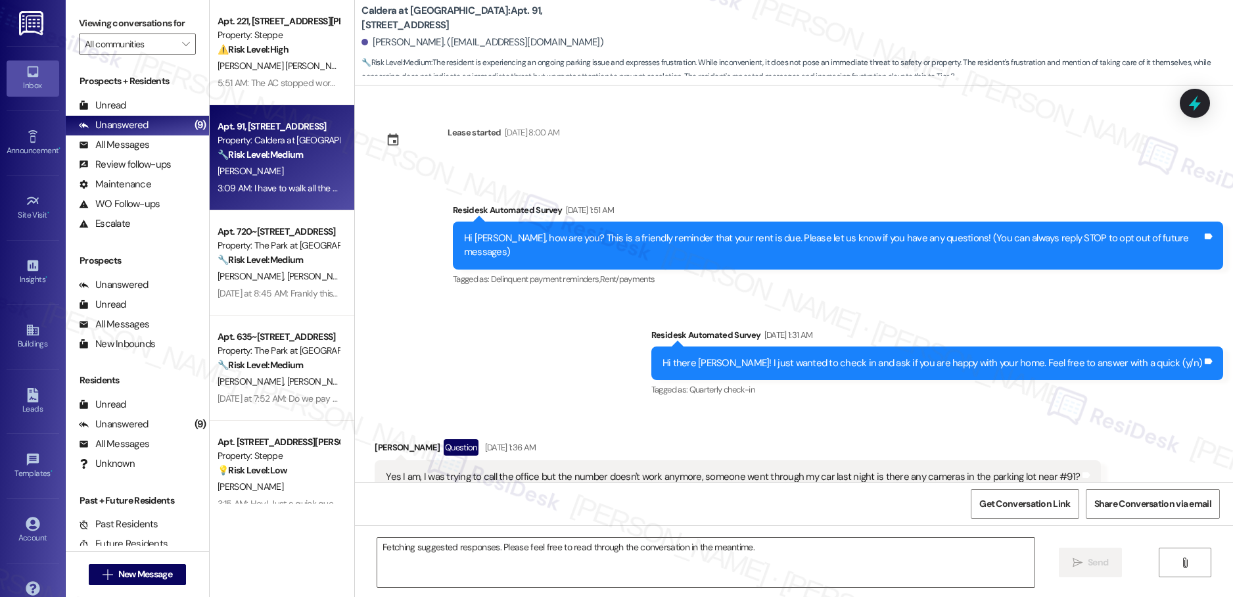
scroll to position [6028, 0]
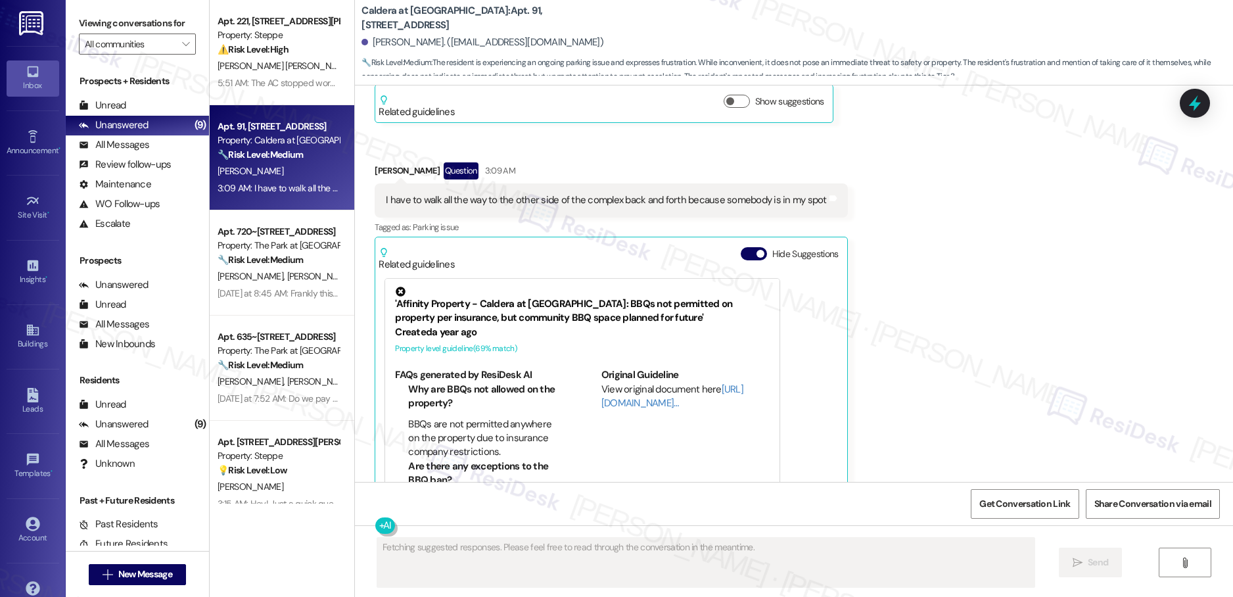
click at [303, 107] on div "Apt. 91, [STREET_ADDRESS] Property: Caldera at [GEOGRAPHIC_DATA] 🔧 Risk Level: …" at bounding box center [282, 157] width 145 height 105
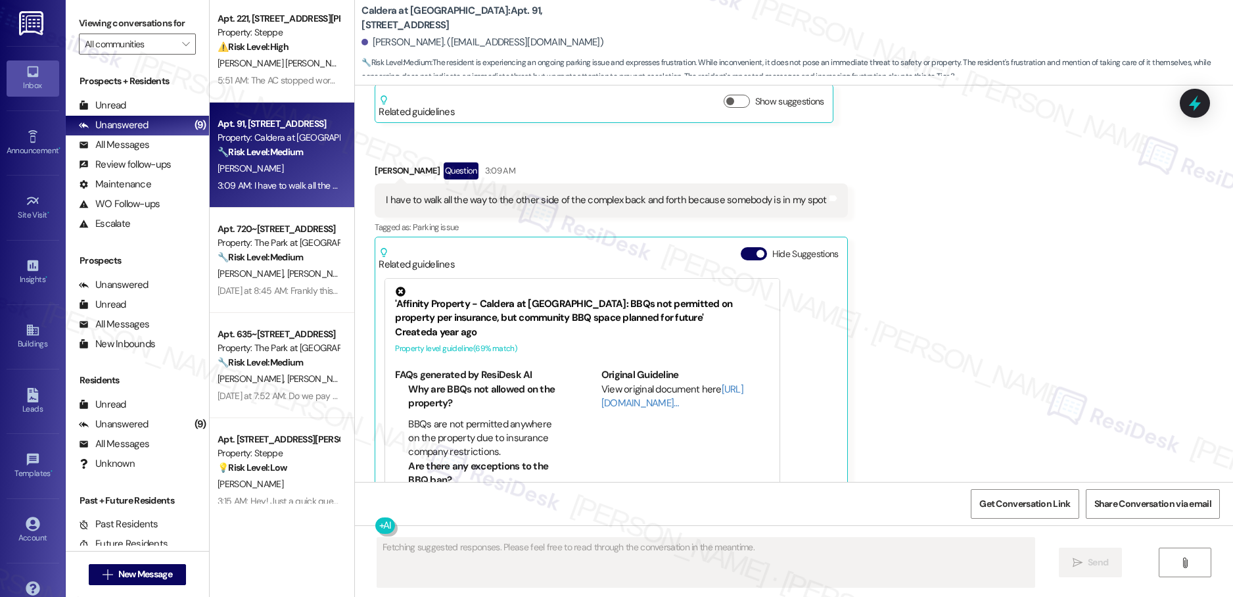
click at [297, 76] on div "Apt. [STREET_ADDRESS][PERSON_NAME] Property: Steppe ⚠️ Risk Level: High The res…" at bounding box center [282, 252] width 145 height 504
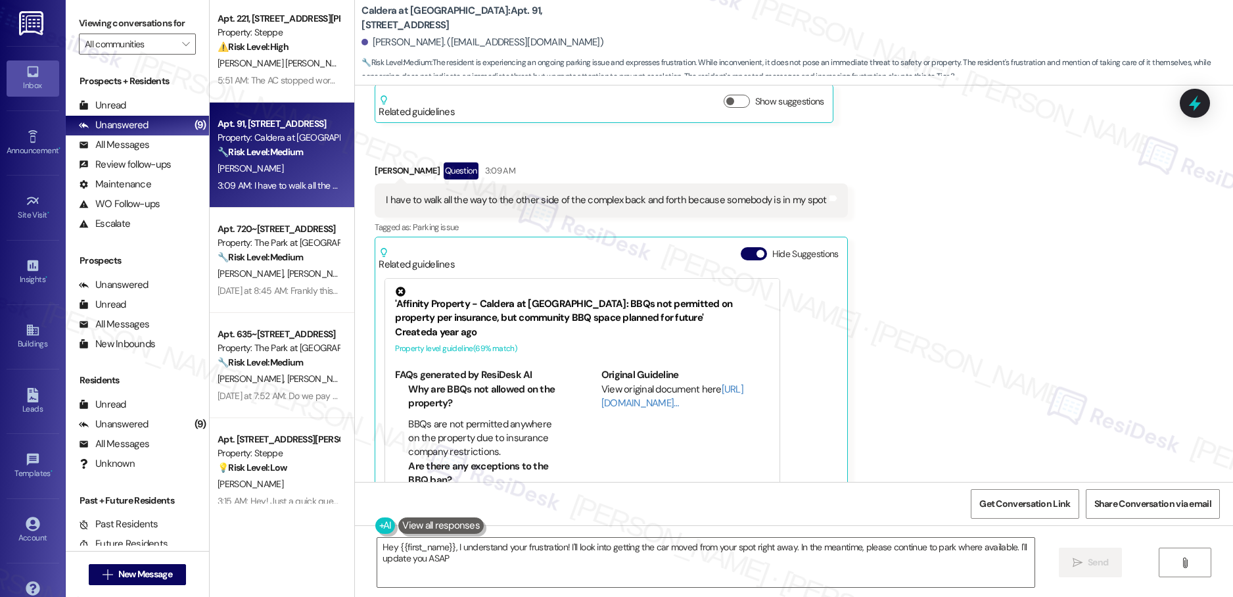
type textarea "Hey {{first_name}}, I understand your frustration! I'll look into getting the c…"
